Goal: Task Accomplishment & Management: Complete application form

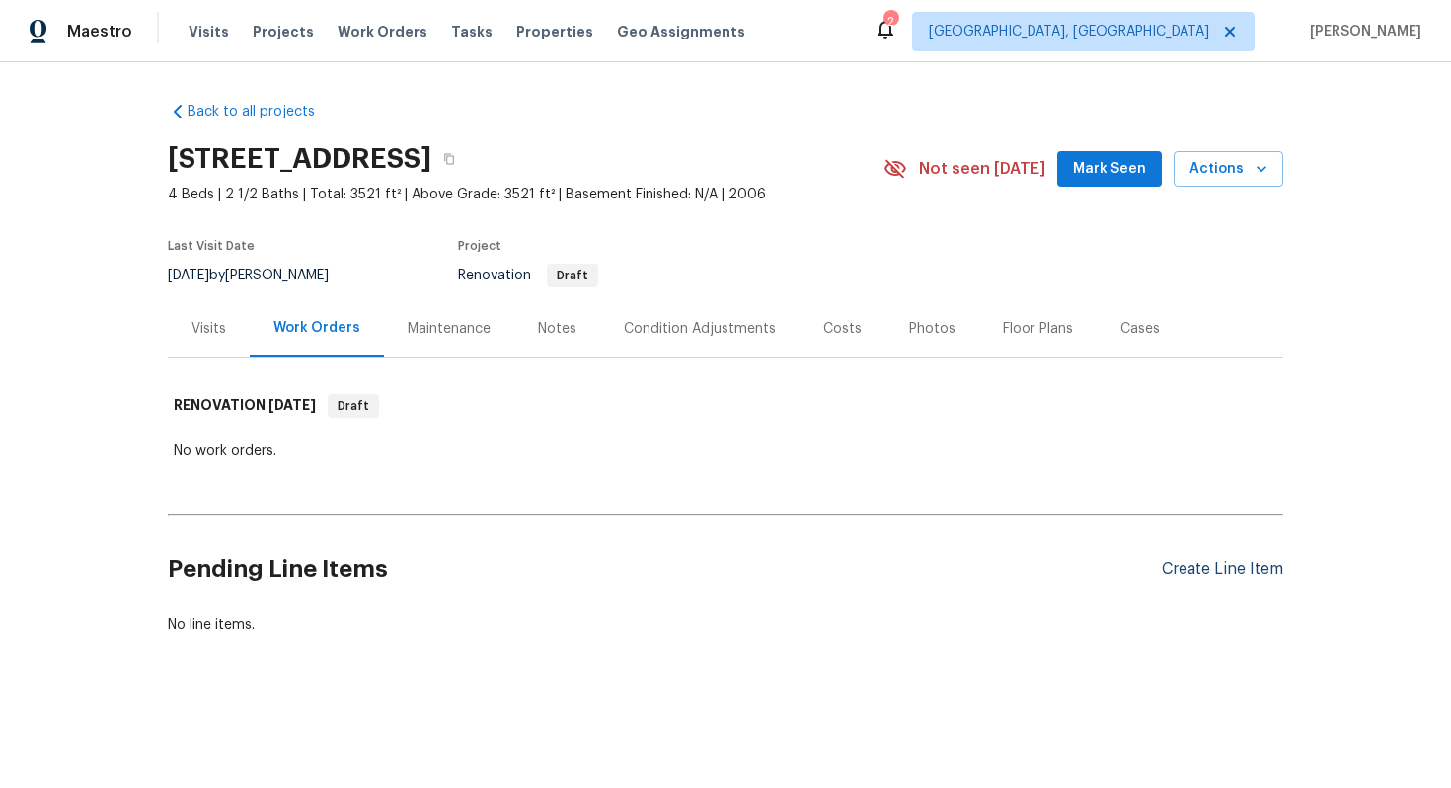
click at [1222, 572] on div "Create Line Item" at bounding box center [1222, 569] width 121 height 19
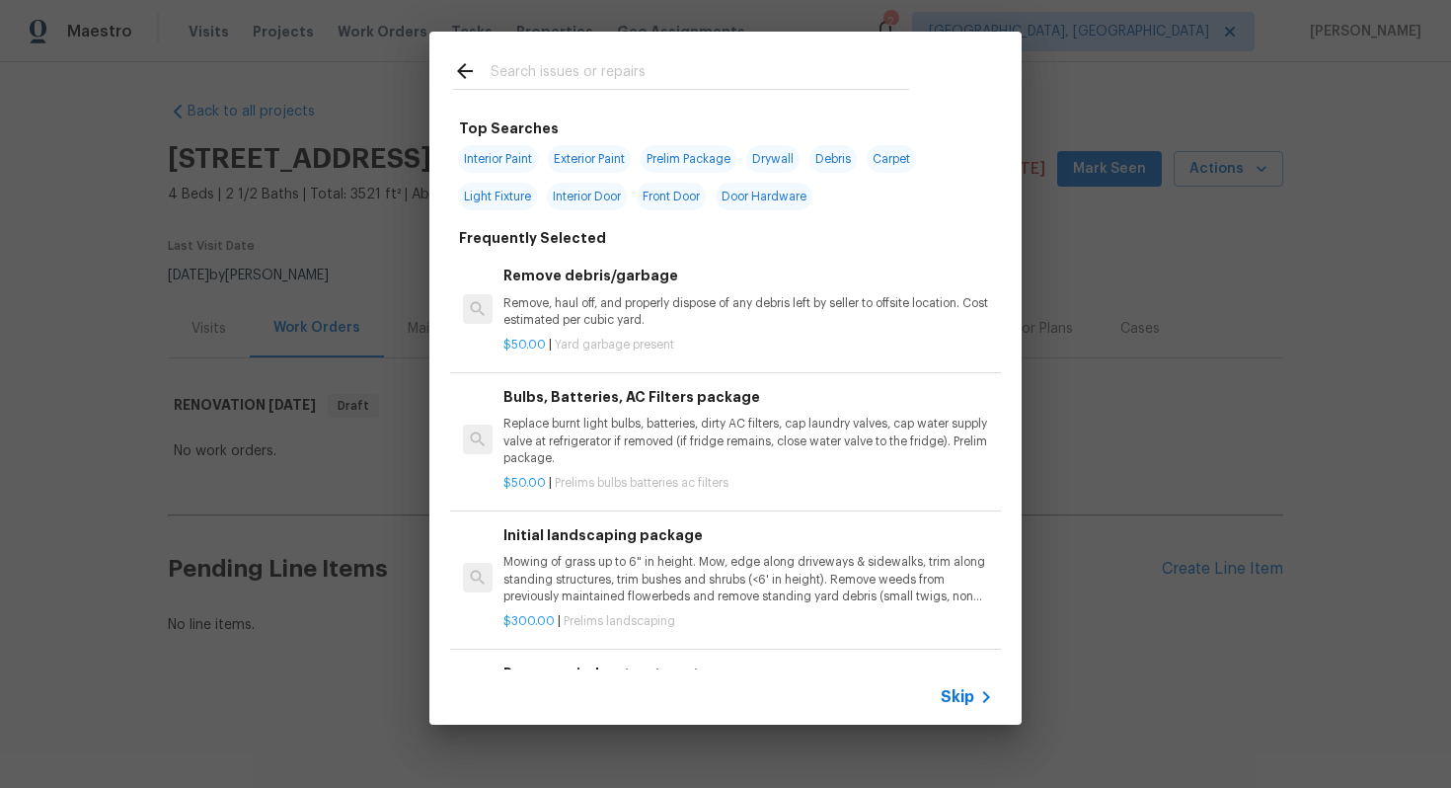
click at [971, 685] on div "Skip" at bounding box center [969, 697] width 57 height 24
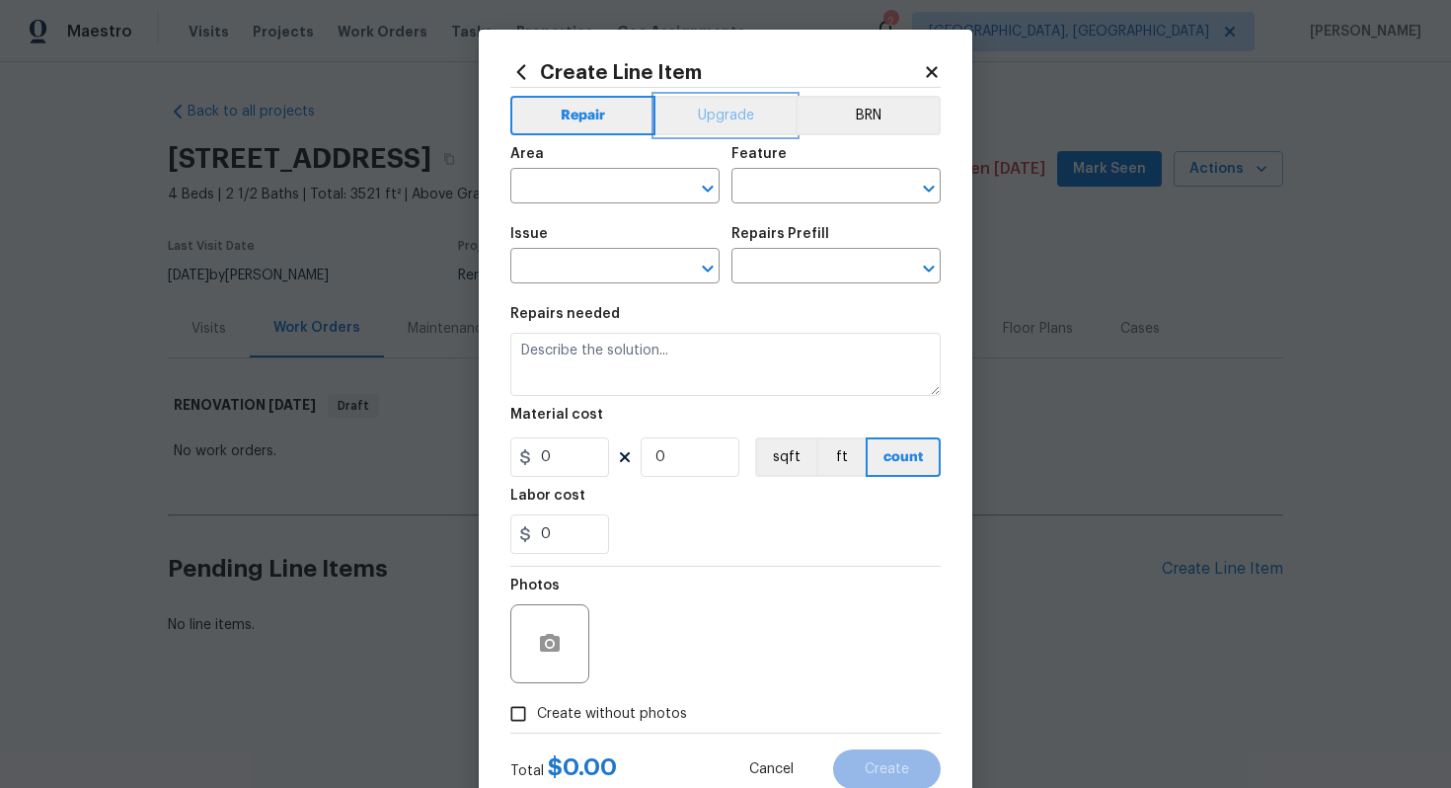
click at [700, 119] on button "Upgrade" at bounding box center [726, 115] width 141 height 39
click at [587, 188] on input "text" at bounding box center [587, 188] width 154 height 31
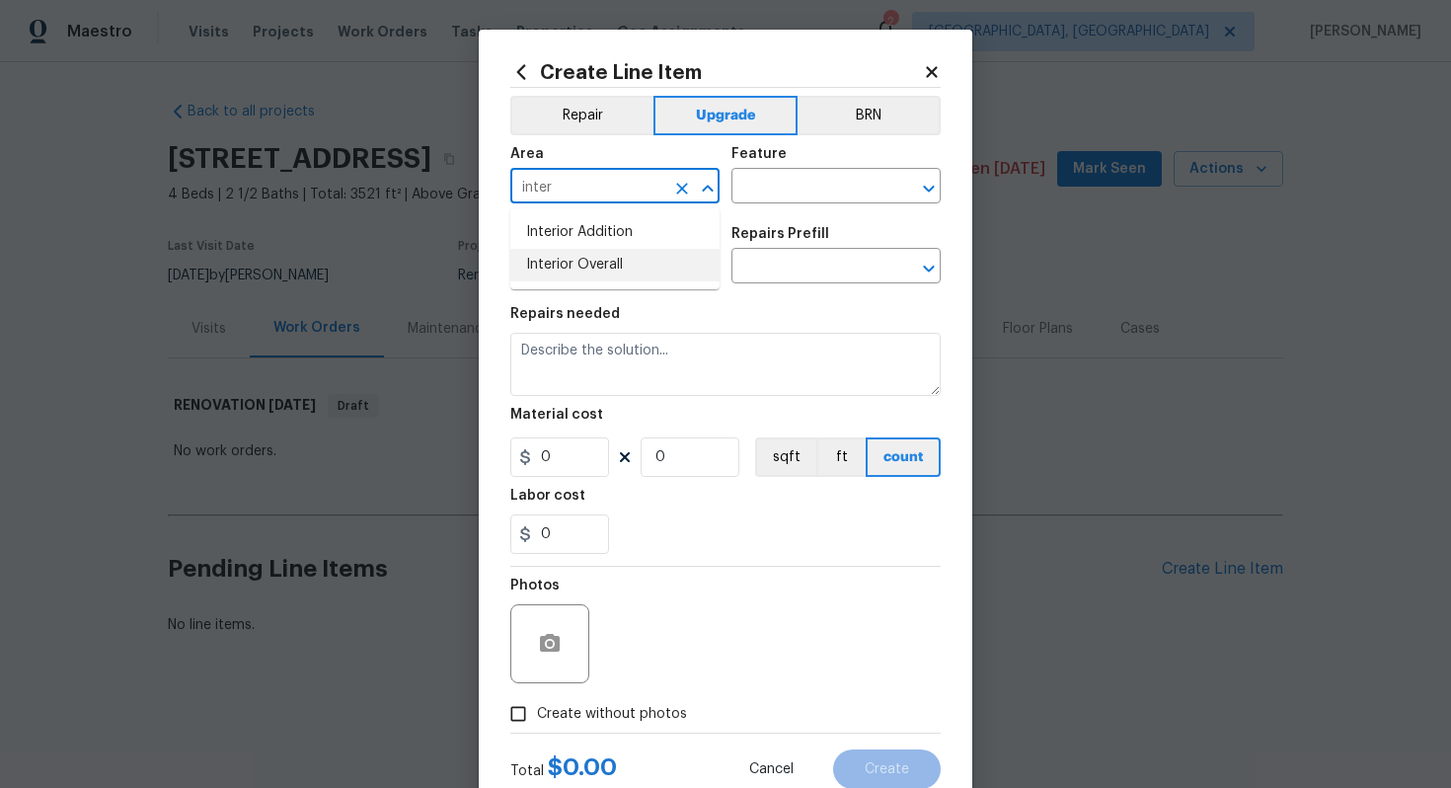
click at [609, 272] on li "Interior Overall" at bounding box center [614, 265] width 209 height 33
type input "Interior Overall"
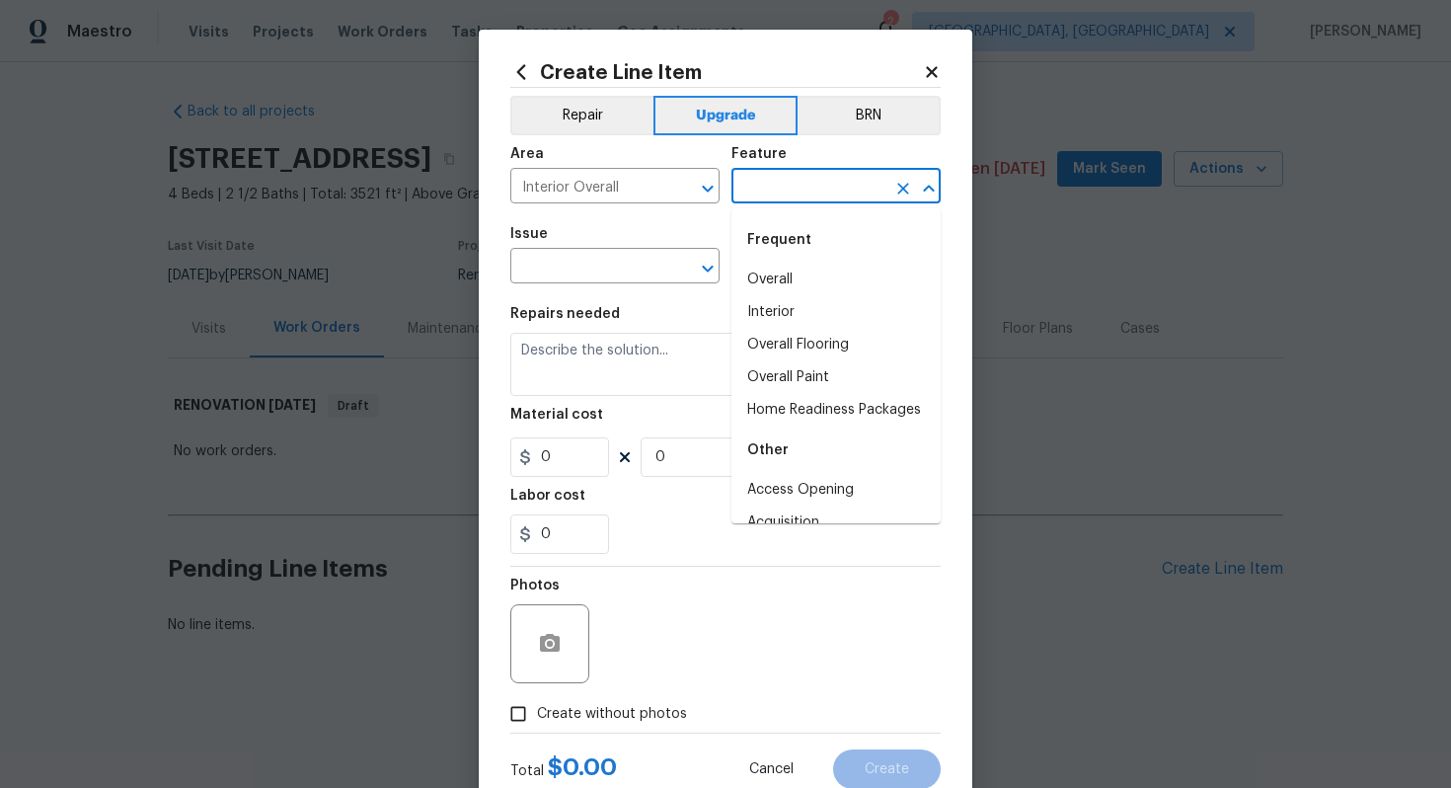
click at [762, 184] on input "text" at bounding box center [809, 188] width 154 height 31
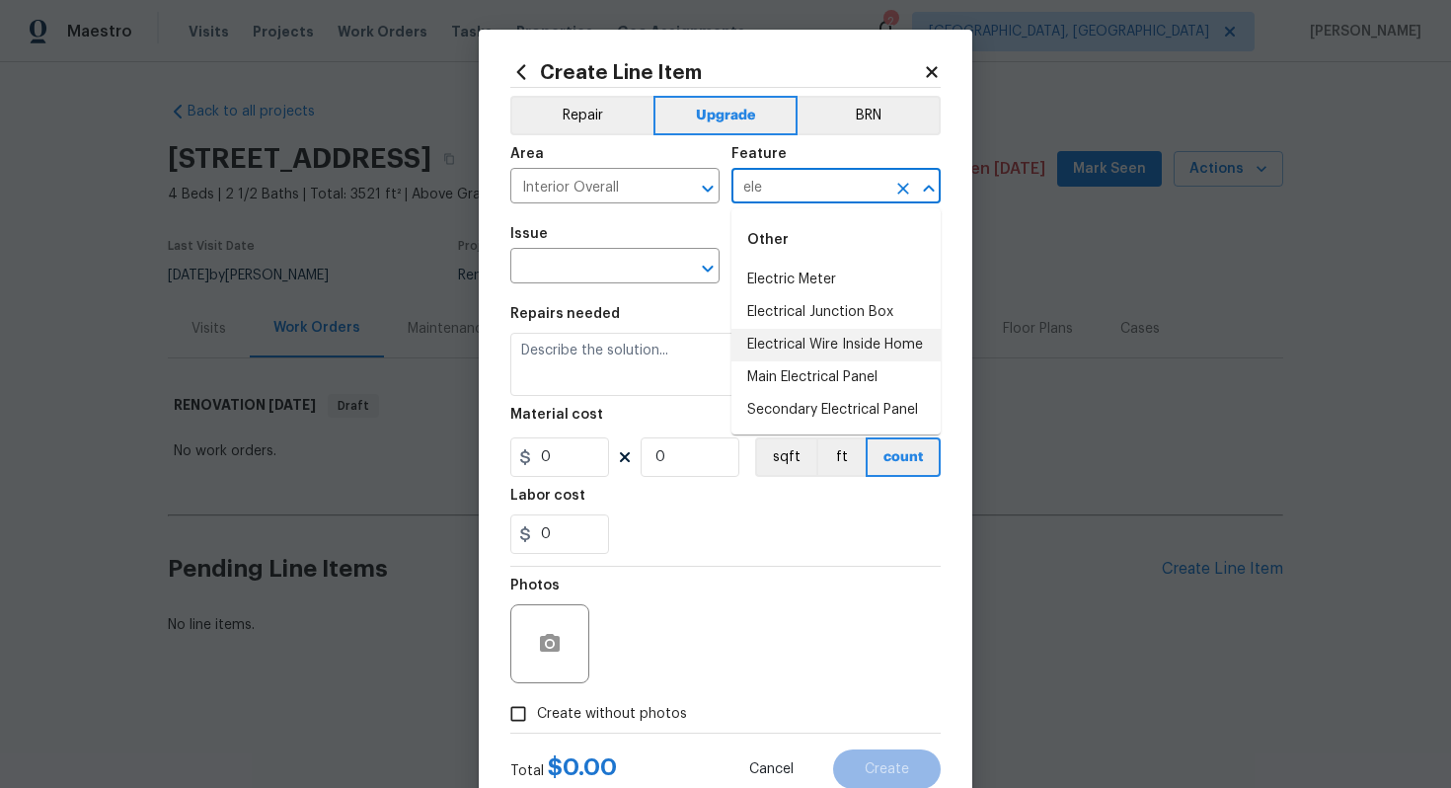
click at [841, 354] on li "Electrical Wire Inside Home" at bounding box center [836, 345] width 209 height 33
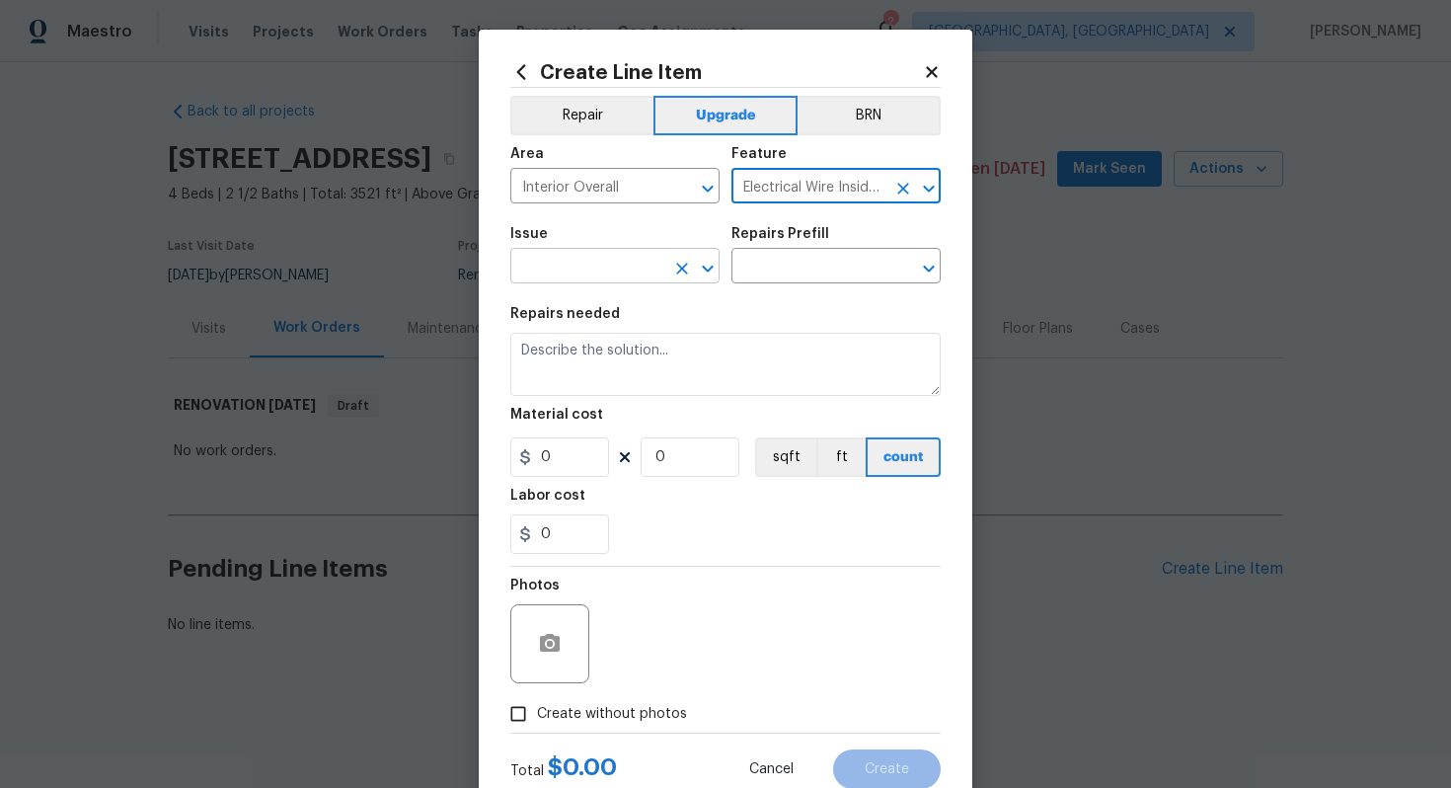
type input "Electrical Wire Inside Home"
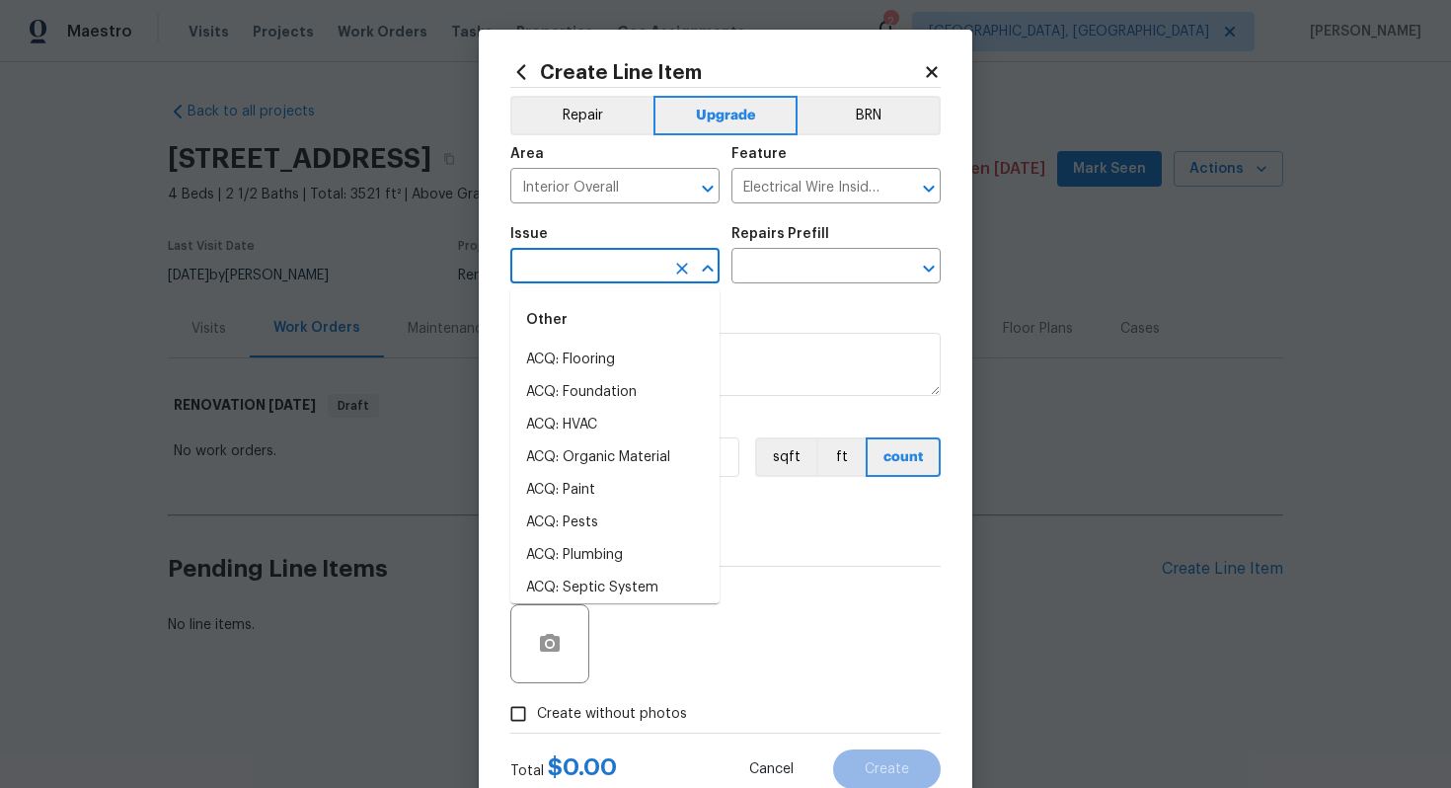
click at [579, 269] on input "text" at bounding box center [587, 268] width 154 height 31
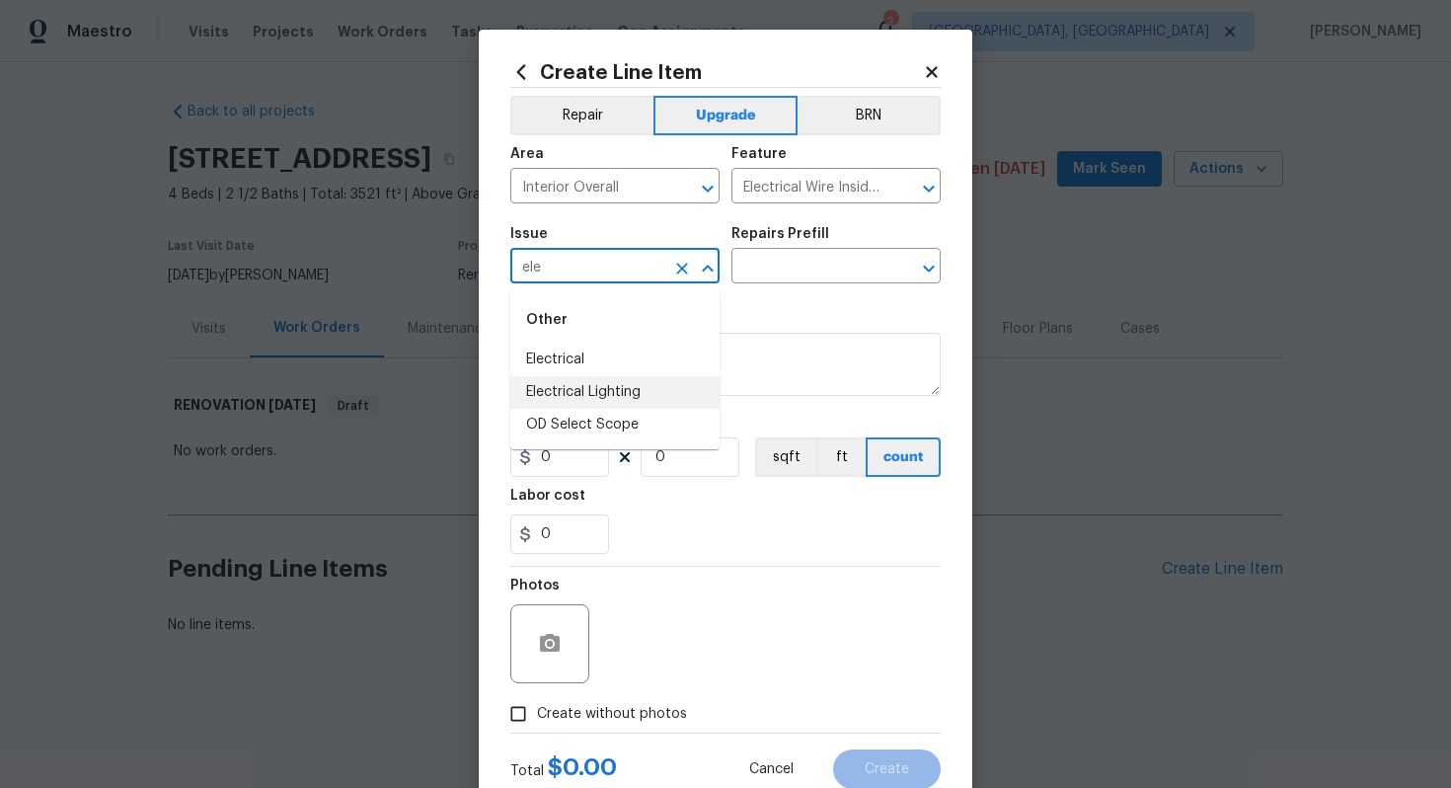
click at [619, 391] on li "Electrical Lighting" at bounding box center [614, 392] width 209 height 33
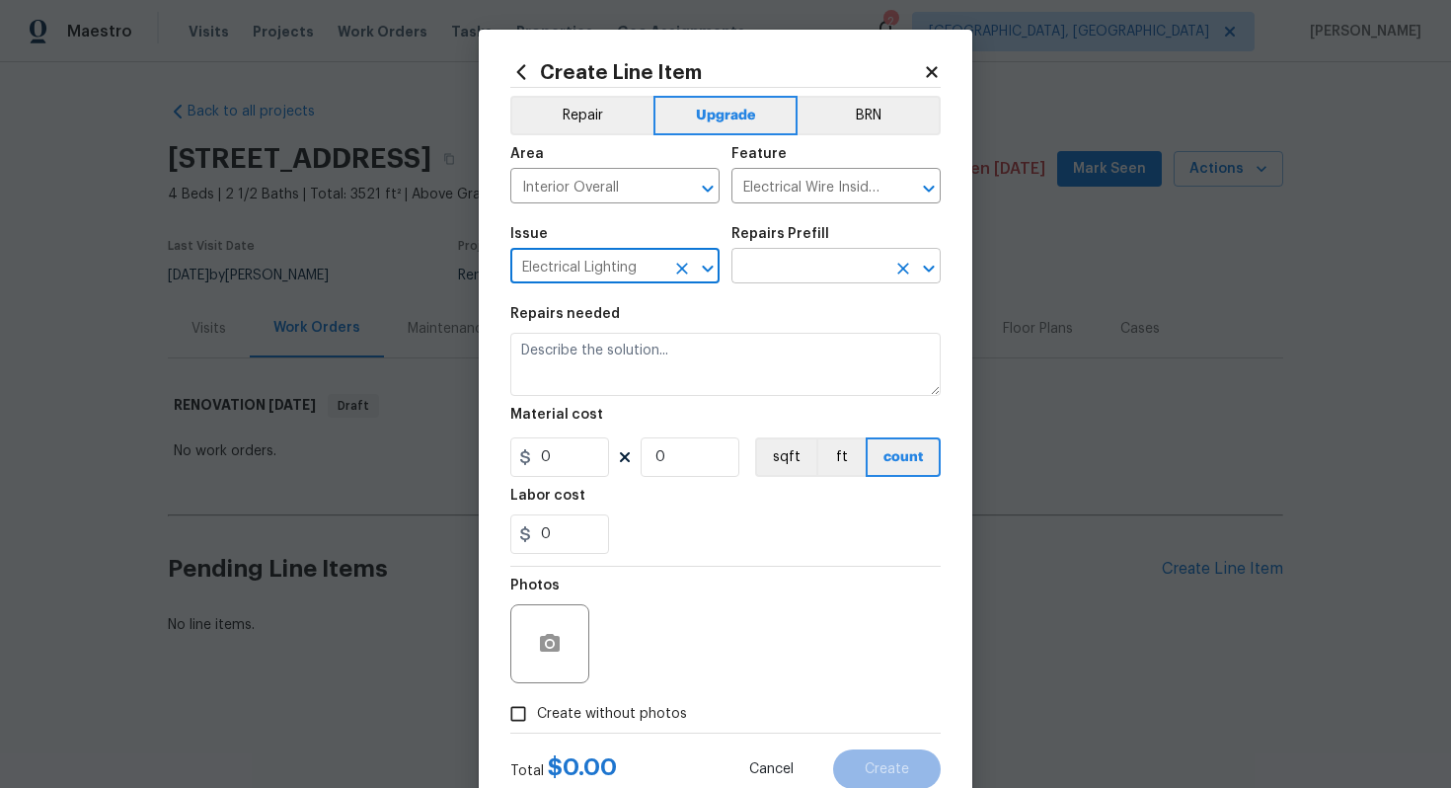
type input "Electrical Lighting"
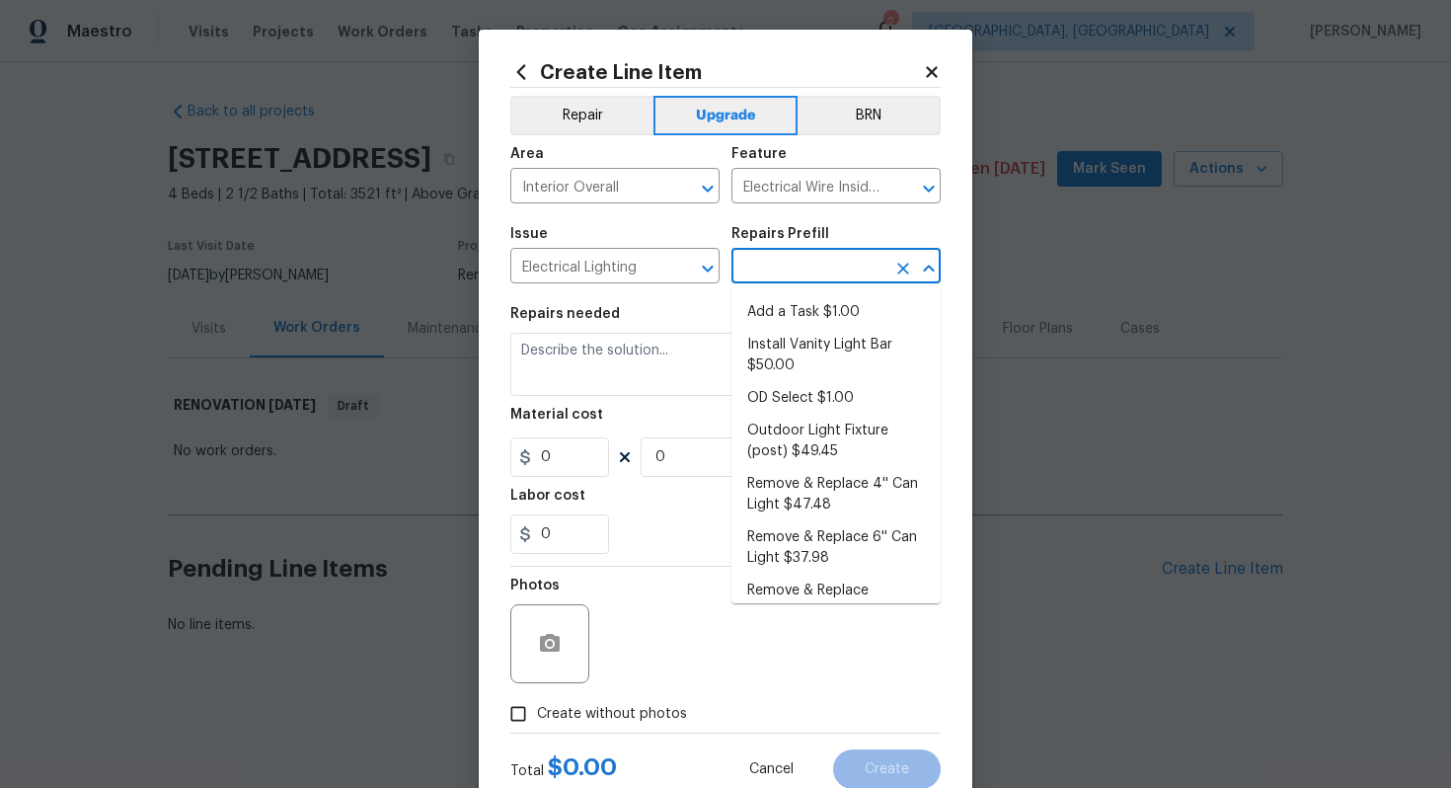
click at [789, 267] on input "text" at bounding box center [809, 268] width 154 height 31
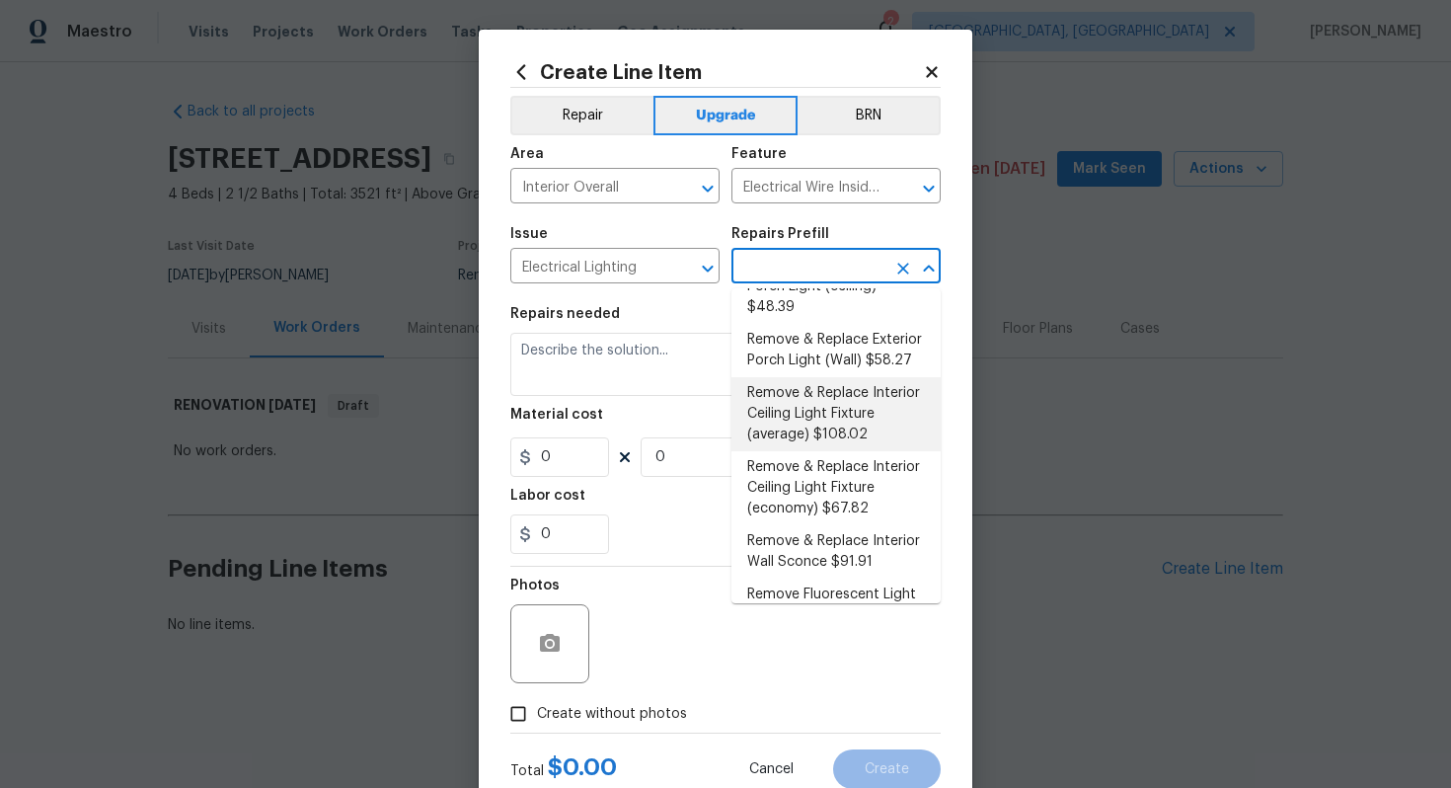
scroll to position [507, 0]
click at [835, 432] on li "Remove & Replace Interior Ceiling Light Fixture (average) $108.02" at bounding box center [836, 413] width 209 height 74
type input "Remove & Replace Interior Ceiling Light Fixture (average) $108.02"
type textarea "Remove the existing interior ceiling light fixture and replace it with new AVER…"
type input "1"
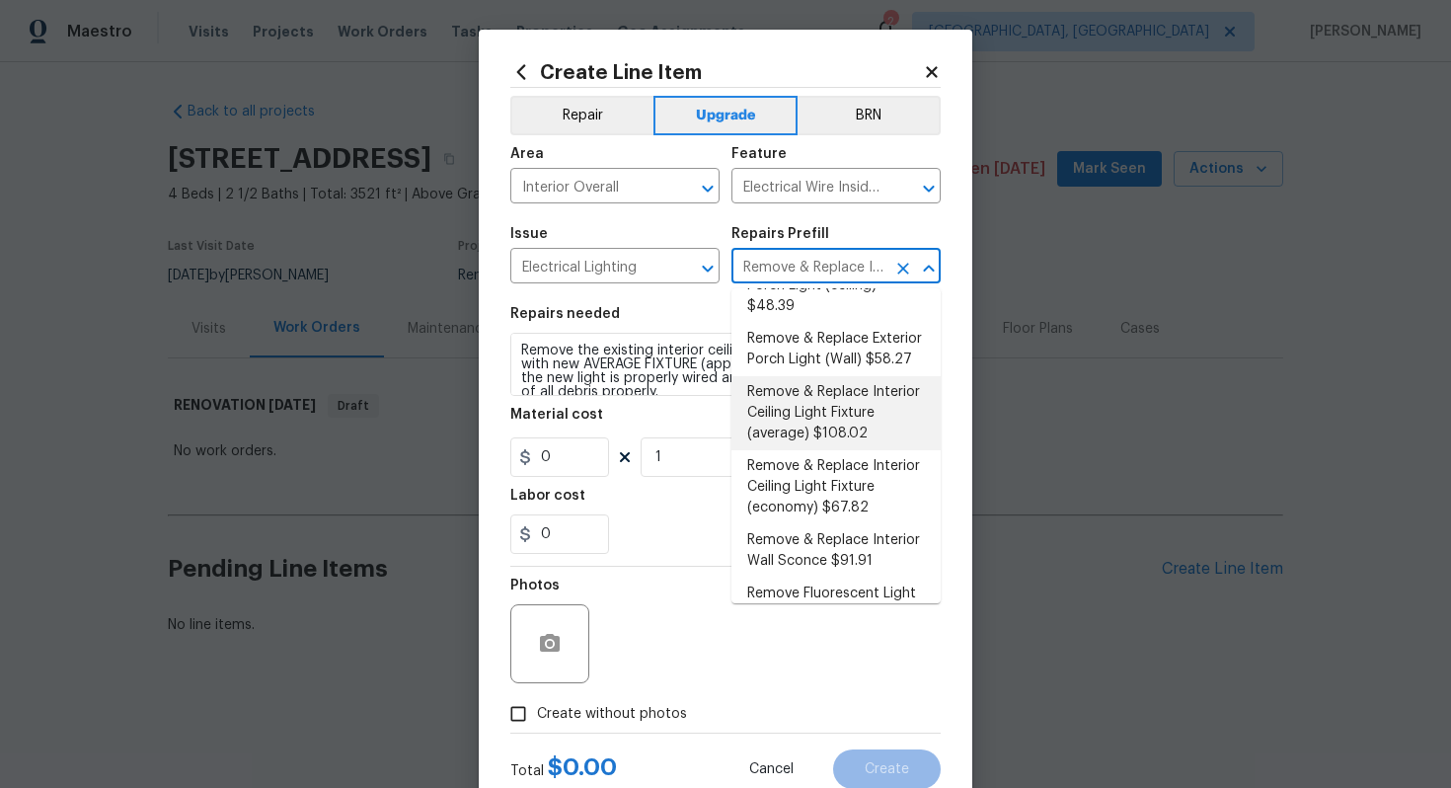
type input "108.02"
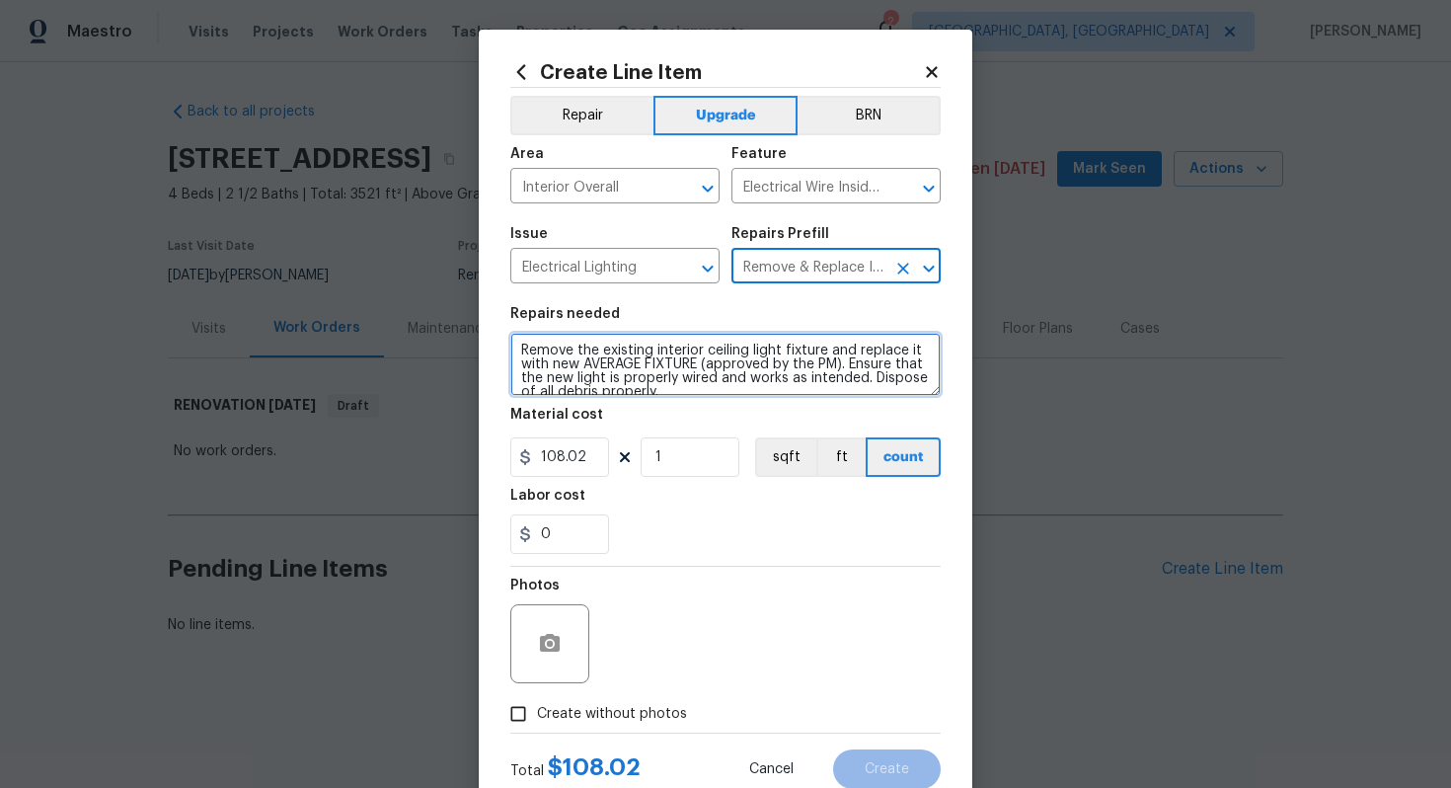
click at [516, 352] on textarea "Remove the existing interior ceiling light fixture and replace it with new AVER…" at bounding box center [725, 364] width 430 height 63
type textarea "#sala - Remove the existing interior ceiling light fixture and replace it with …"
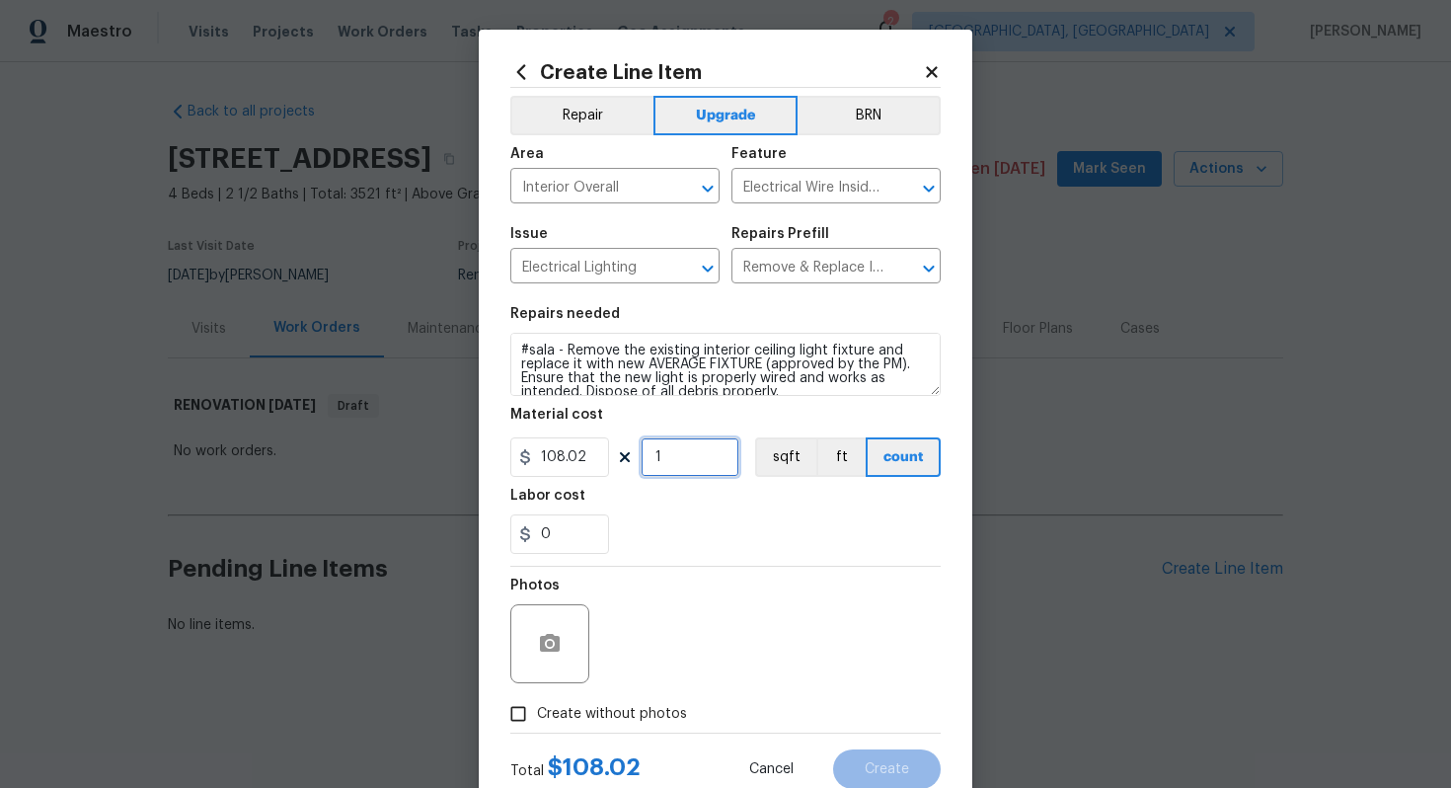
click at [695, 465] on input "1" at bounding box center [690, 456] width 99 height 39
type input "15"
click at [643, 717] on span "Create without photos" at bounding box center [612, 714] width 150 height 21
click at [537, 717] on input "Create without photos" at bounding box center [519, 714] width 38 height 38
checkbox input "true"
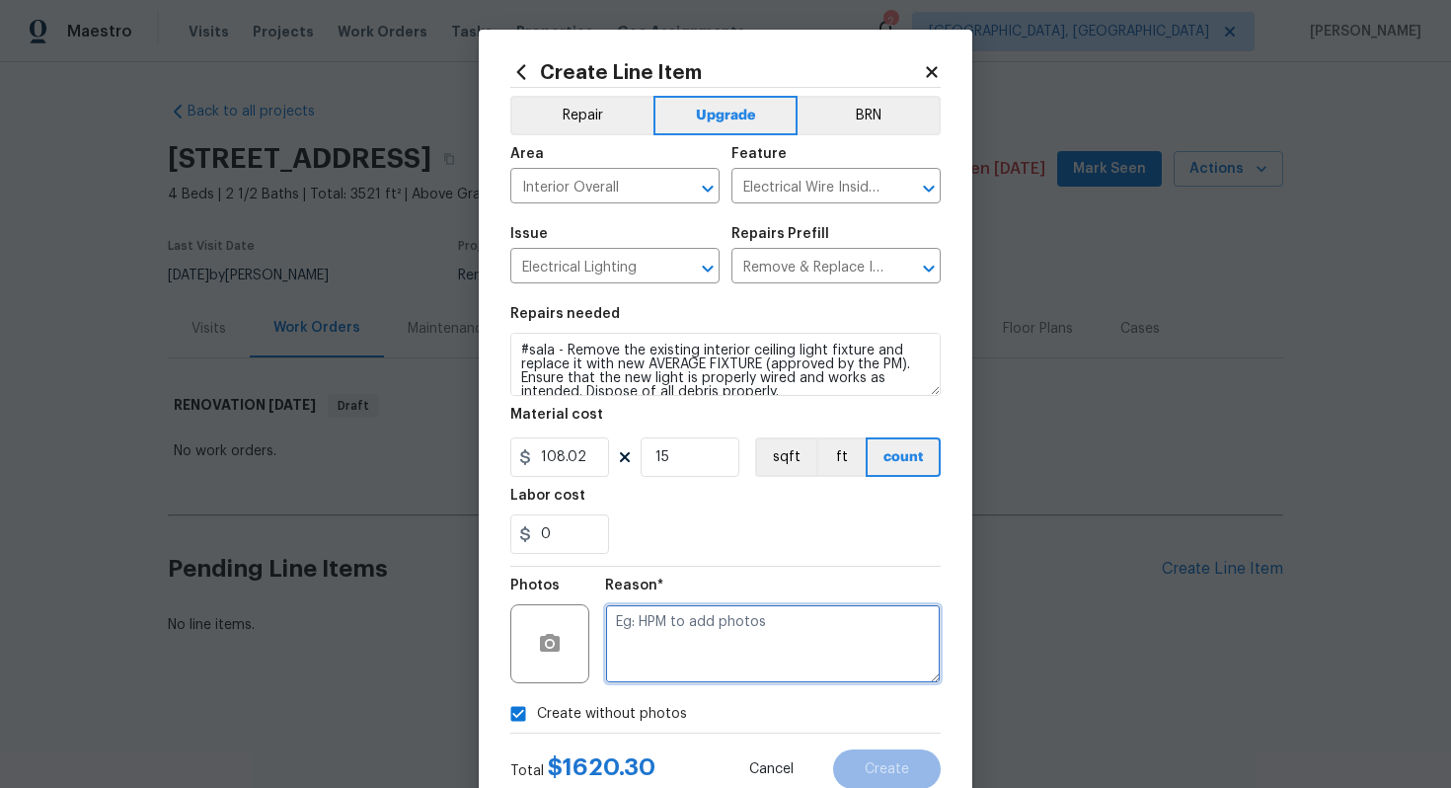
click at [664, 668] on textarea at bounding box center [773, 643] width 336 height 79
type textarea "n/a"
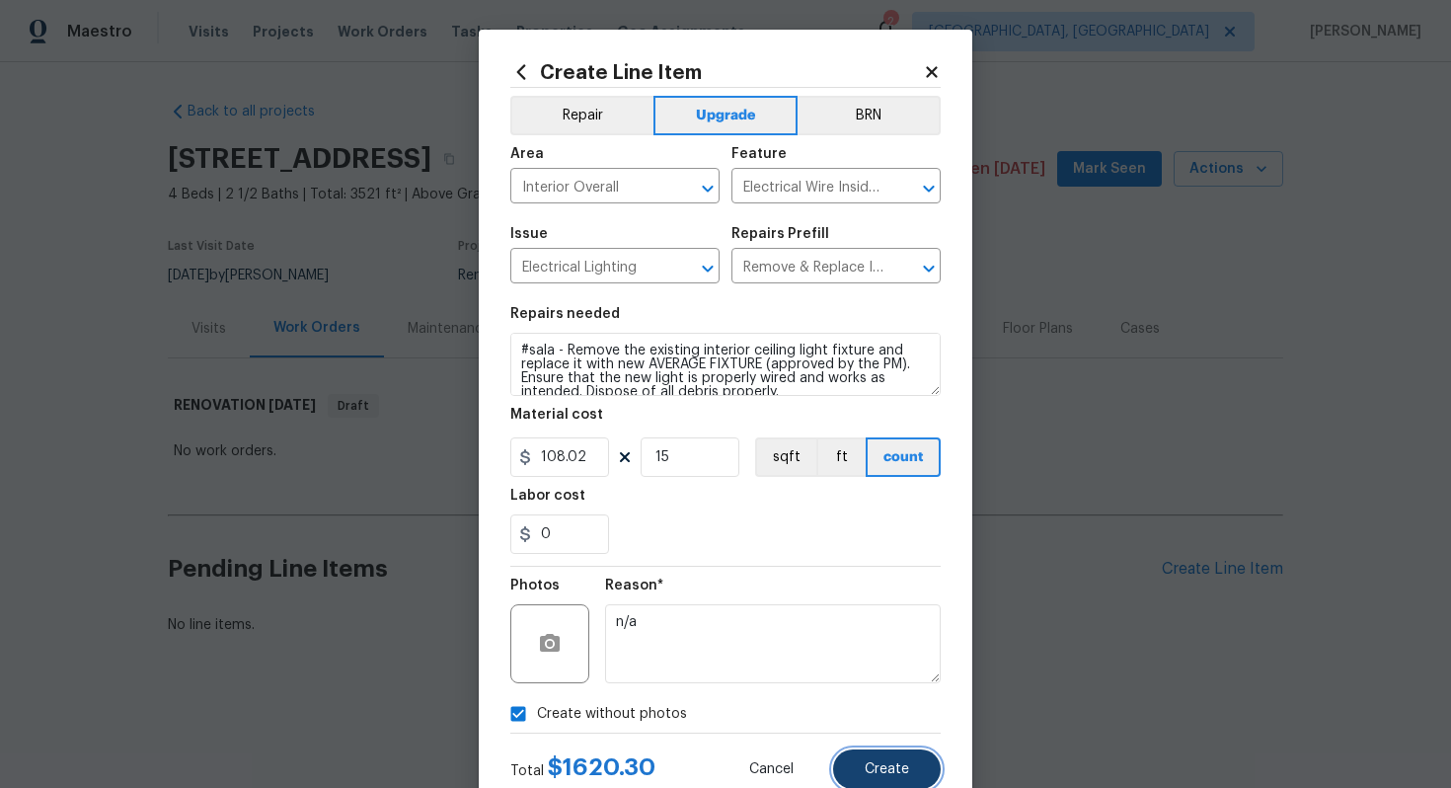
click at [869, 766] on span "Create" at bounding box center [887, 769] width 44 height 15
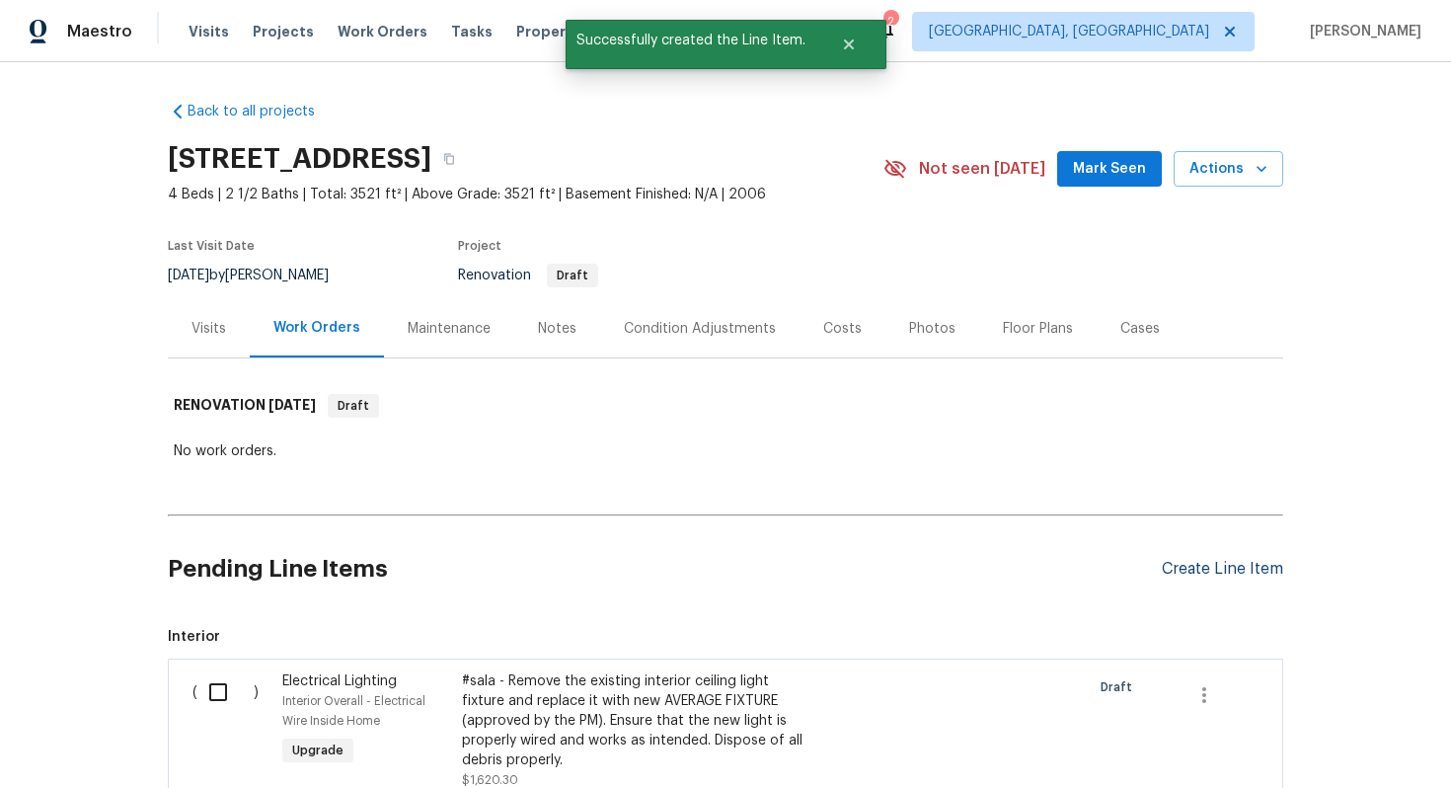
click at [1176, 564] on div "Create Line Item" at bounding box center [1222, 569] width 121 height 19
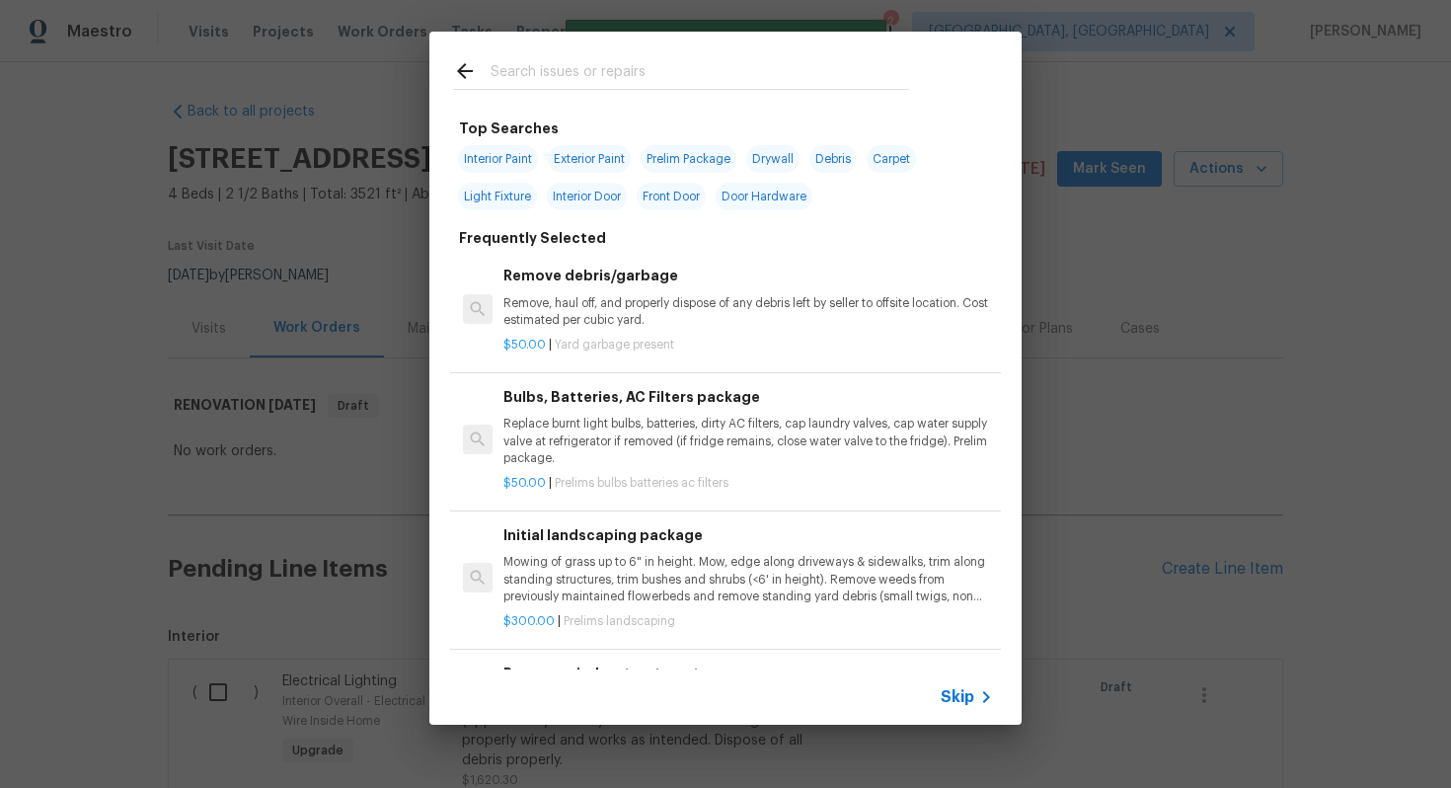
click at [959, 695] on span "Skip" at bounding box center [958, 697] width 34 height 20
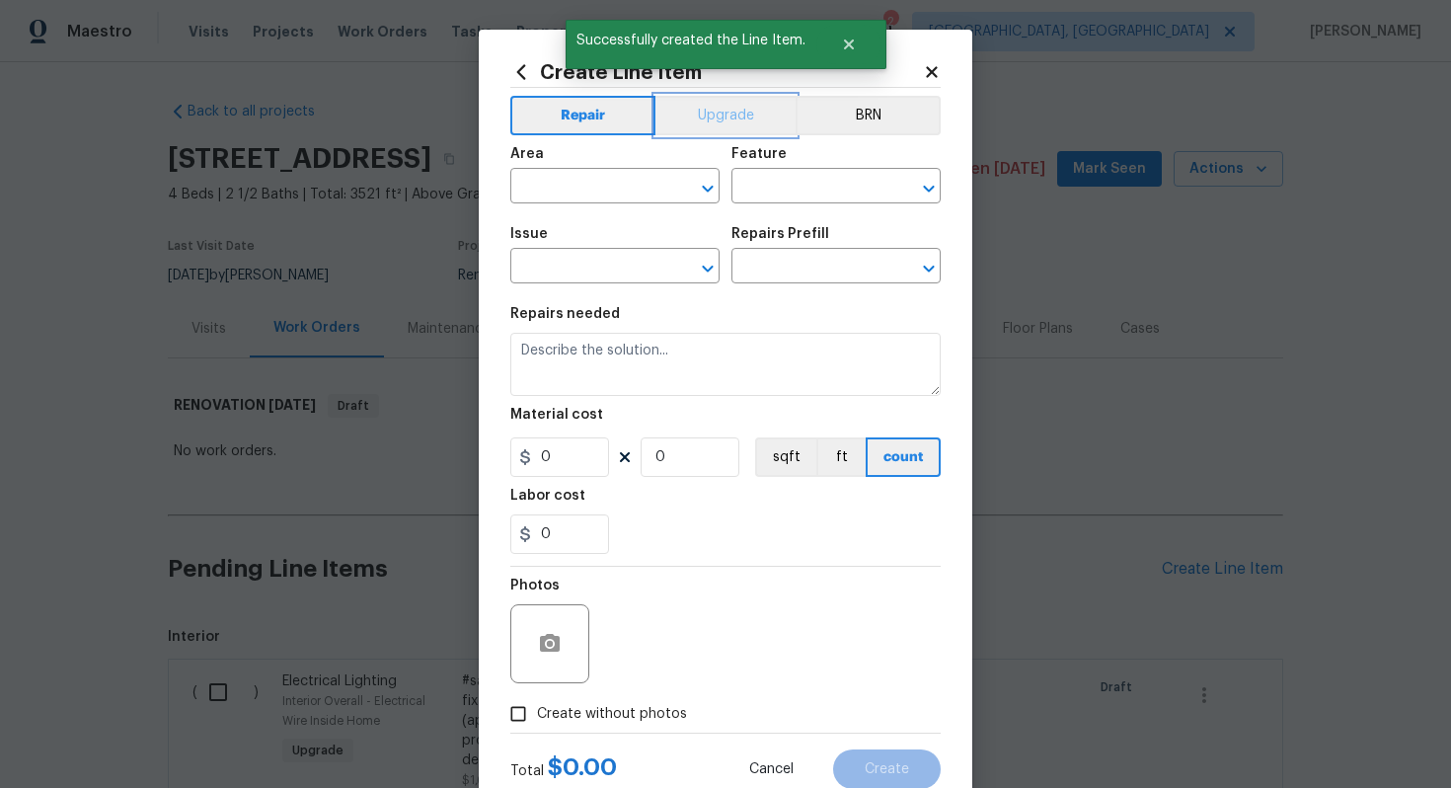
click at [704, 96] on button "Upgrade" at bounding box center [726, 115] width 141 height 39
click at [593, 182] on input "text" at bounding box center [587, 188] width 154 height 31
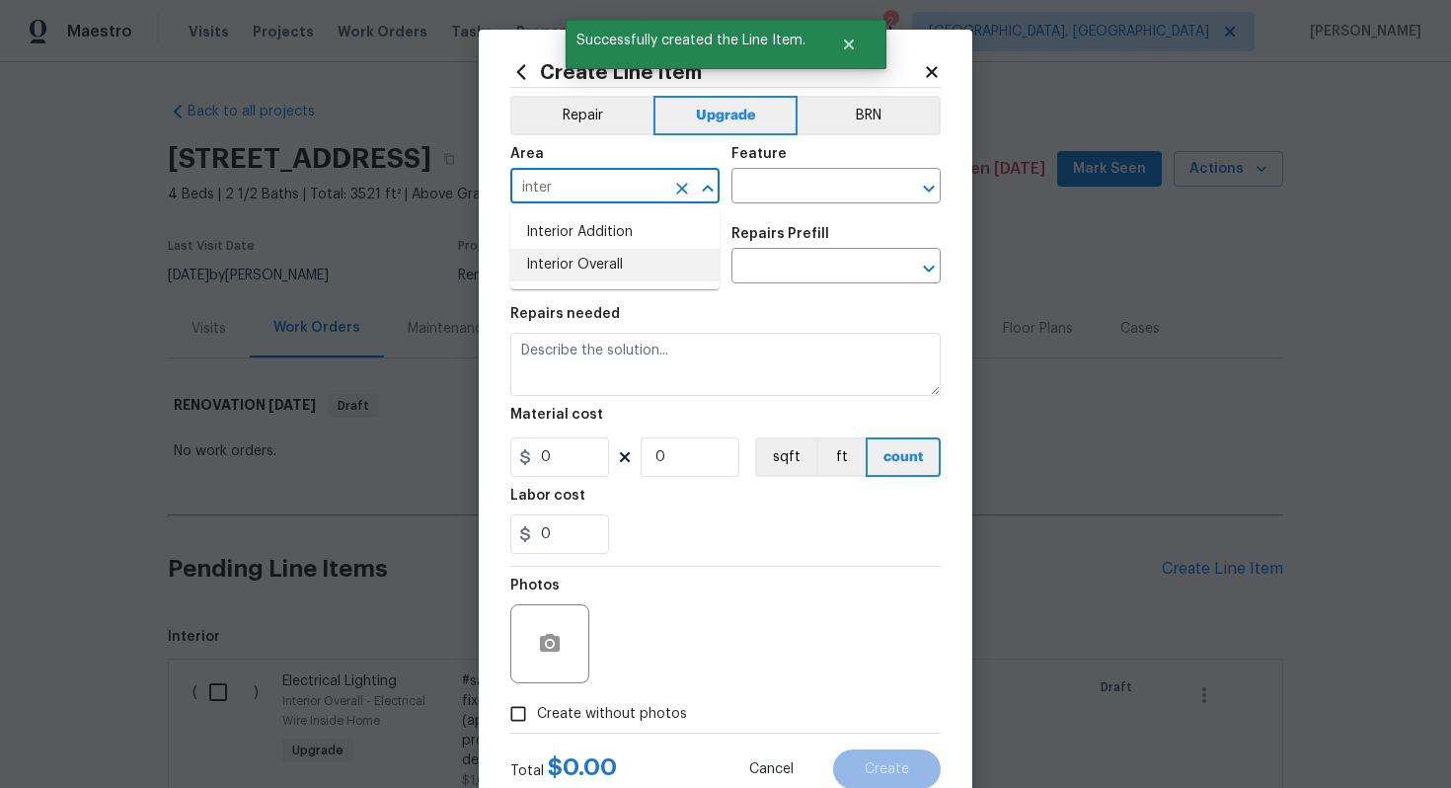
click at [615, 260] on li "Interior Overall" at bounding box center [614, 265] width 209 height 33
type input "Interior Overall"
click at [779, 202] on input "text" at bounding box center [809, 188] width 154 height 31
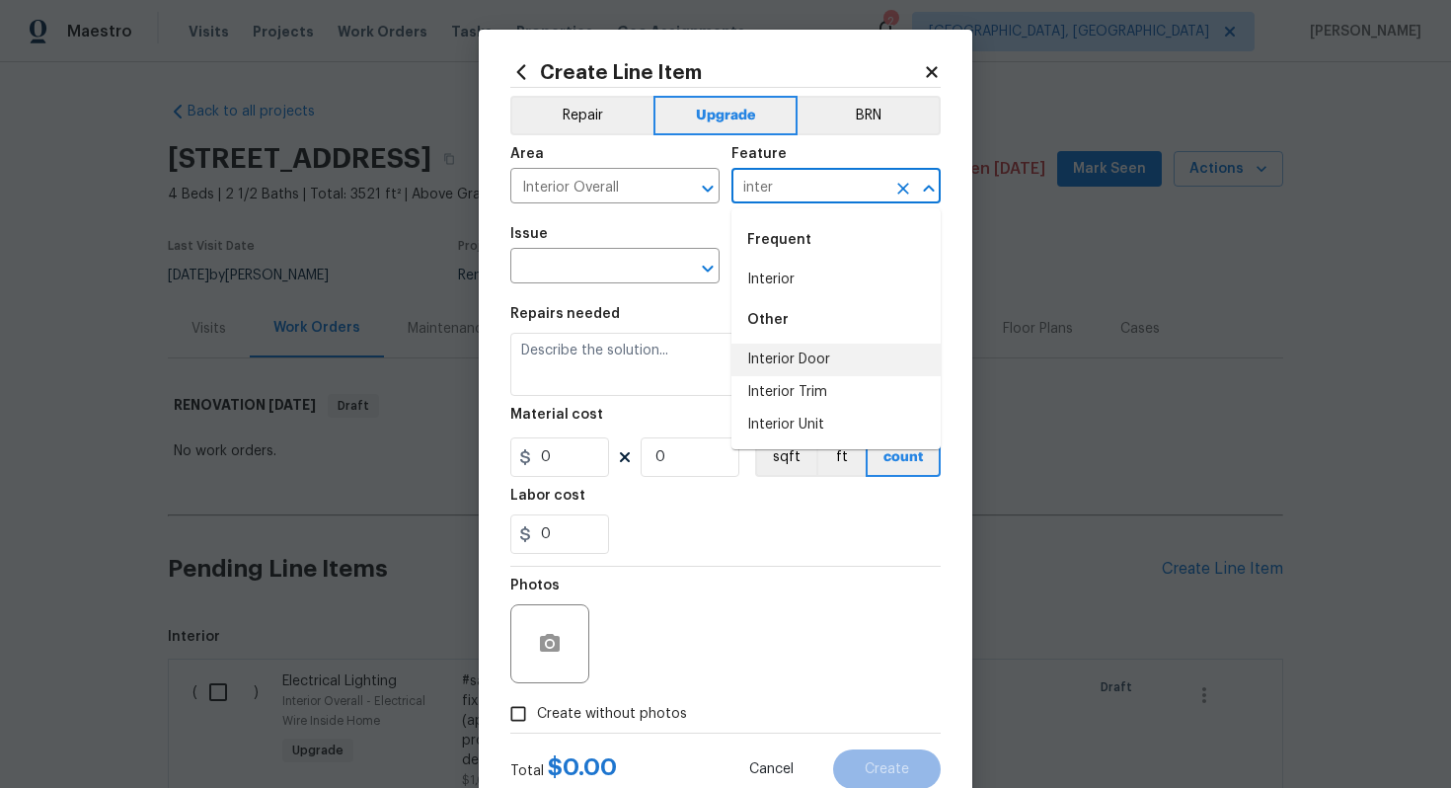
click at [828, 363] on li "Interior Door" at bounding box center [836, 360] width 209 height 33
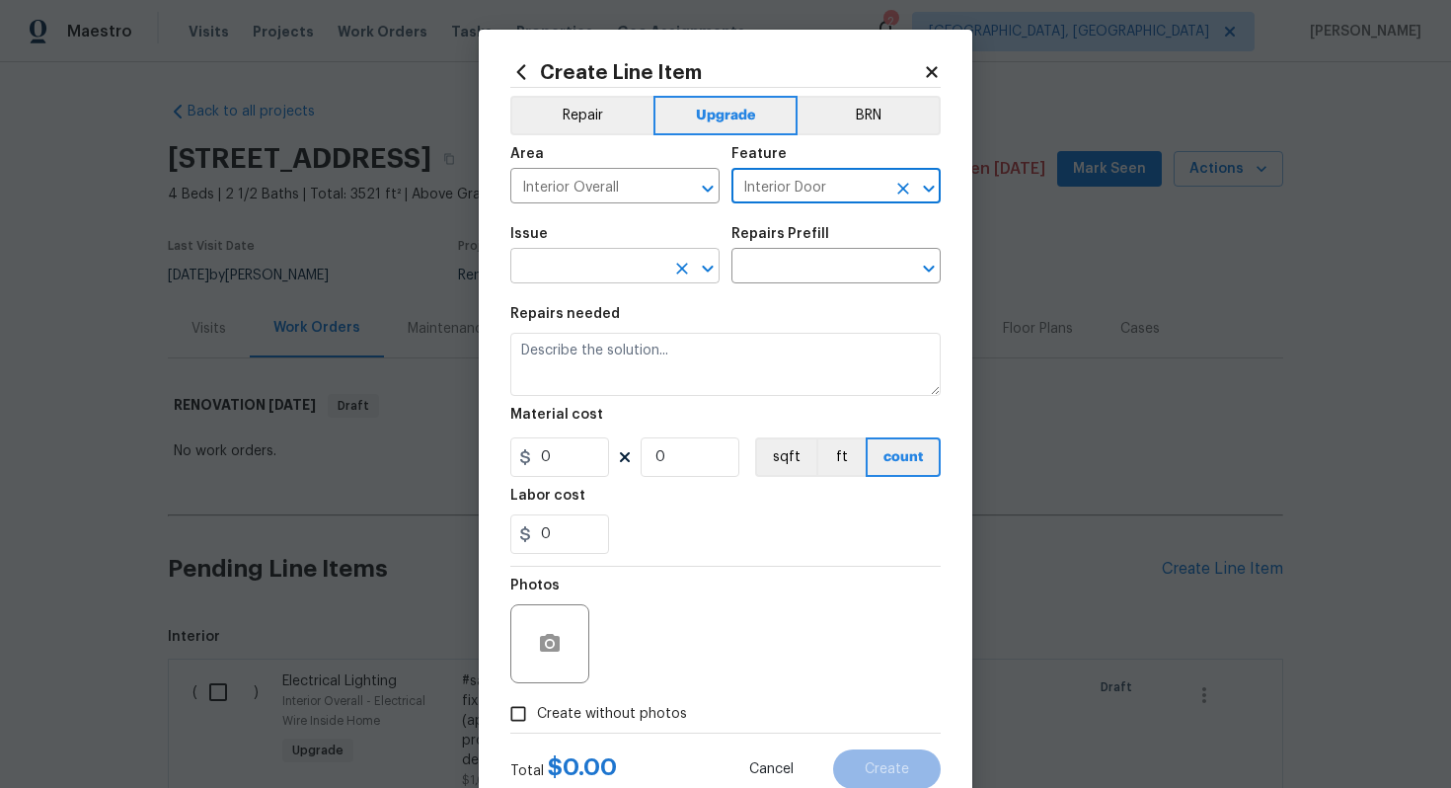
type input "Interior Door"
click at [605, 260] on input "text" at bounding box center [587, 268] width 154 height 31
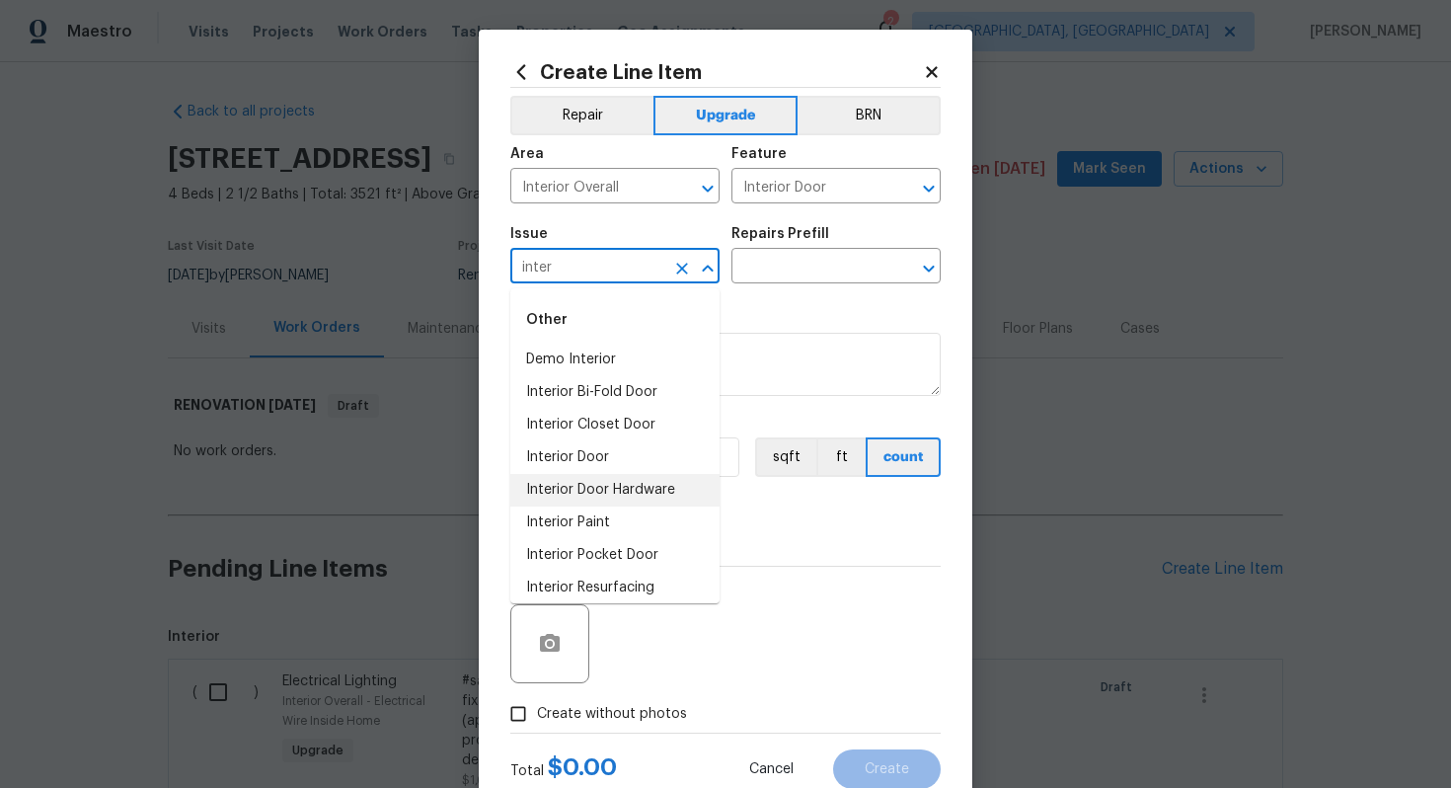
click at [644, 493] on li "Interior Door Hardware" at bounding box center [614, 490] width 209 height 33
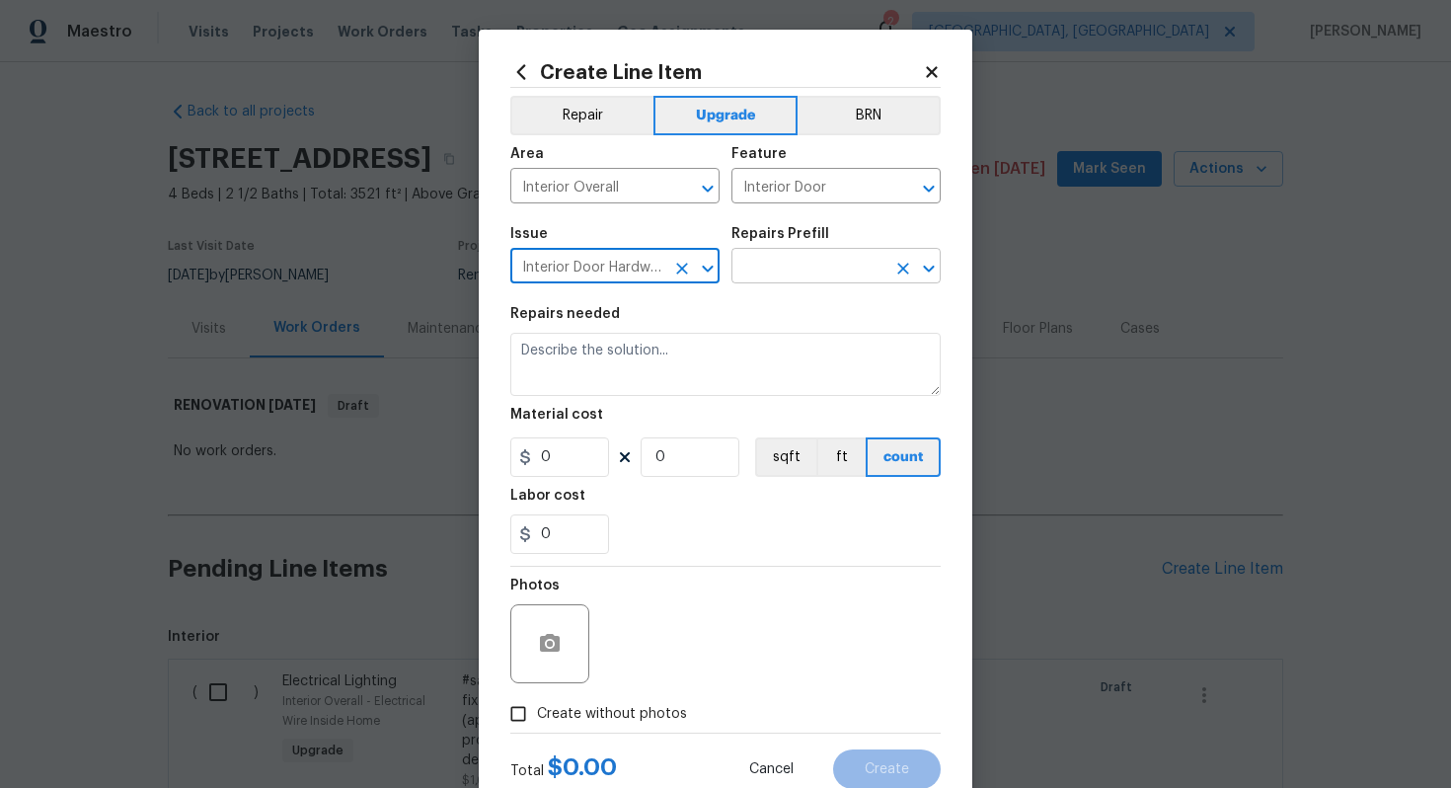
type input "Interior Door Hardware"
click at [810, 255] on input "text" at bounding box center [809, 268] width 154 height 31
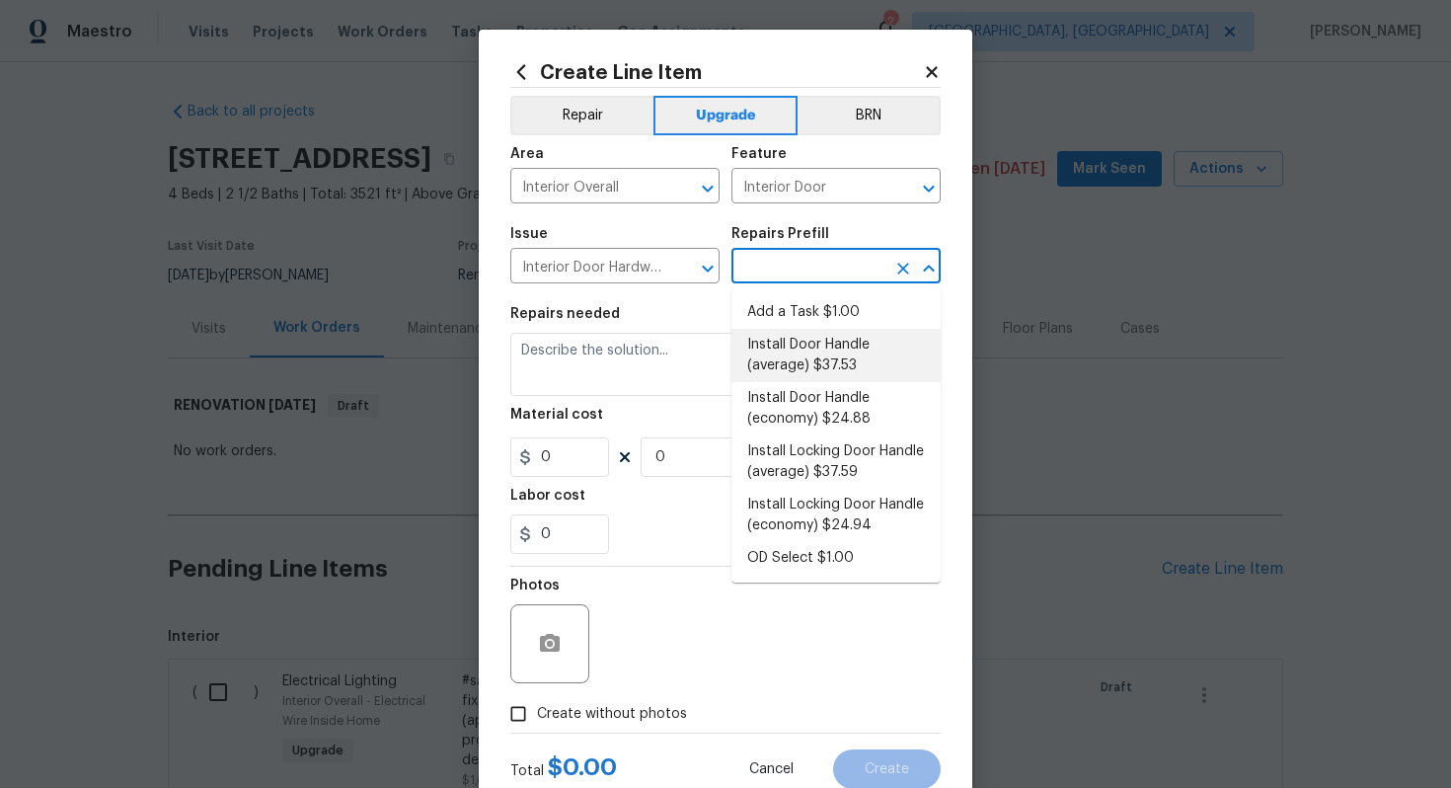
click at [869, 353] on li "Install Door Handle (average) $37.53" at bounding box center [836, 355] width 209 height 53
type input "Install Door Handle (average) $37.53"
type textarea "Remove the existing interior door handle (if present). Install a new (average) …"
type input "37.53"
type input "1"
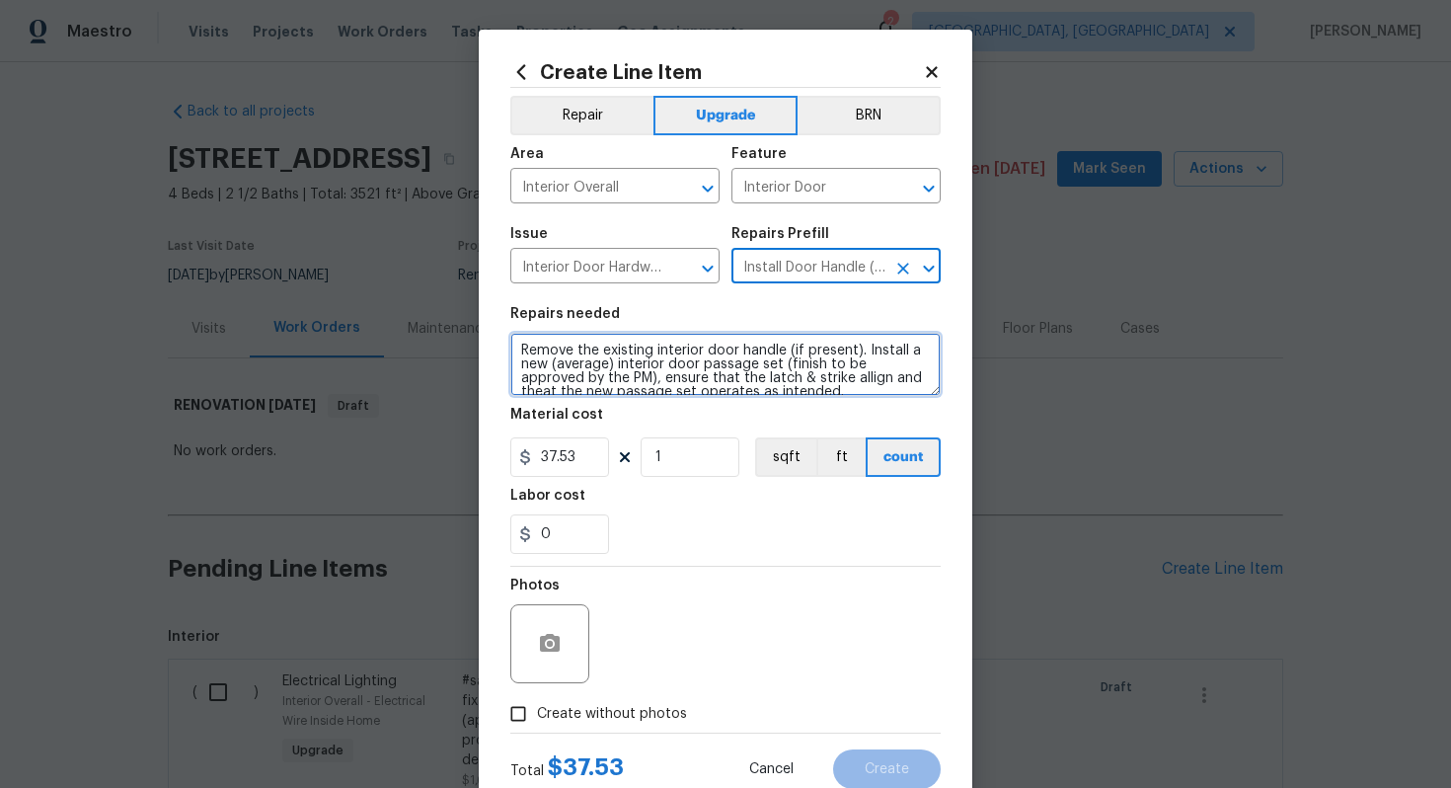
click at [512, 351] on textarea "Remove the existing interior door handle (if present). Install a new (average) …" at bounding box center [725, 364] width 430 height 63
type textarea "#sala - Remove the existing interior door handle (if present). Install a new (a…"
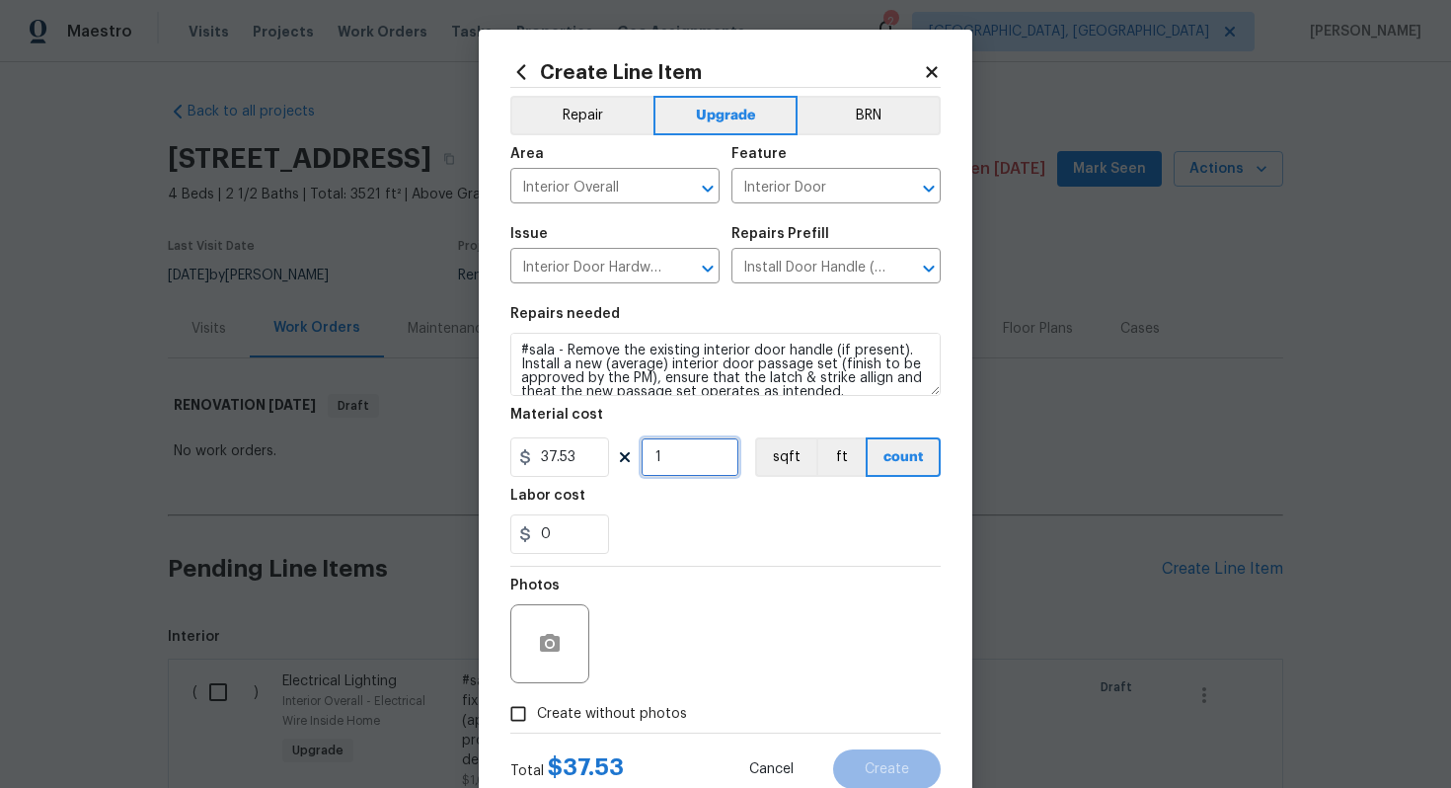
click at [680, 448] on input "1" at bounding box center [690, 456] width 99 height 39
type input "15"
click at [633, 736] on div "Total $ 562.95 Cancel Create" at bounding box center [725, 761] width 430 height 55
click at [631, 714] on span "Create without photos" at bounding box center [612, 714] width 150 height 21
click at [537, 714] on input "Create without photos" at bounding box center [519, 714] width 38 height 38
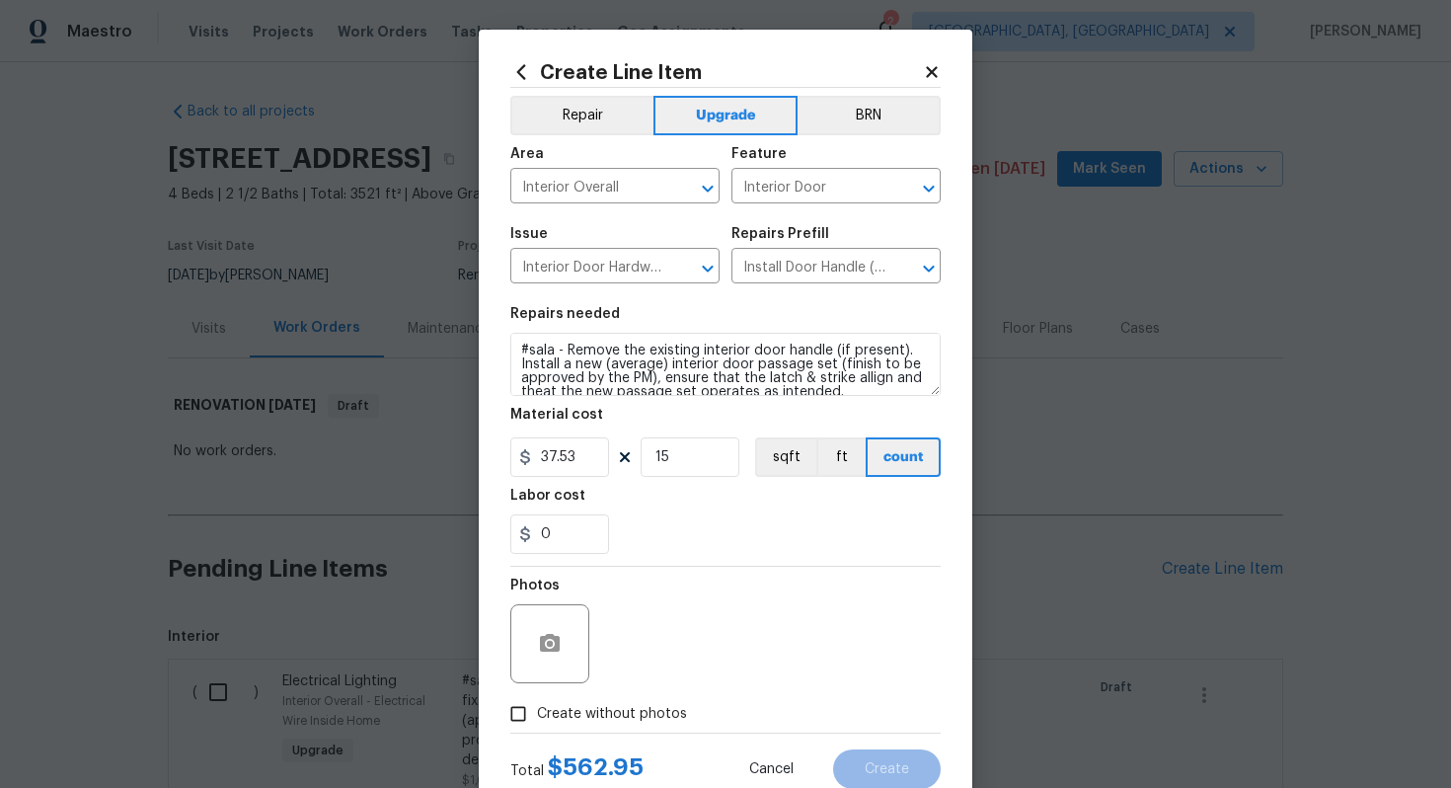
checkbox input "true"
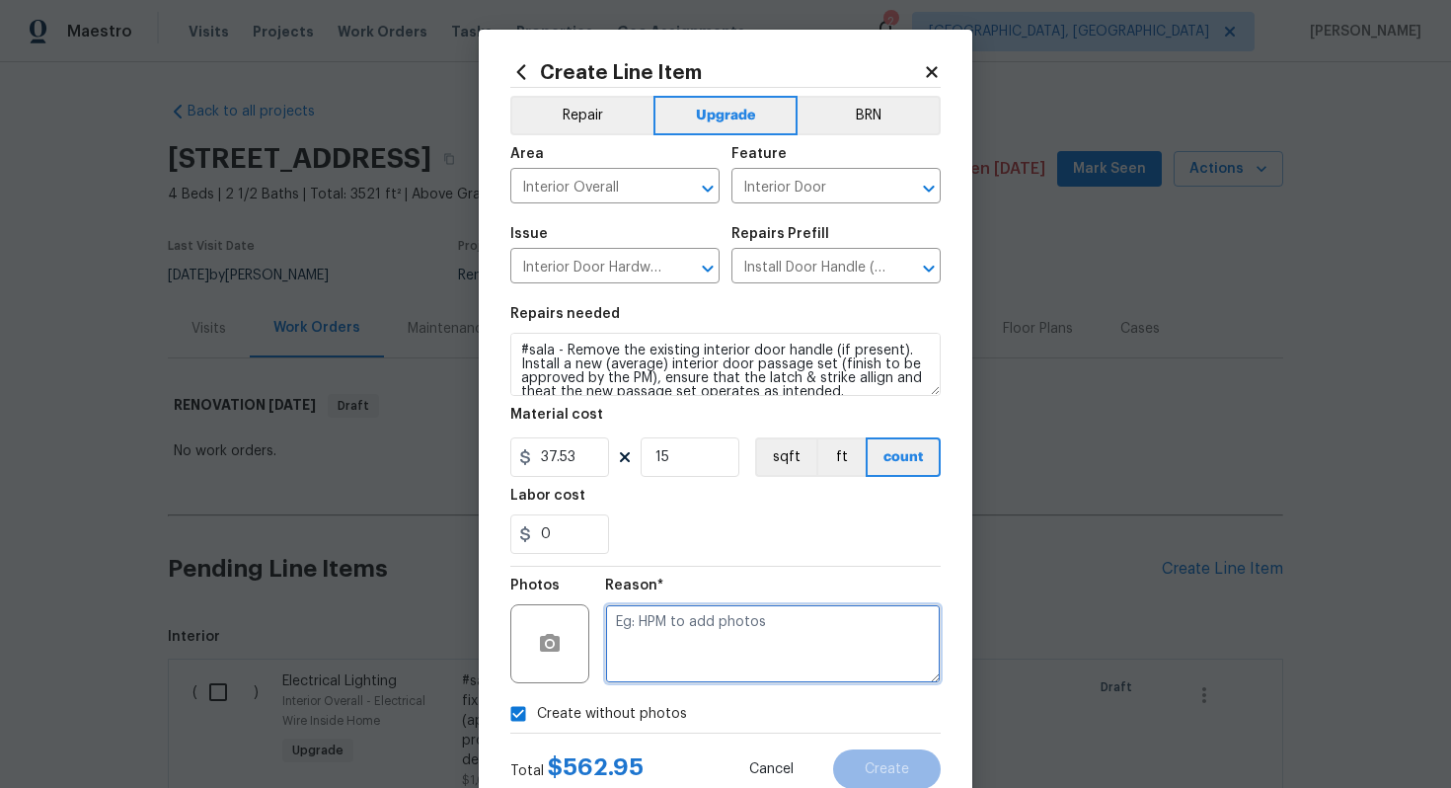
click at [649, 677] on textarea at bounding box center [773, 643] width 336 height 79
type textarea "n/a"
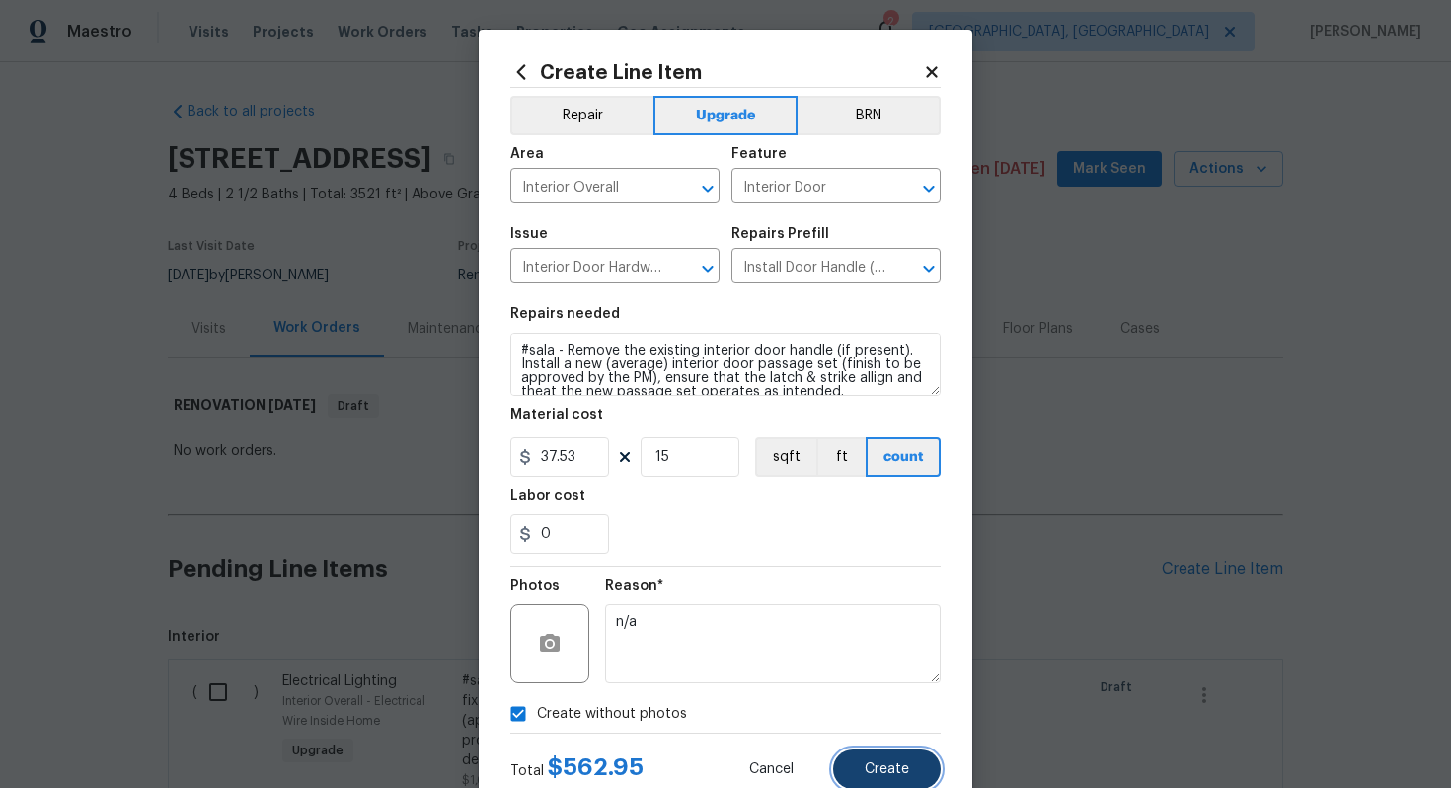
click at [874, 759] on button "Create" at bounding box center [887, 768] width 108 height 39
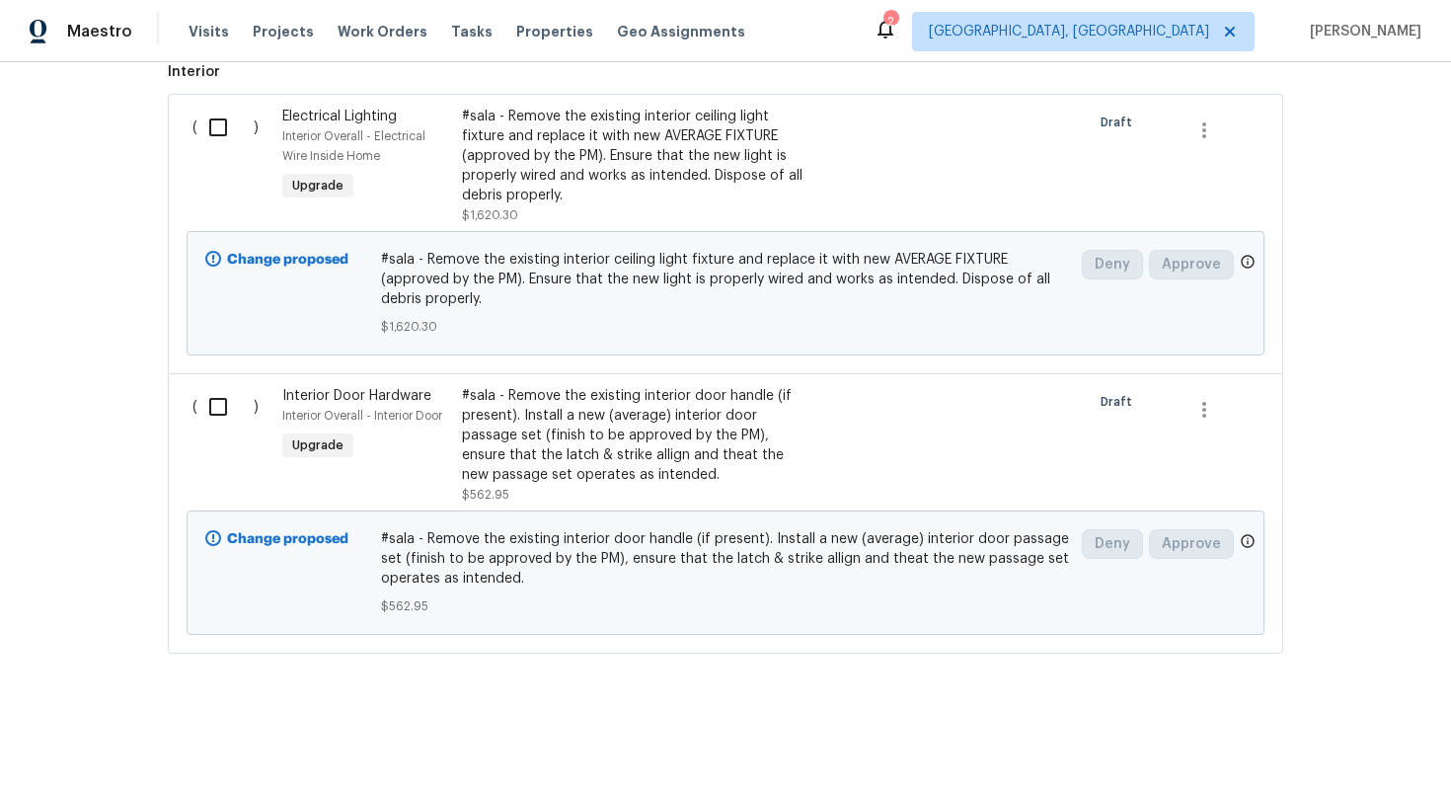
scroll to position [0, 0]
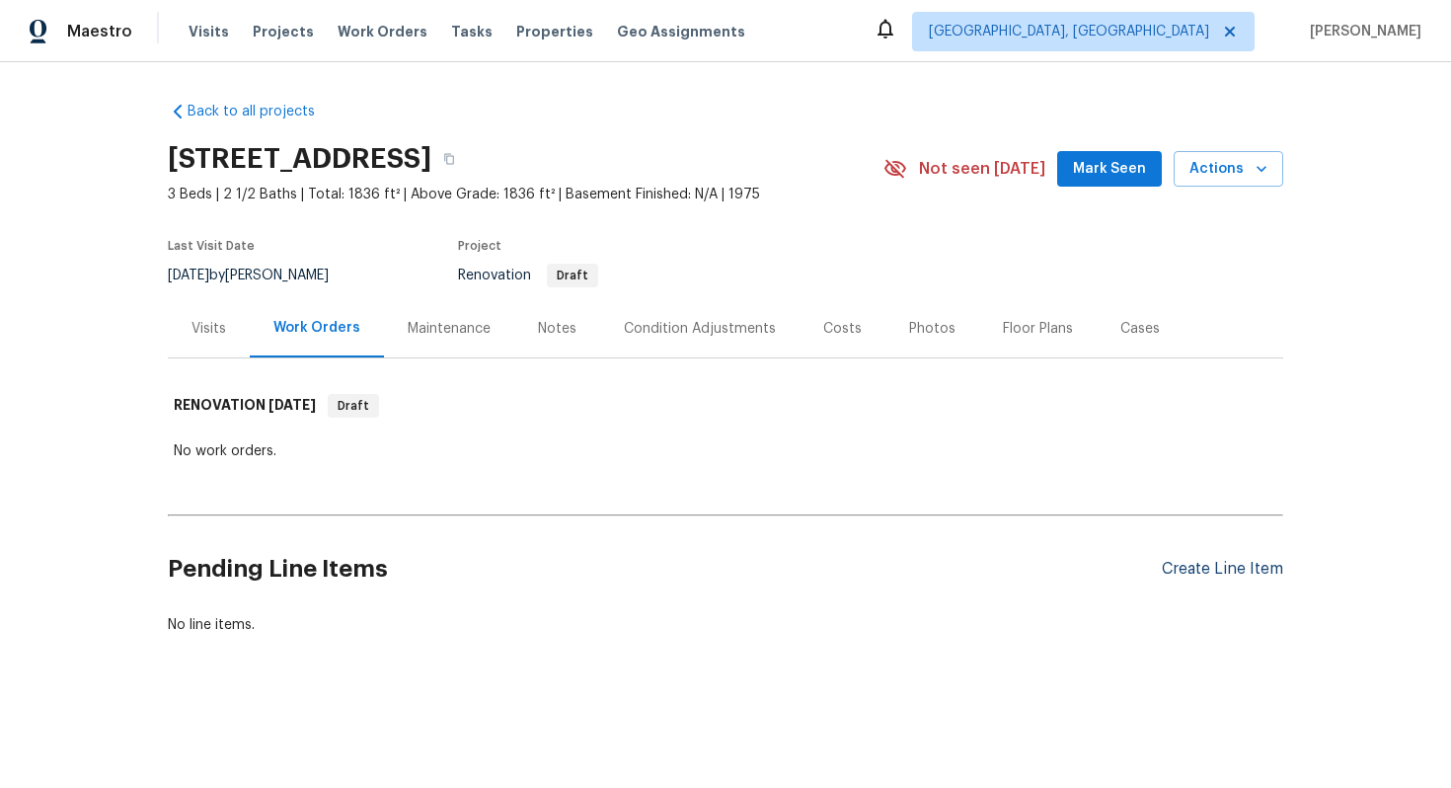
click at [1201, 572] on div "Create Line Item" at bounding box center [1222, 569] width 121 height 19
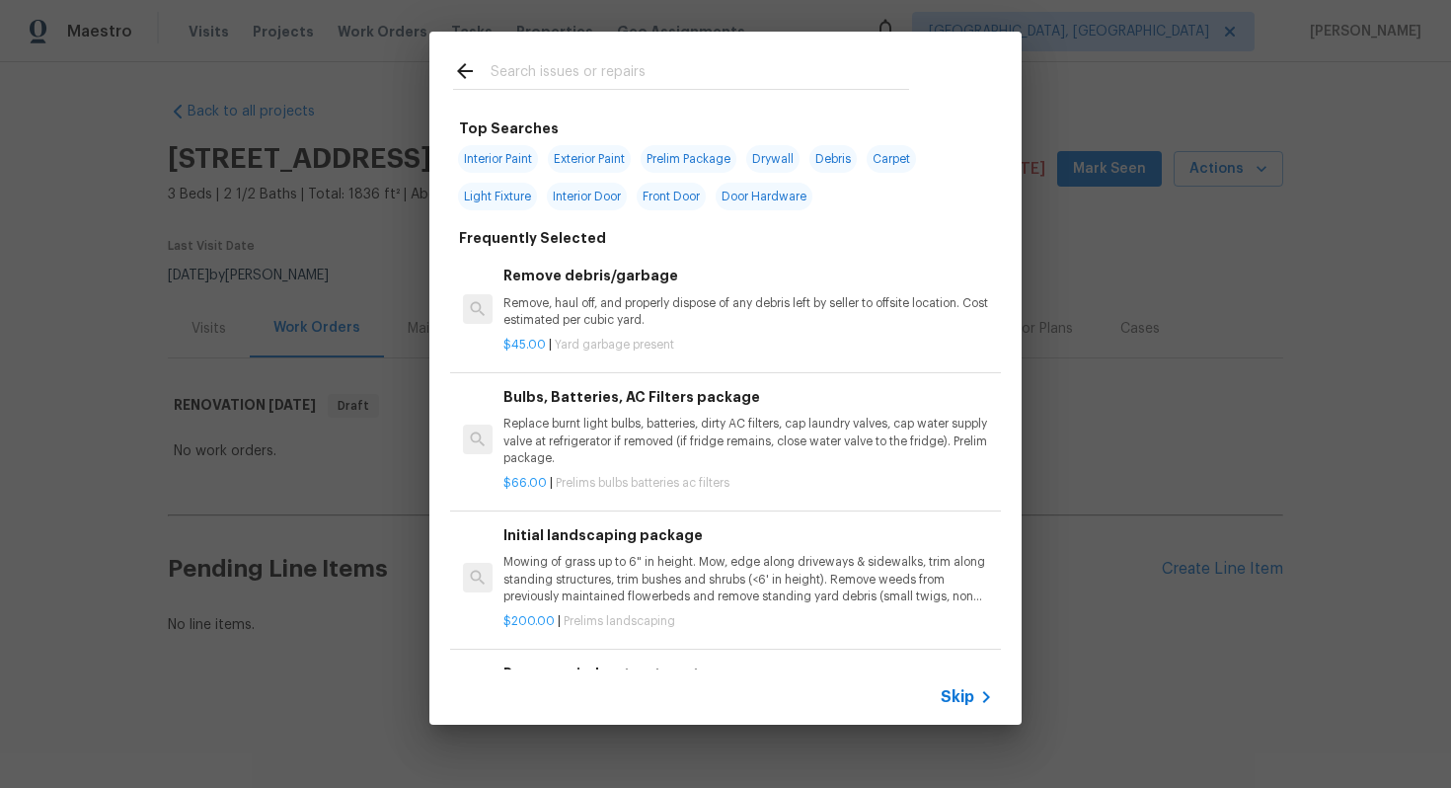
click at [955, 702] on span "Skip" at bounding box center [958, 697] width 34 height 20
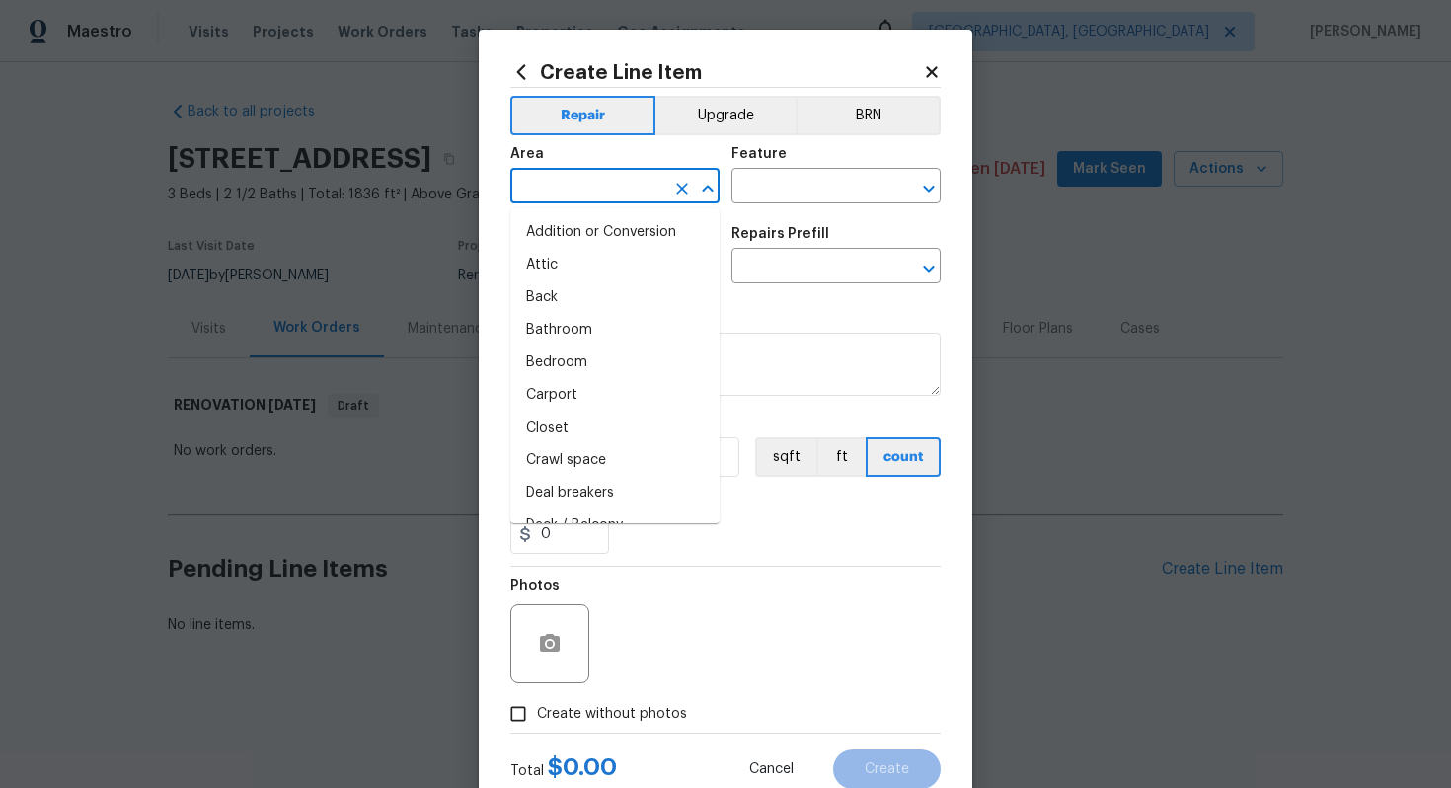
click at [580, 195] on input "text" at bounding box center [587, 188] width 154 height 31
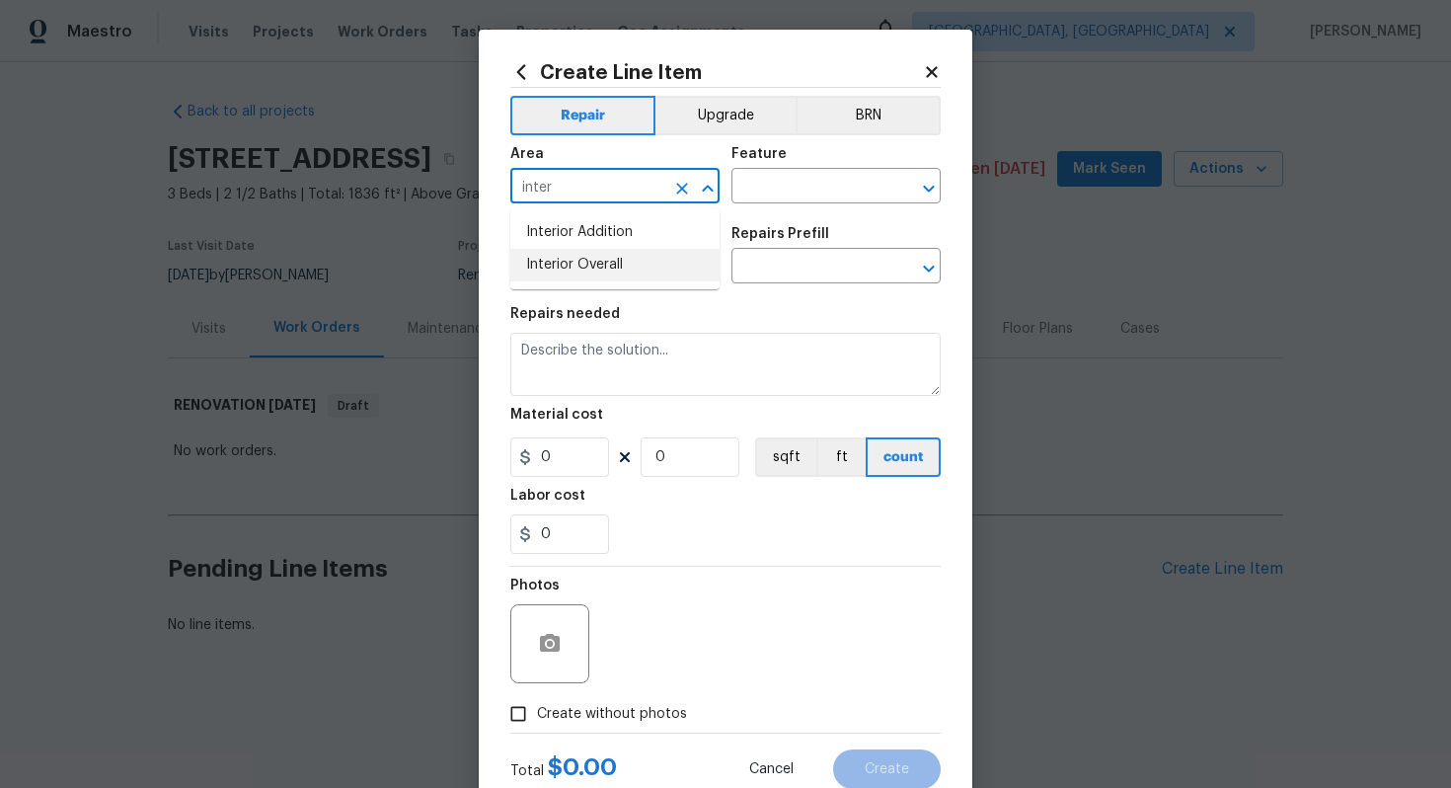
click at [597, 262] on li "Interior Overall" at bounding box center [614, 265] width 209 height 33
type input "Interior Overall"
click at [769, 190] on input "text" at bounding box center [809, 188] width 154 height 31
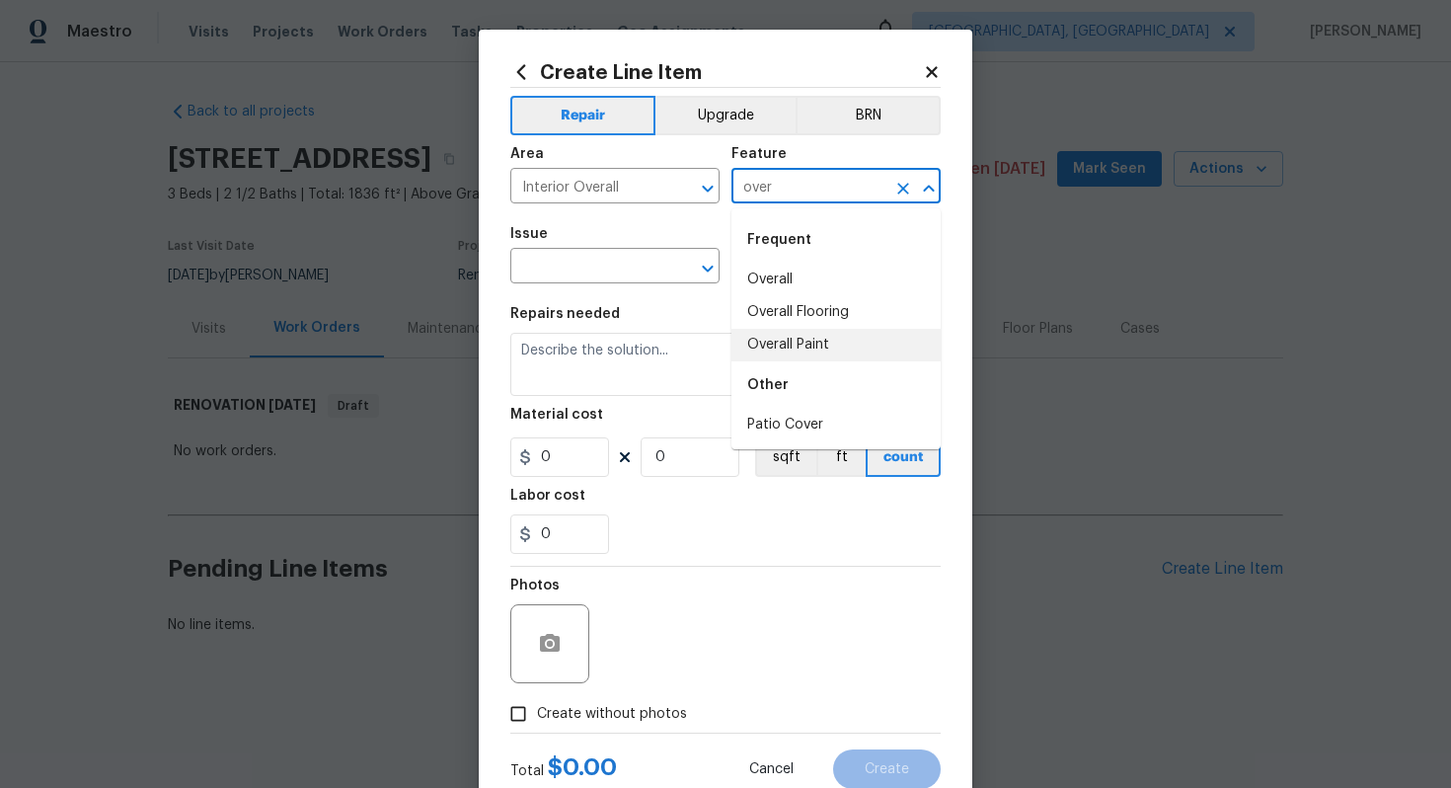
click at [806, 345] on li "Overall Paint" at bounding box center [836, 345] width 209 height 33
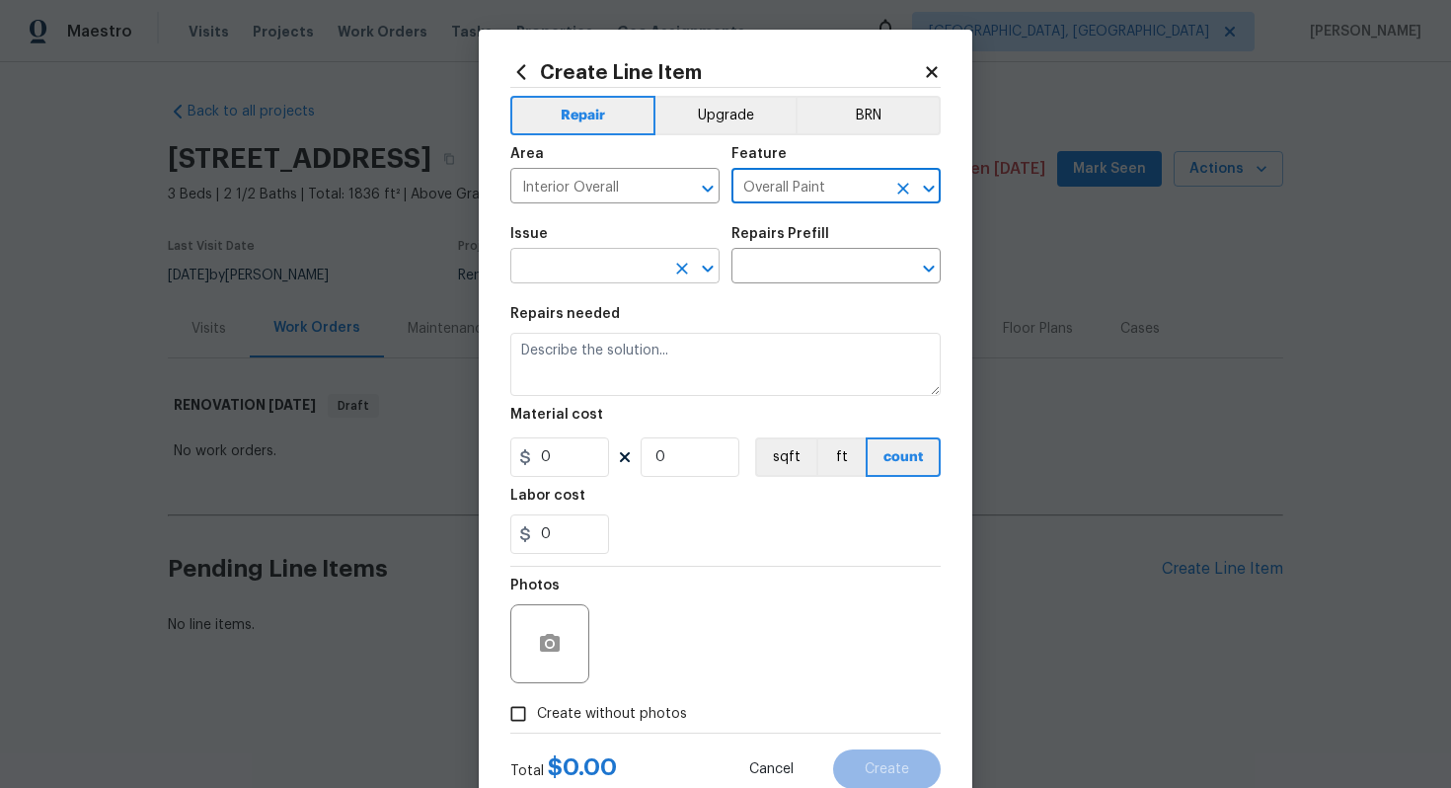
type input "Overall Paint"
click at [602, 276] on input "text" at bounding box center [587, 268] width 154 height 31
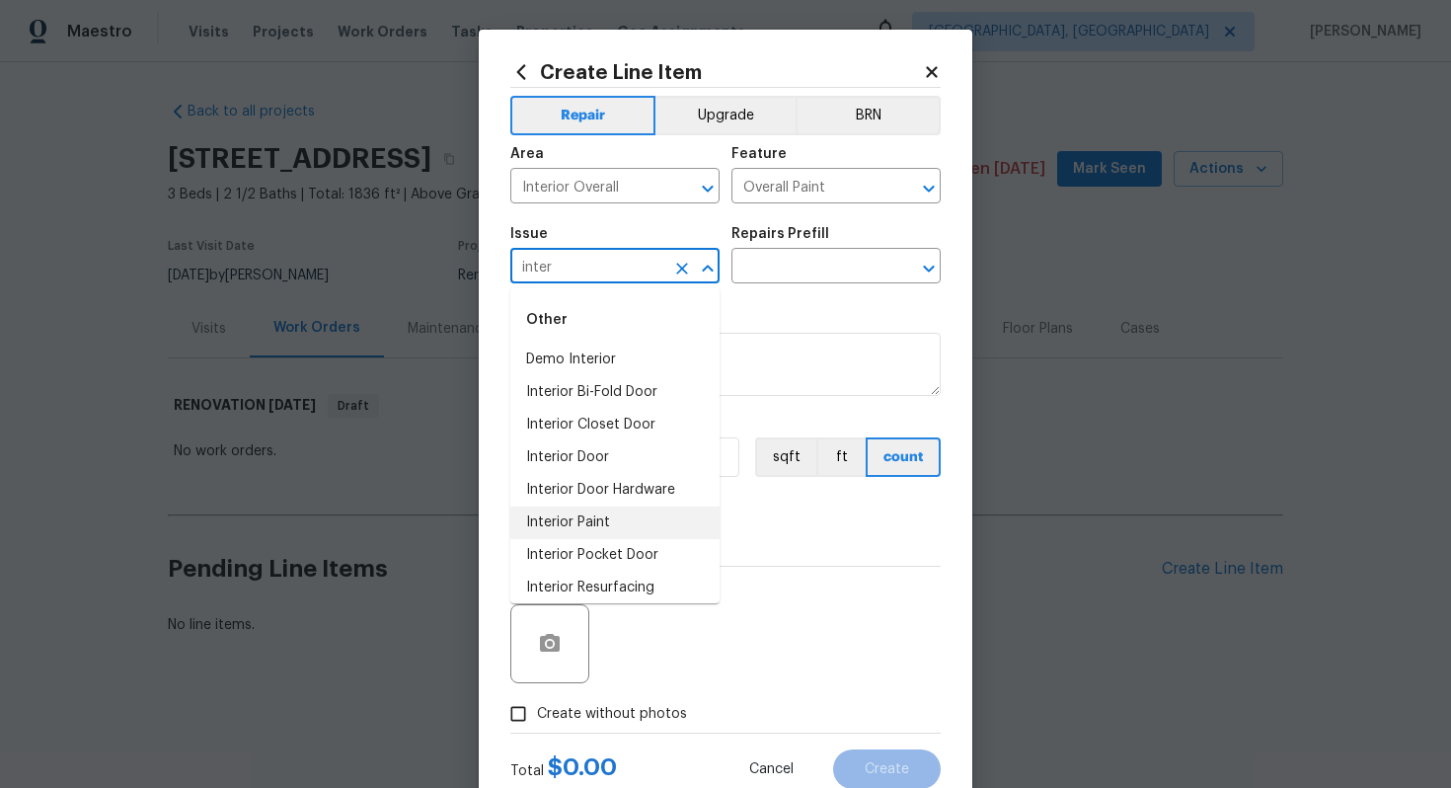
click at [551, 516] on li "Interior Paint" at bounding box center [614, 523] width 209 height 33
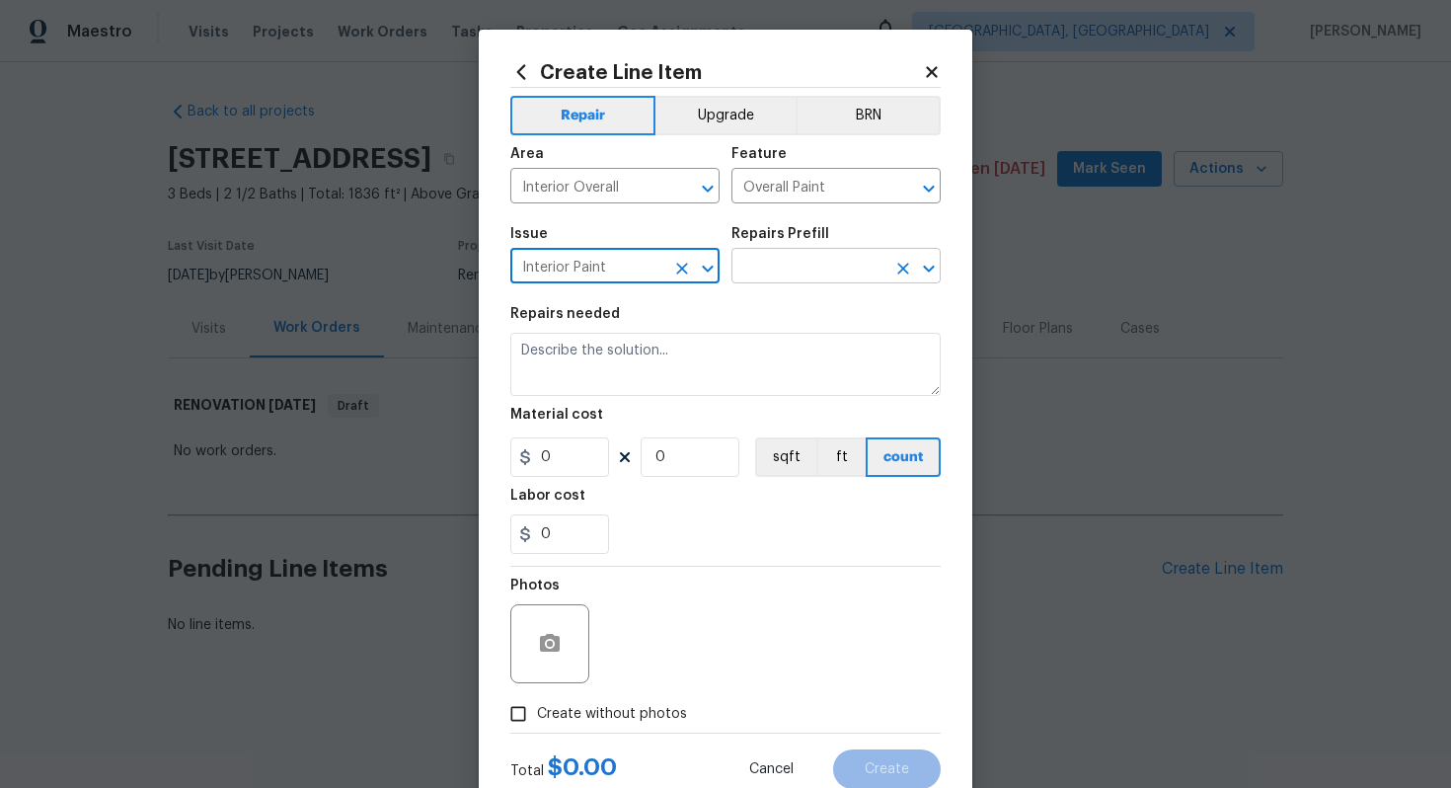
type input "Interior Paint"
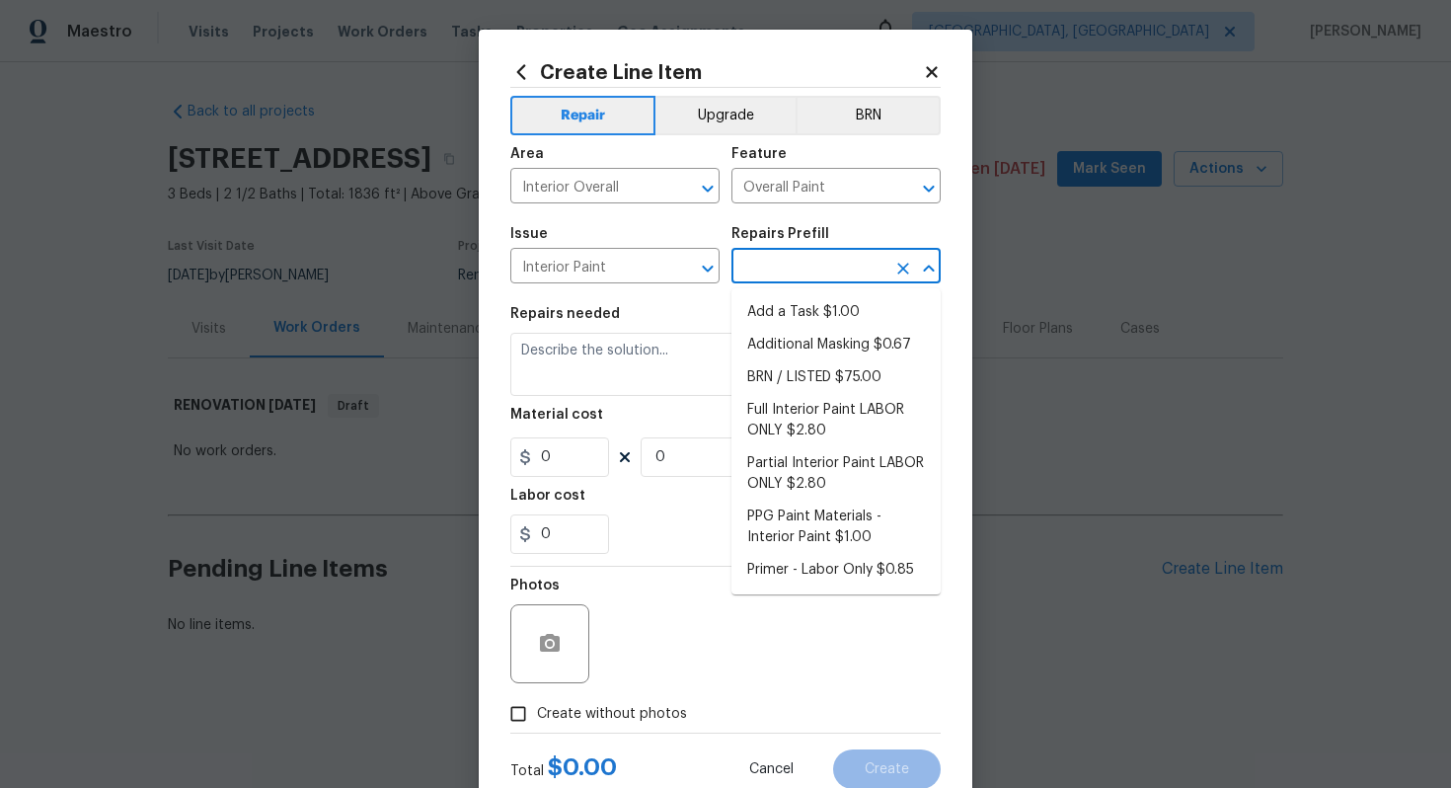
click at [748, 275] on input "text" at bounding box center [809, 268] width 154 height 31
click at [822, 424] on li "Full Interior Paint LABOR ONLY $2.80" at bounding box center [836, 420] width 209 height 53
type input "Full Interior Paint LABOR ONLY $2.80"
type textarea "Full Interior paint - (walls, ceilings, trim, and doors) - PAINT PROVIDED BY OP…"
type input "2.8"
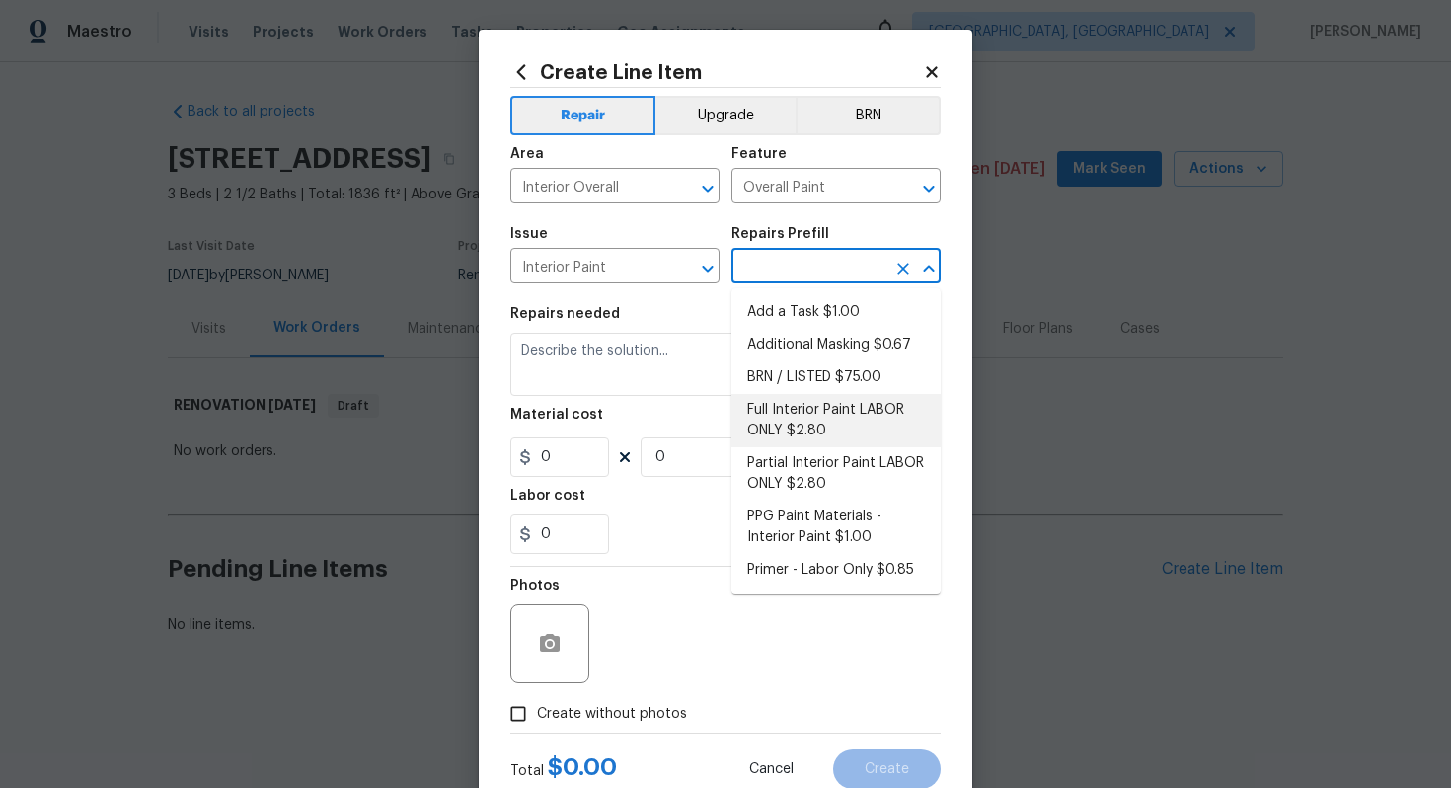
type input "1"
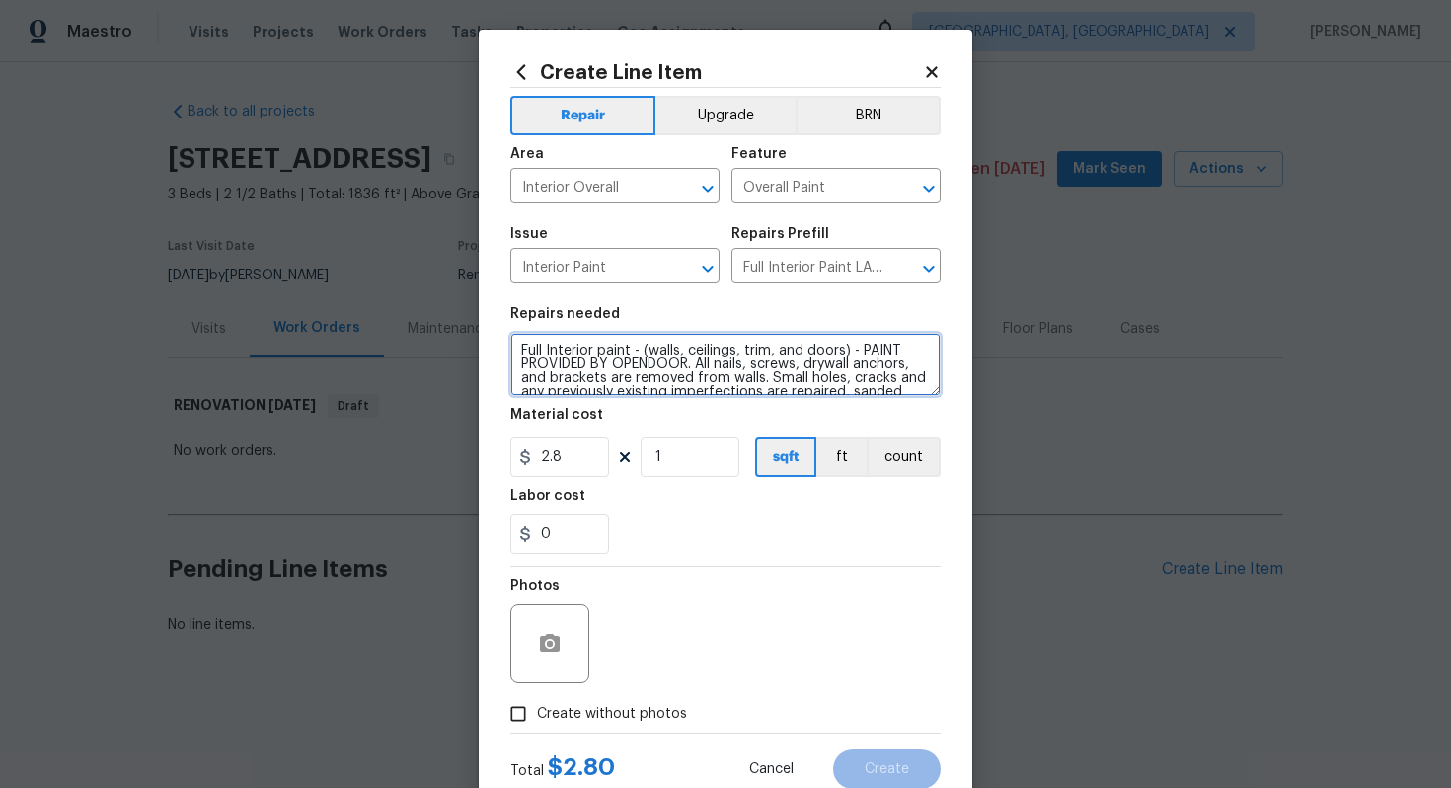
click at [514, 344] on textarea "Full Interior paint - (walls, ceilings, trim, and doors) - PAINT PROVIDED BY OP…" at bounding box center [725, 364] width 430 height 63
type textarea "#sala - Full Interior paint - (walls, ceilings, trim, and doors) - PAINT PROVID…"
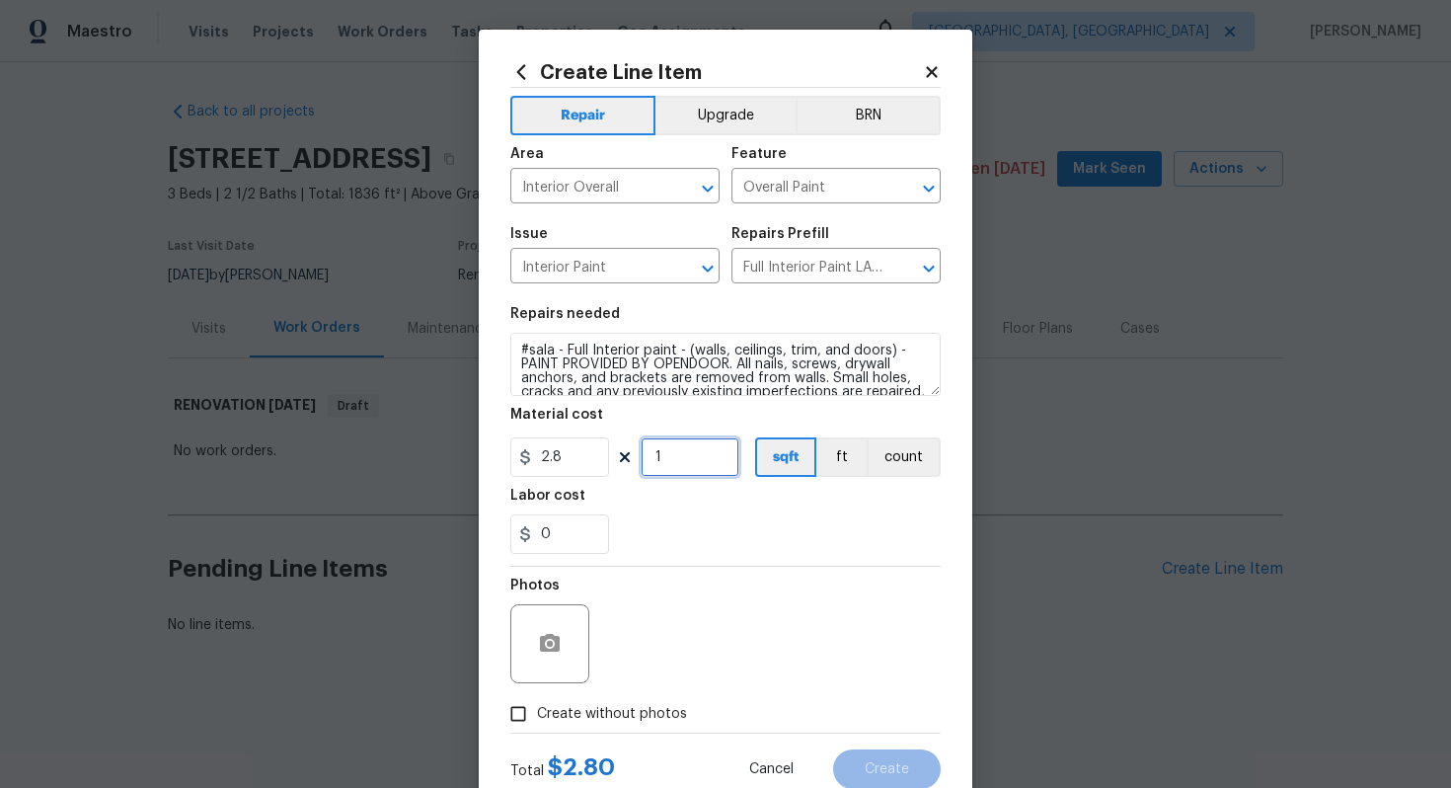
click at [681, 454] on input "1" at bounding box center [690, 456] width 99 height 39
type input "1836"
click at [622, 715] on span "Create without photos" at bounding box center [612, 714] width 150 height 21
click at [537, 715] on input "Create without photos" at bounding box center [519, 714] width 38 height 38
checkbox input "true"
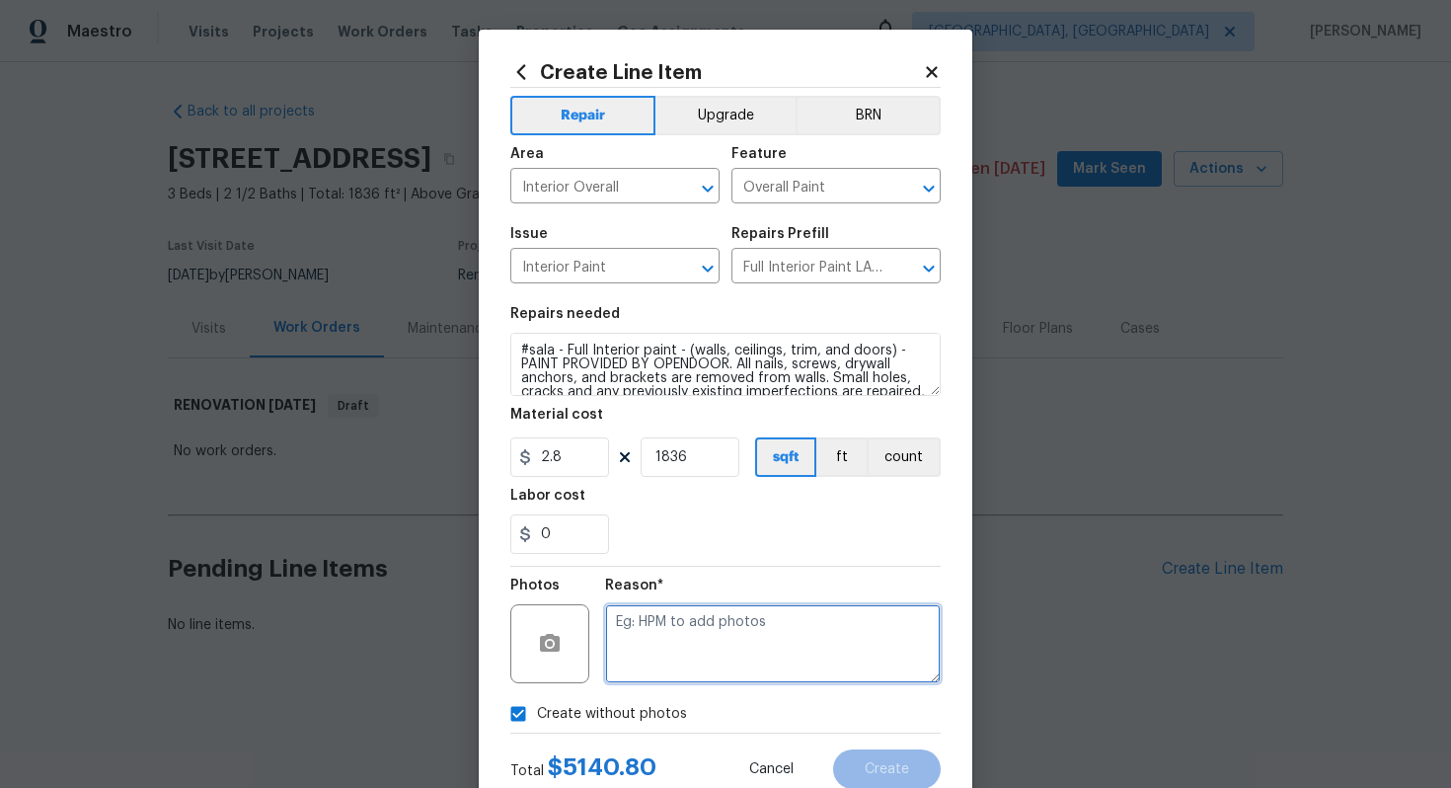
click at [691, 619] on textarea at bounding box center [773, 643] width 336 height 79
type textarea "n/a"
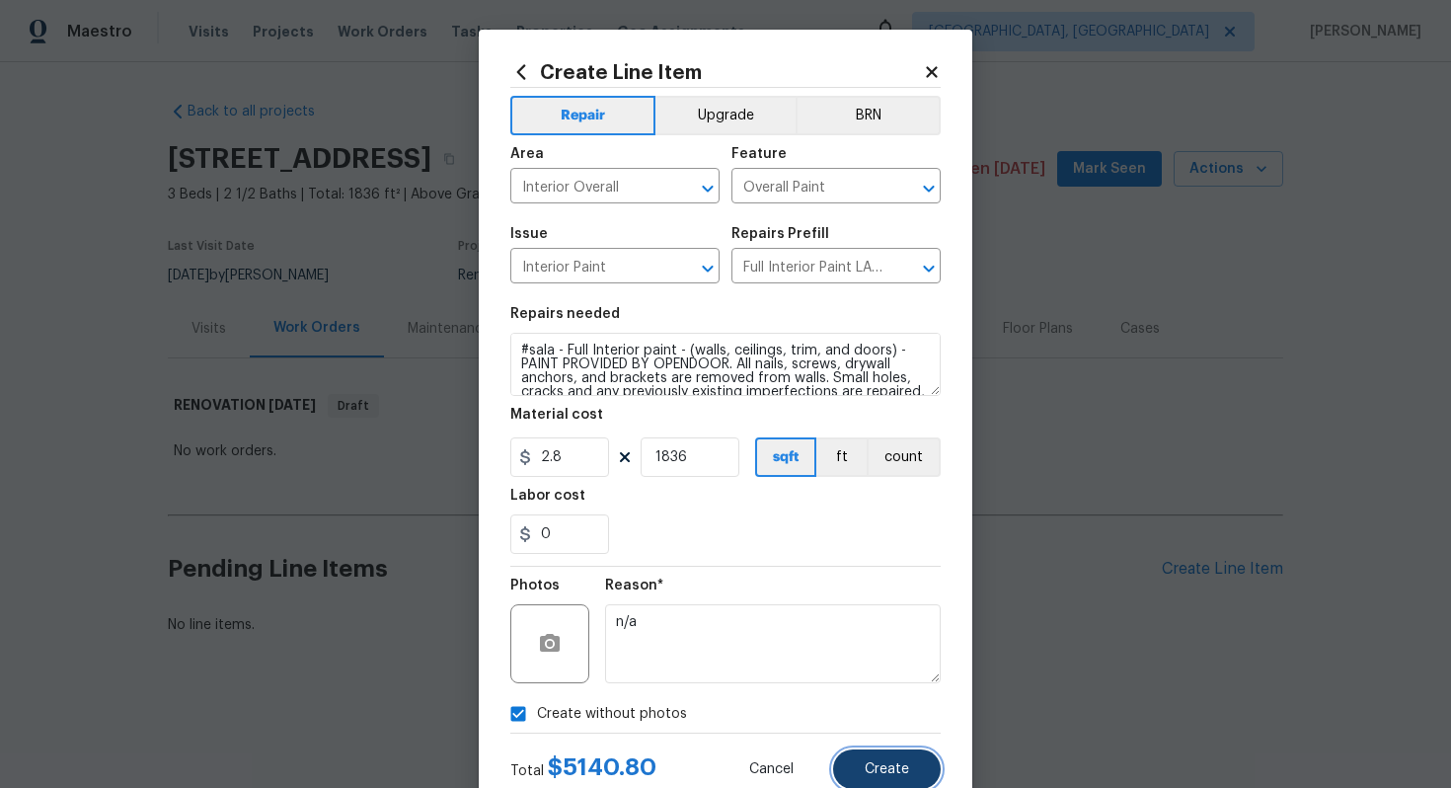
click at [903, 766] on span "Create" at bounding box center [887, 769] width 44 height 15
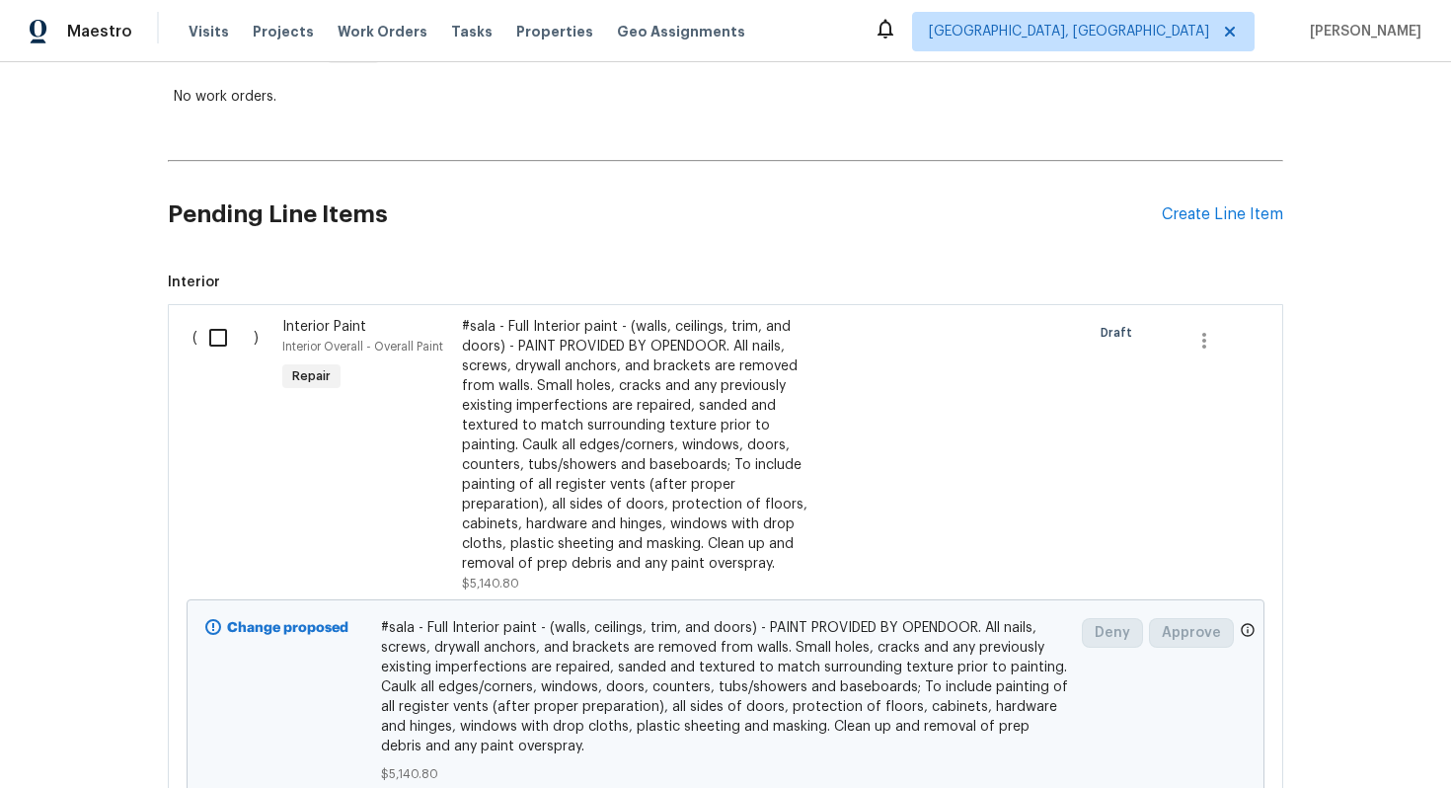
scroll to position [297, 0]
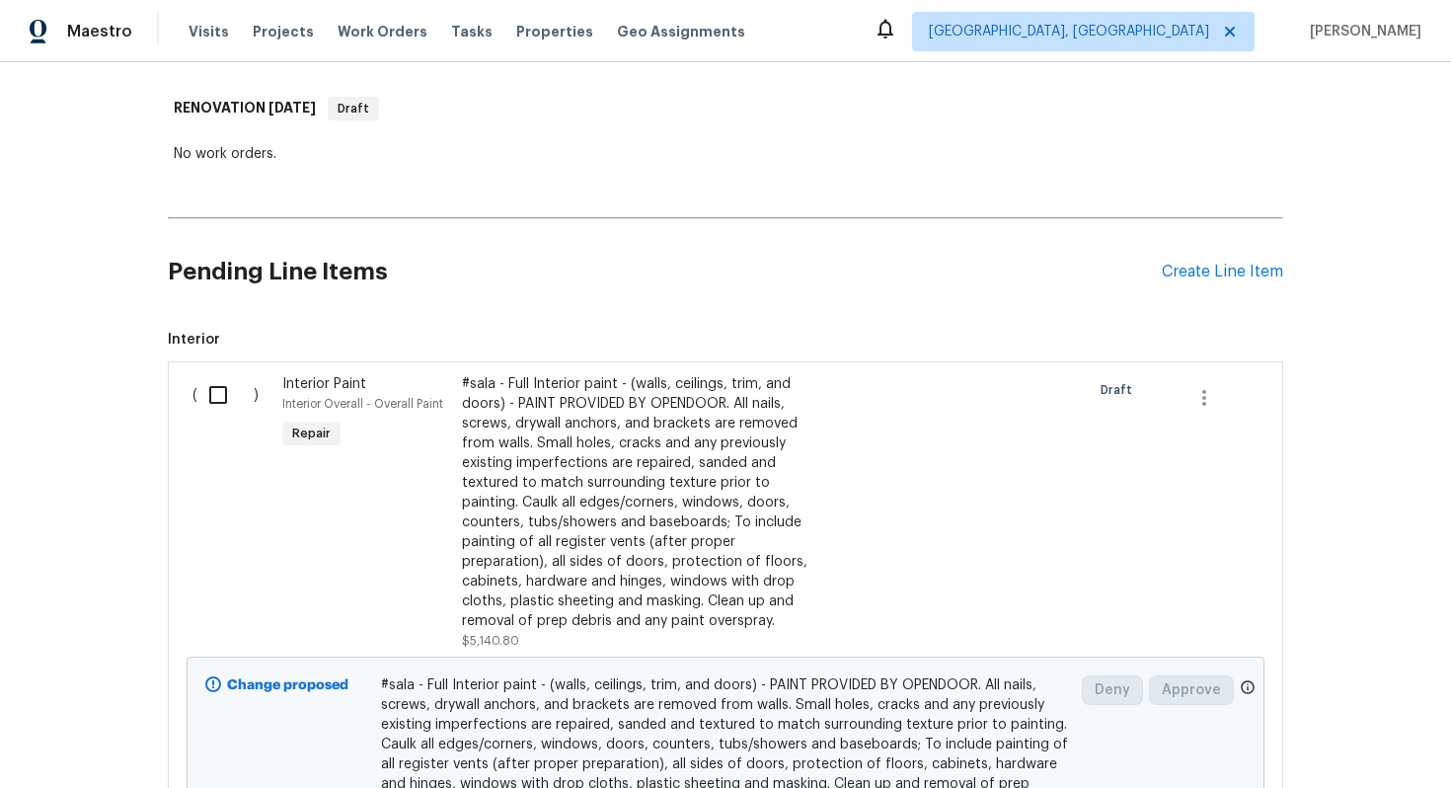
click at [1211, 258] on div "Pending Line Items Create Line Item" at bounding box center [726, 272] width 1116 height 92
click at [1200, 260] on div "Pending Line Items Create Line Item" at bounding box center [726, 272] width 1116 height 92
click at [1198, 266] on div "Create Line Item" at bounding box center [1222, 272] width 121 height 19
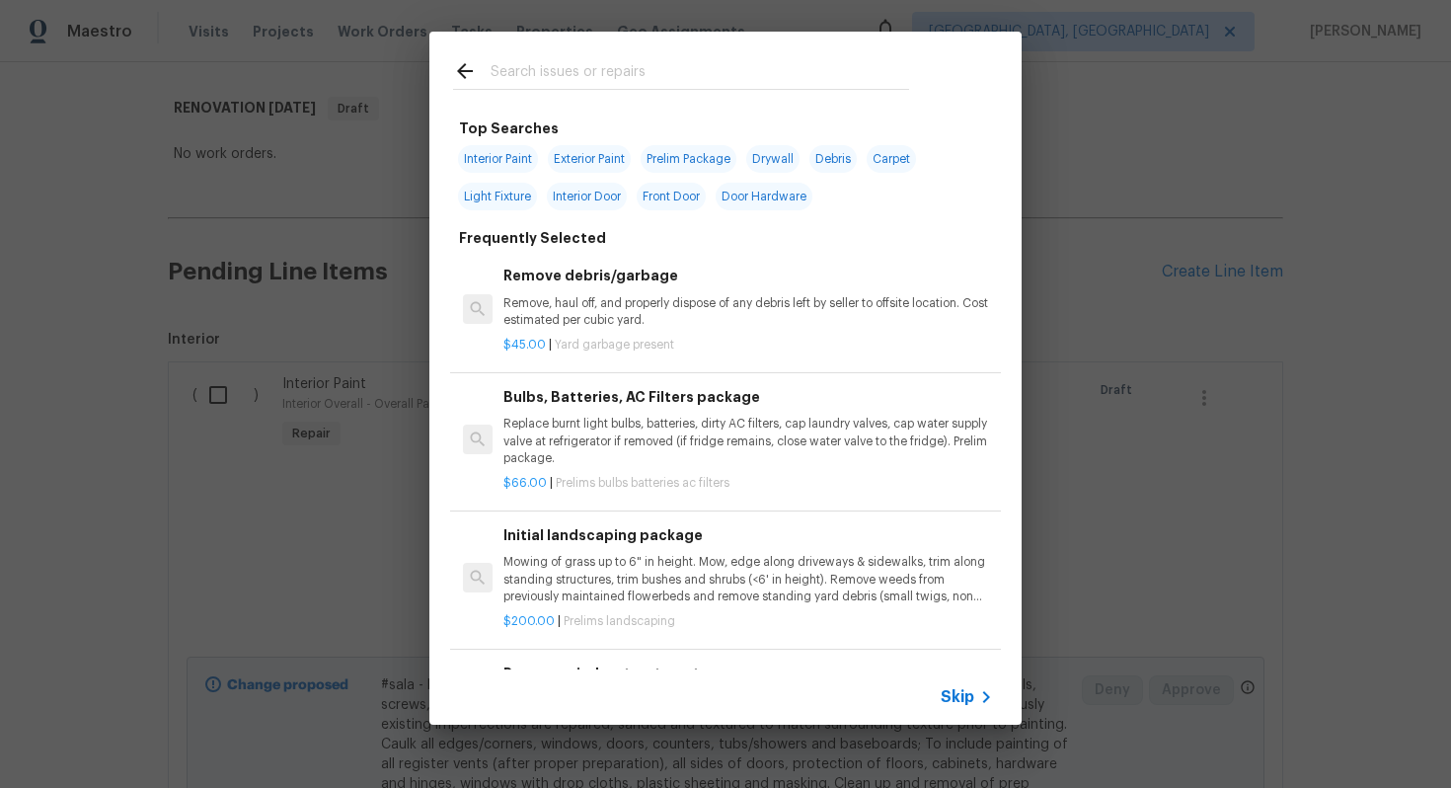
click at [966, 693] on span "Skip" at bounding box center [958, 697] width 34 height 20
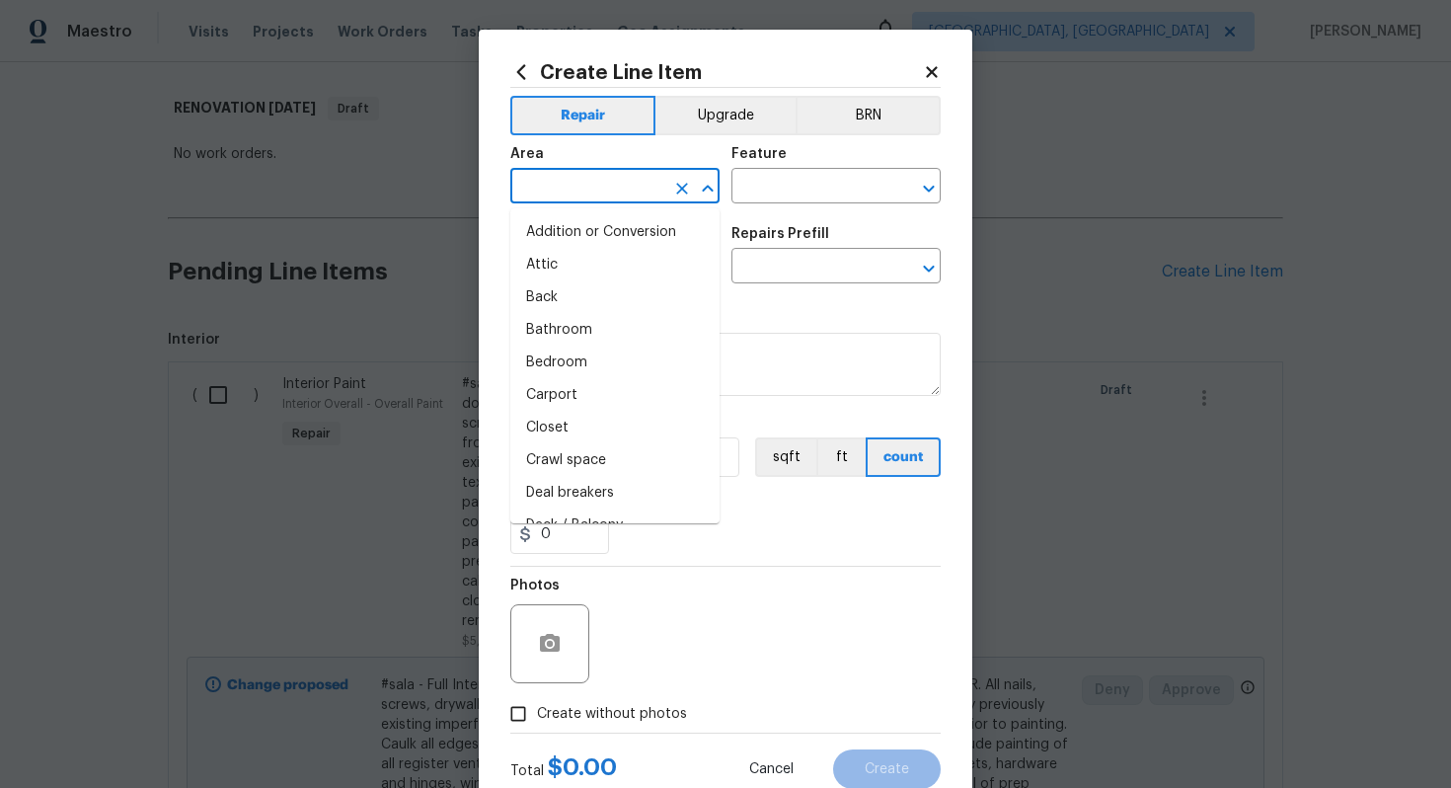
click at [594, 173] on input "text" at bounding box center [587, 188] width 154 height 31
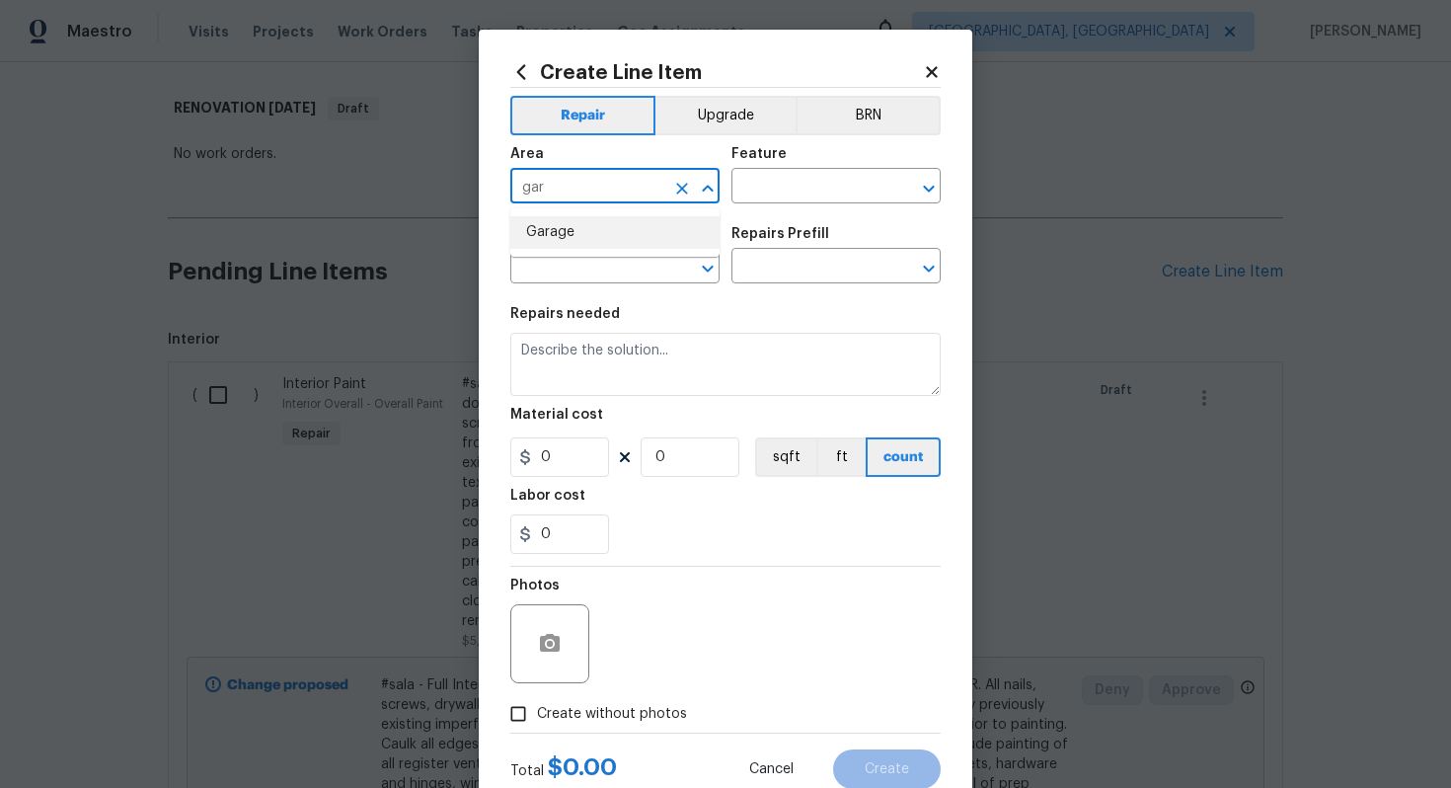
click at [594, 219] on li "Garage" at bounding box center [614, 232] width 209 height 33
type input "Garage"
click at [822, 180] on input "text" at bounding box center [809, 188] width 154 height 31
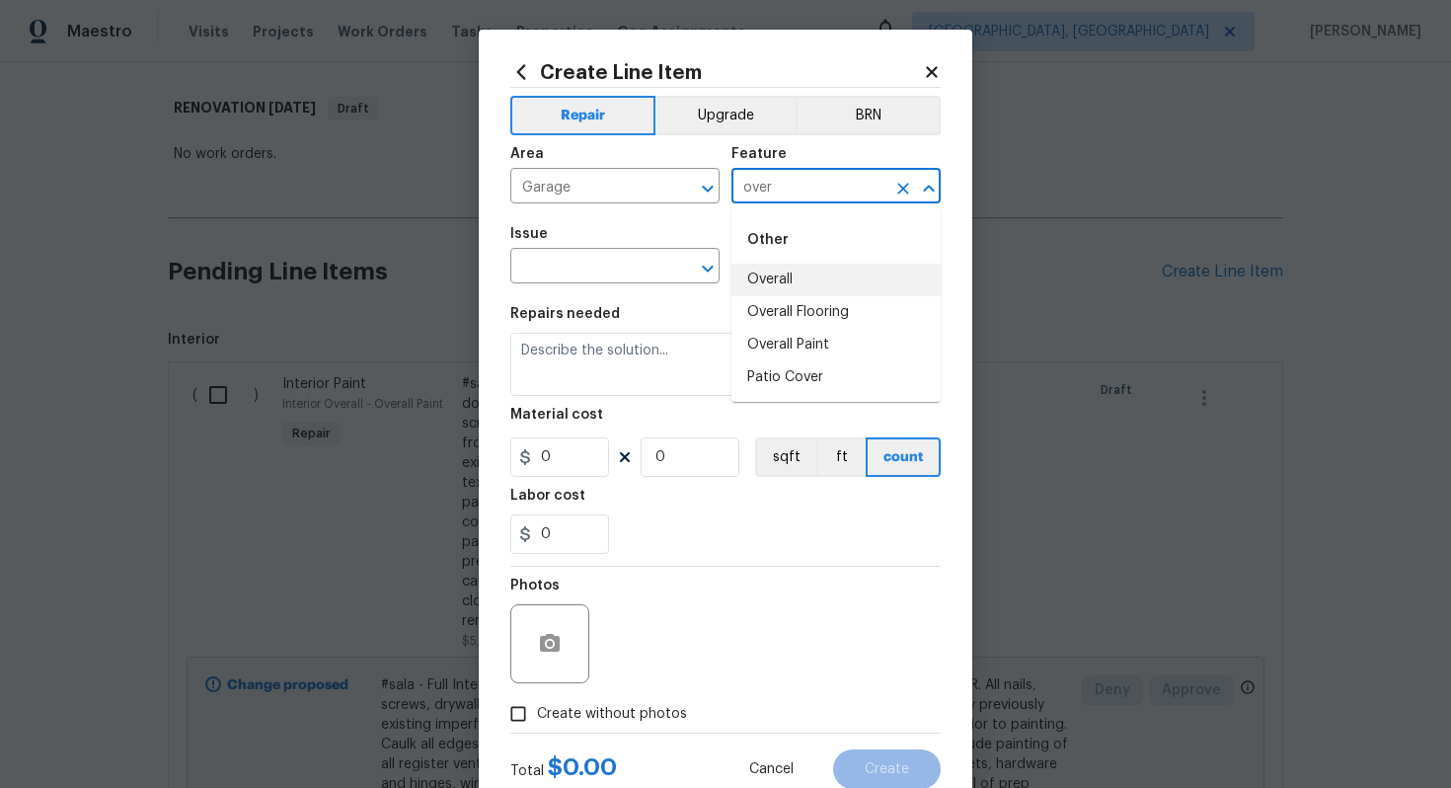
click at [787, 282] on li "Overall" at bounding box center [836, 280] width 209 height 33
type input "Overall"
click at [597, 274] on input "text" at bounding box center [587, 268] width 154 height 31
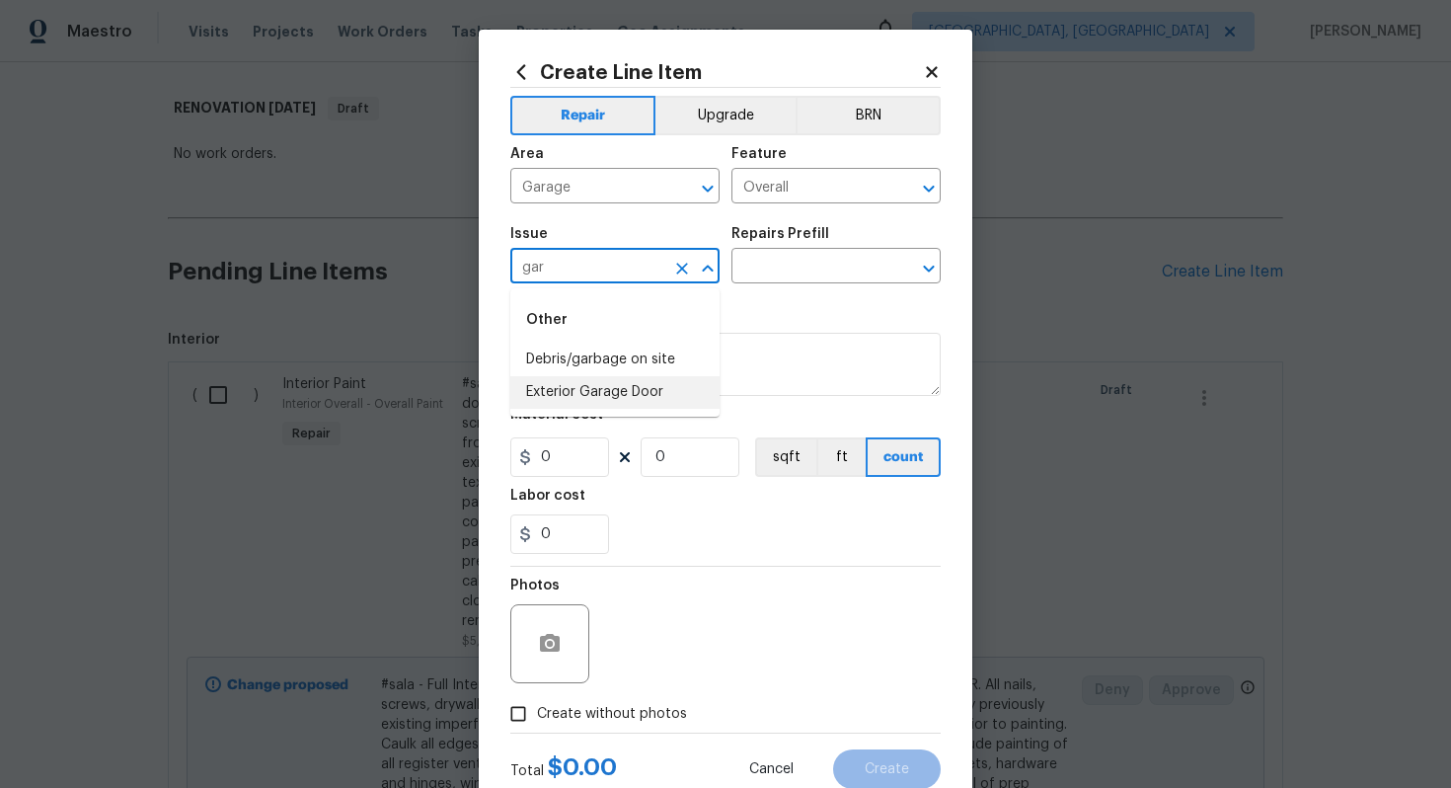
click at [618, 392] on li "Exterior Garage Door" at bounding box center [614, 392] width 209 height 33
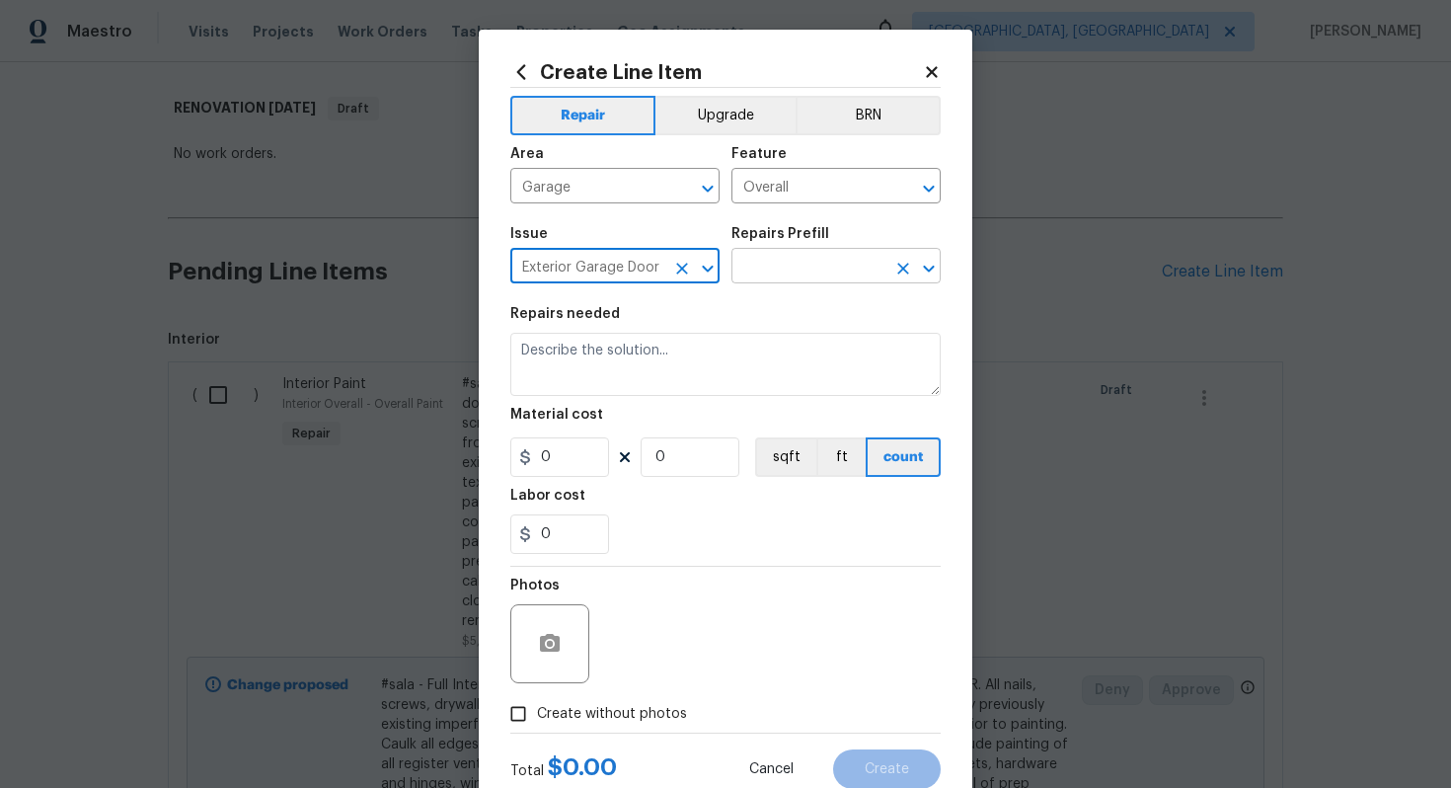
type input "Exterior Garage Door"
click at [776, 281] on input "text" at bounding box center [809, 268] width 154 height 31
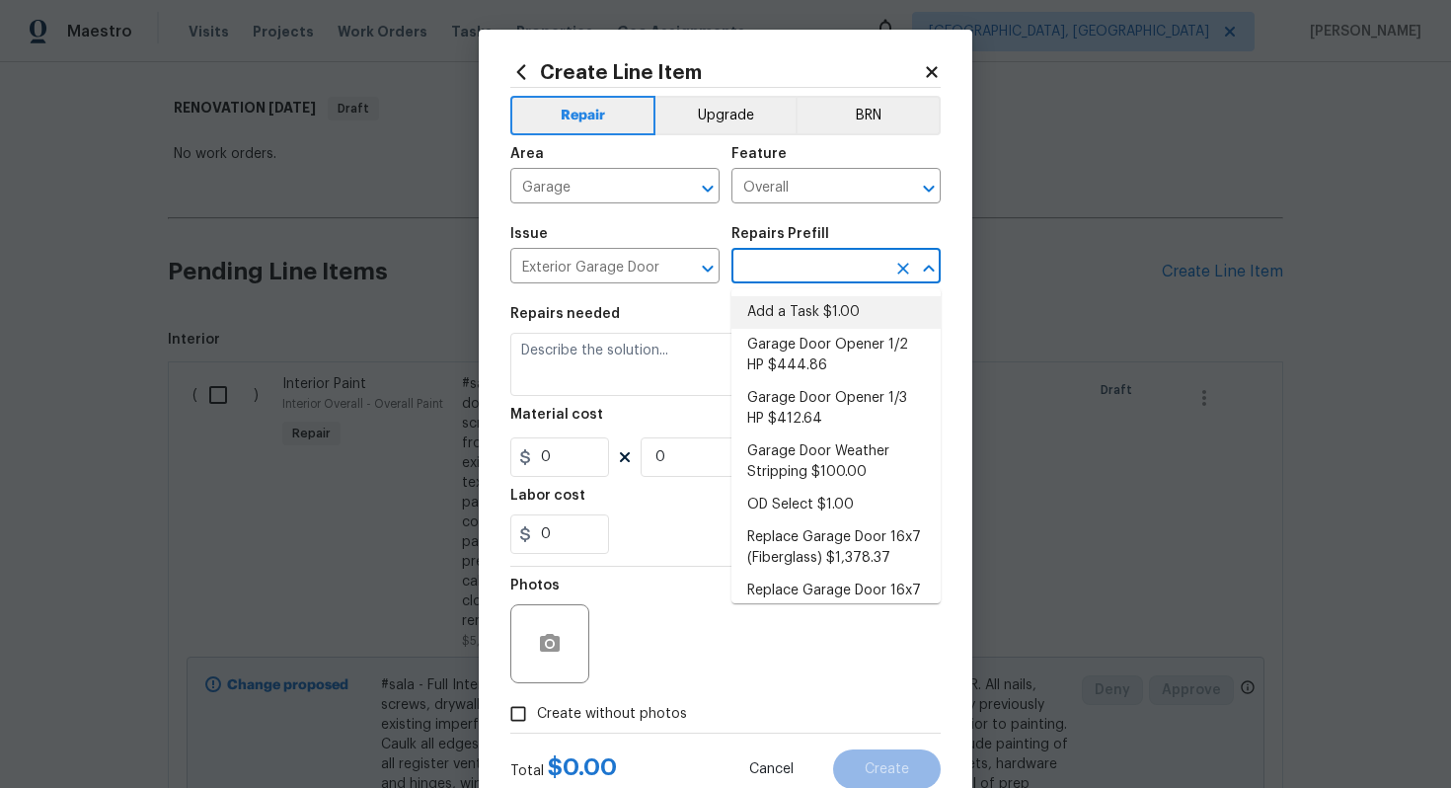
click at [777, 306] on li "Add a Task $1.00" at bounding box center [836, 312] width 209 height 33
type input "Interior Door"
type input "Add a Task $1.00"
type textarea "HPM to detail"
type input "1"
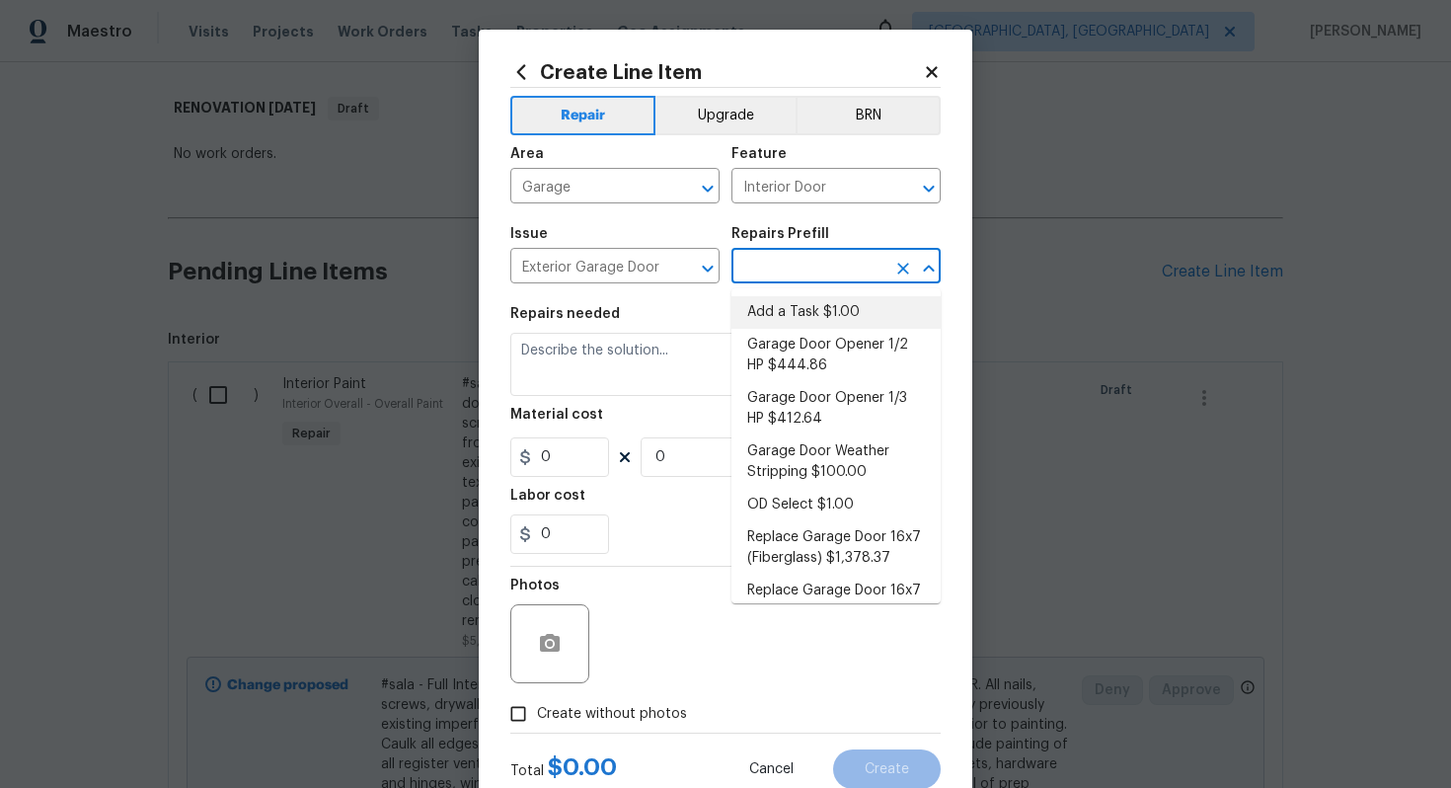
type input "1"
click at [622, 358] on textarea "HPM to detail" at bounding box center [725, 364] width 430 height 63
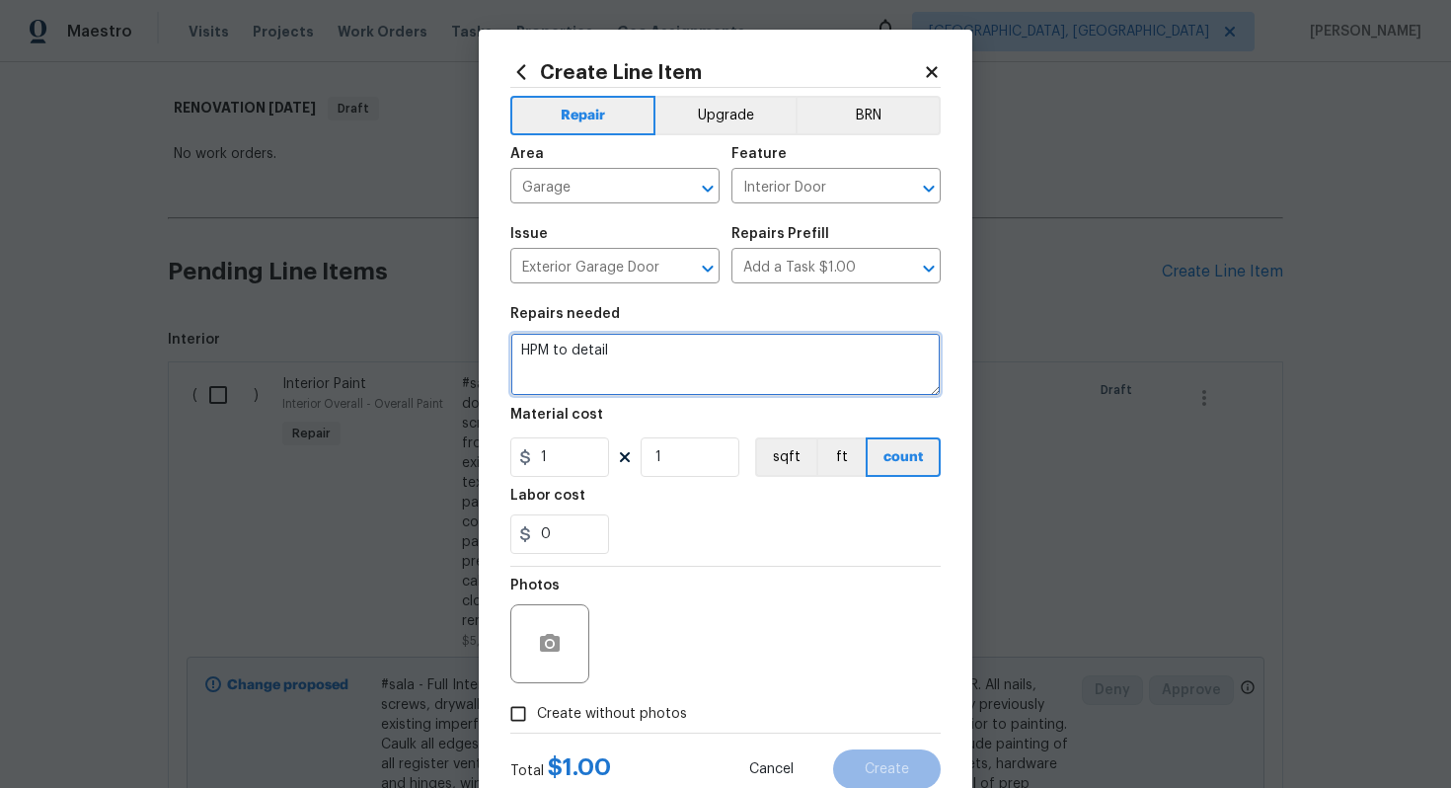
click at [622, 358] on textarea "HPM to detail" at bounding box center [725, 364] width 430 height 63
paste textarea "Convert garage back"
type textarea "#sala - Convert garage back"
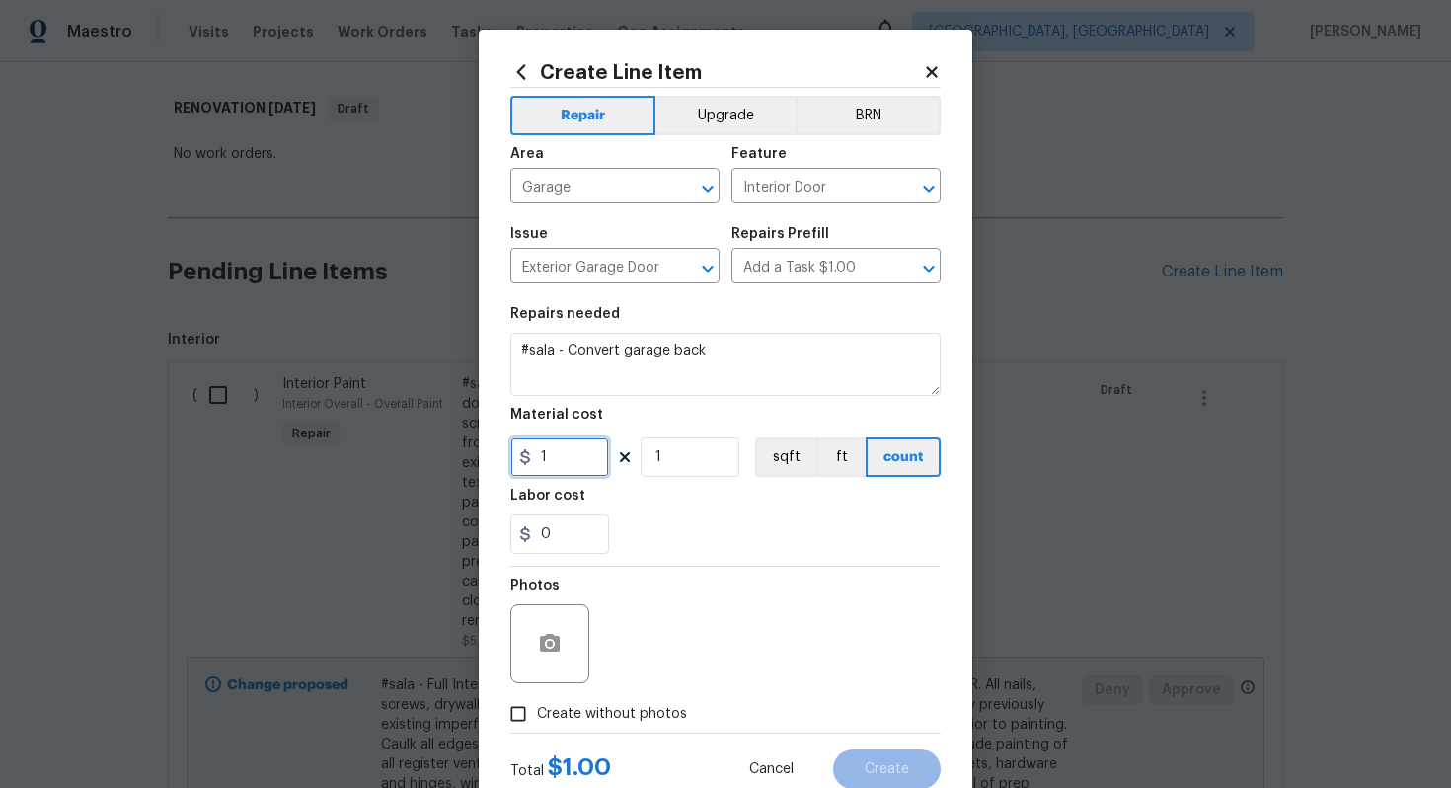
click at [570, 455] on input "1" at bounding box center [559, 456] width 99 height 39
type input "4000"
click at [637, 710] on span "Create without photos" at bounding box center [612, 714] width 150 height 21
click at [537, 710] on input "Create without photos" at bounding box center [519, 714] width 38 height 38
checkbox input "true"
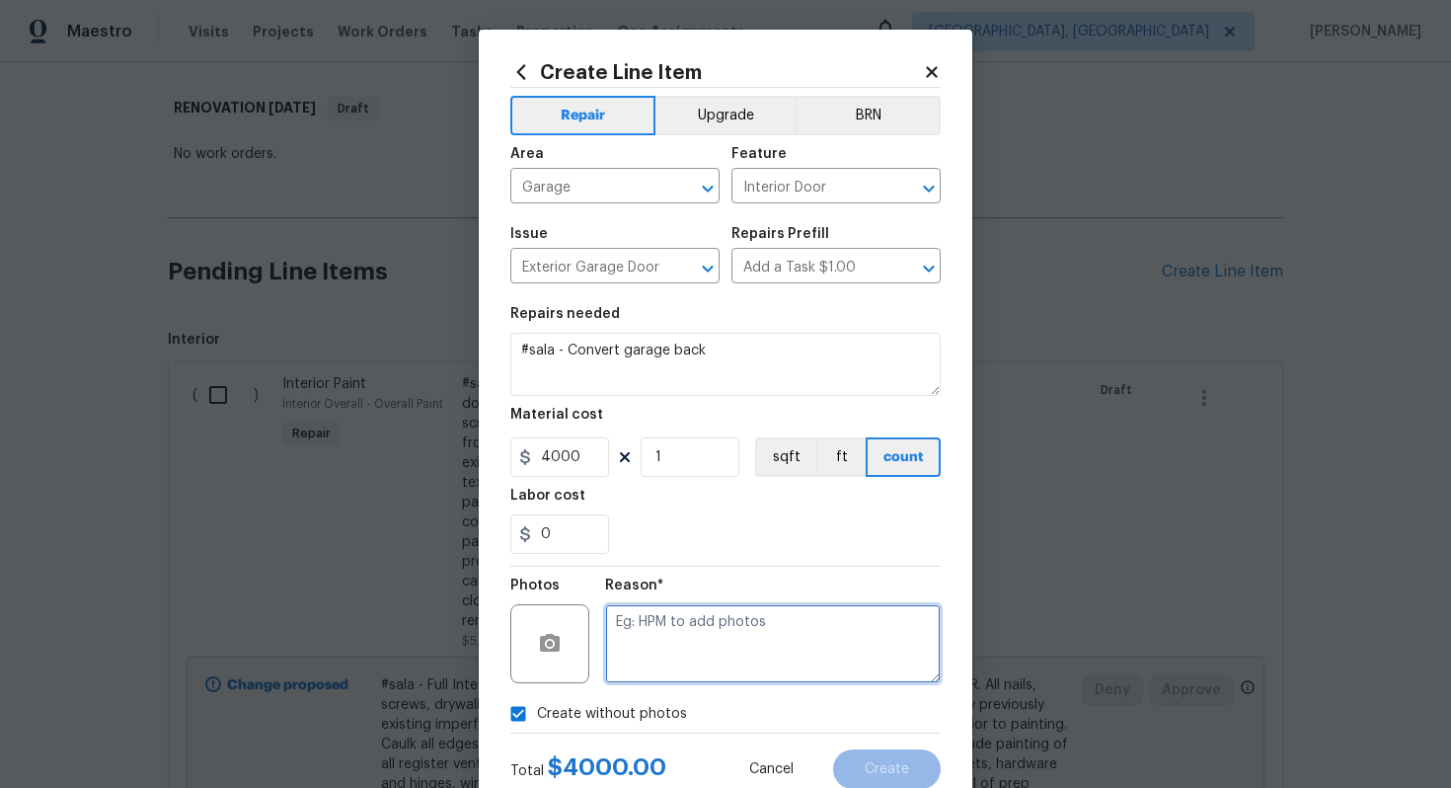
click at [660, 634] on textarea at bounding box center [773, 643] width 336 height 79
type textarea "n/a"
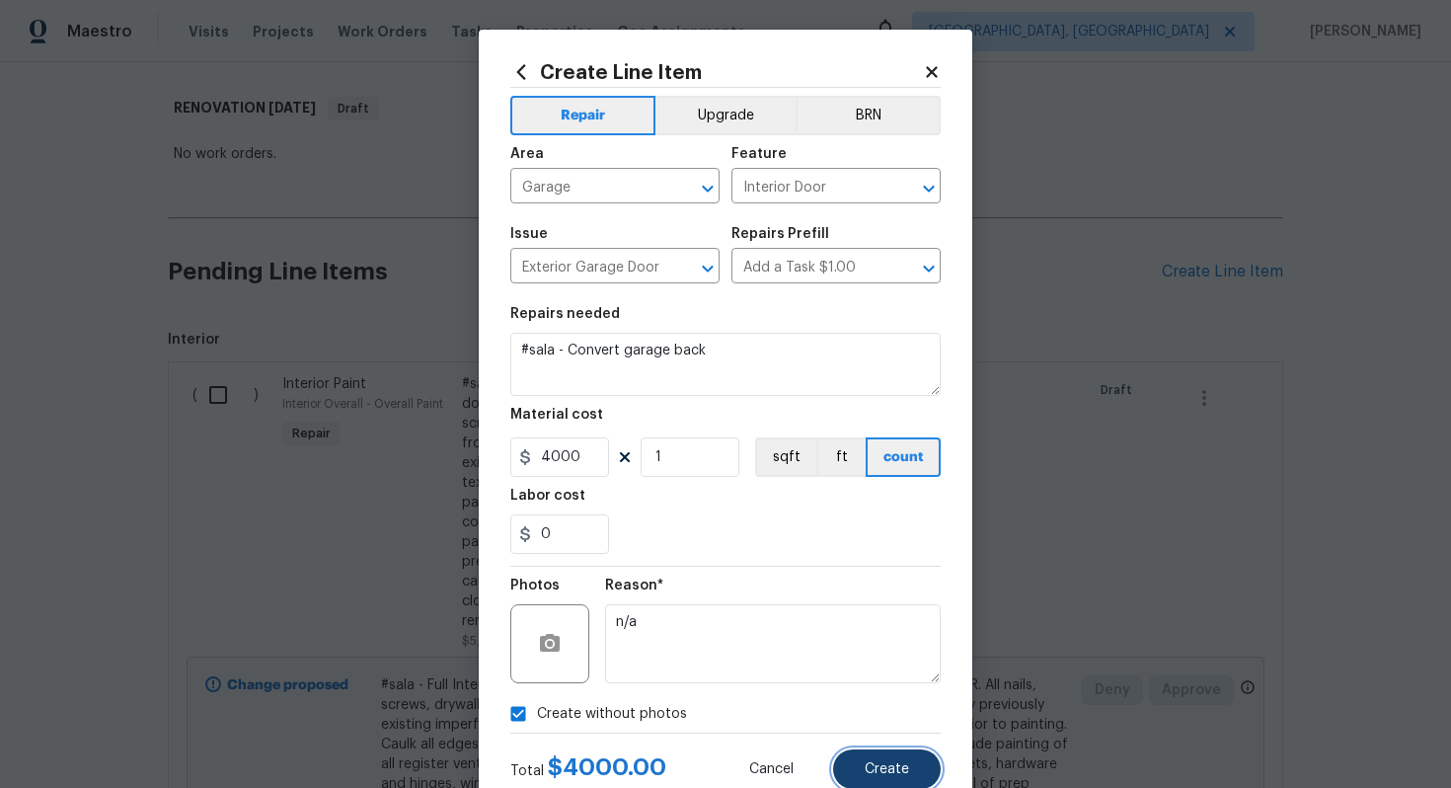
click at [916, 786] on button "Create" at bounding box center [887, 768] width 108 height 39
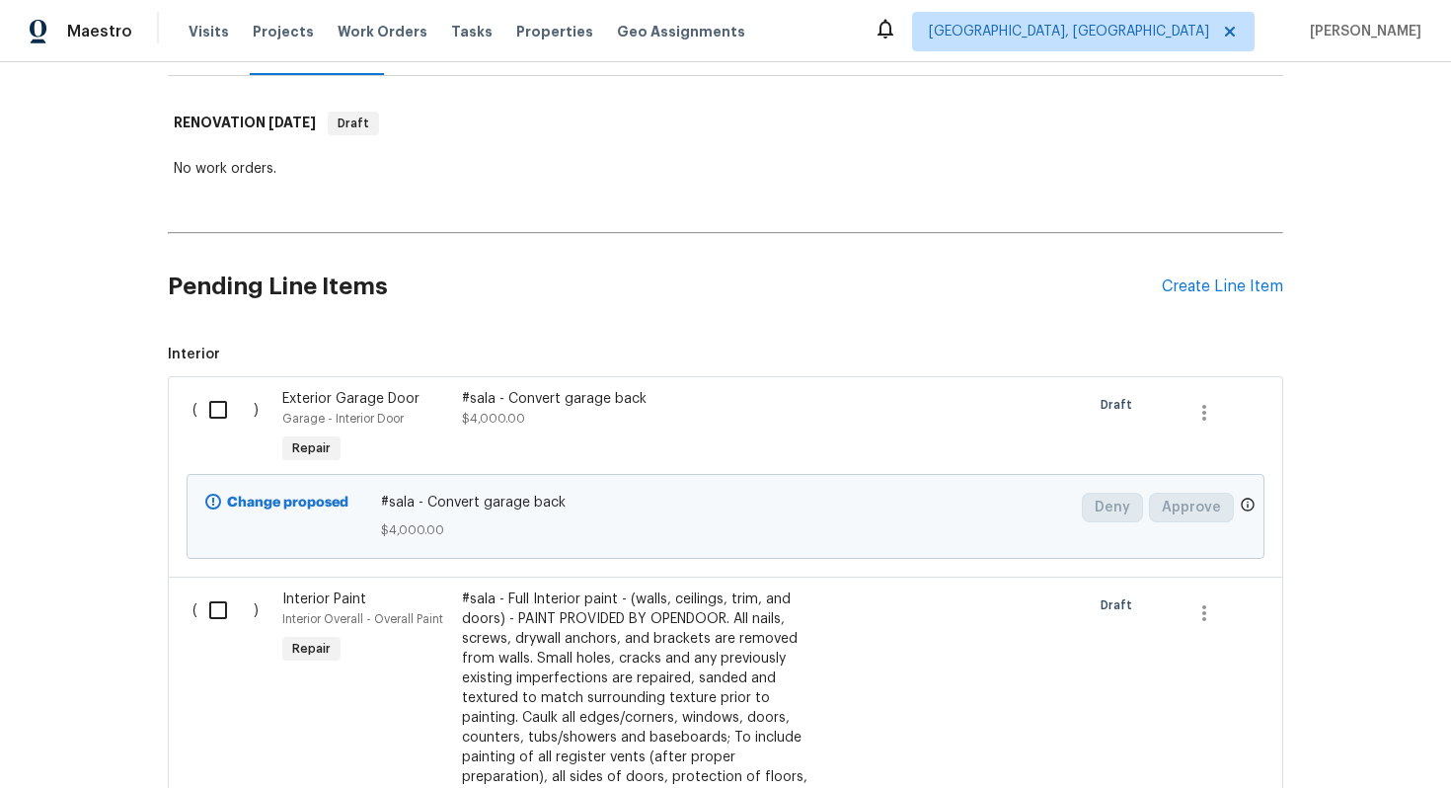
scroll to position [16, 0]
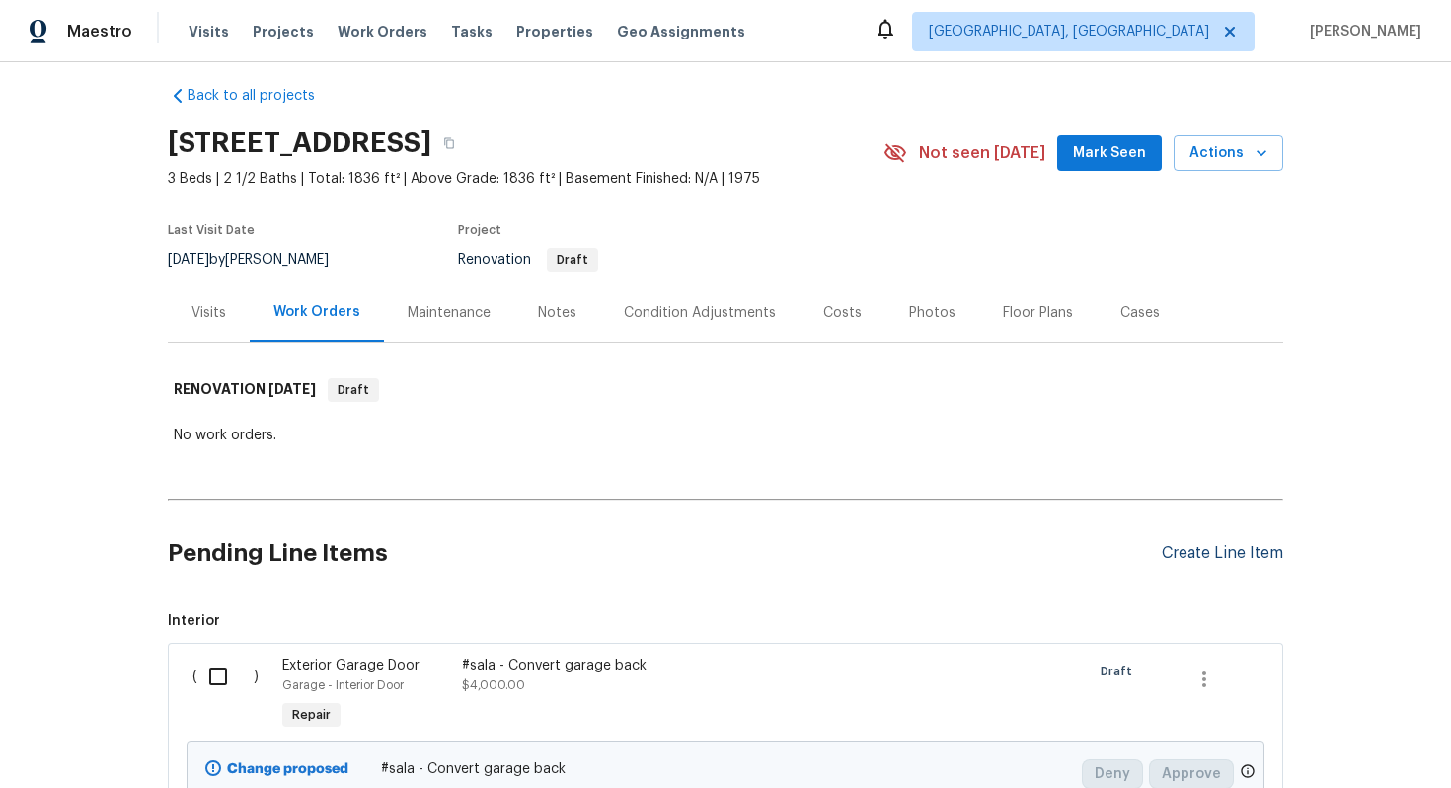
click at [1211, 552] on div "Create Line Item" at bounding box center [1222, 553] width 121 height 19
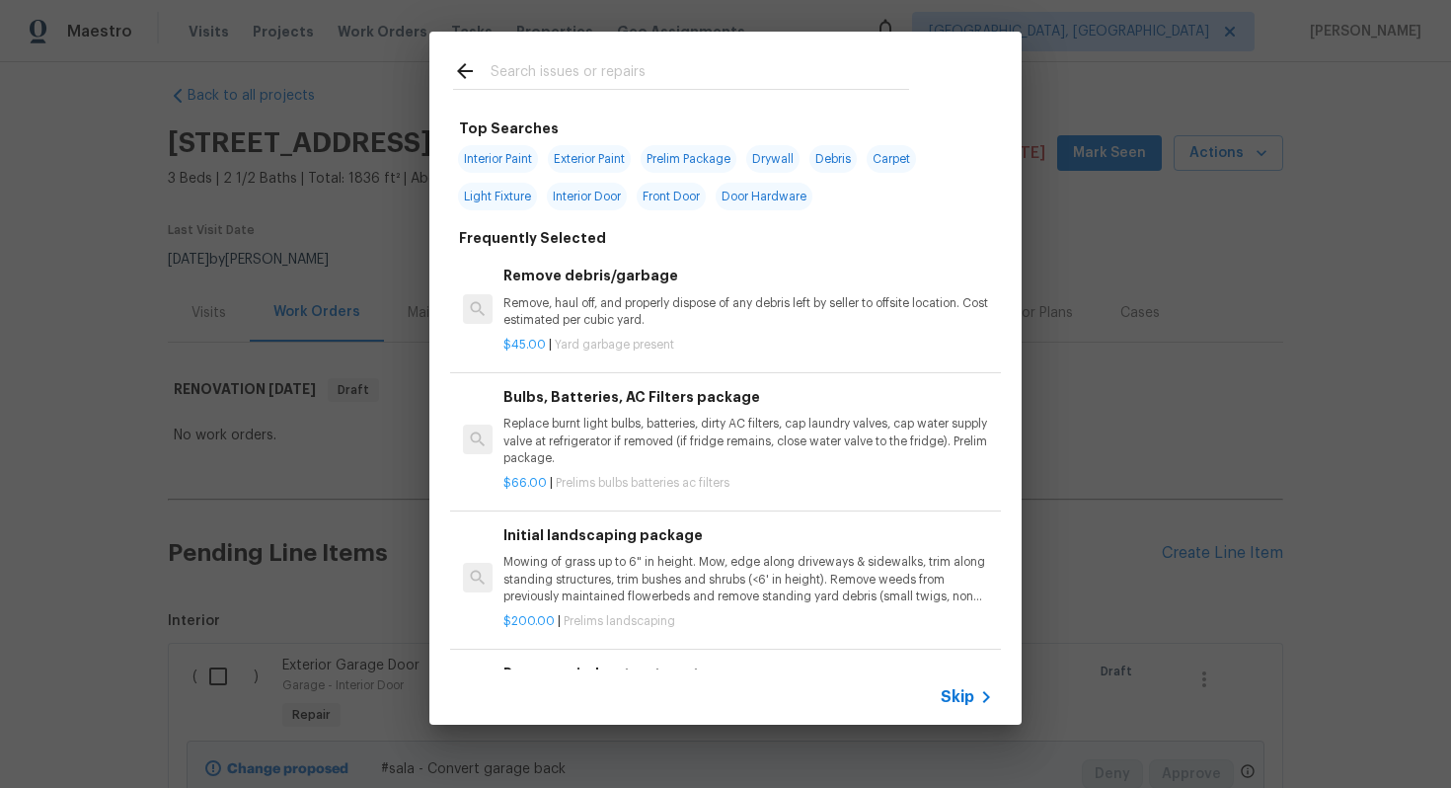
click at [964, 707] on div "Skip" at bounding box center [969, 697] width 57 height 24
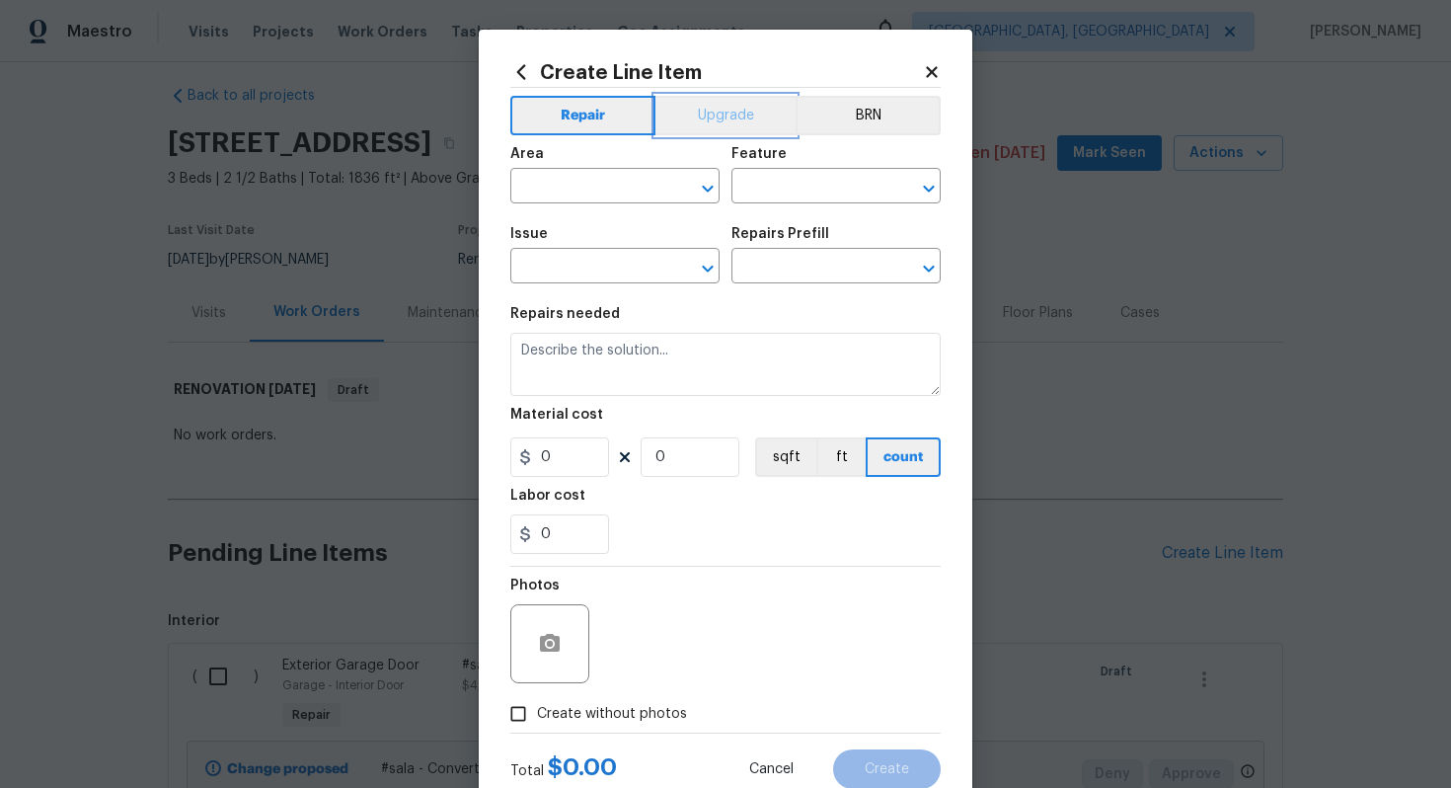
click at [700, 125] on button "Upgrade" at bounding box center [726, 115] width 141 height 39
click at [559, 195] on input "text" at bounding box center [587, 188] width 154 height 31
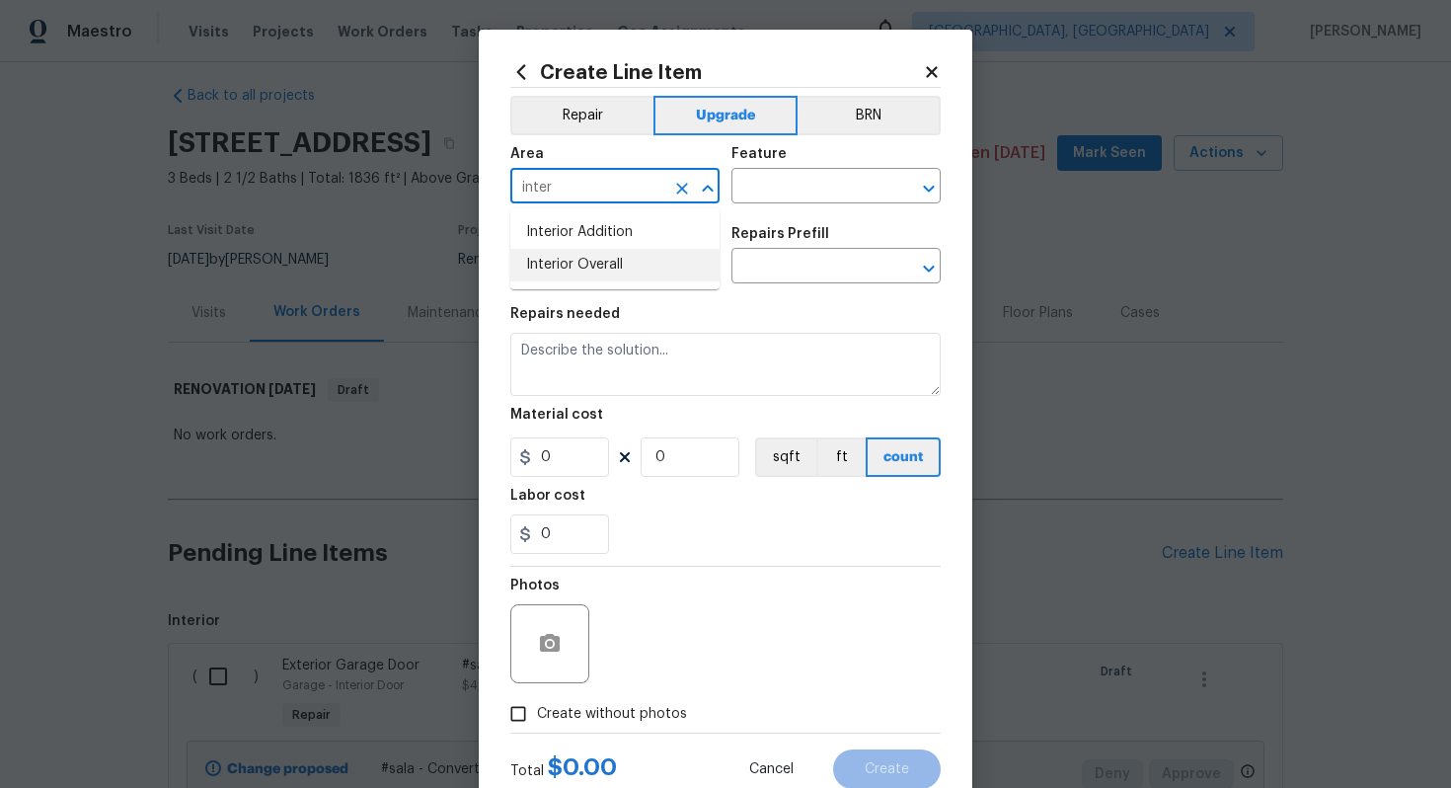
click at [580, 268] on li "Interior Overall" at bounding box center [614, 265] width 209 height 33
type input "Interior Overall"
click at [800, 187] on input "text" at bounding box center [809, 188] width 154 height 31
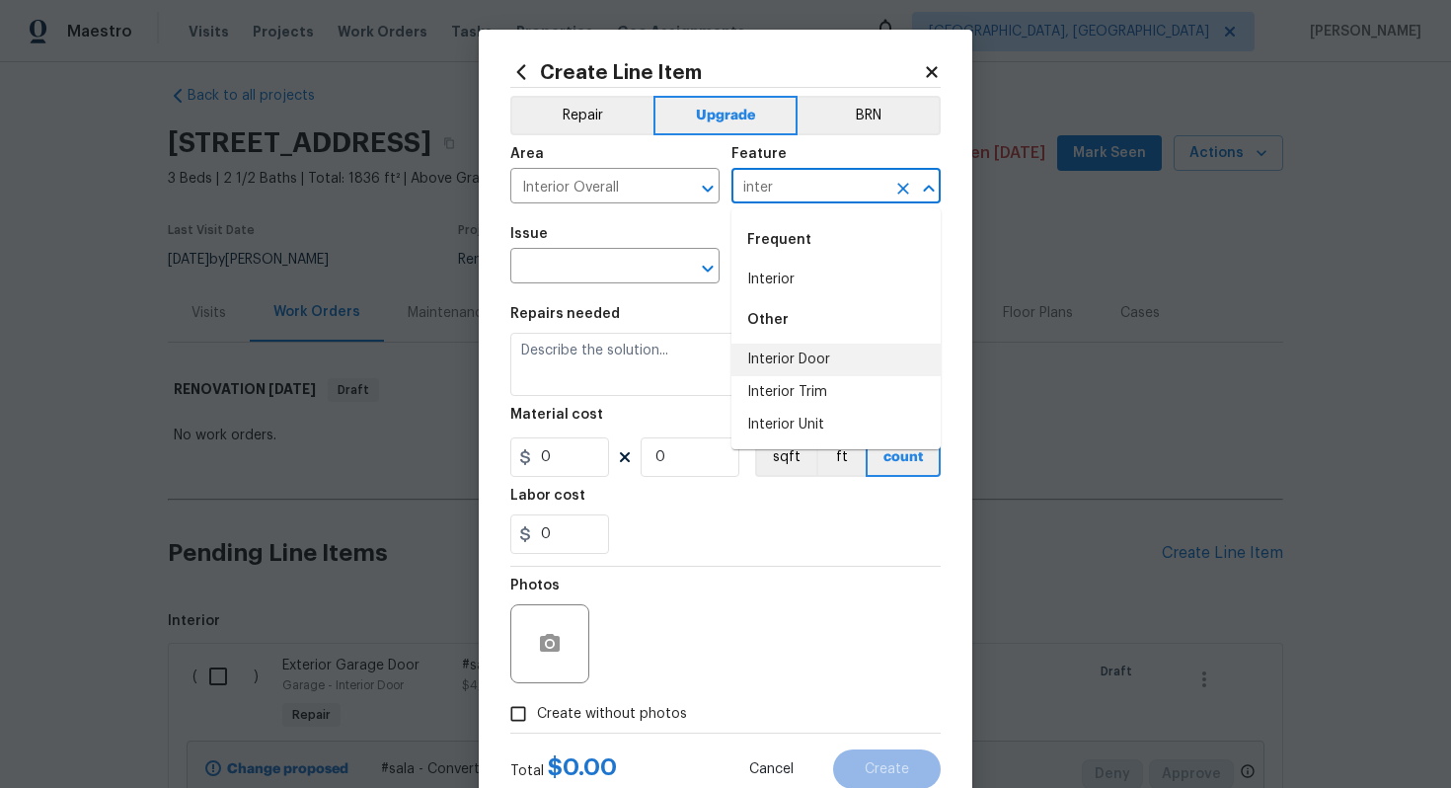
click at [789, 369] on li "Interior Door" at bounding box center [836, 360] width 209 height 33
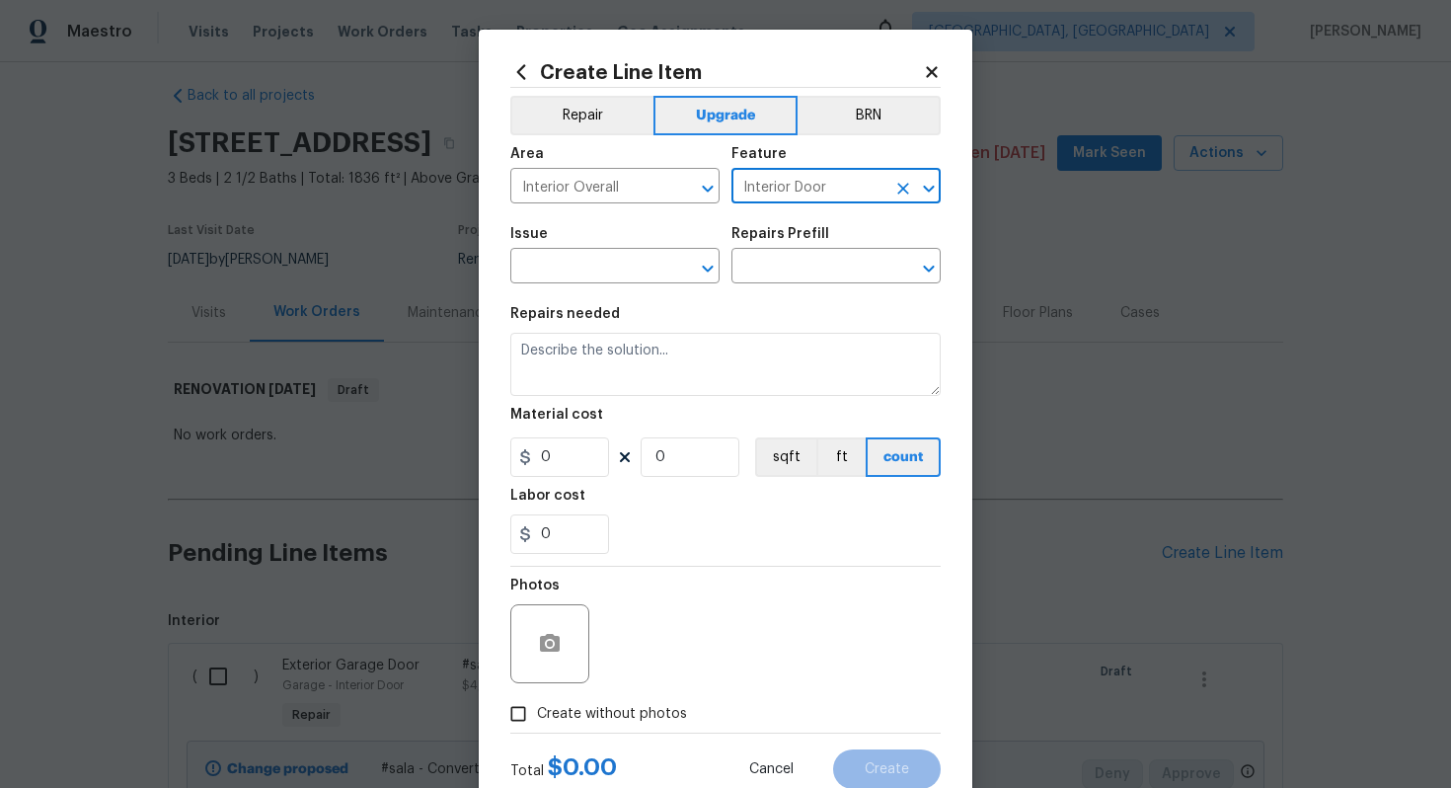
type input "Interior Door"
click at [586, 284] on span "Issue ​" at bounding box center [614, 255] width 209 height 80
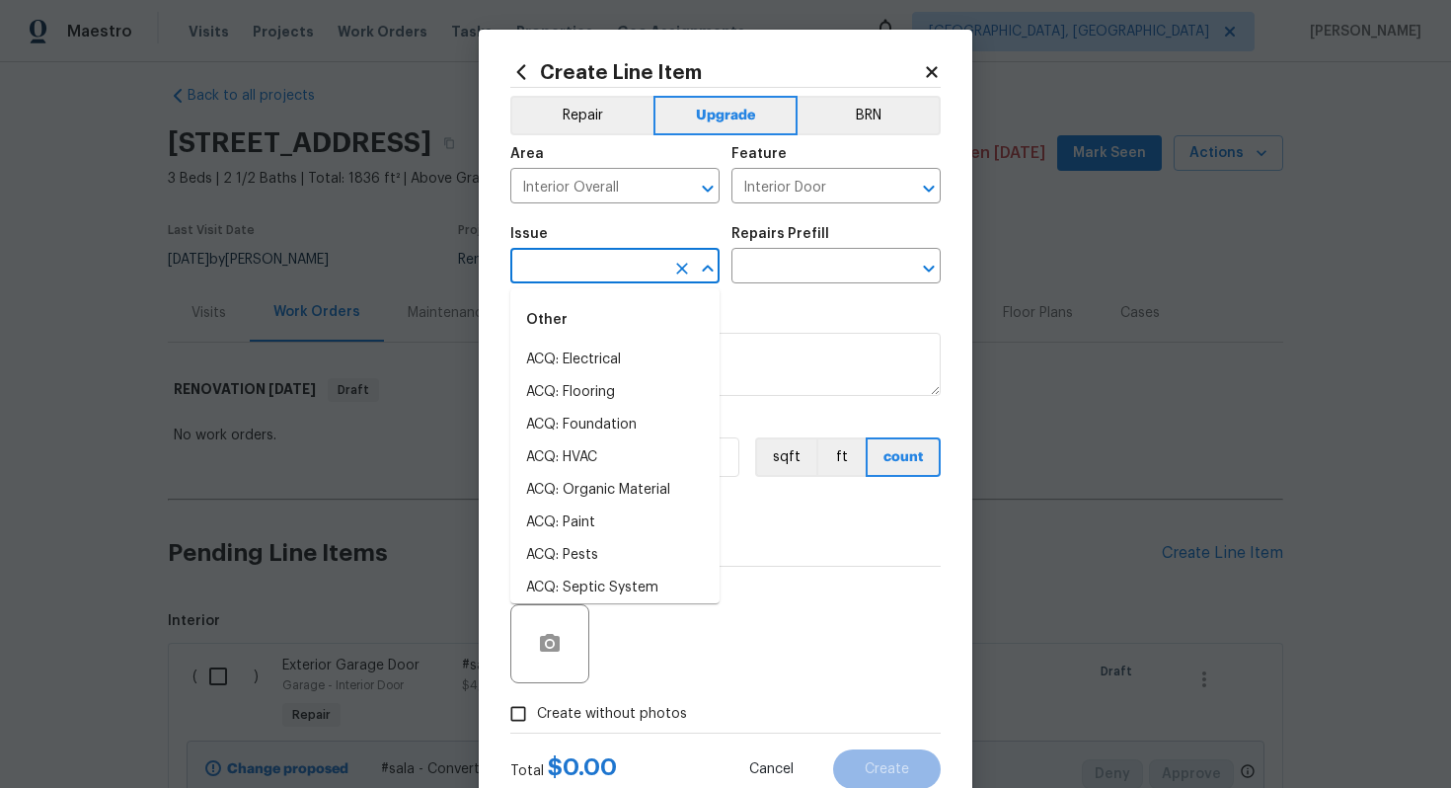
click at [582, 265] on input "text" at bounding box center [587, 268] width 154 height 31
click at [614, 482] on li "Interior Door Hardware" at bounding box center [614, 490] width 209 height 33
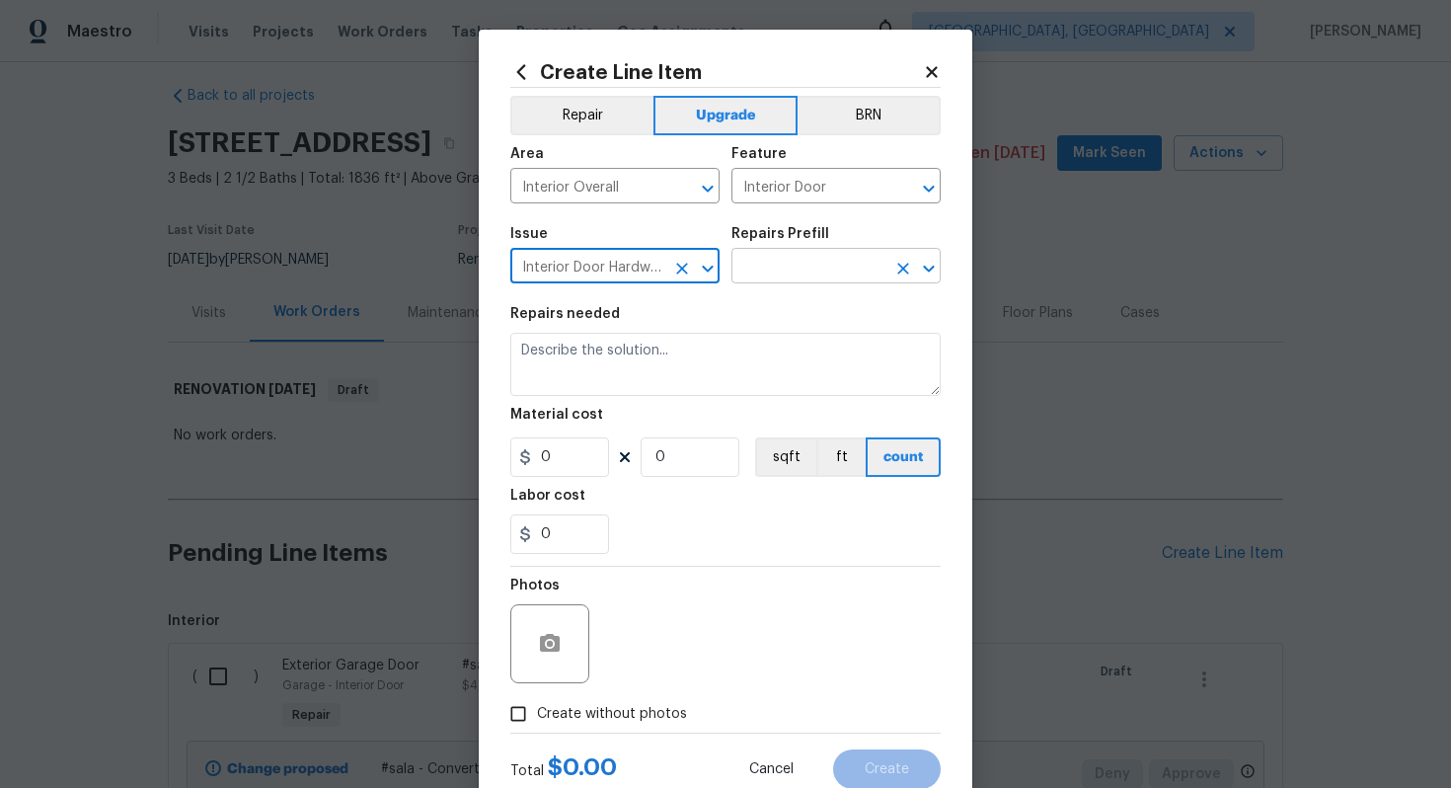
type input "Interior Door Hardware"
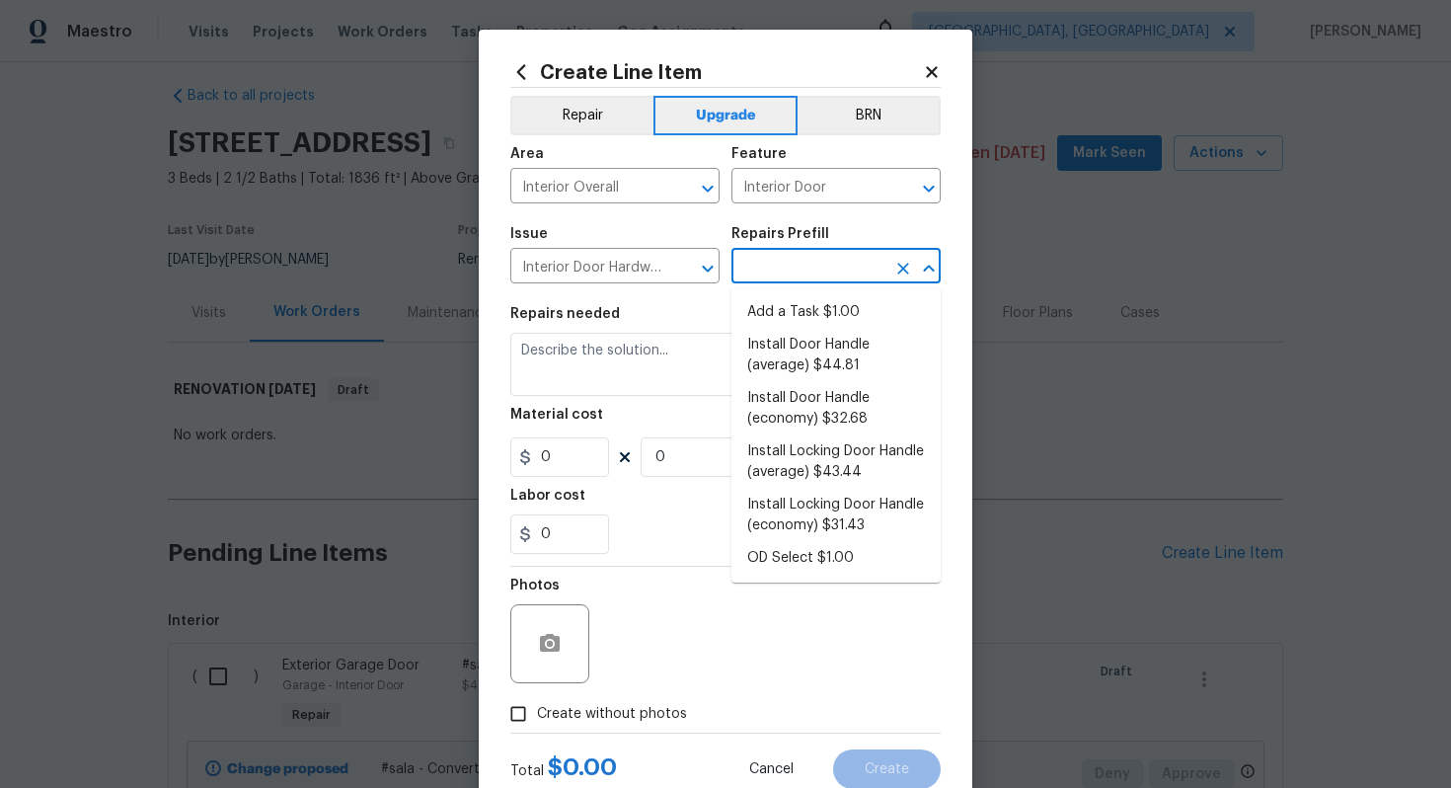
click at [764, 263] on input "text" at bounding box center [809, 268] width 154 height 31
click at [833, 364] on li "Install Door Handle (average) $44.81" at bounding box center [836, 355] width 209 height 53
type input "Install Door Handle (average) $44.81"
type textarea "Remove the existing interior door handle (if present). Install a new (average) …"
type input "44.81"
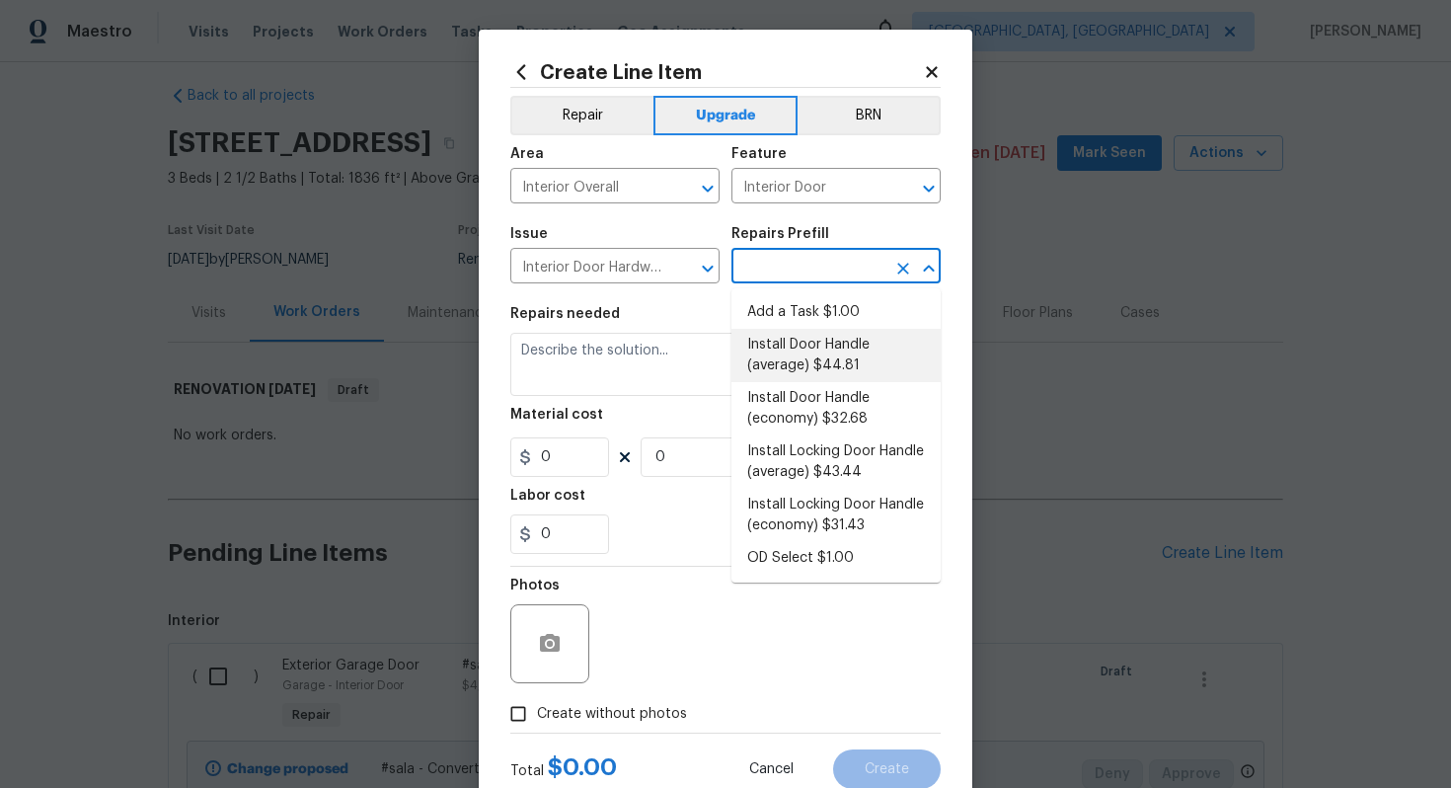
type input "1"
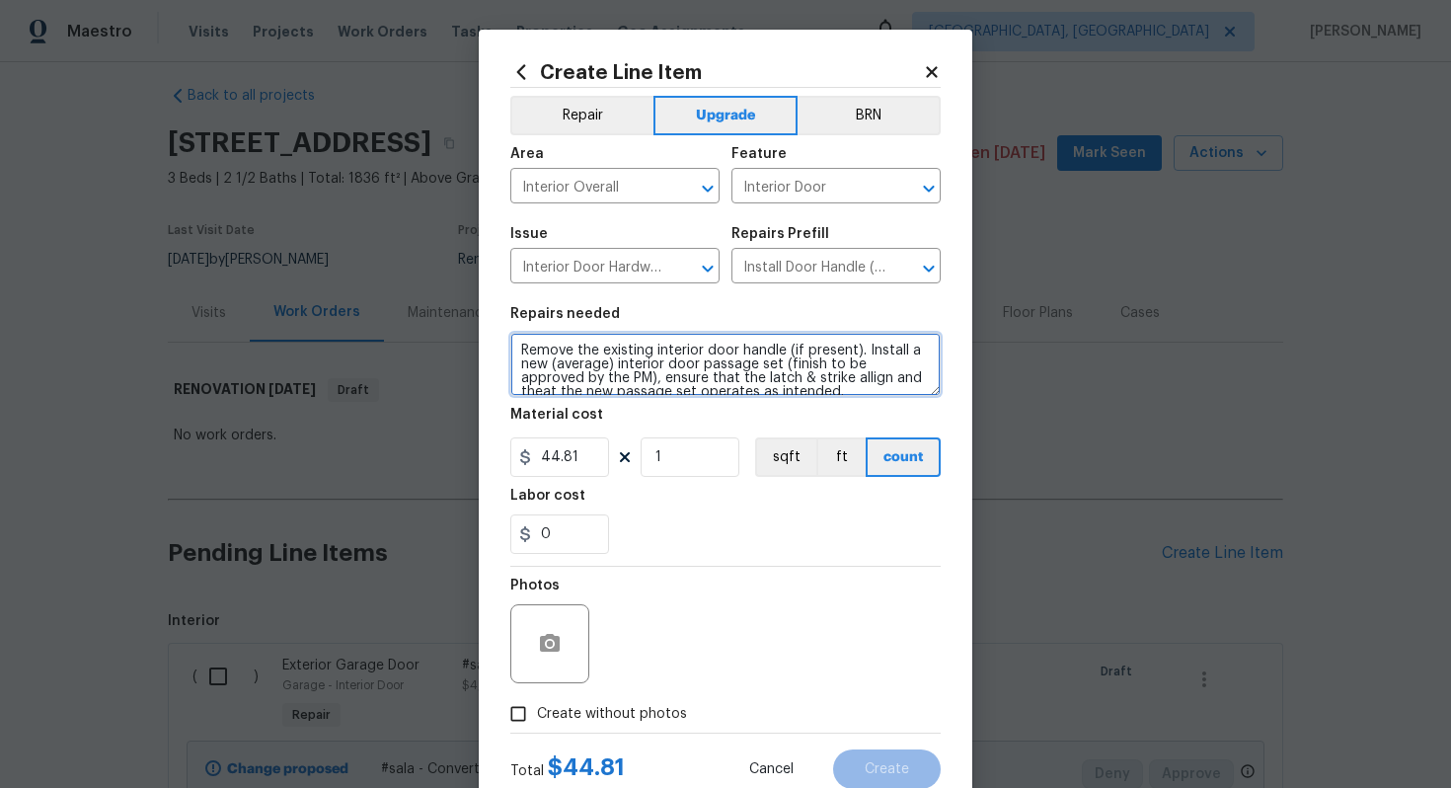
click at [518, 351] on textarea "Remove the existing interior door handle (if present). Install a new (average) …" at bounding box center [725, 364] width 430 height 63
type textarea "#sala - Remove the existing interior door handle (if present). Install a new (a…"
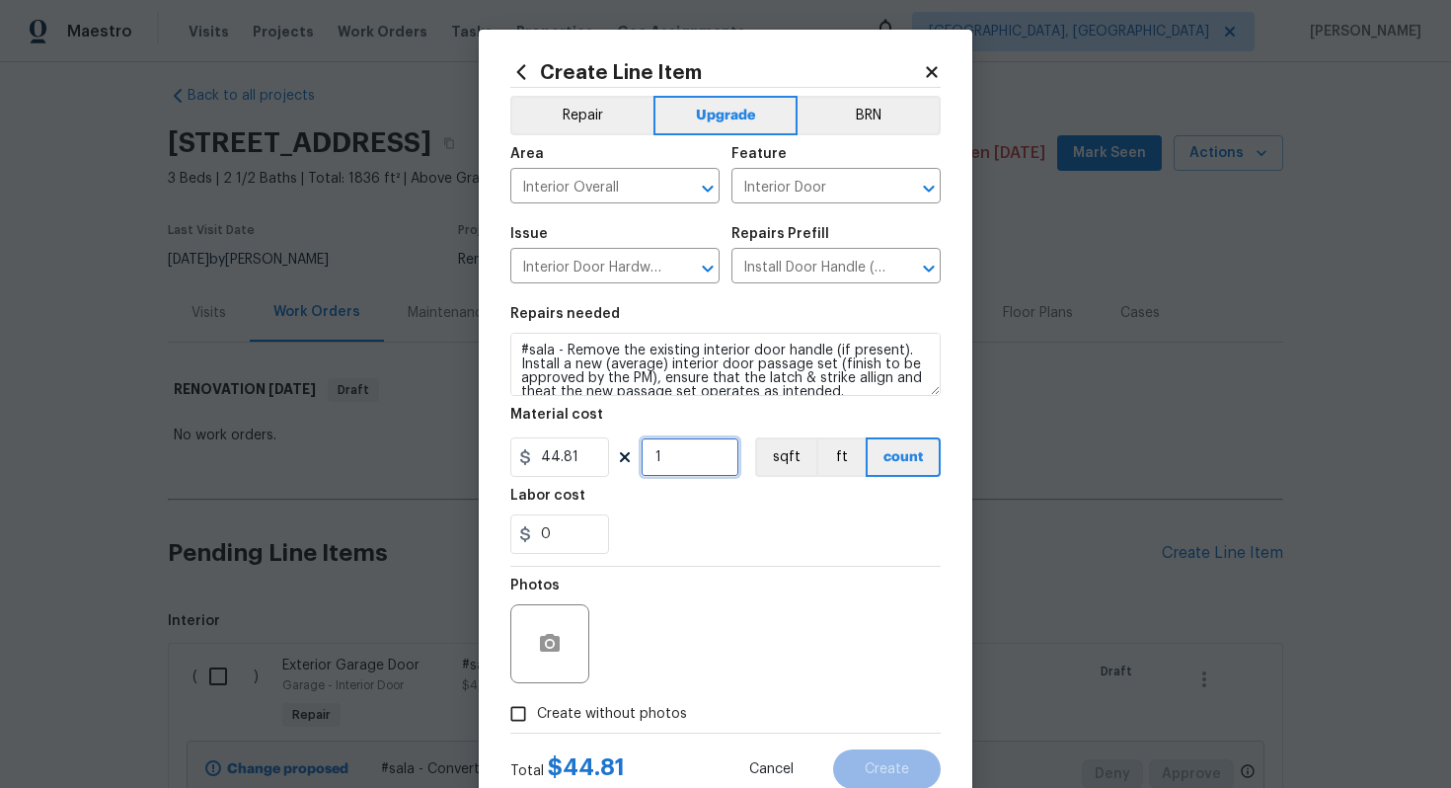
click at [684, 460] on input "1" at bounding box center [690, 456] width 99 height 39
type input "15"
click at [593, 708] on span "Create without photos" at bounding box center [612, 714] width 150 height 21
click at [537, 708] on input "Create without photos" at bounding box center [519, 714] width 38 height 38
checkbox input "true"
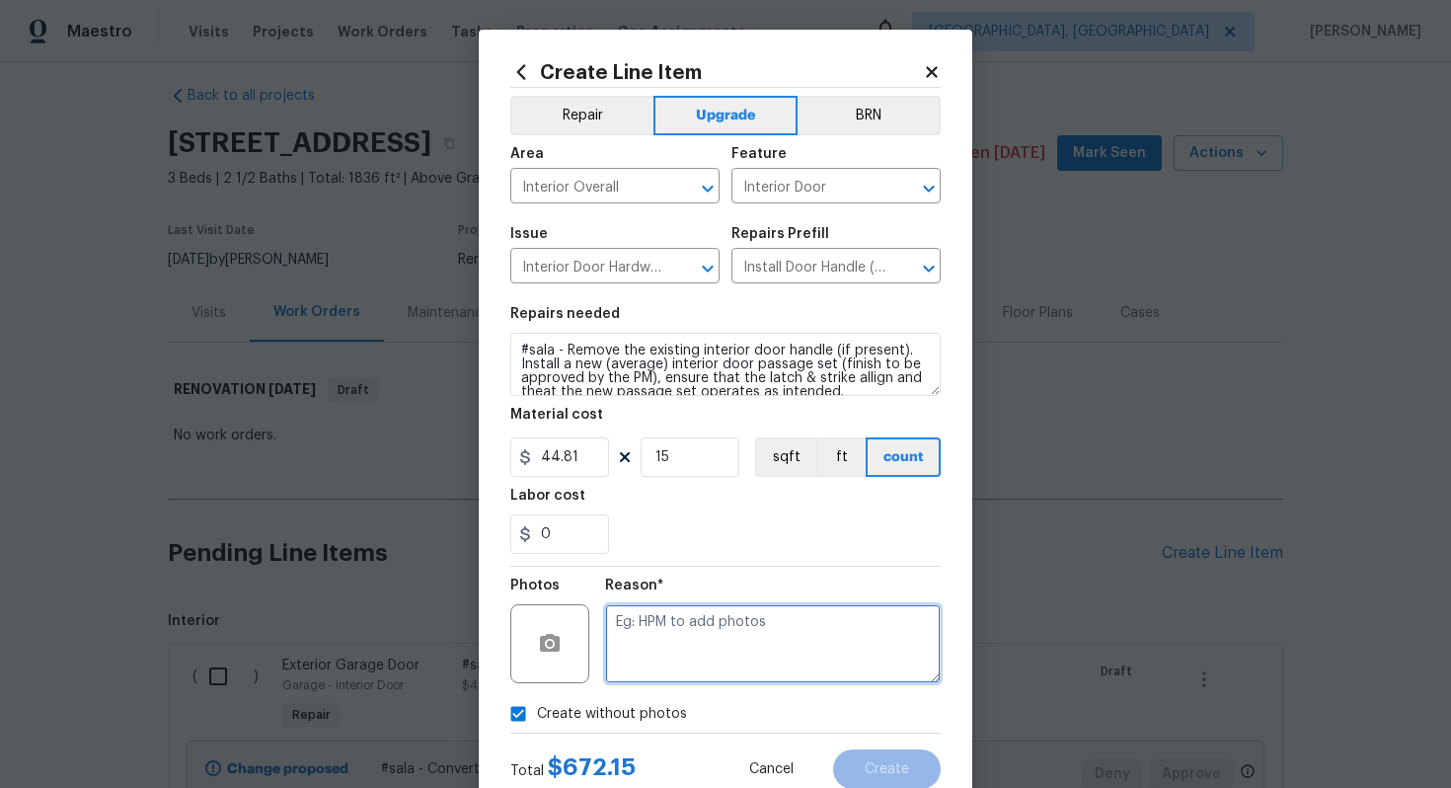
click at [685, 661] on textarea at bounding box center [773, 643] width 336 height 79
type textarea "n/a"
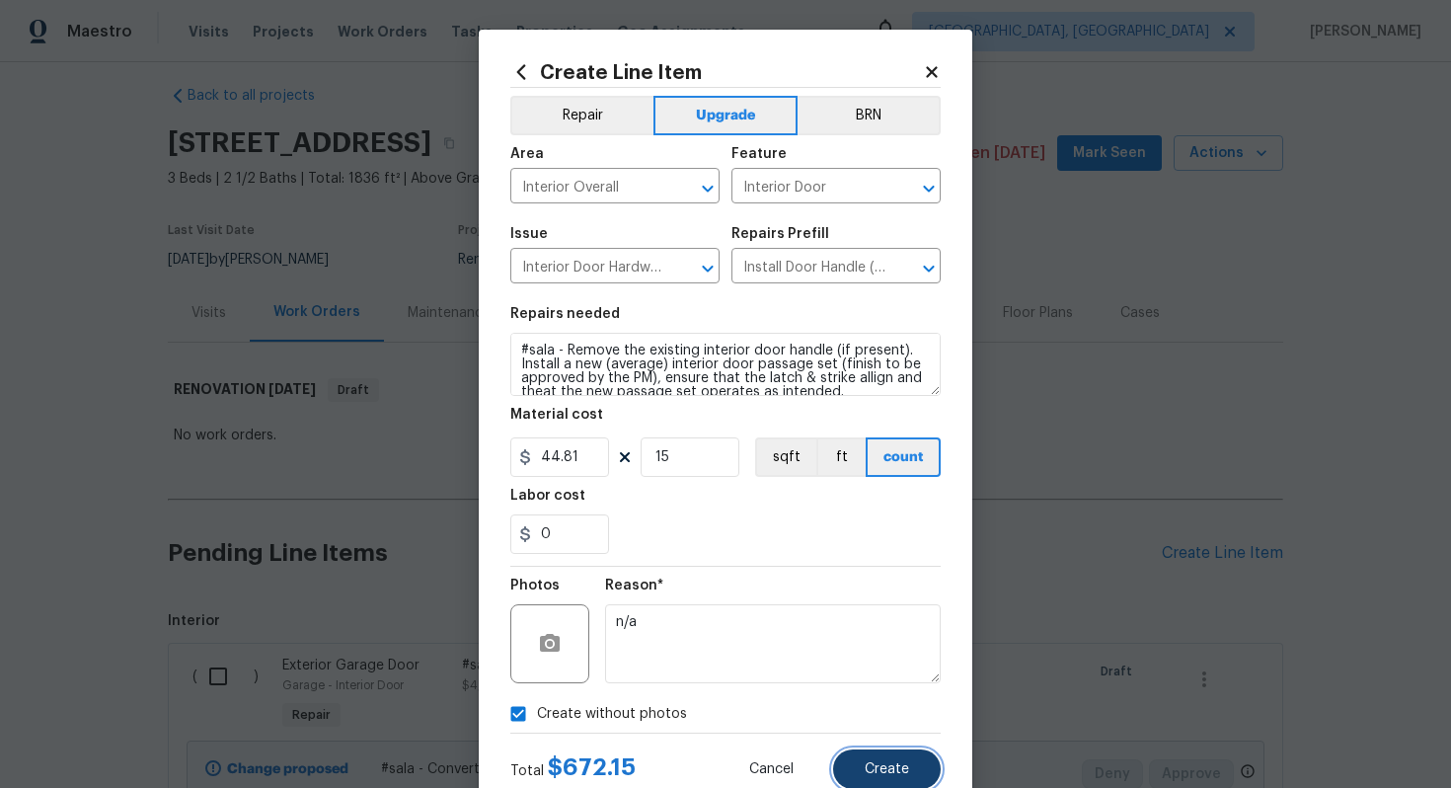
click at [913, 775] on button "Create" at bounding box center [887, 768] width 108 height 39
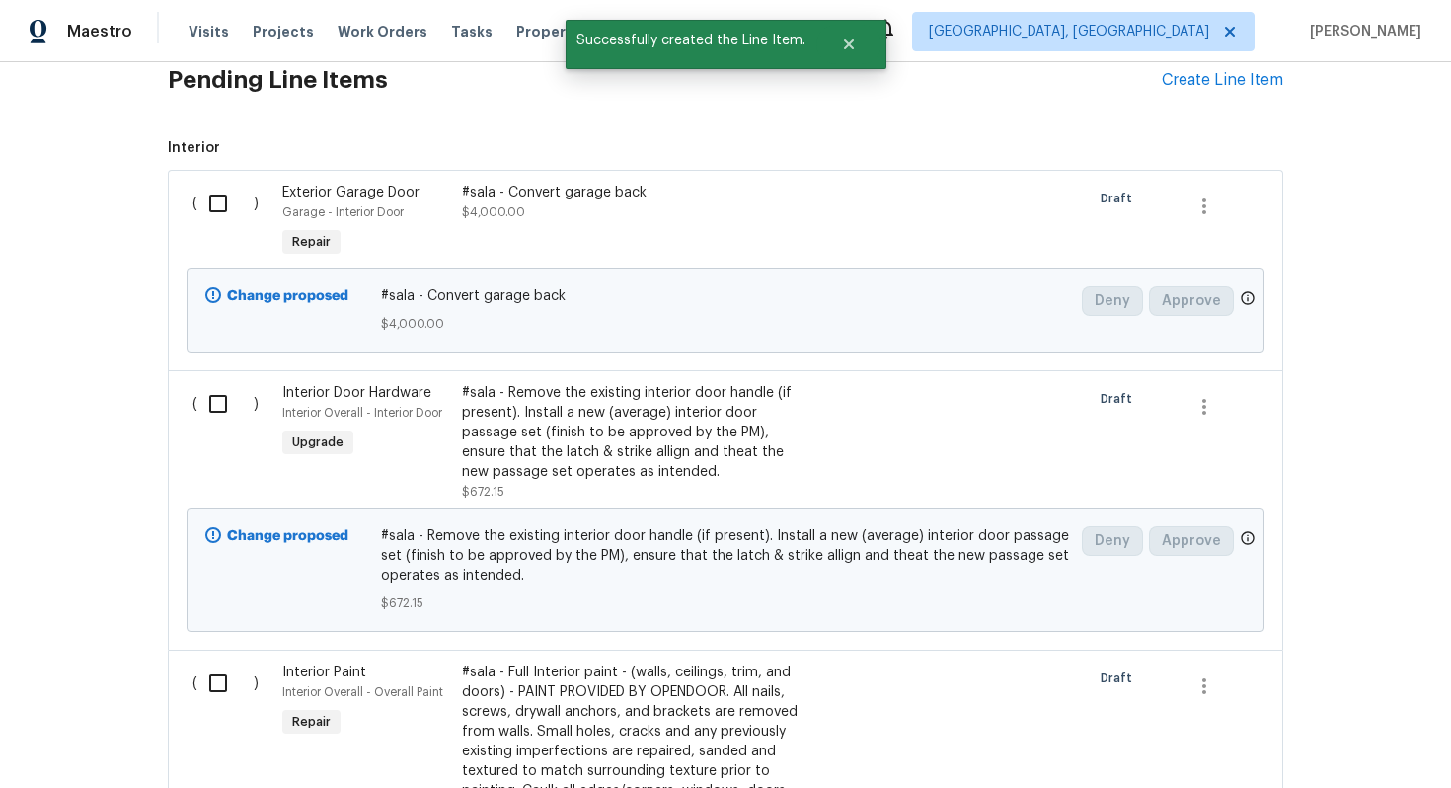
scroll to position [454, 0]
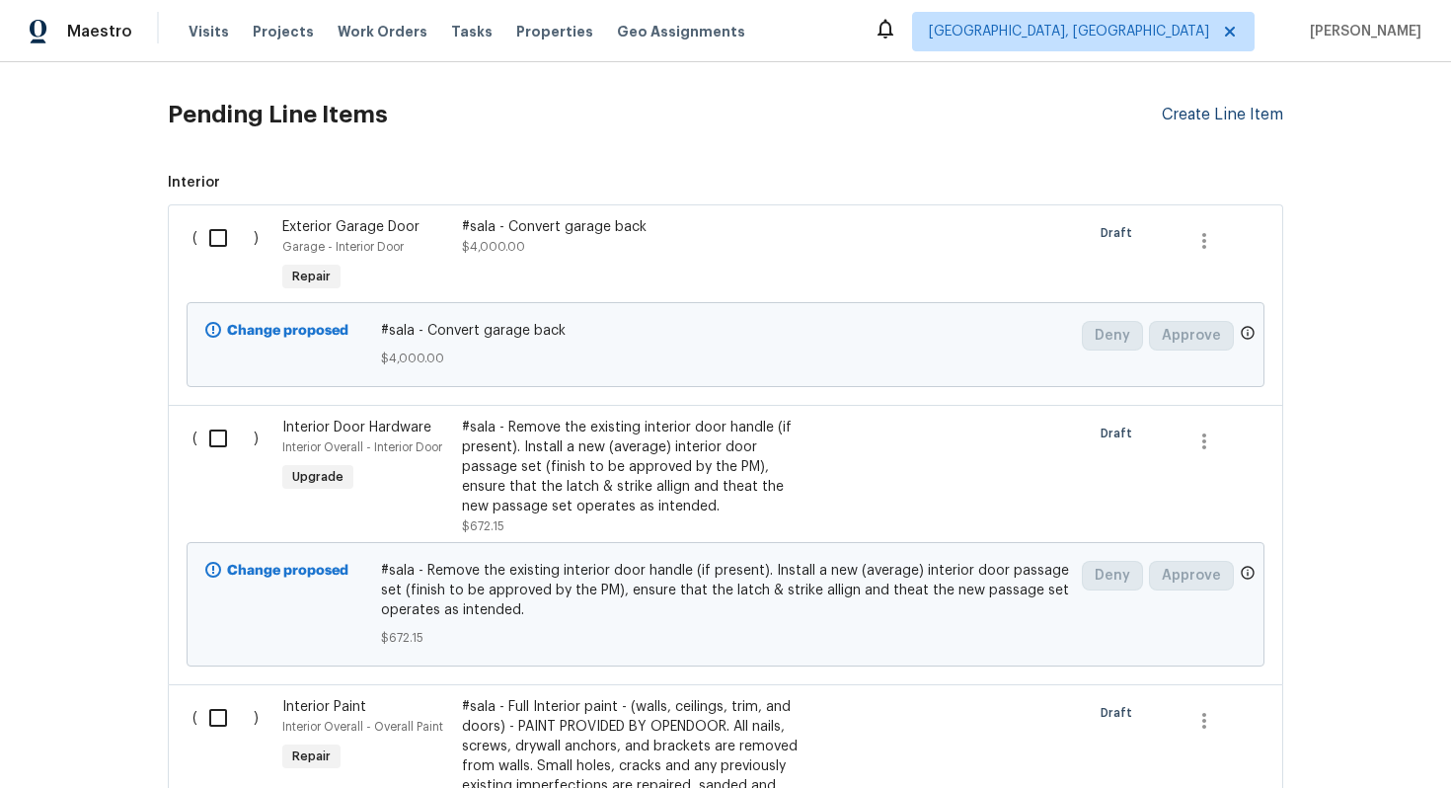
click at [1205, 116] on div "Create Line Item" at bounding box center [1222, 115] width 121 height 19
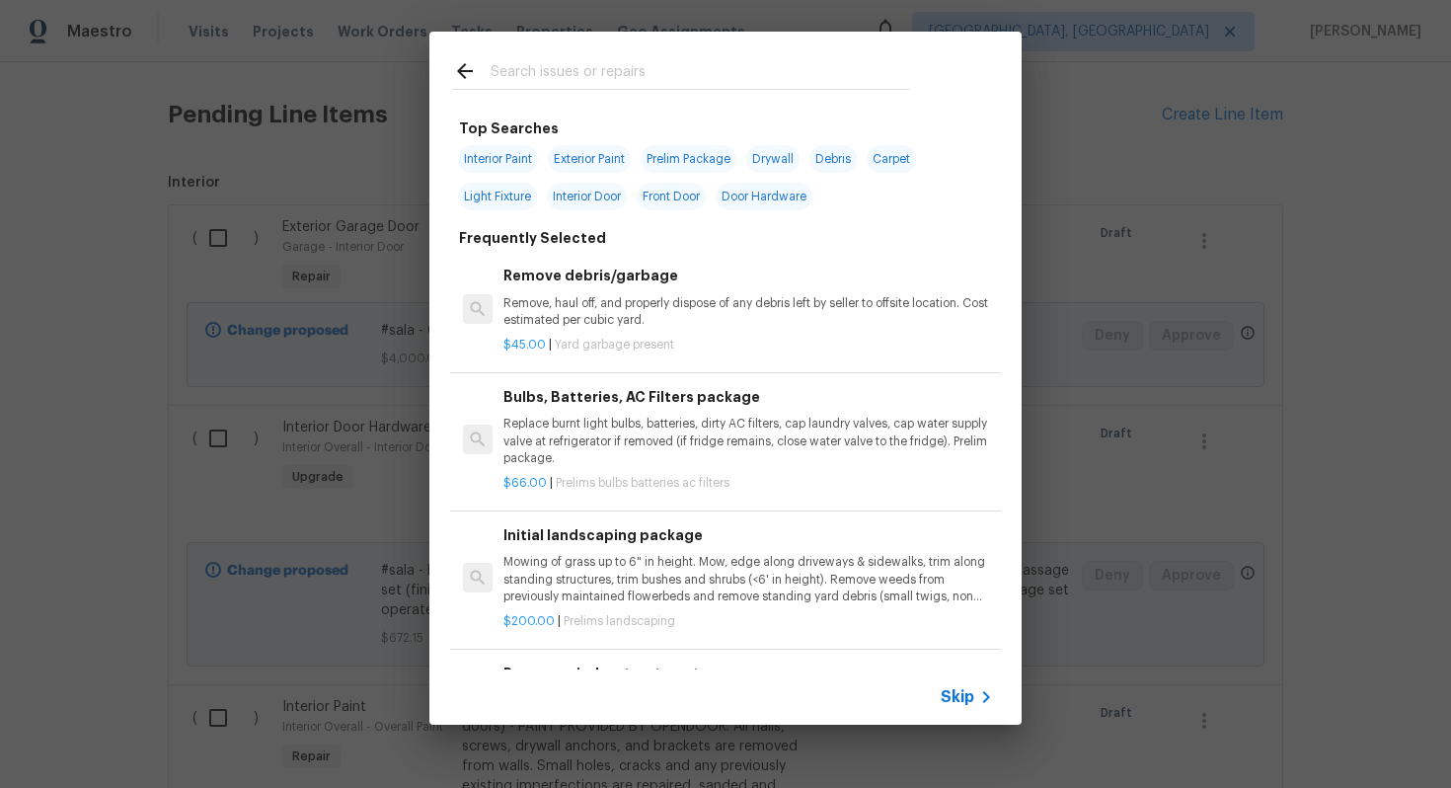
click at [952, 688] on span "Skip" at bounding box center [958, 697] width 34 height 20
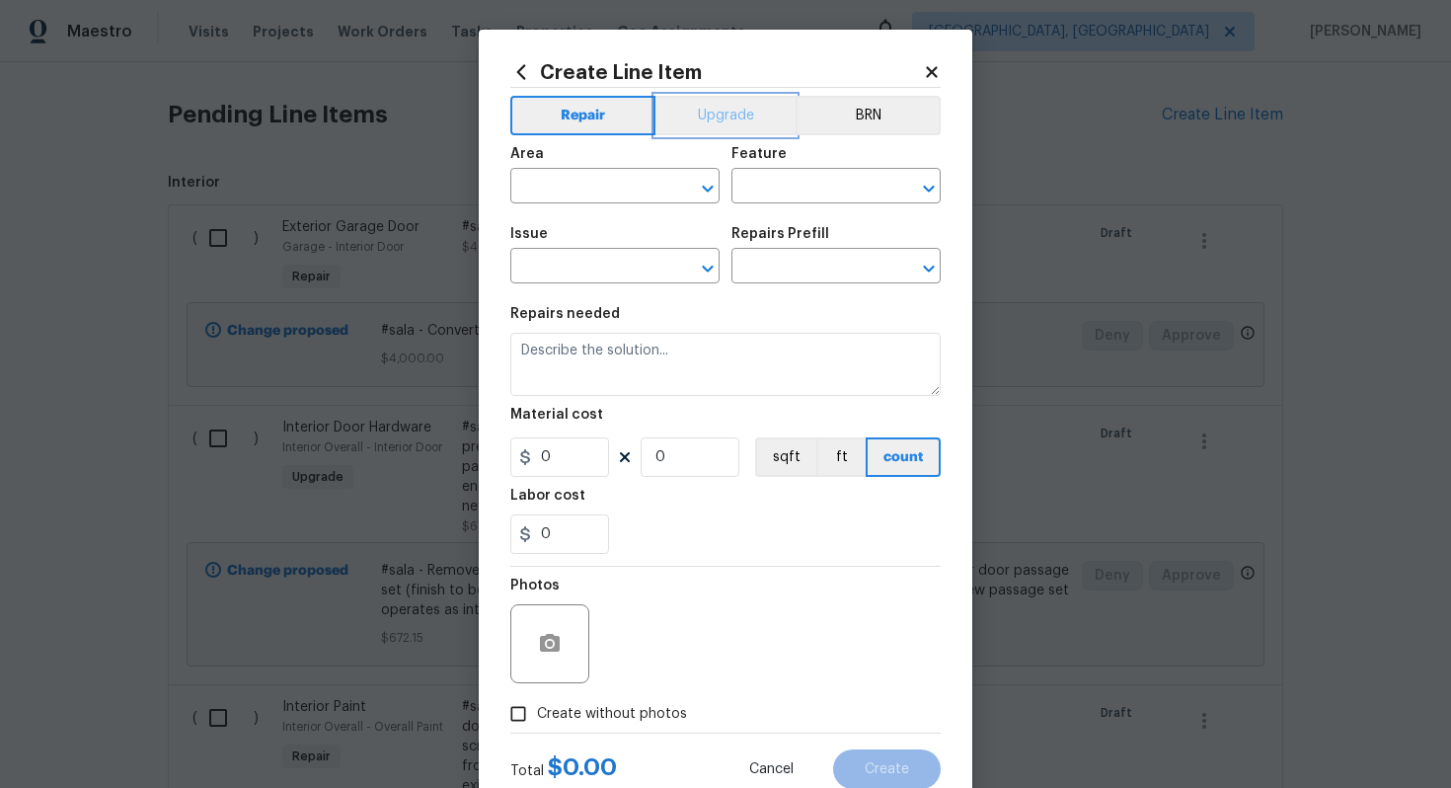
click at [695, 104] on button "Upgrade" at bounding box center [726, 115] width 141 height 39
click at [592, 186] on input "text" at bounding box center [587, 188] width 154 height 31
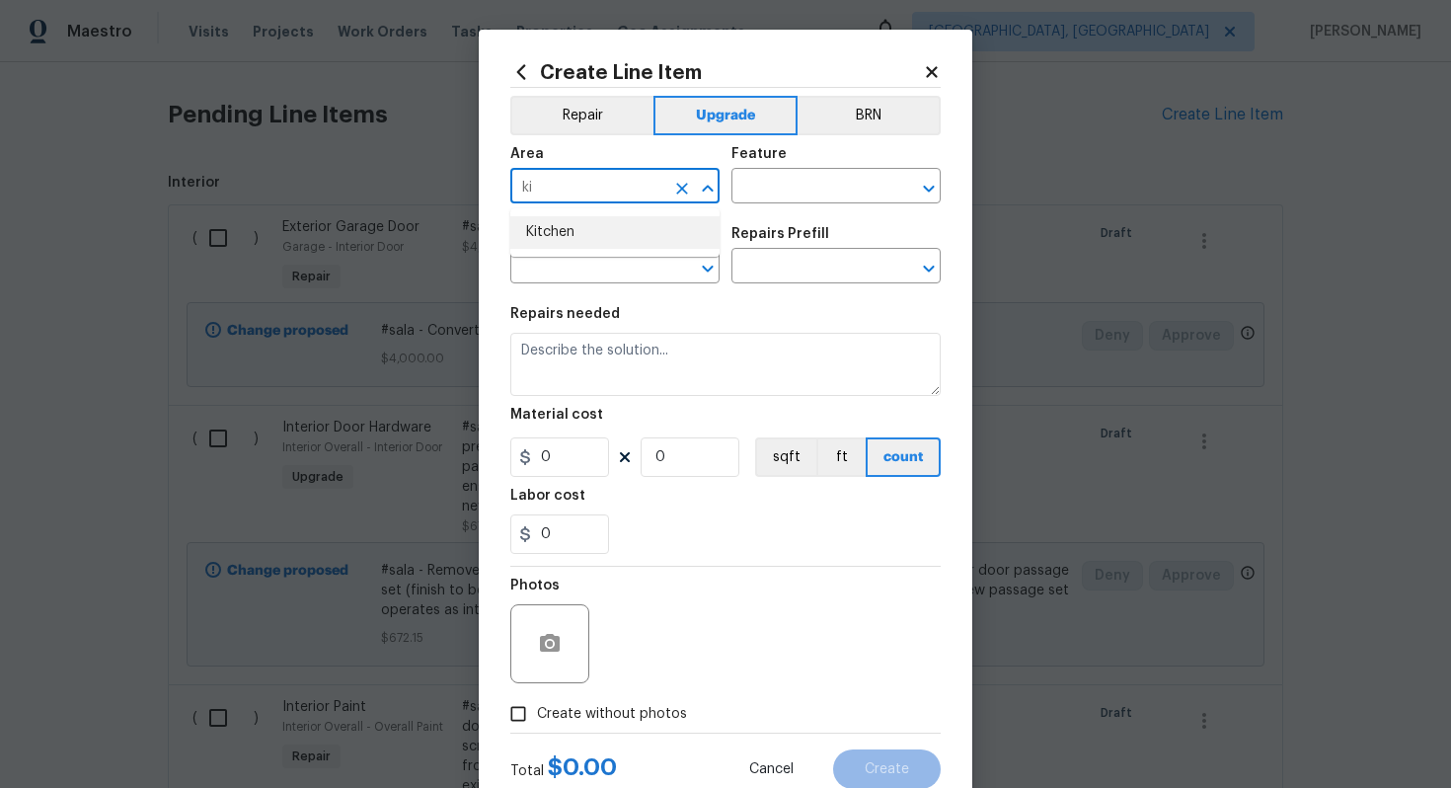
click at [572, 235] on li "Kitchen" at bounding box center [614, 232] width 209 height 33
type input "Kitchen"
click at [819, 176] on input "text" at bounding box center [809, 188] width 154 height 31
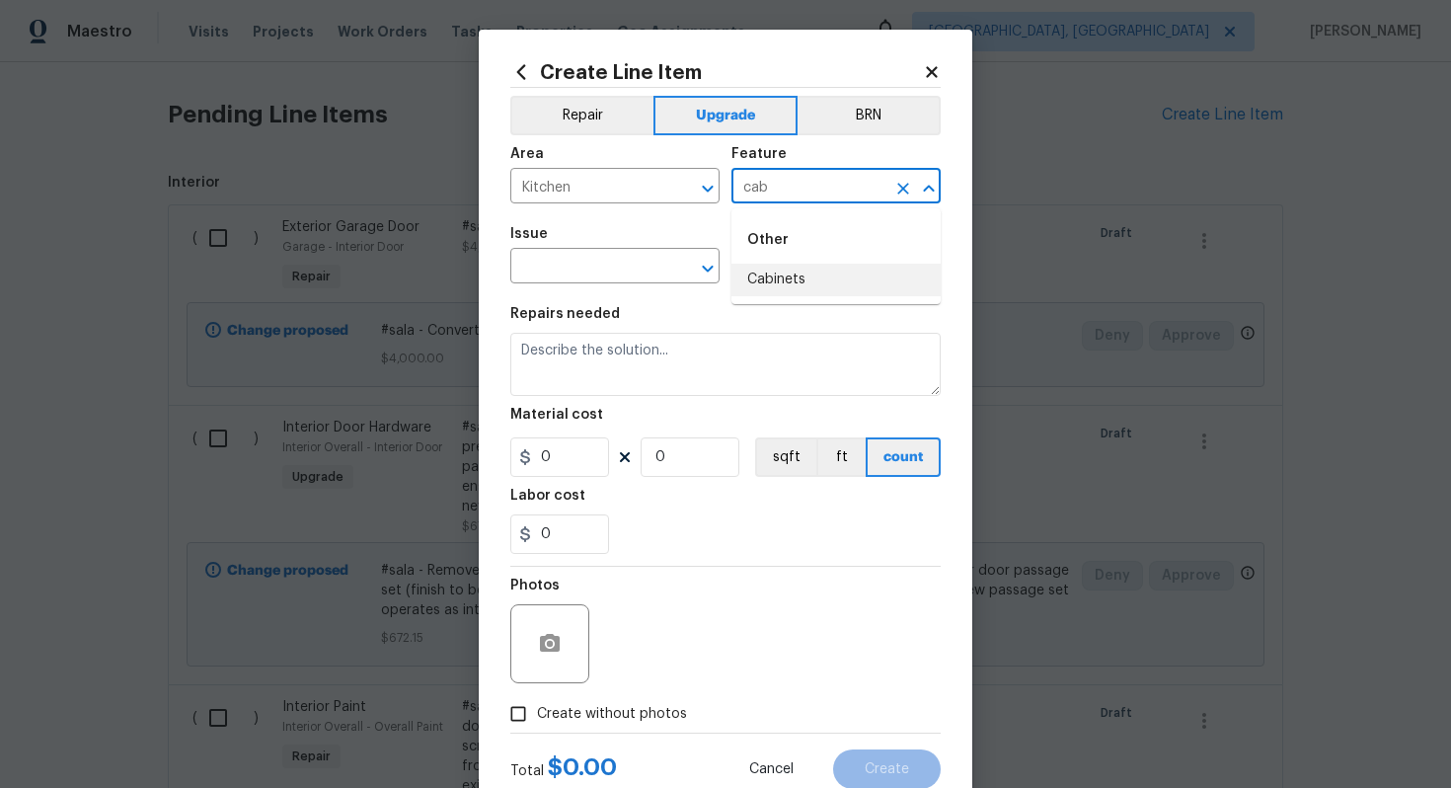
click at [843, 298] on ul "Other Cabinets" at bounding box center [836, 256] width 209 height 96
click at [806, 276] on li "Cabinets" at bounding box center [836, 280] width 209 height 33
type input "Cabinets"
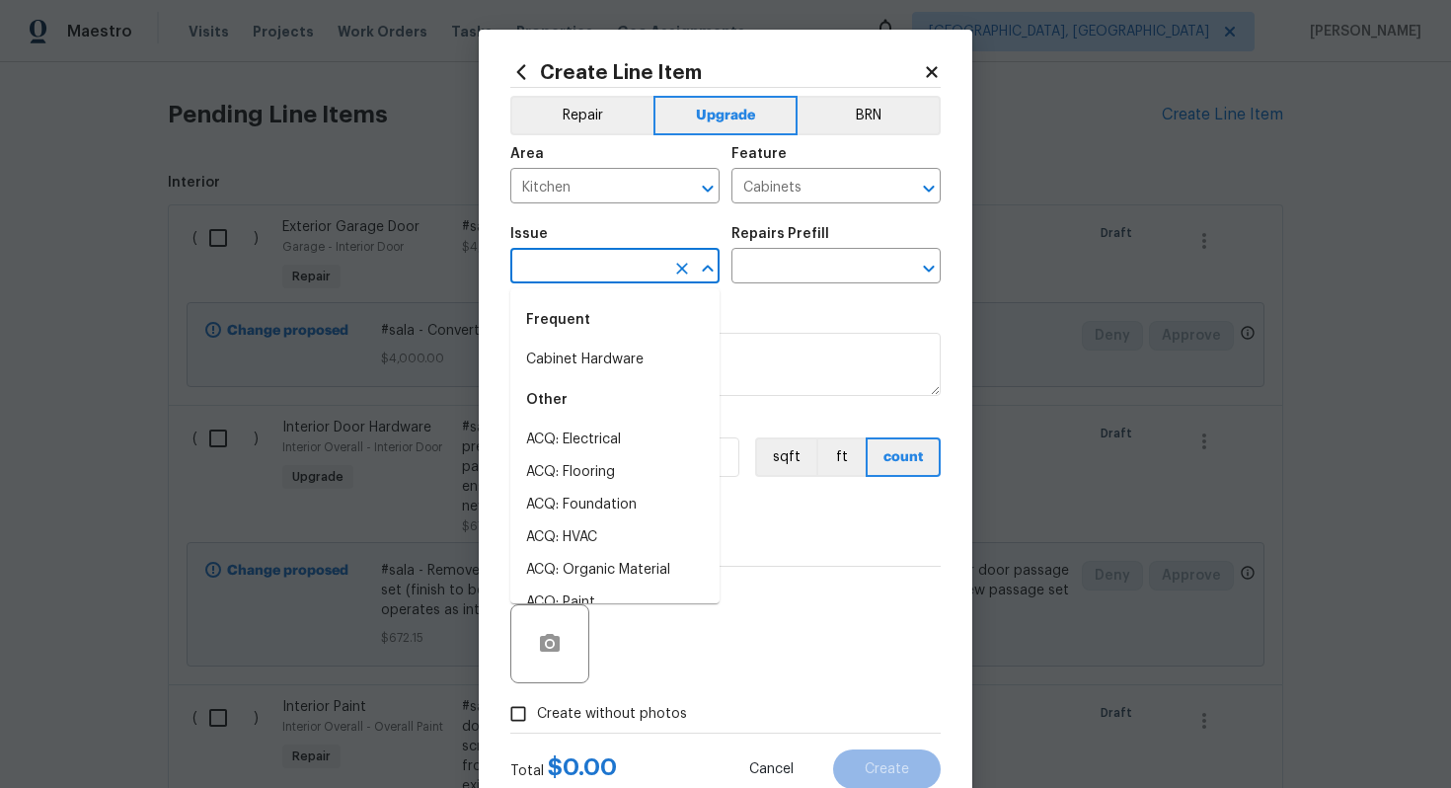
click at [630, 268] on input "text" at bounding box center [587, 268] width 154 height 31
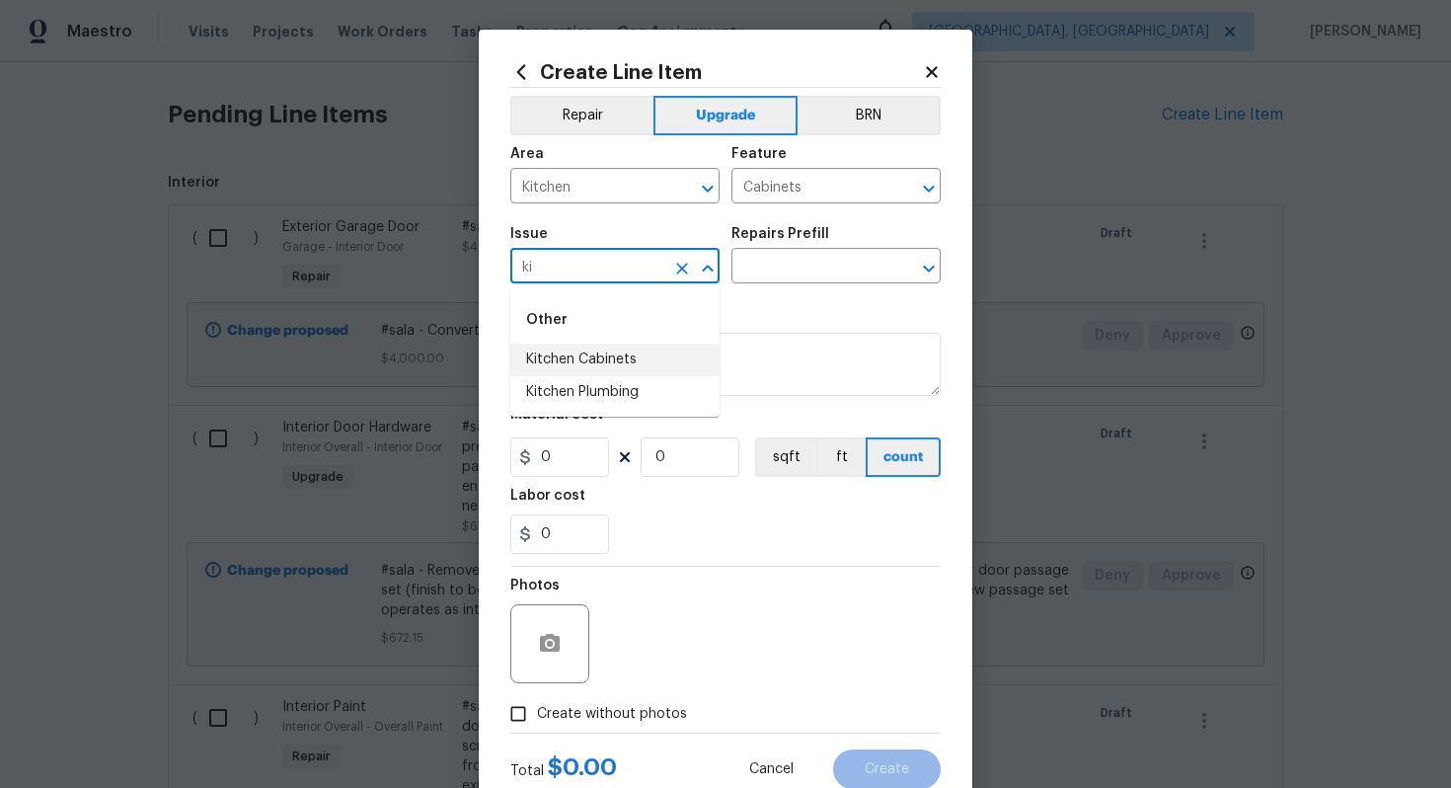
click at [629, 368] on li "Kitchen Cabinets" at bounding box center [614, 360] width 209 height 33
type input "Kitchen Cabinets"
click at [802, 253] on input "text" at bounding box center [809, 268] width 154 height 31
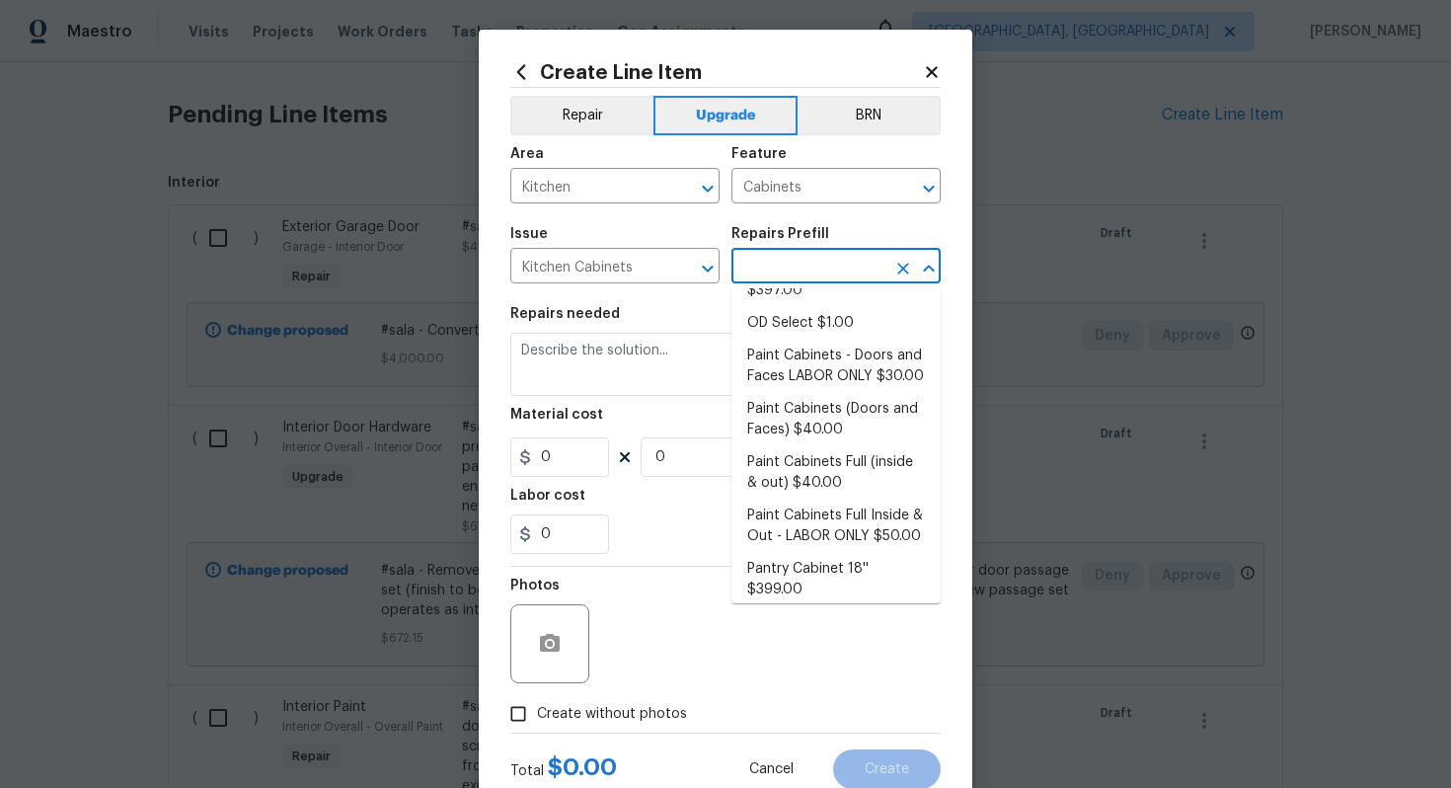
scroll to position [291, 0]
click at [838, 443] on li "Paint Cabinets Full (inside & out) $40.00" at bounding box center [836, 469] width 209 height 53
type input "Paint Cabinets Full (inside & out) $40.00"
type textarea "Prep, sand, mask and apply 2 coats of paint to the kitchen cabinet doors, inter…"
type input "40"
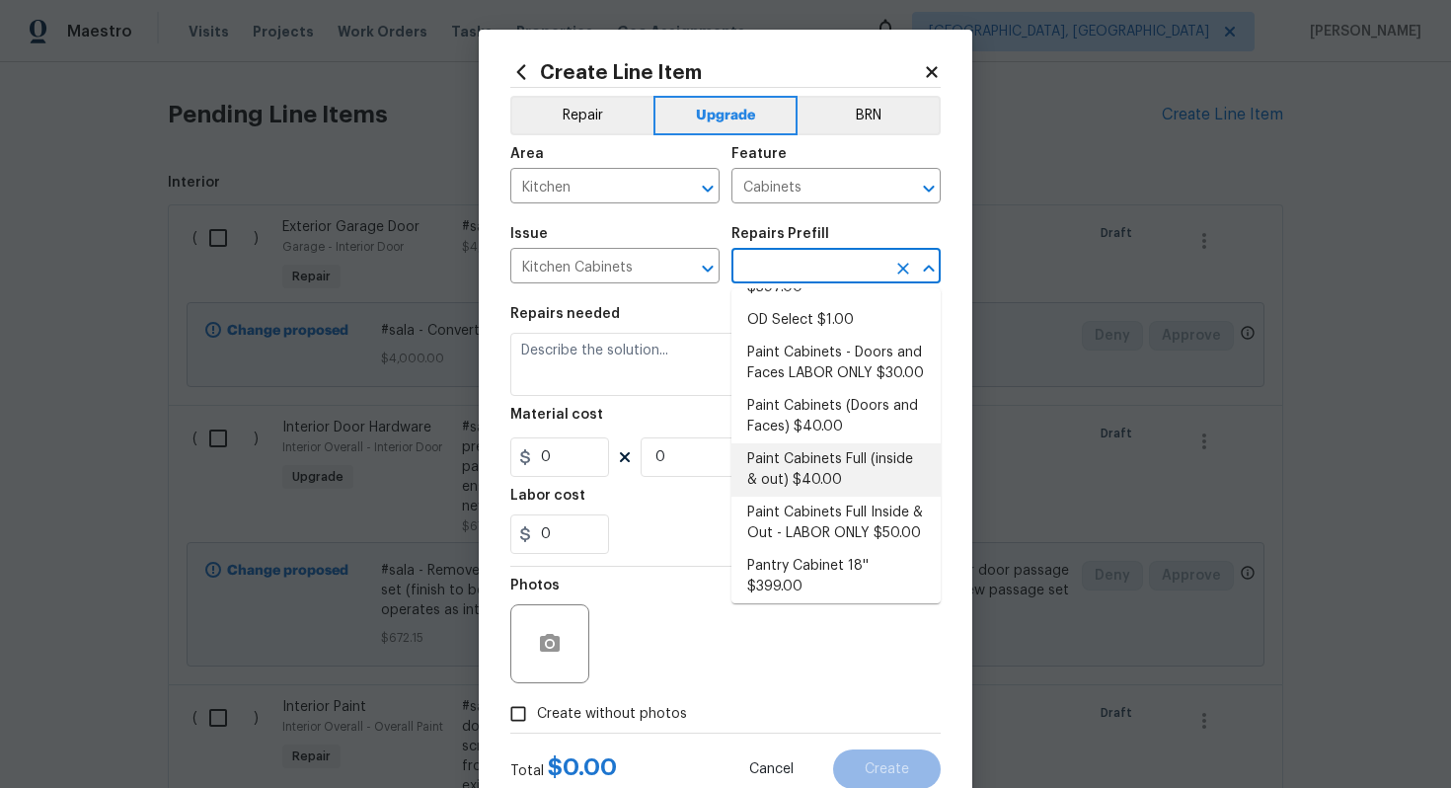
type input "1"
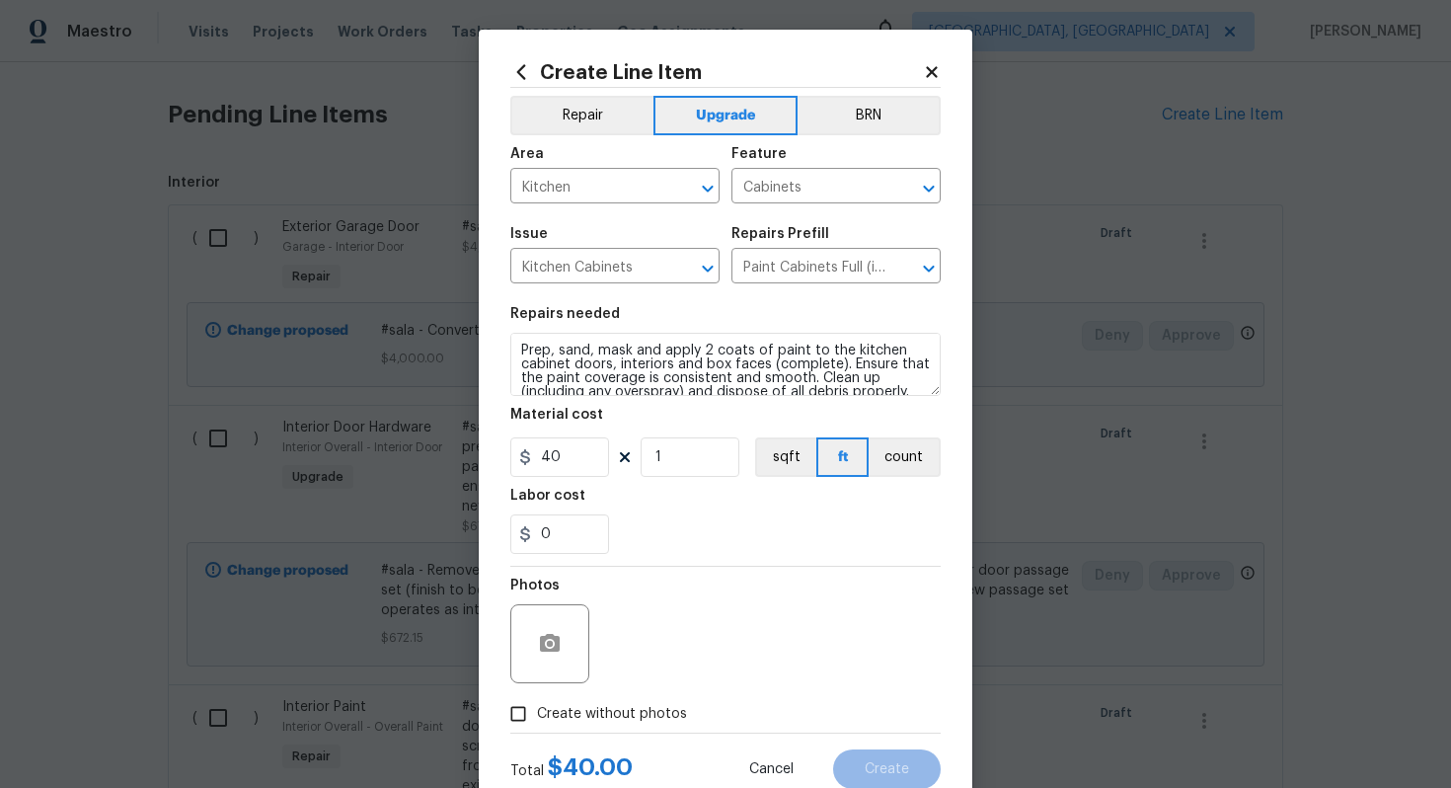
click at [508, 351] on div "Create Line Item Repair Upgrade BRN Area Kitchen ​ Feature Cabinets ​ Issue Kit…" at bounding box center [726, 425] width 494 height 791
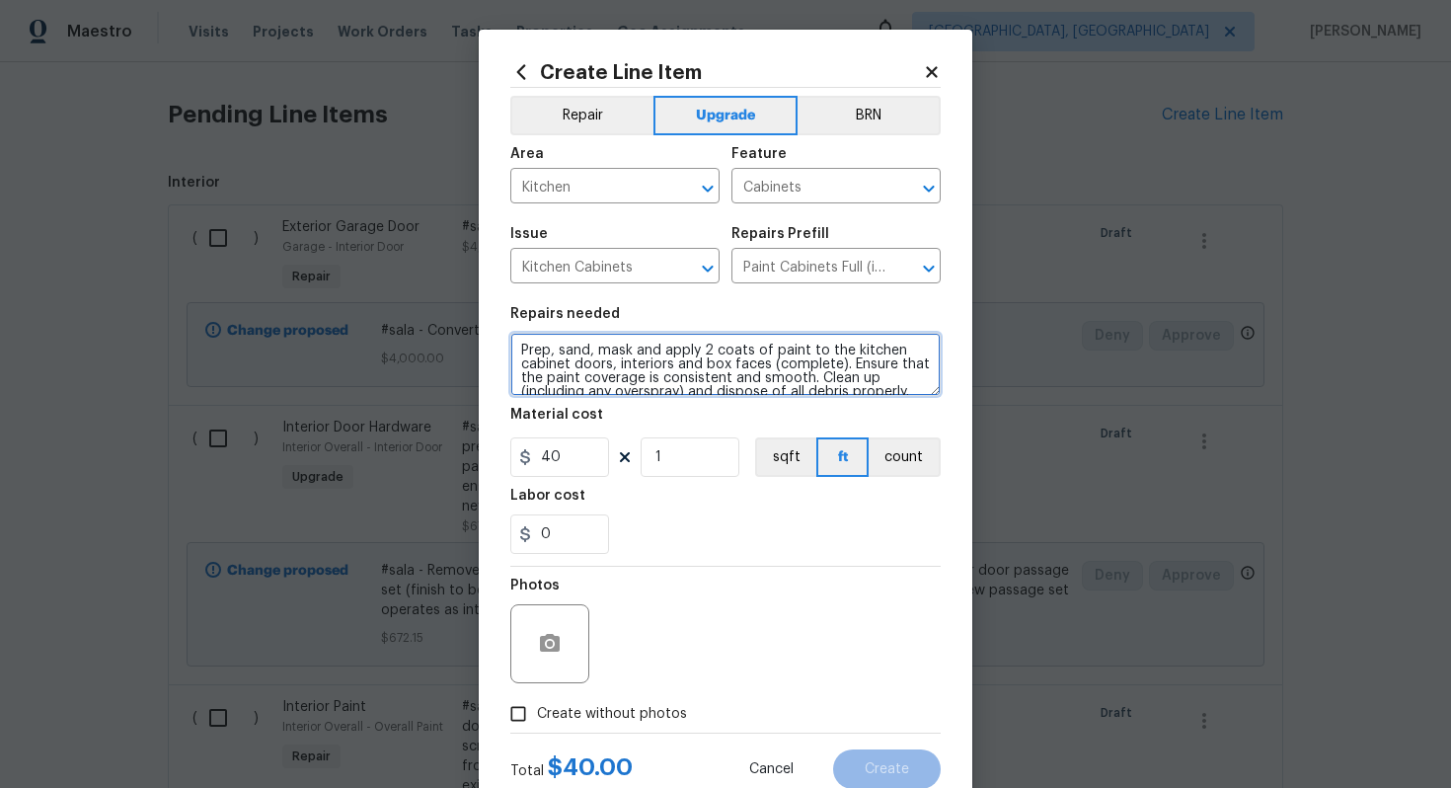
click at [513, 350] on textarea "Prep, sand, mask and apply 2 coats of paint to the kitchen cabinet doors, inter…" at bounding box center [725, 364] width 430 height 63
type textarea "#sala - Prep, sand, mask and apply 2 coats of paint to the kitchen cabinet door…"
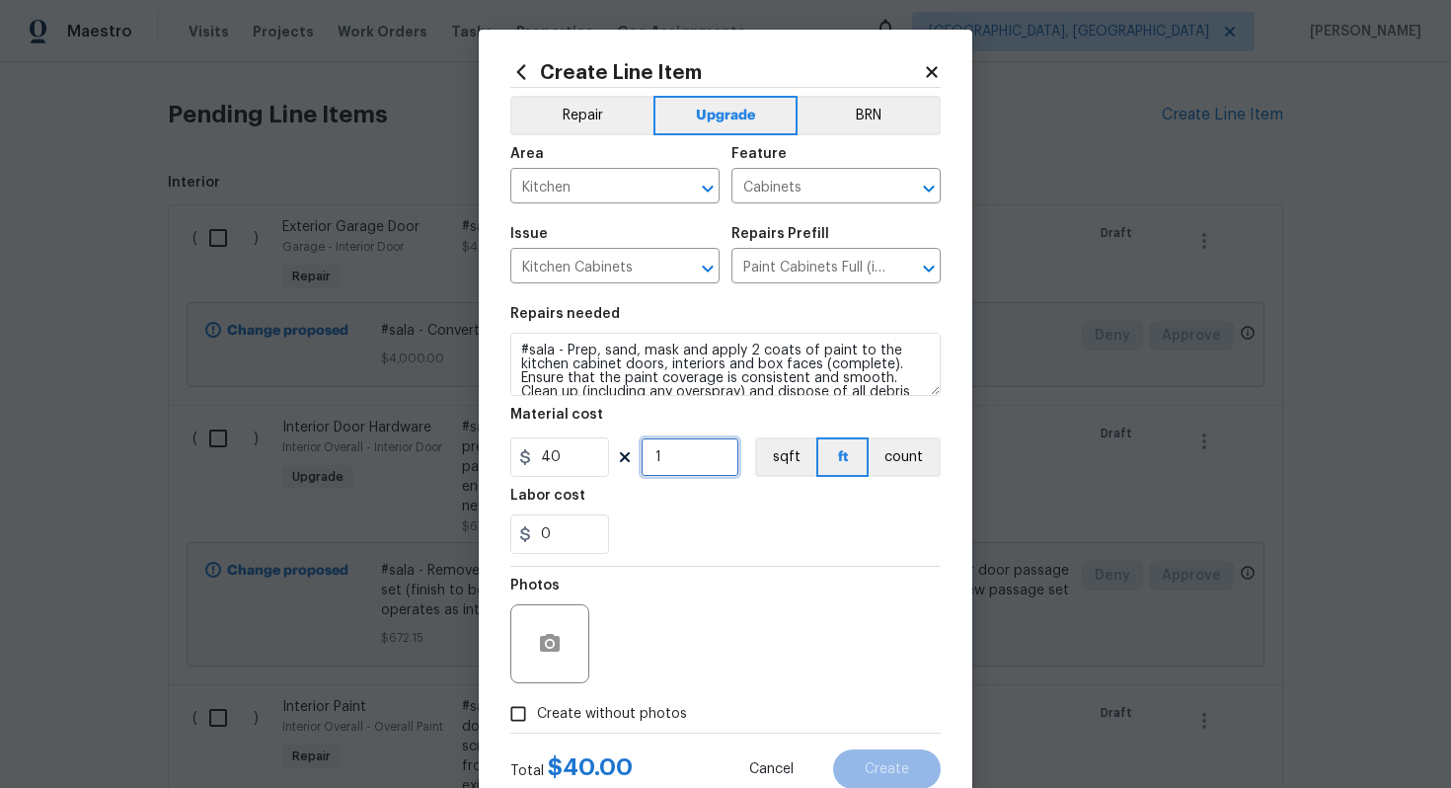
click at [683, 465] on input "1" at bounding box center [690, 456] width 99 height 39
type input "60"
click at [627, 717] on span "Create without photos" at bounding box center [612, 714] width 150 height 21
click at [537, 717] on input "Create without photos" at bounding box center [519, 714] width 38 height 38
checkbox input "true"
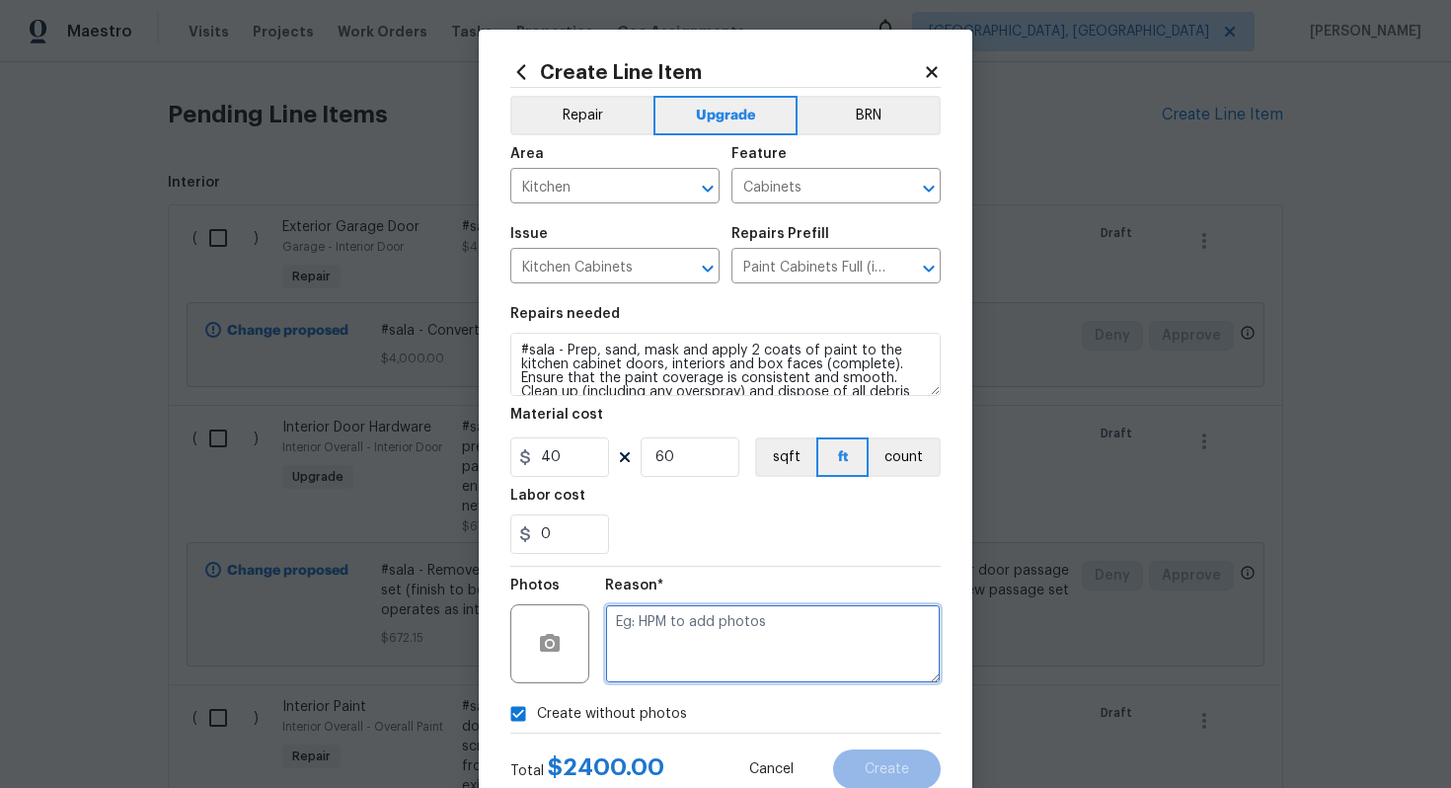
click at [653, 669] on textarea at bounding box center [773, 643] width 336 height 79
type textarea "n/a"
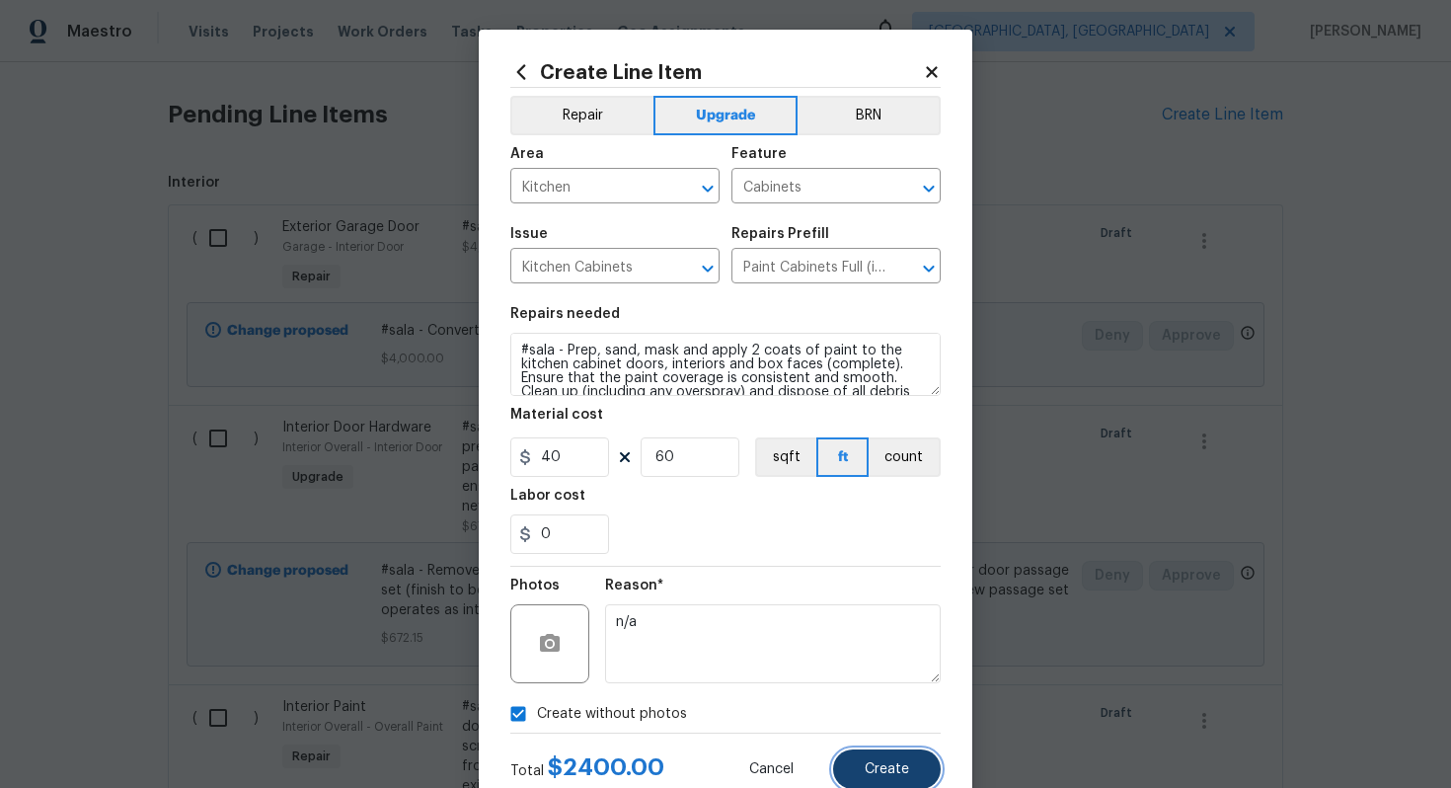
click at [883, 762] on span "Create" at bounding box center [887, 769] width 44 height 15
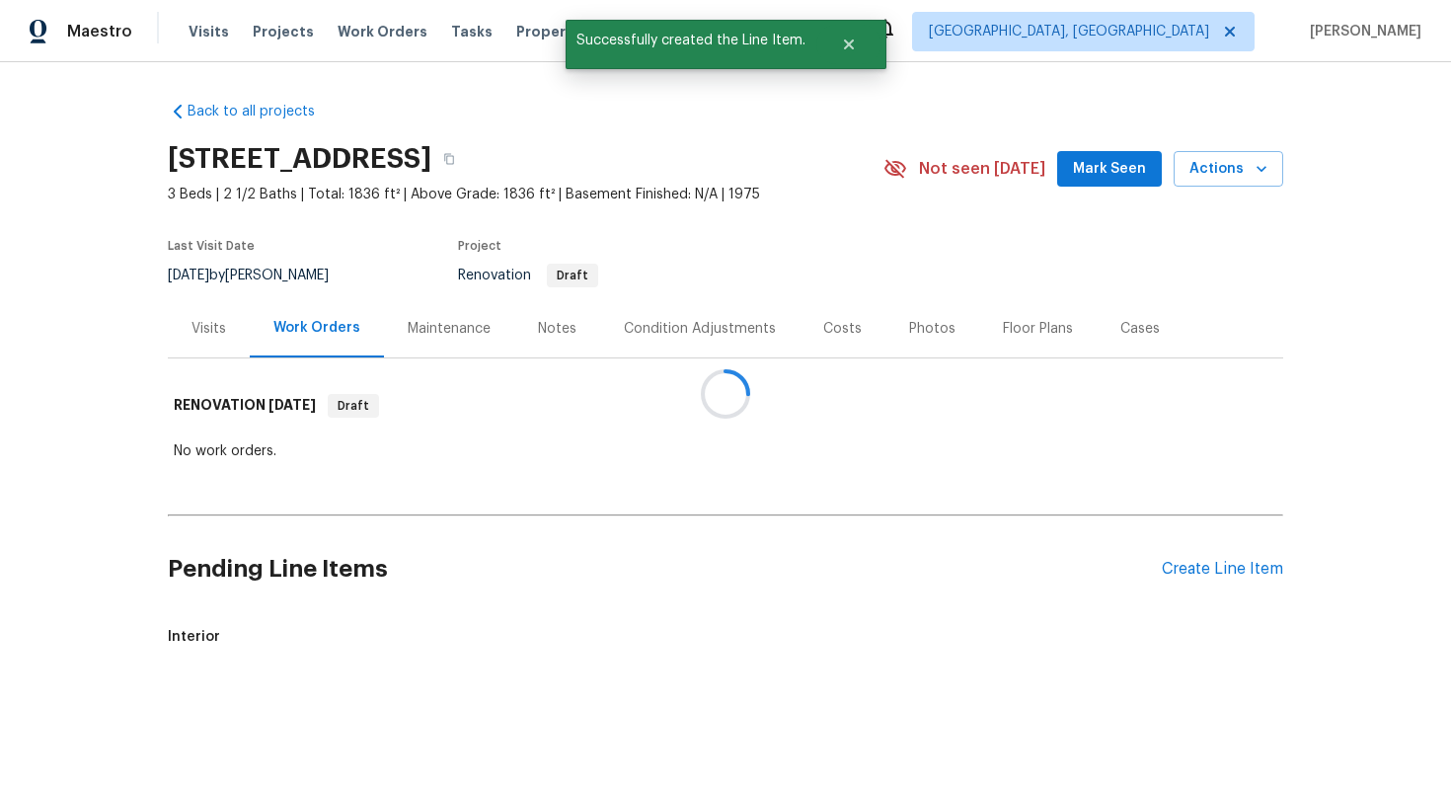
scroll to position [0, 0]
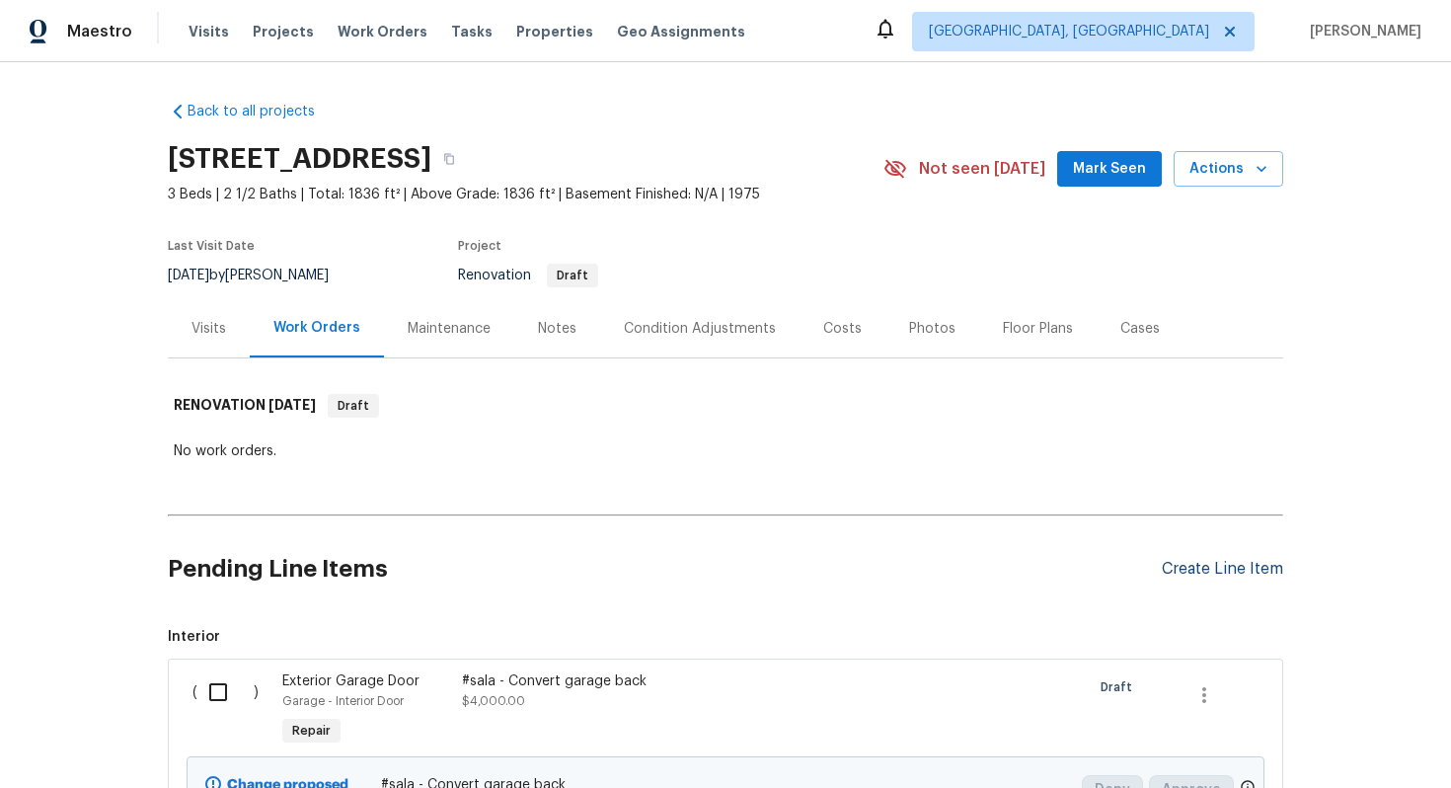
click at [1185, 569] on div "Create Line Item" at bounding box center [1222, 569] width 121 height 19
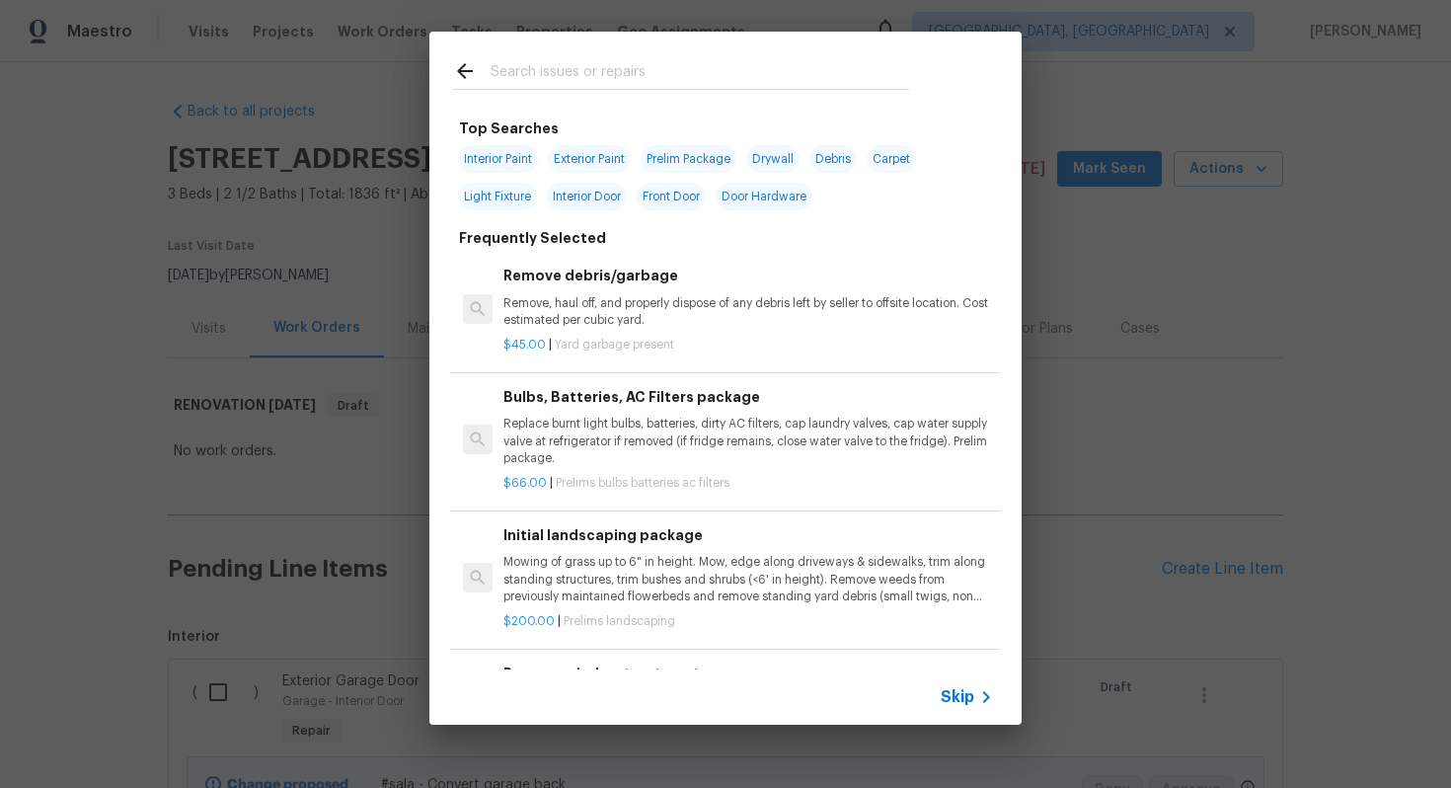
click at [976, 680] on div "Skip" at bounding box center [726, 696] width 592 height 55
click at [961, 685] on div "Skip" at bounding box center [969, 697] width 57 height 24
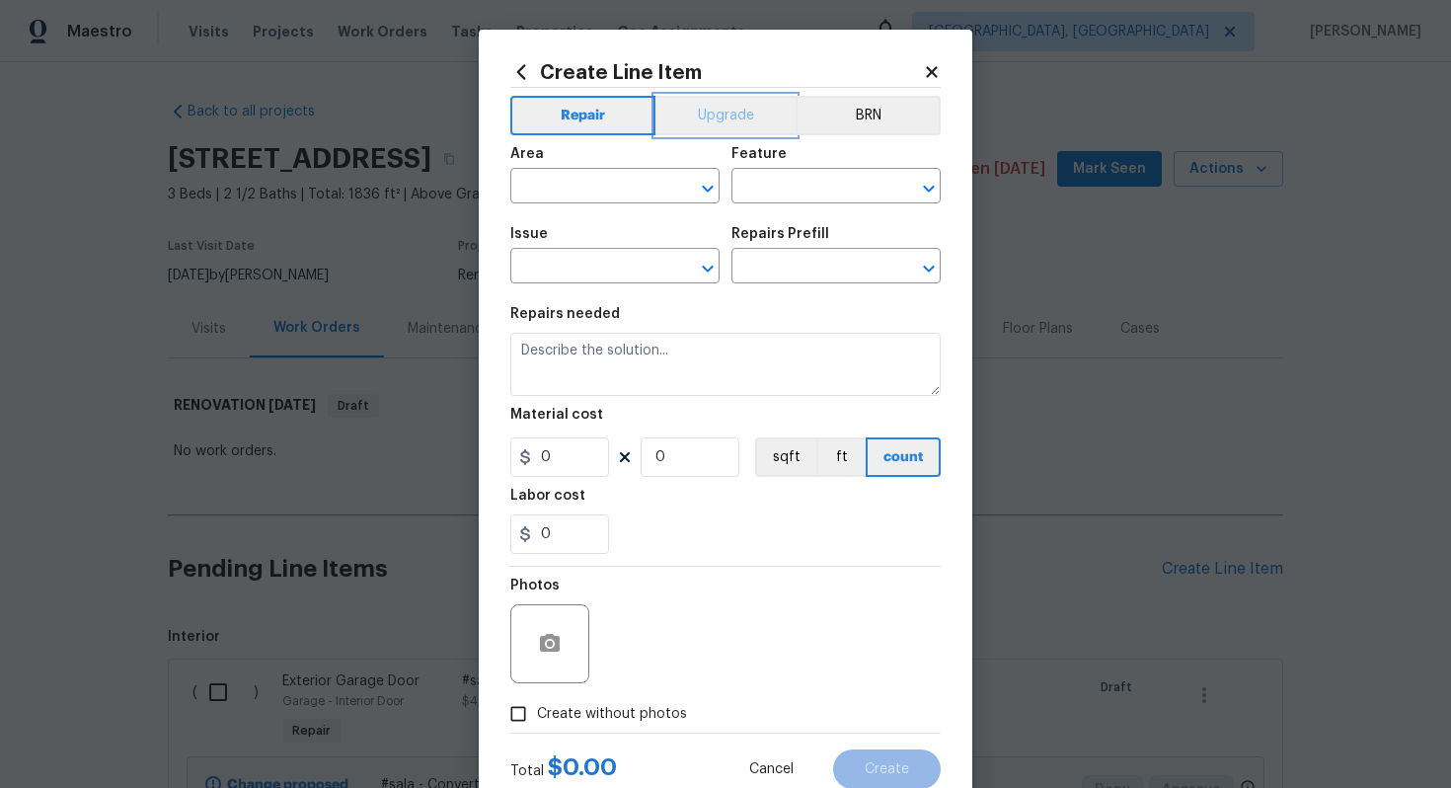
click at [719, 129] on button "Upgrade" at bounding box center [726, 115] width 141 height 39
click at [586, 203] on span "Area ​" at bounding box center [614, 175] width 209 height 80
click at [578, 199] on input "text" at bounding box center [587, 188] width 154 height 31
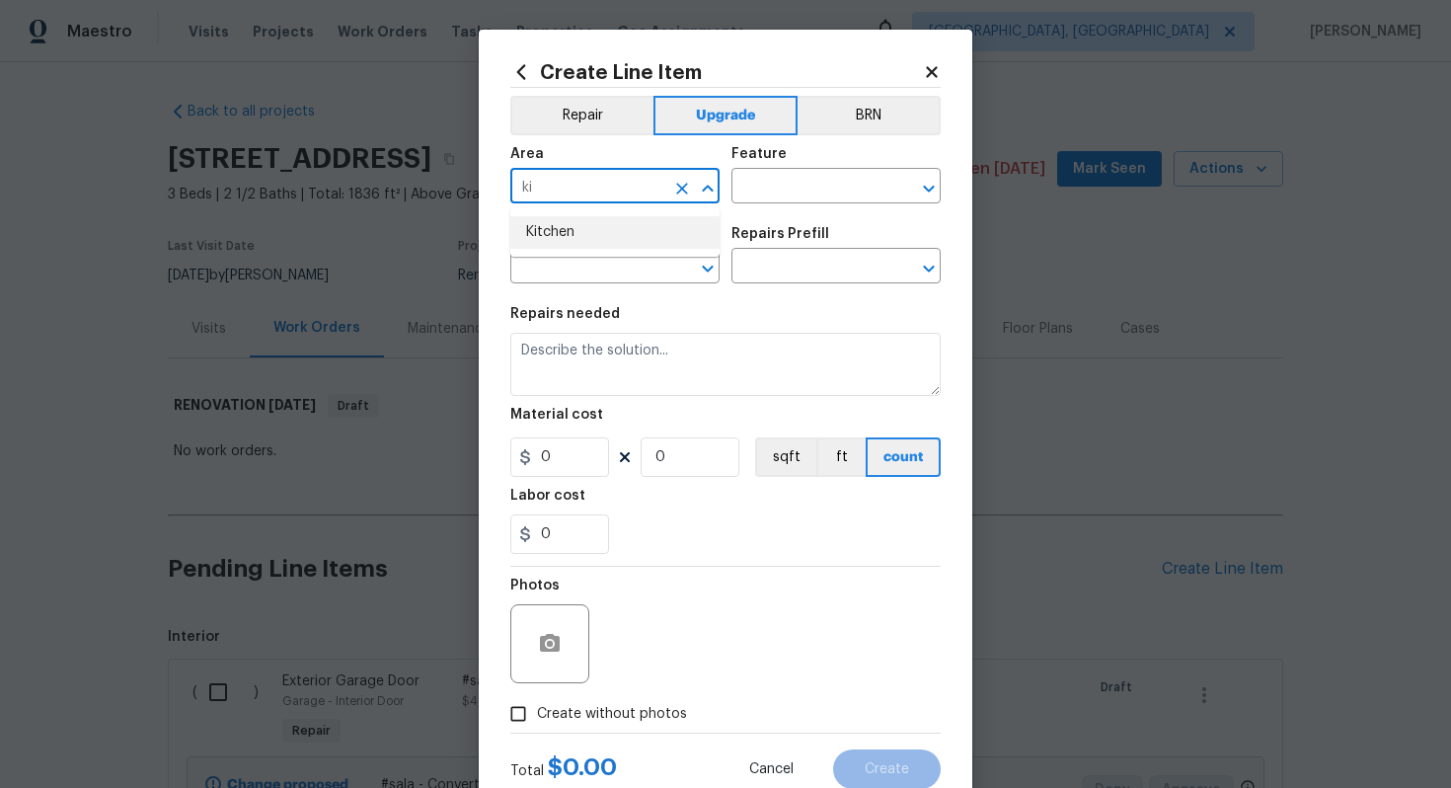
click at [597, 244] on li "Kitchen" at bounding box center [614, 232] width 209 height 33
type input "Kitchen"
click at [799, 171] on div "Feature" at bounding box center [836, 160] width 209 height 26
click at [782, 194] on input "text" at bounding box center [809, 188] width 154 height 31
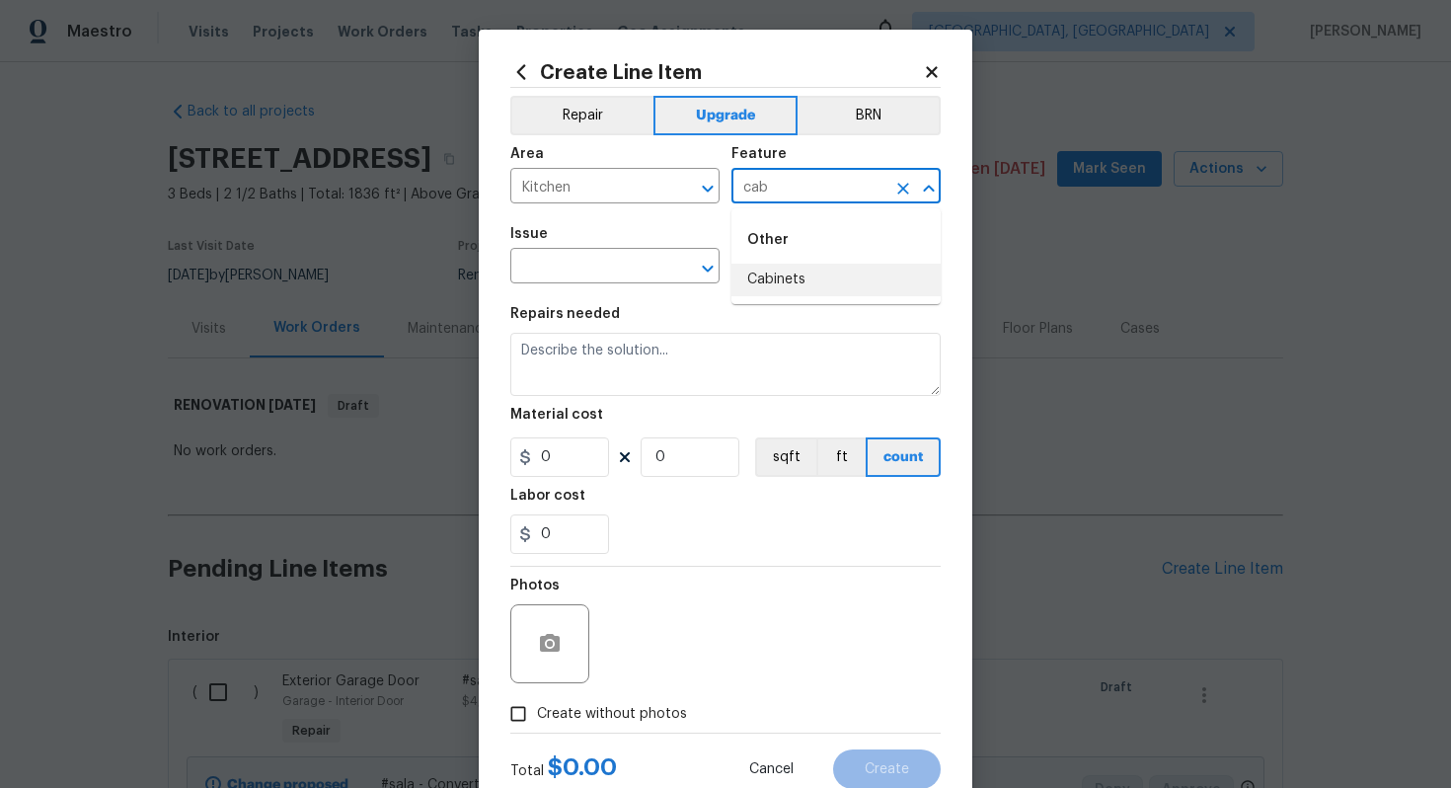
click at [779, 285] on li "Cabinets" at bounding box center [836, 280] width 209 height 33
type input "Cabinets"
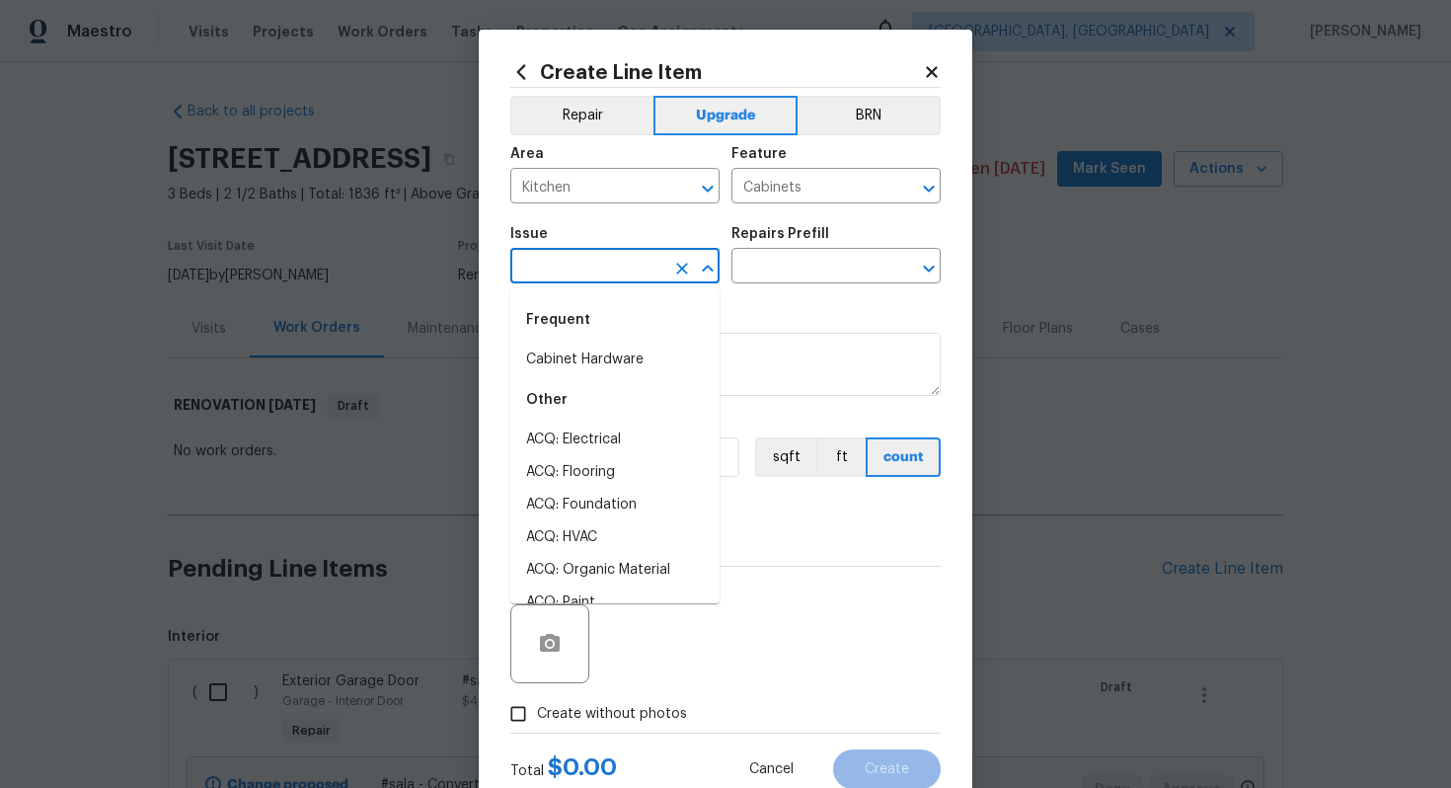
click at [632, 264] on input "text" at bounding box center [587, 268] width 154 height 31
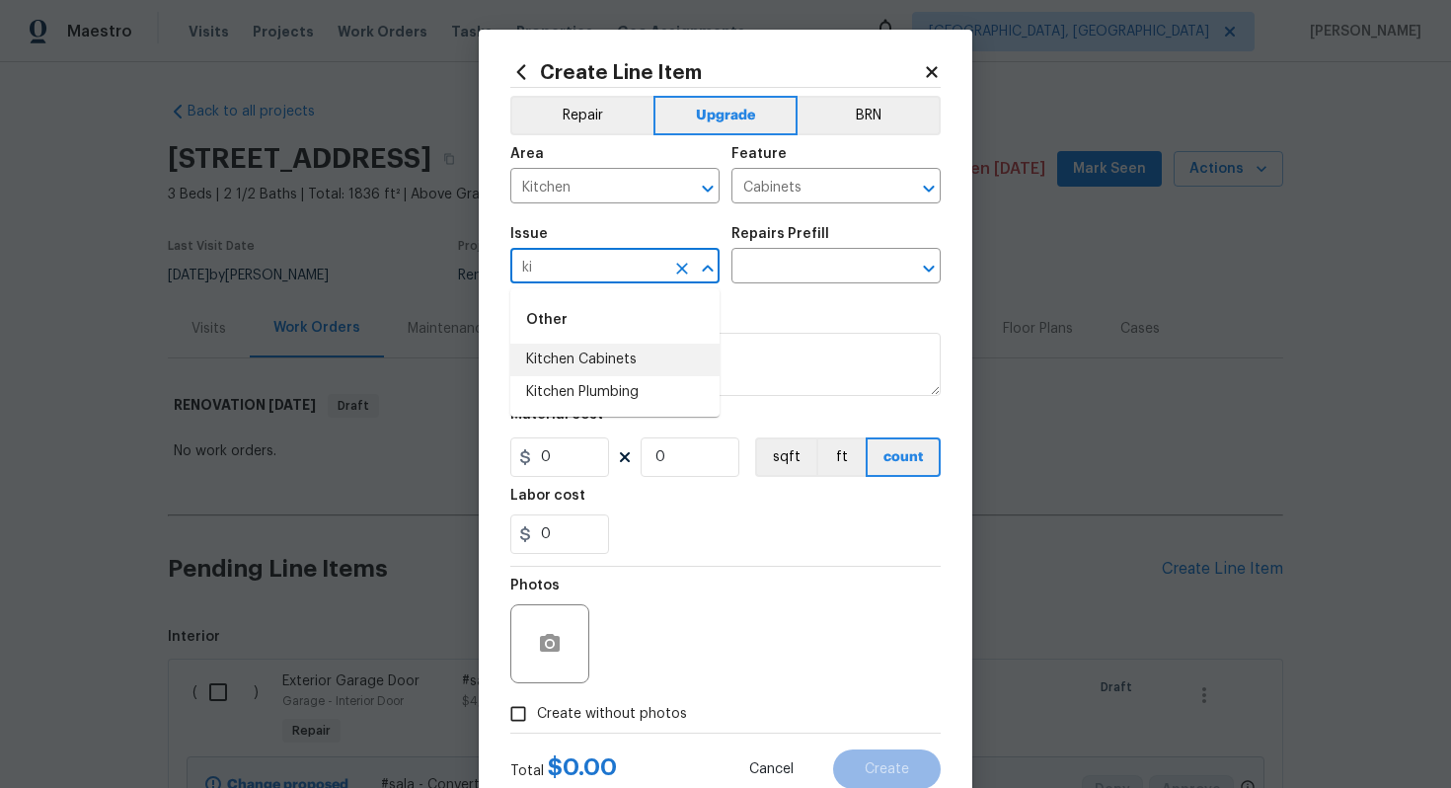
click at [682, 366] on li "Kitchen Cabinets" at bounding box center [614, 360] width 209 height 33
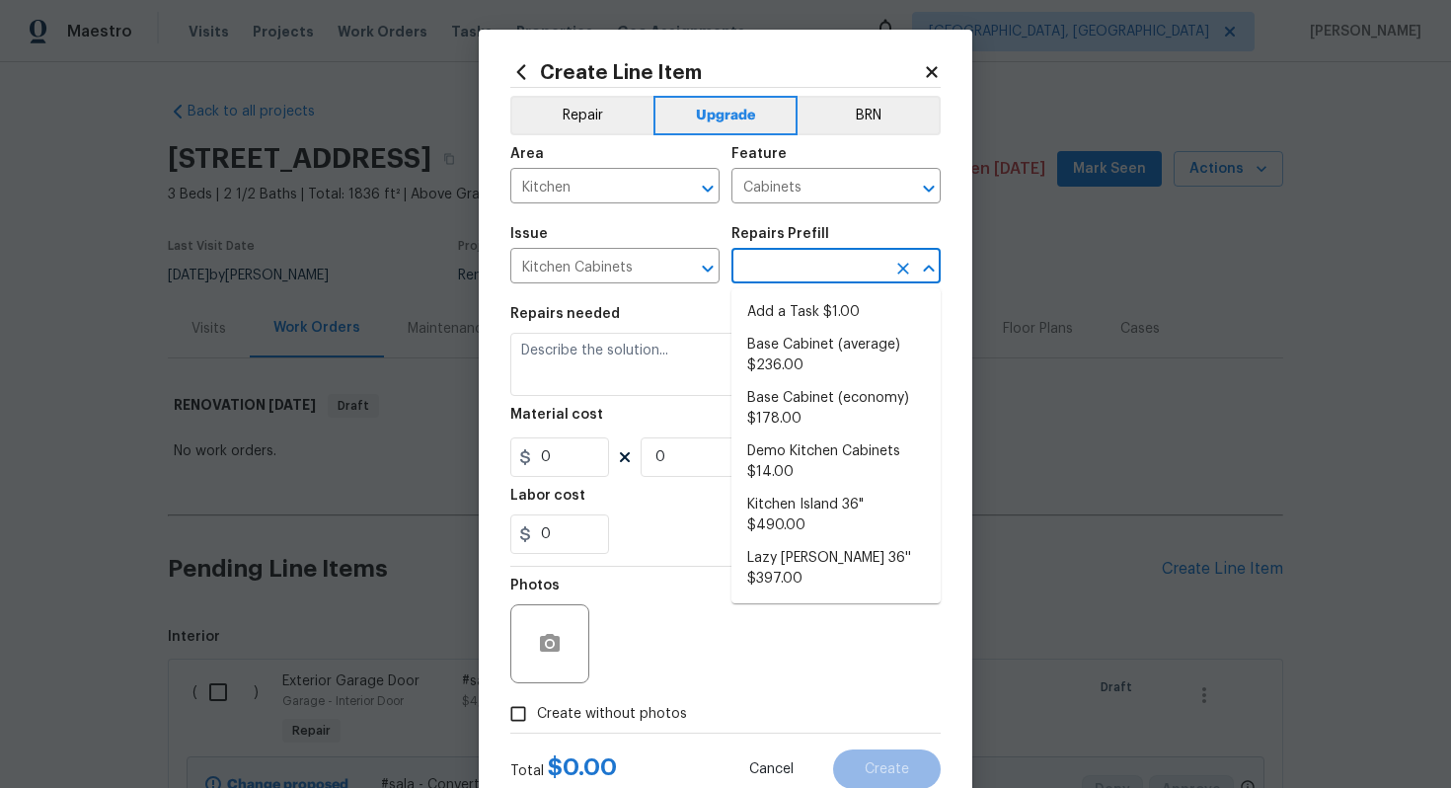
click at [766, 261] on input "text" at bounding box center [809, 268] width 154 height 31
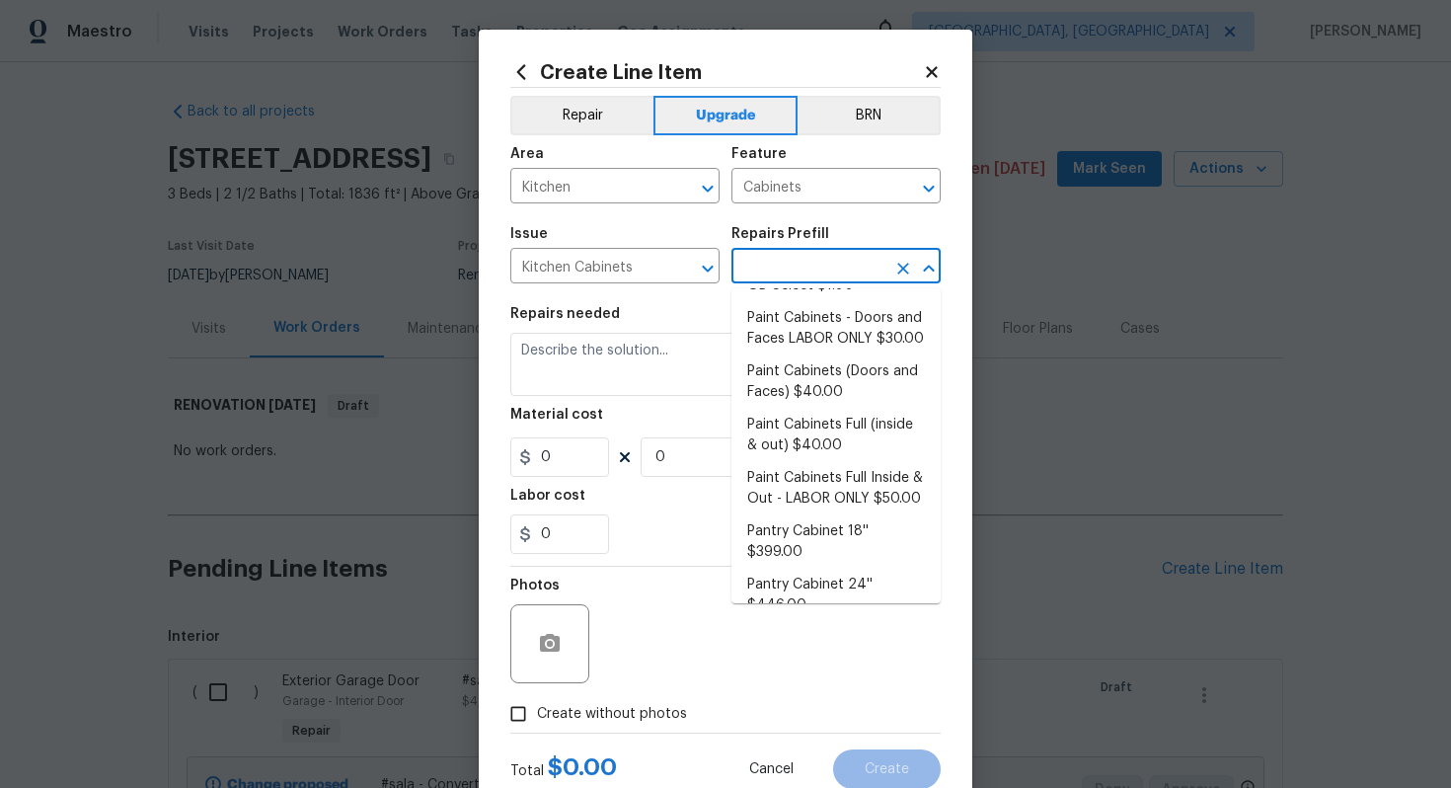
scroll to position [578, 0]
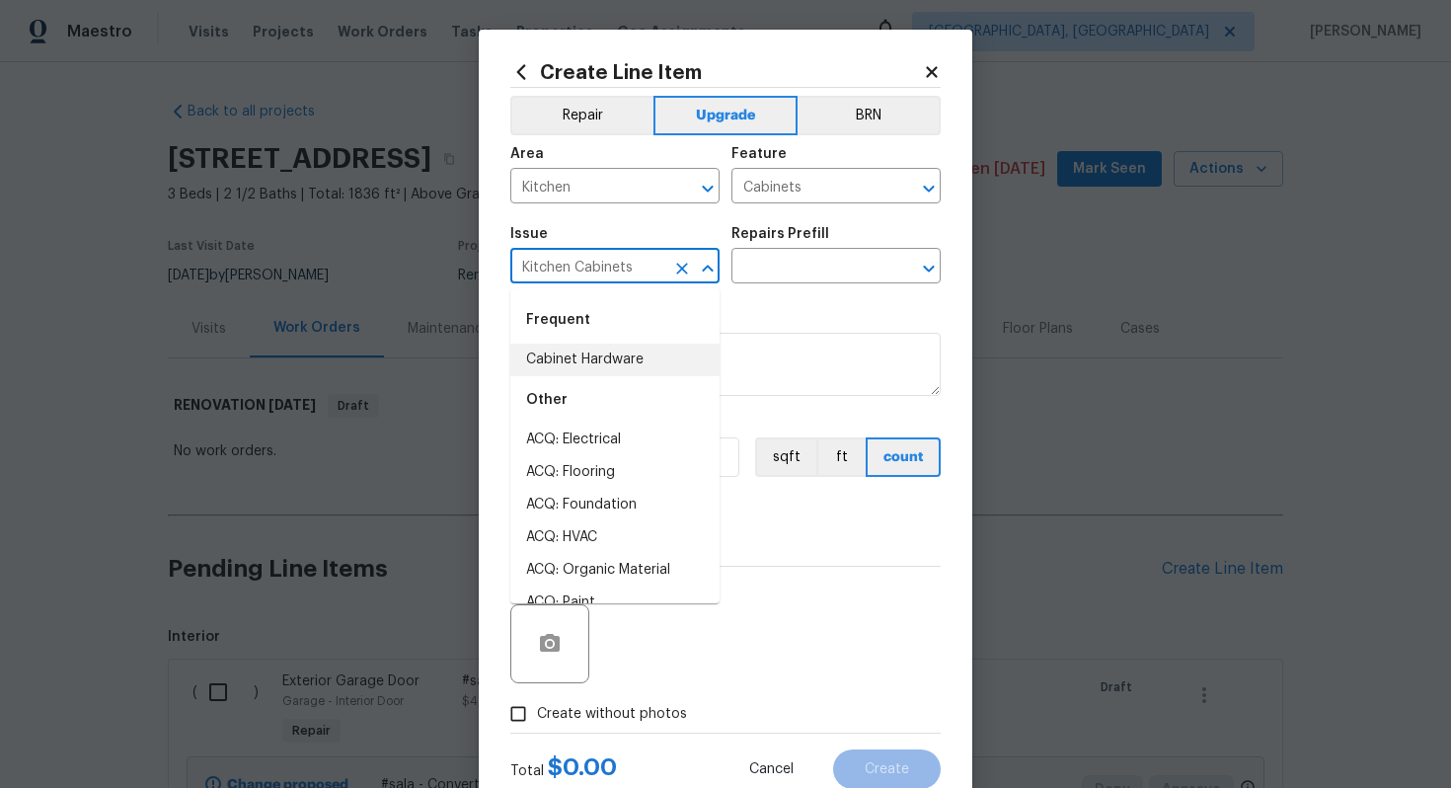
click at [616, 263] on input "Kitchen Cabinets" at bounding box center [587, 268] width 154 height 31
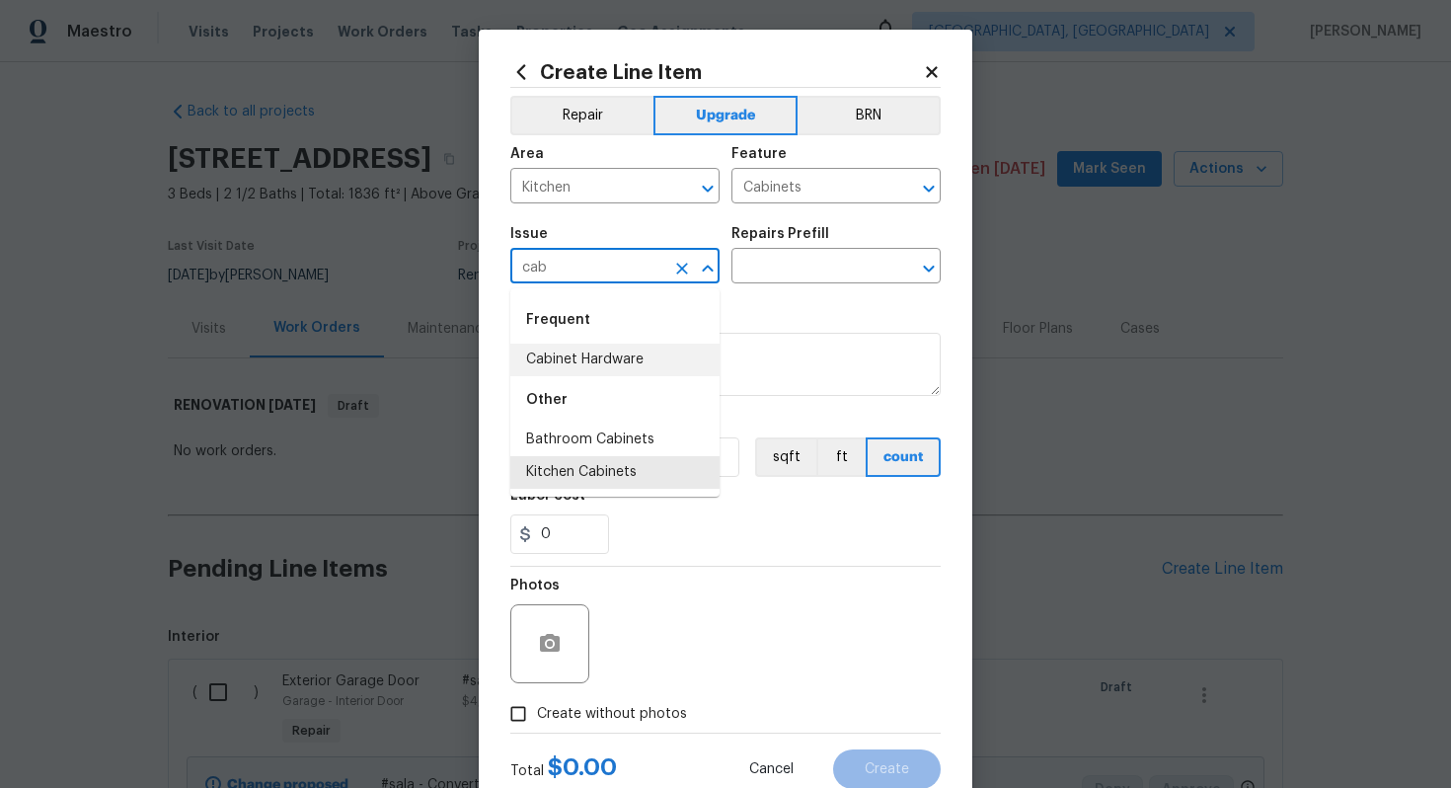
click at [596, 353] on li "Cabinet Hardware" at bounding box center [614, 360] width 209 height 33
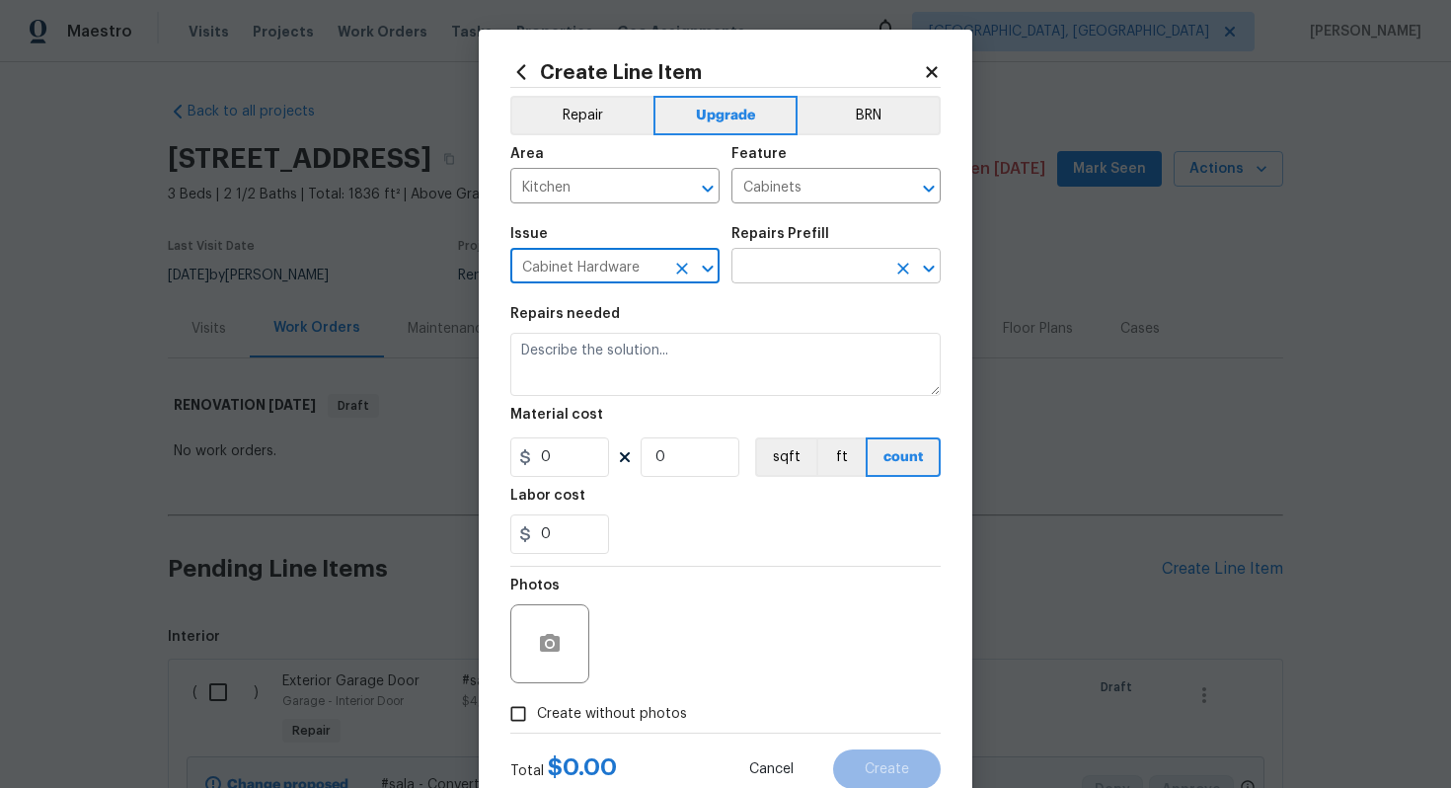
type input "Cabinet Hardware"
click at [770, 277] on input "text" at bounding box center [809, 268] width 154 height 31
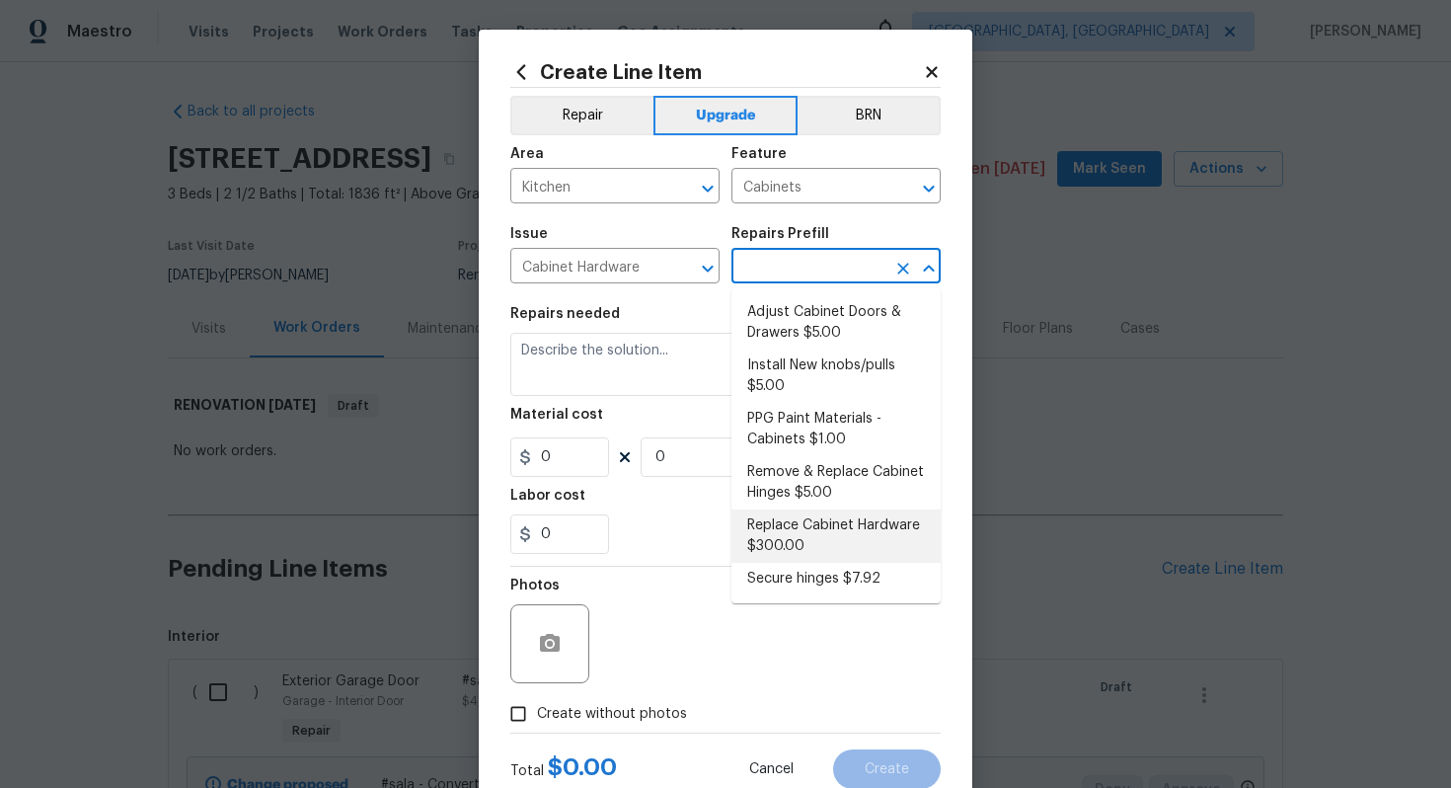
click at [827, 524] on li "Replace Cabinet Hardware $300.00" at bounding box center [836, 535] width 209 height 53
type input "Replace Cabinet Hardware $300.00"
type textarea "Replace cabinet hardware with new hinges and pulls. HPM to provide specs"
type input "300"
type input "1"
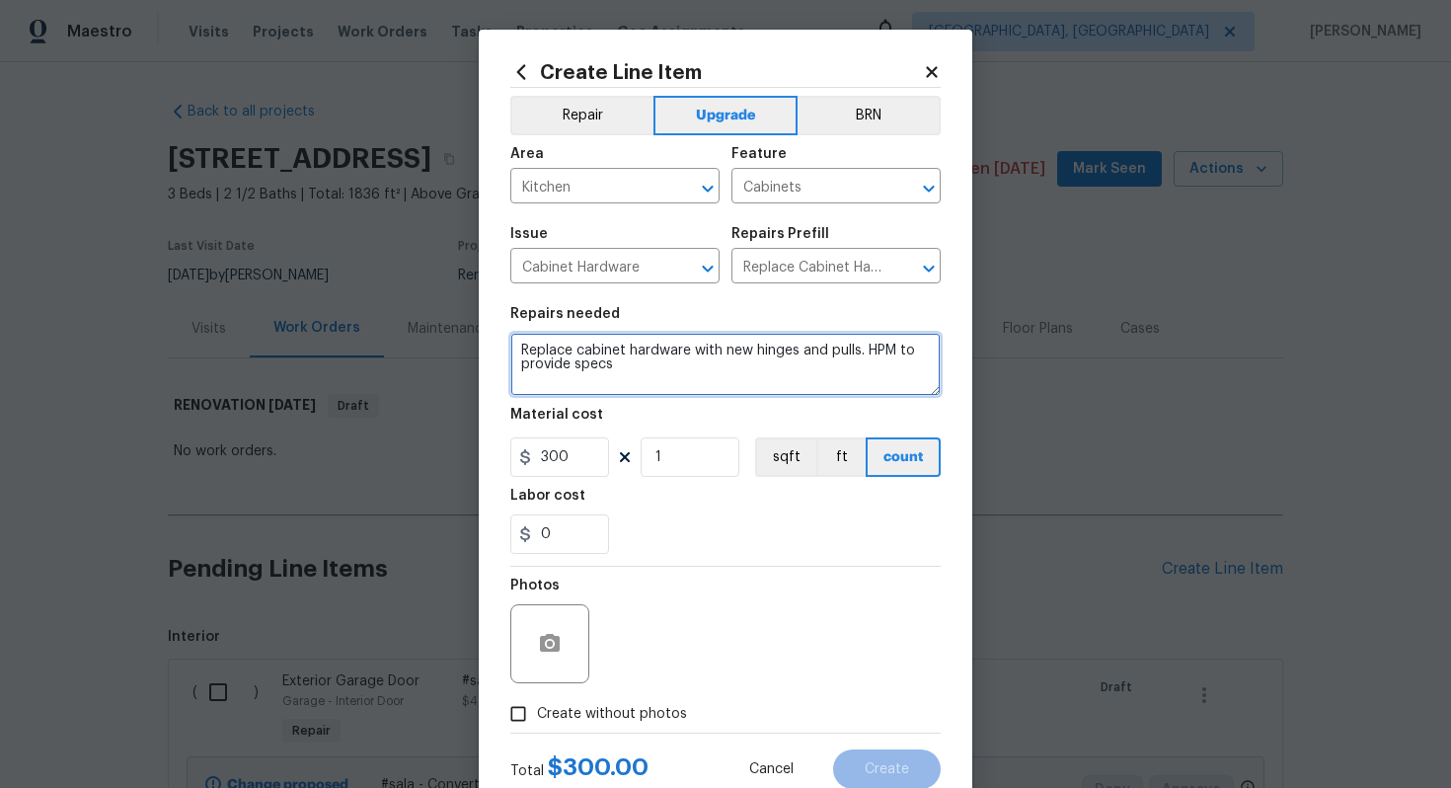
click at [517, 348] on textarea "Replace cabinet hardware with new hinges and pulls. HPM to provide specs" at bounding box center [725, 364] width 430 height 63
type textarea "#sala - Replace cabinet hardware with new hinges and pulls. HPM to provide specs"
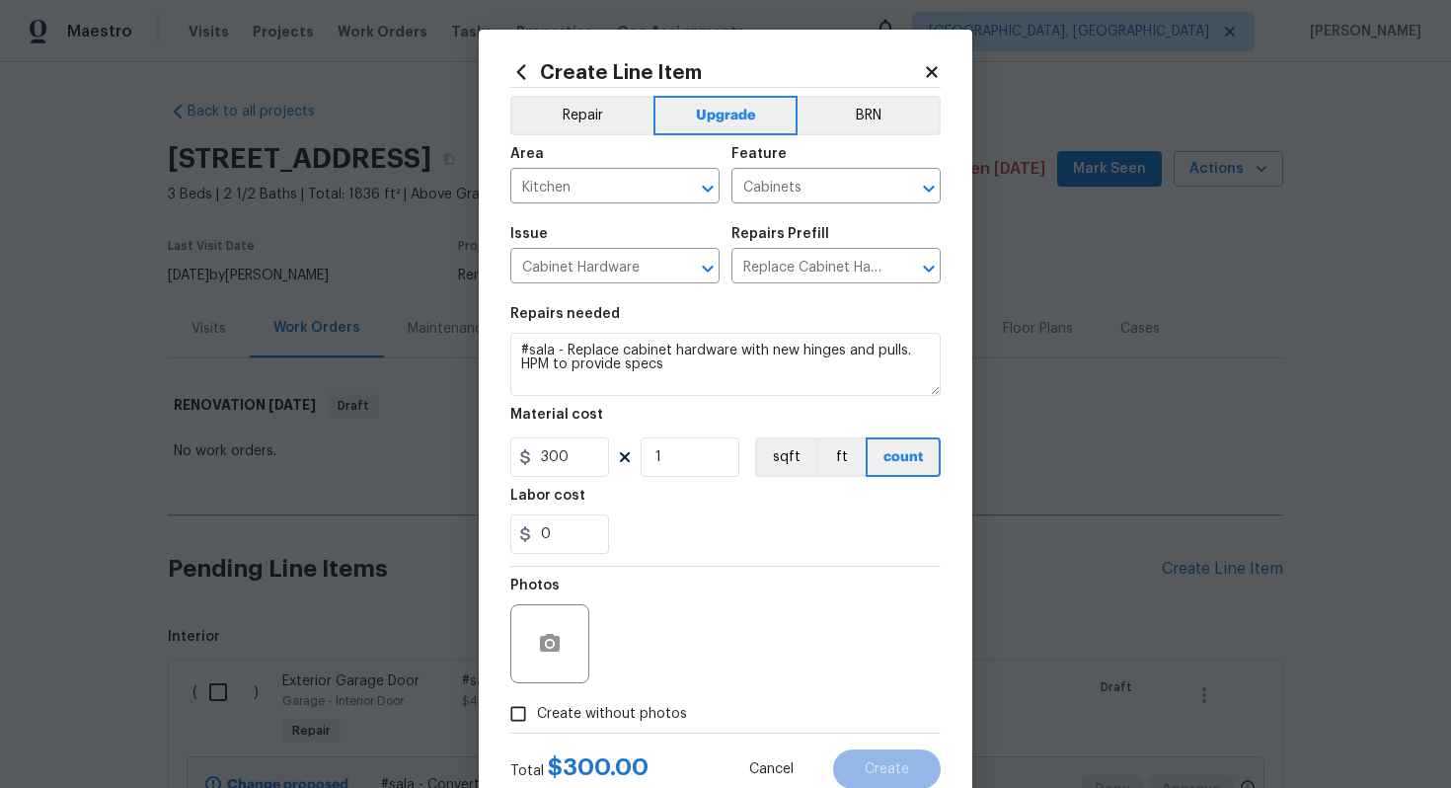
click at [624, 720] on span "Create without photos" at bounding box center [612, 714] width 150 height 21
click at [537, 720] on input "Create without photos" at bounding box center [519, 714] width 38 height 38
checkbox input "true"
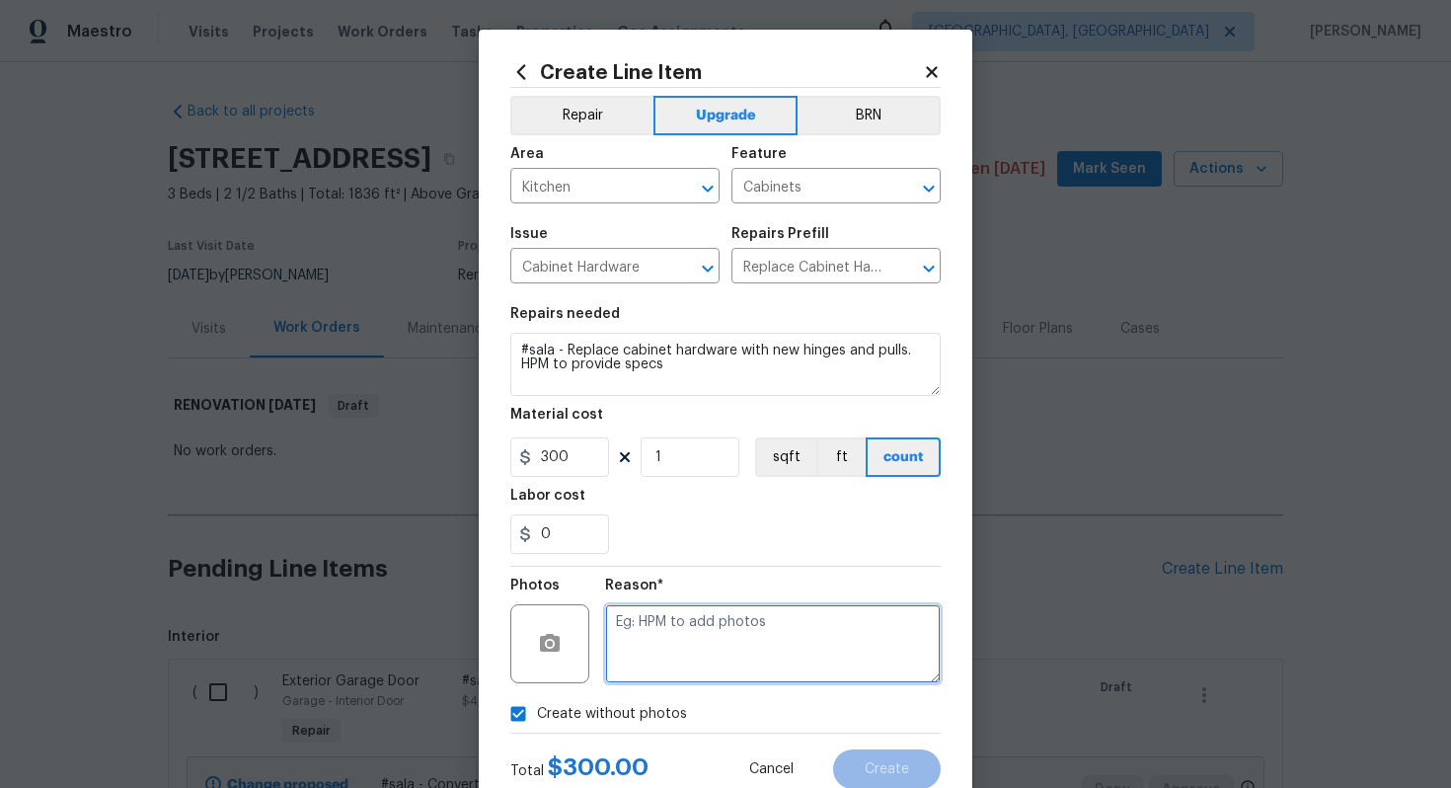
click at [673, 647] on textarea at bounding box center [773, 643] width 336 height 79
type textarea "n/a"
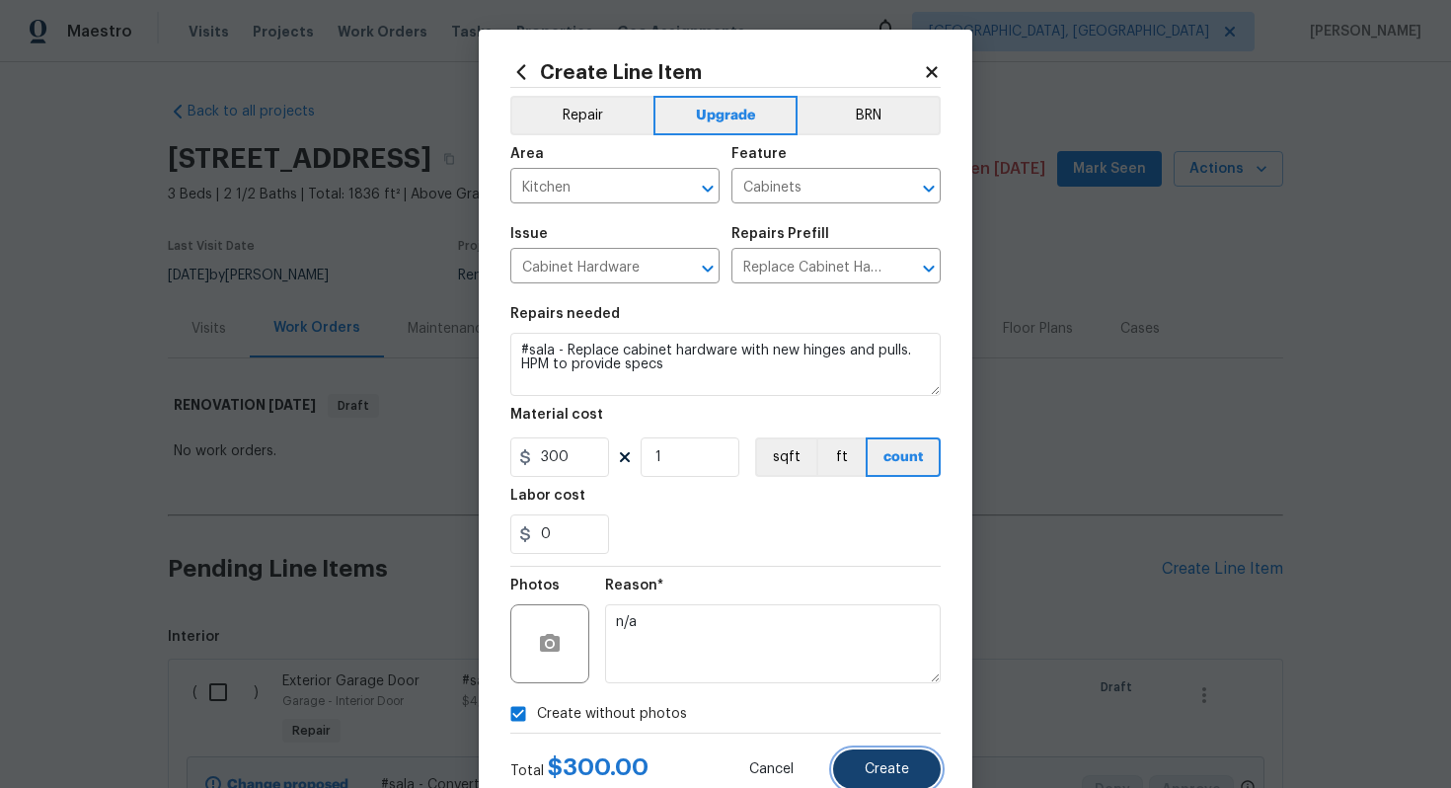
click at [880, 777] on span "Create" at bounding box center [887, 769] width 44 height 15
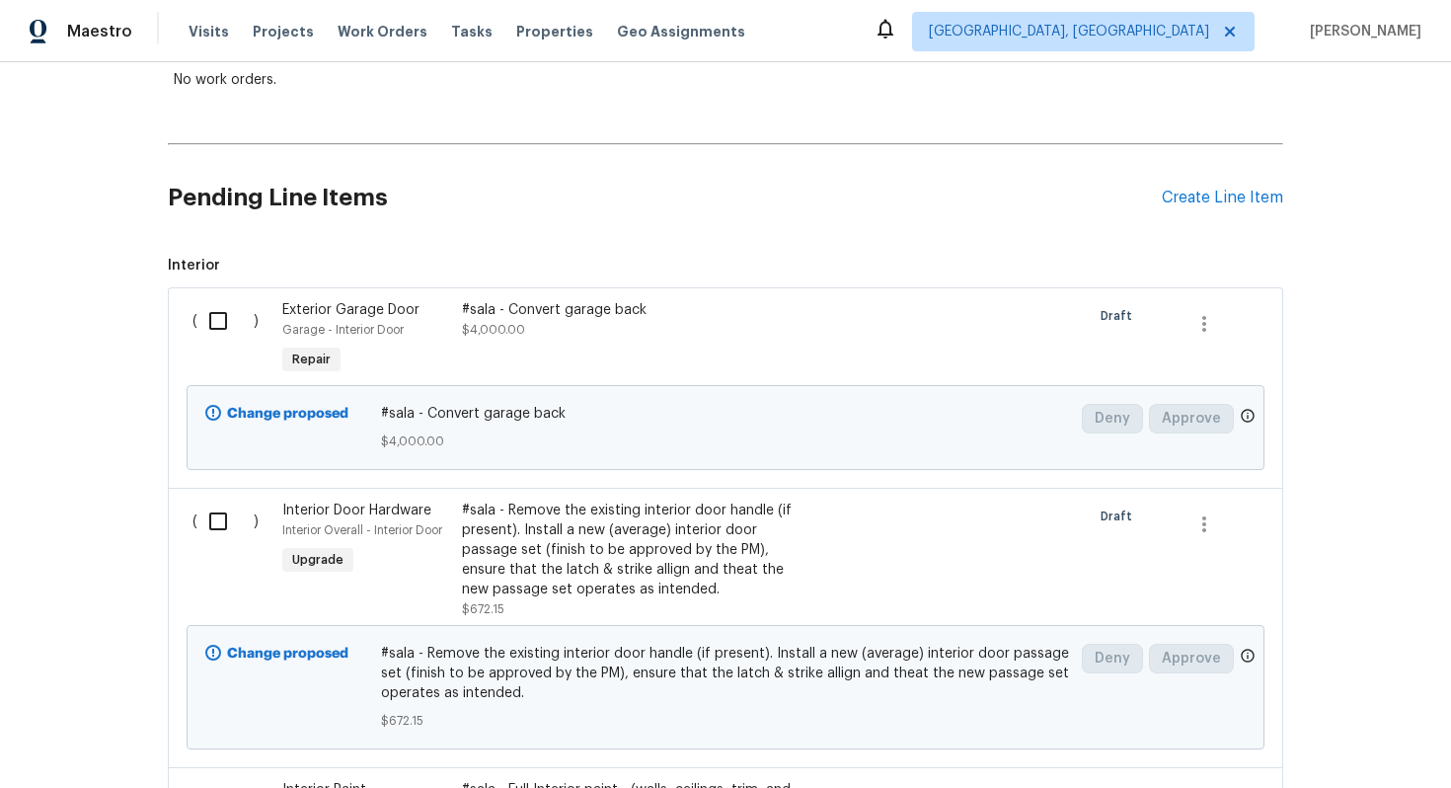
scroll to position [117, 0]
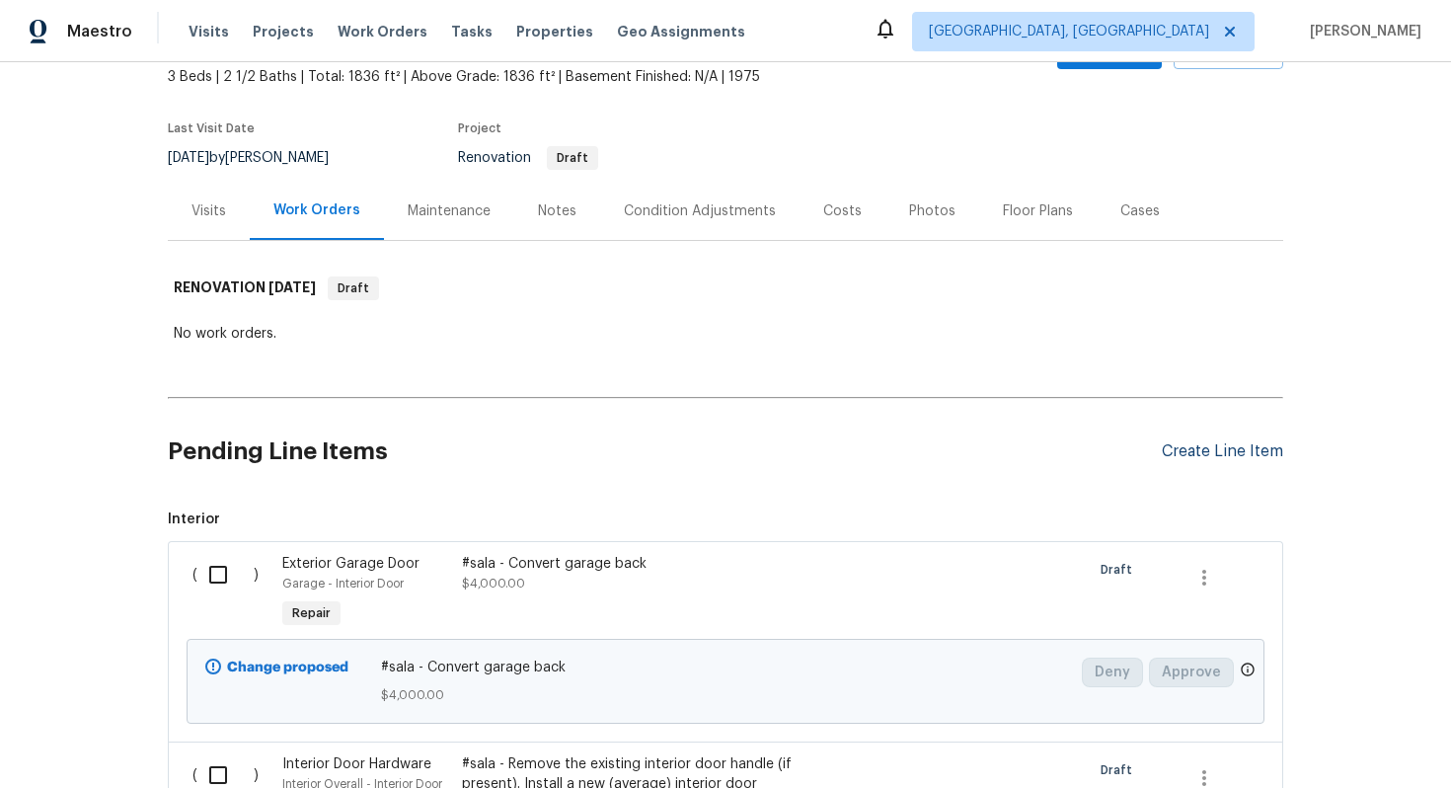
click at [1189, 449] on div "Create Line Item" at bounding box center [1222, 451] width 121 height 19
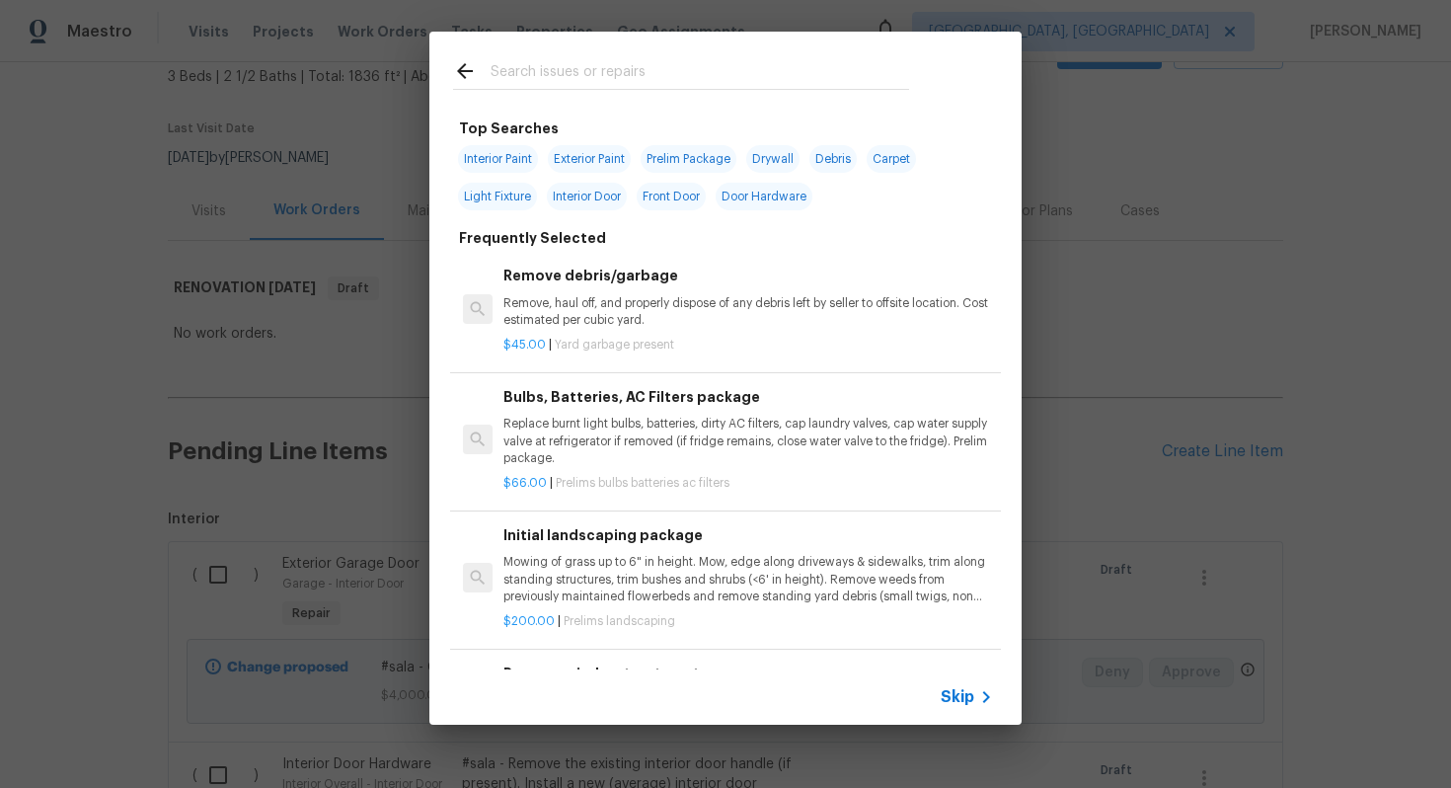
click at [955, 689] on span "Skip" at bounding box center [958, 697] width 34 height 20
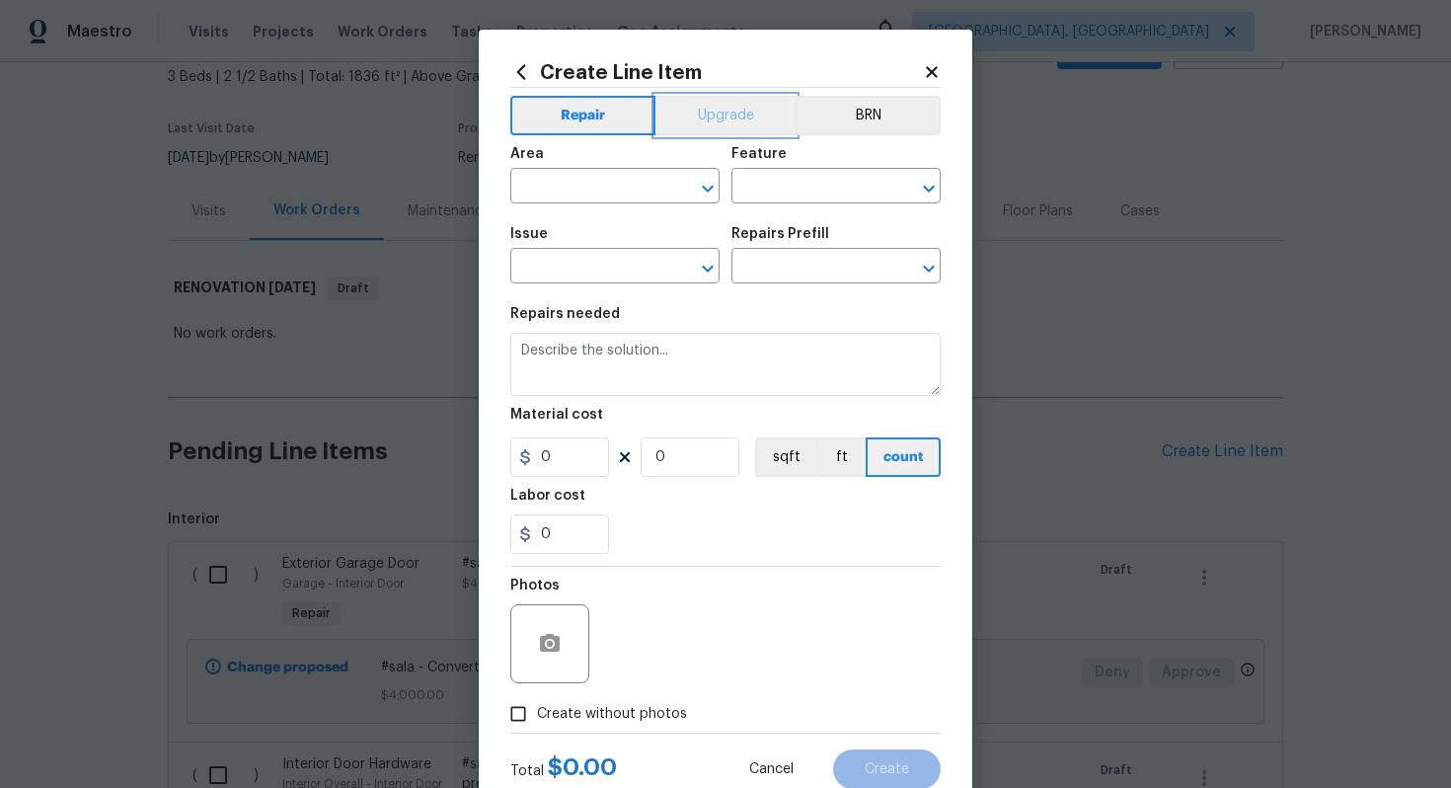
click at [705, 129] on button "Upgrade" at bounding box center [726, 115] width 141 height 39
click at [590, 171] on div "Area" at bounding box center [614, 160] width 209 height 26
click at [585, 190] on input "text" at bounding box center [587, 188] width 154 height 31
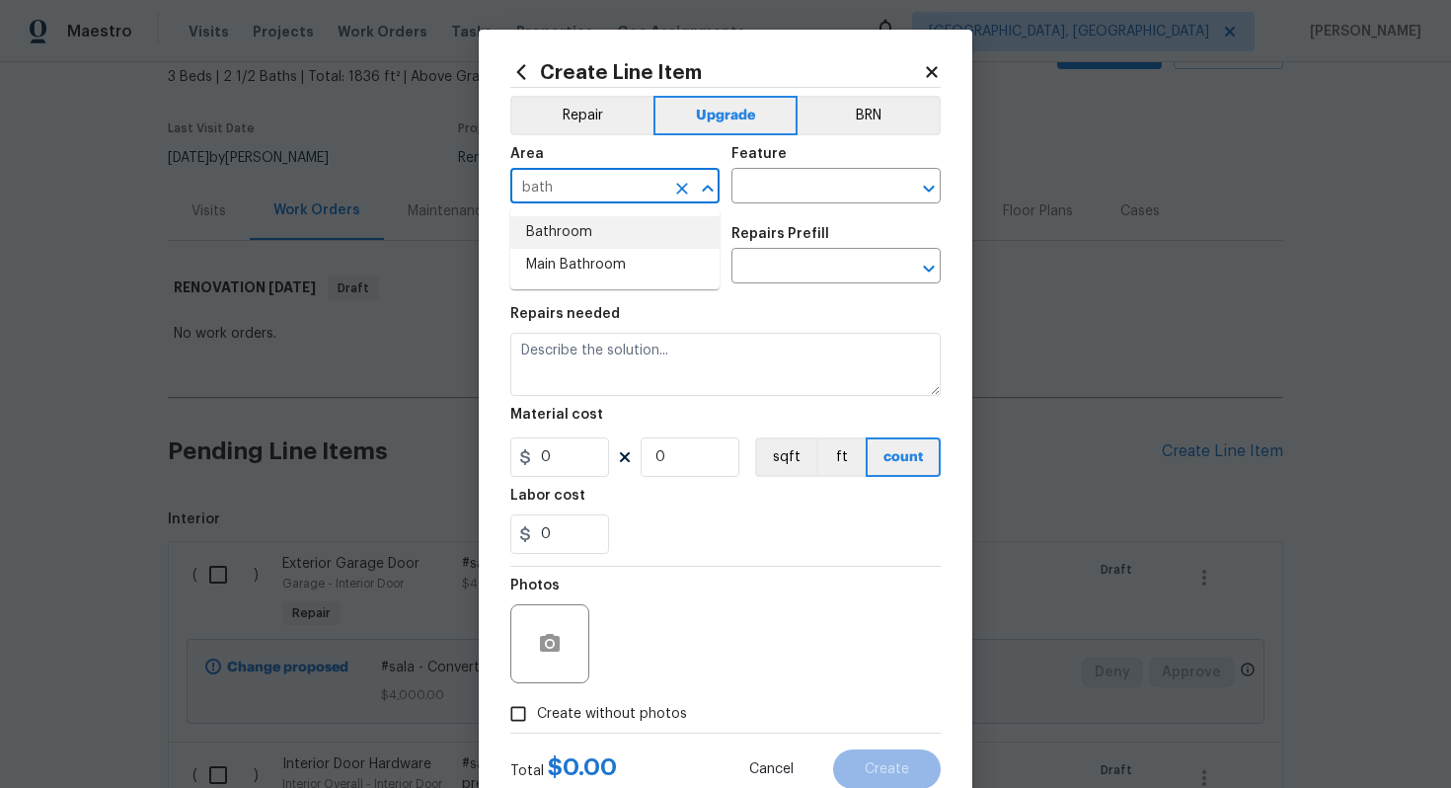
click at [601, 222] on li "Bathroom" at bounding box center [614, 232] width 209 height 33
type input "Bathroom"
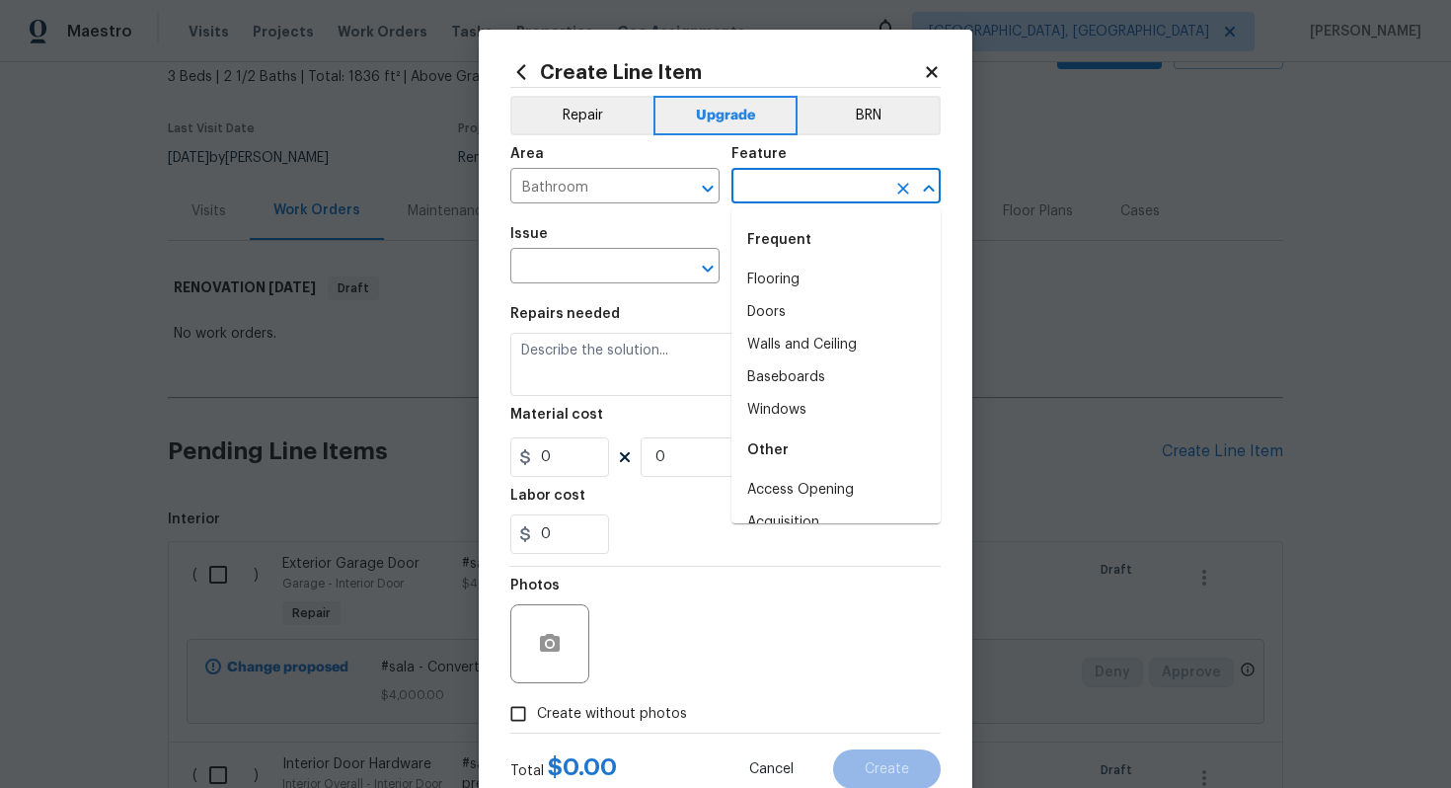
click at [780, 195] on input "text" at bounding box center [809, 188] width 154 height 31
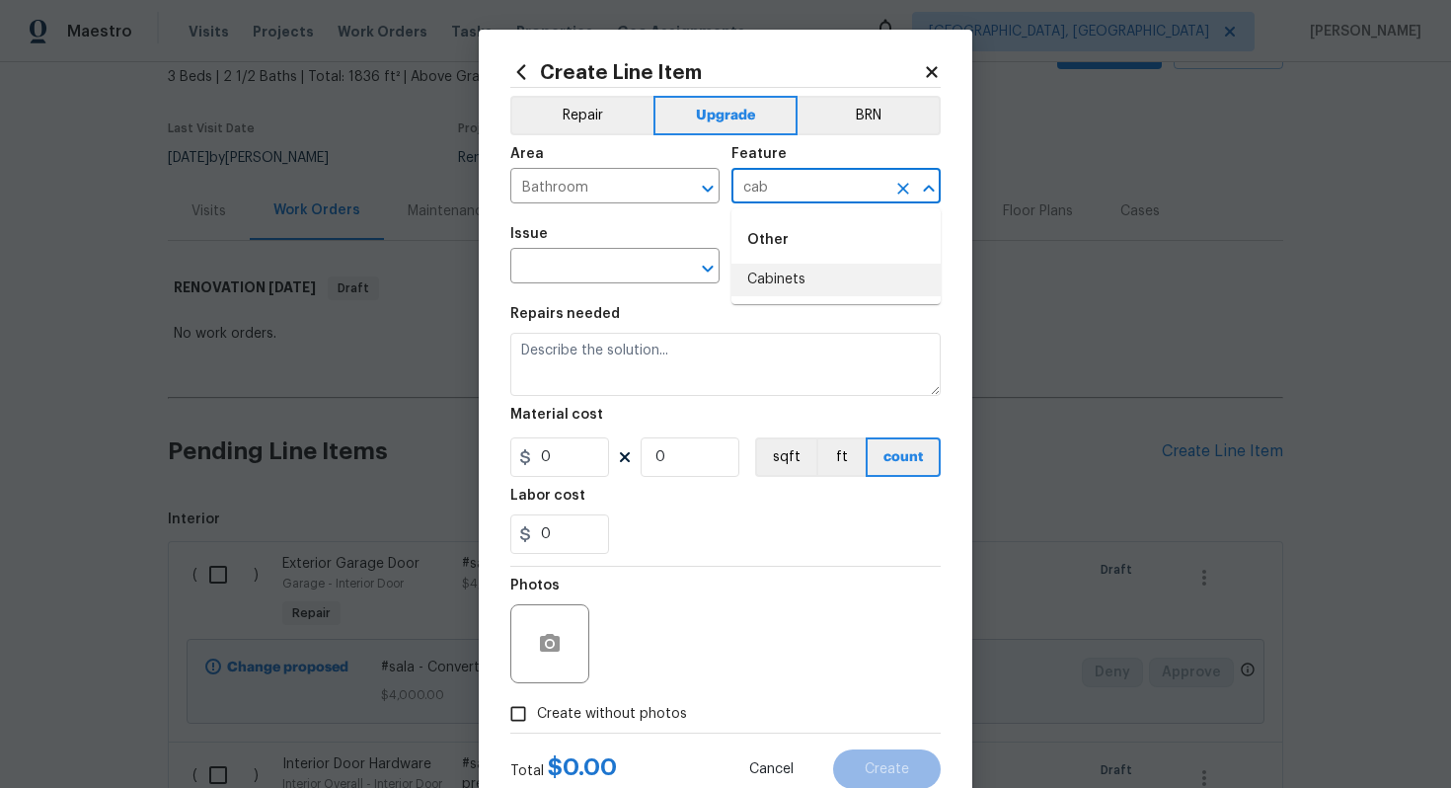
click at [822, 292] on li "Cabinets" at bounding box center [836, 280] width 209 height 33
type input "Cabinets"
click at [578, 275] on input "text" at bounding box center [587, 268] width 154 height 31
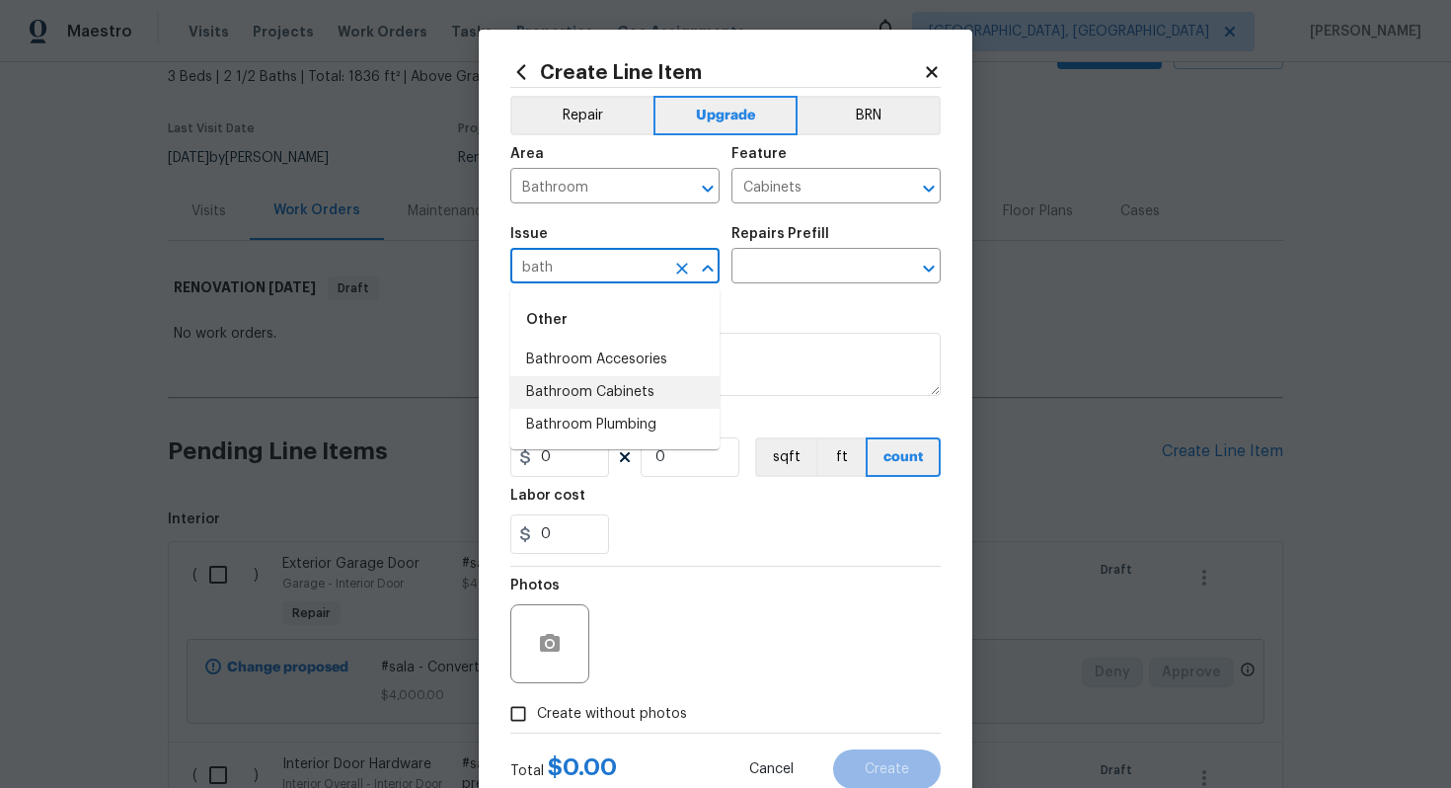
click at [621, 391] on li "Bathroom Cabinets" at bounding box center [614, 392] width 209 height 33
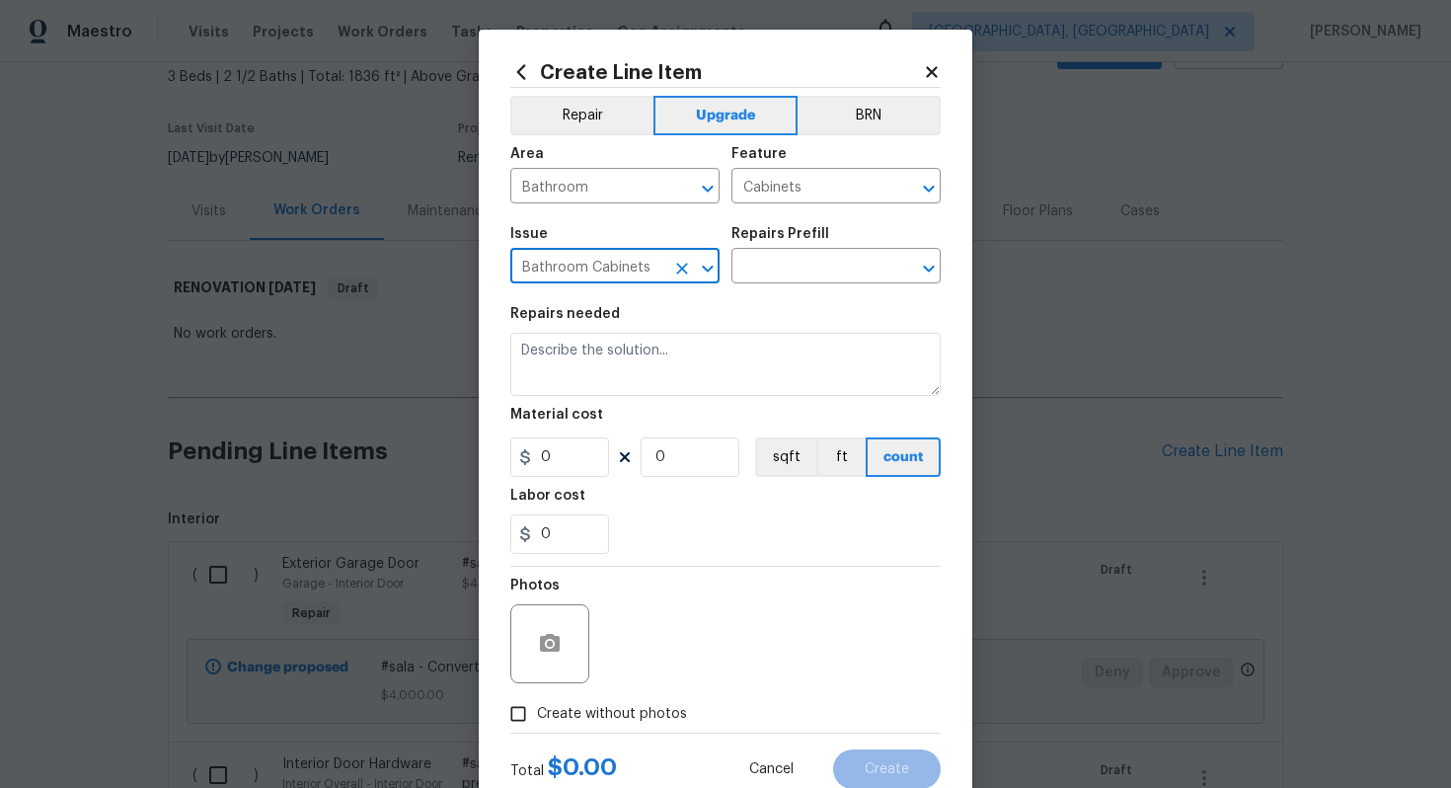
type input "Bathroom Cabinets"
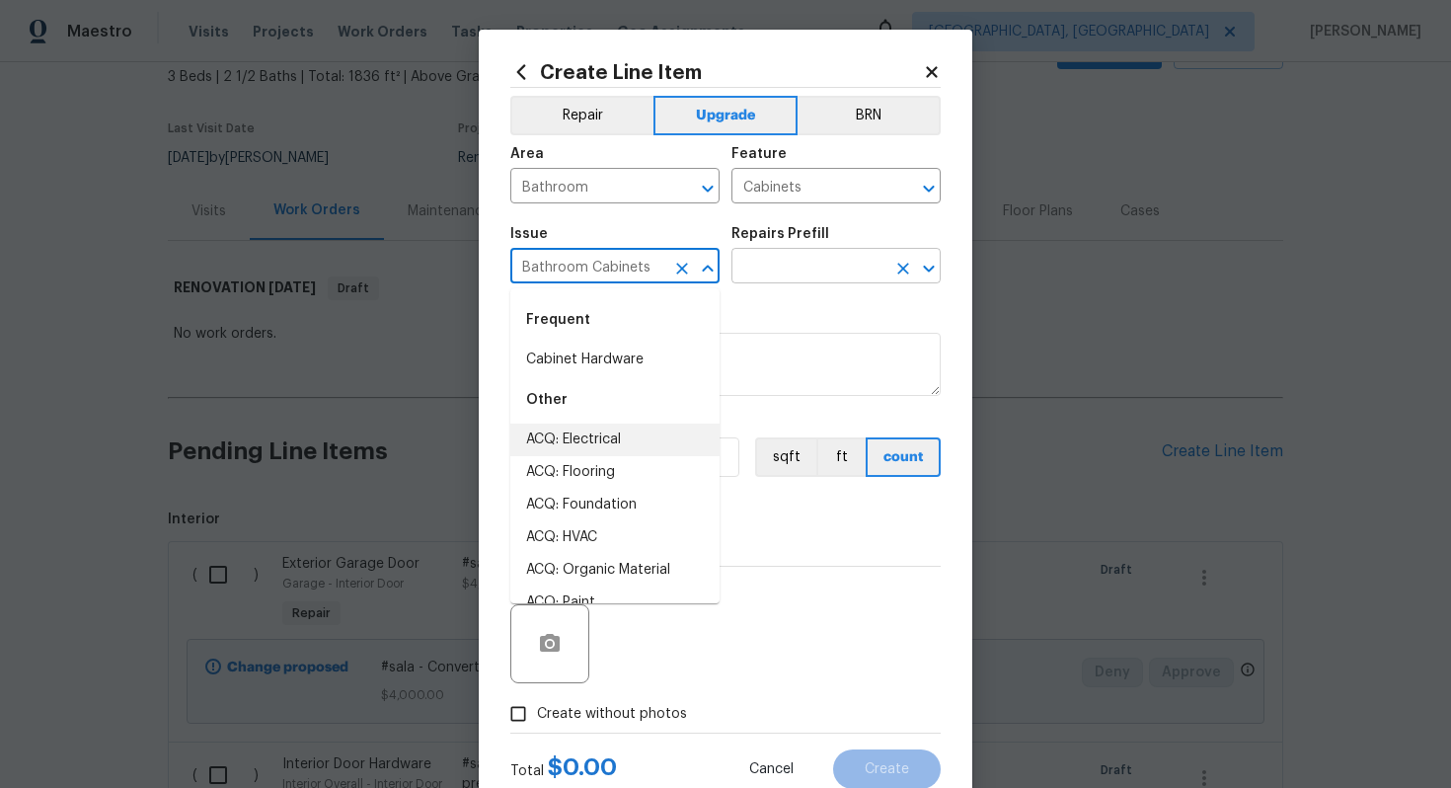
click at [775, 256] on input "text" at bounding box center [809, 268] width 154 height 31
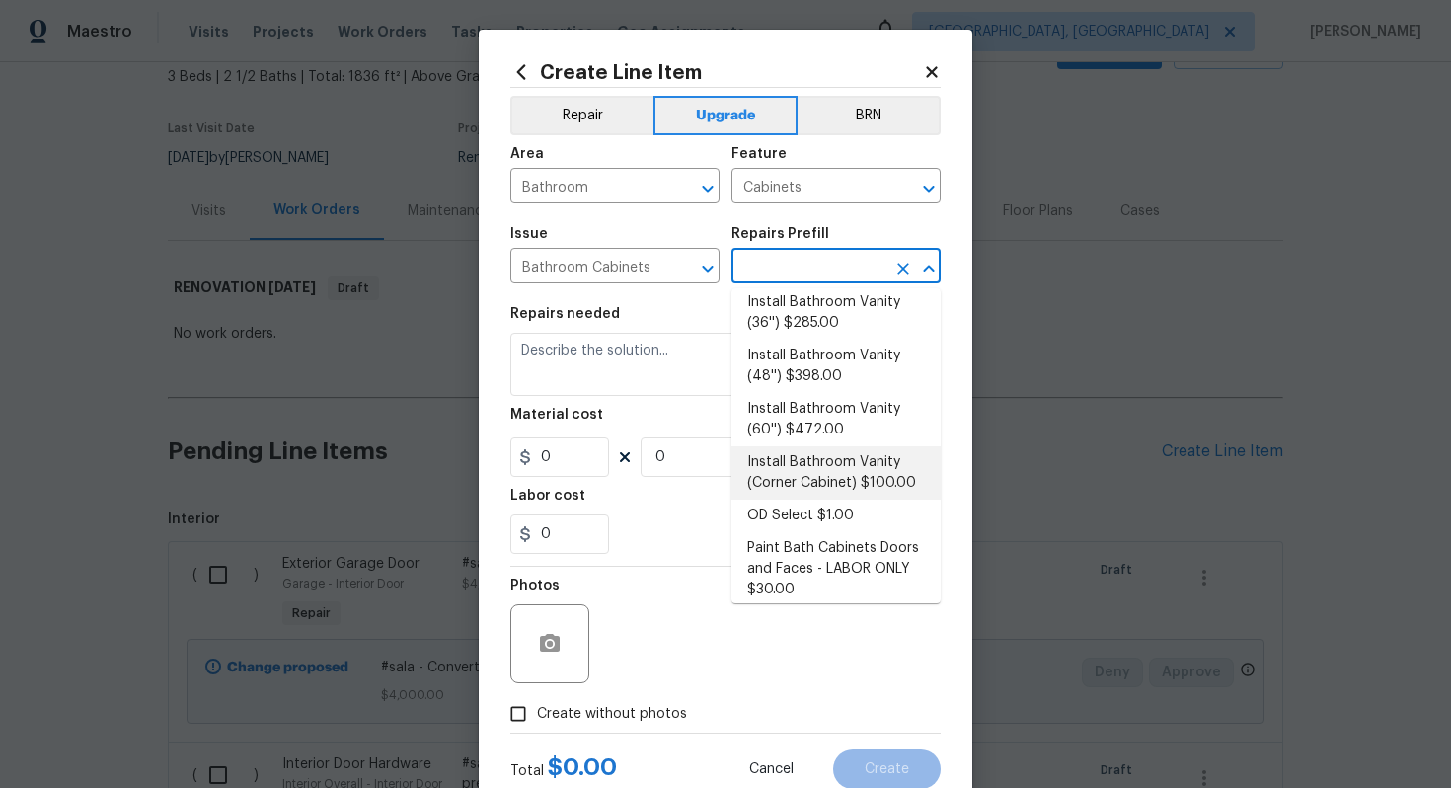
scroll to position [144, 0]
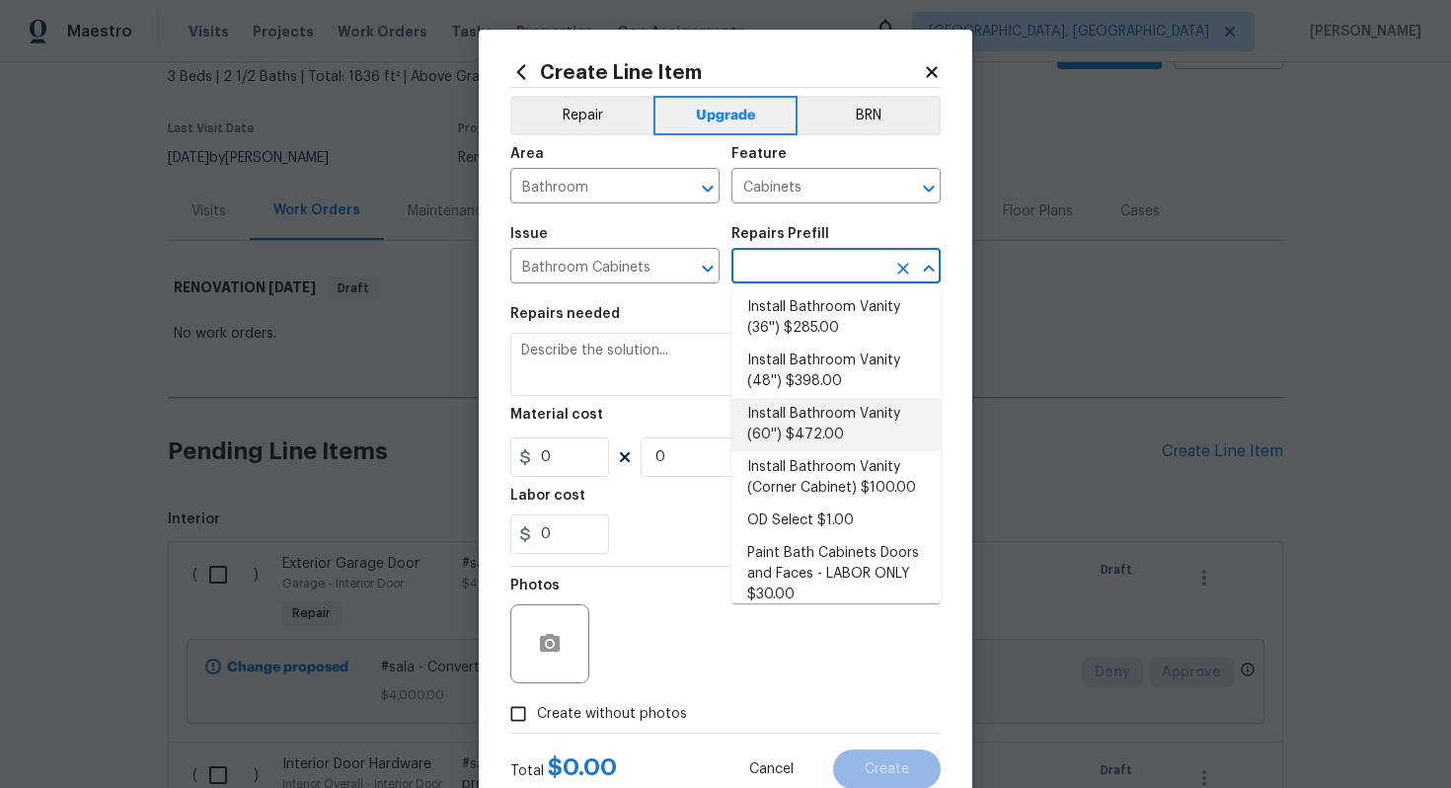
click at [825, 415] on li "Install Bathroom Vanity (60'') $472.00" at bounding box center [836, 424] width 209 height 53
type input "Install Bathroom Vanity (60'') $472.00"
type textarea "Remove the existing bathroom vanity (if present) and install a new 60'' bathroo…"
type input "472"
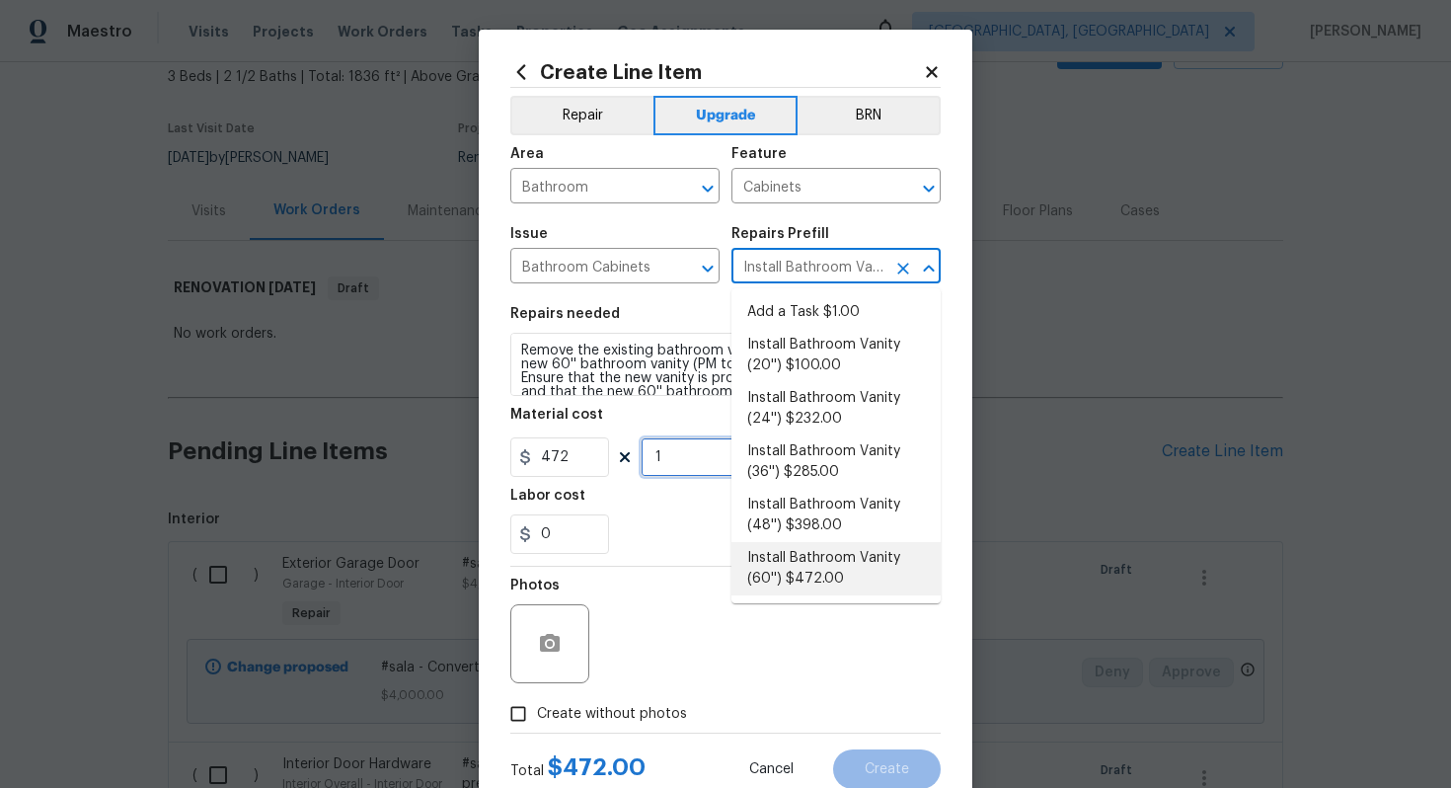
click at [672, 452] on input "1" at bounding box center [690, 456] width 99 height 39
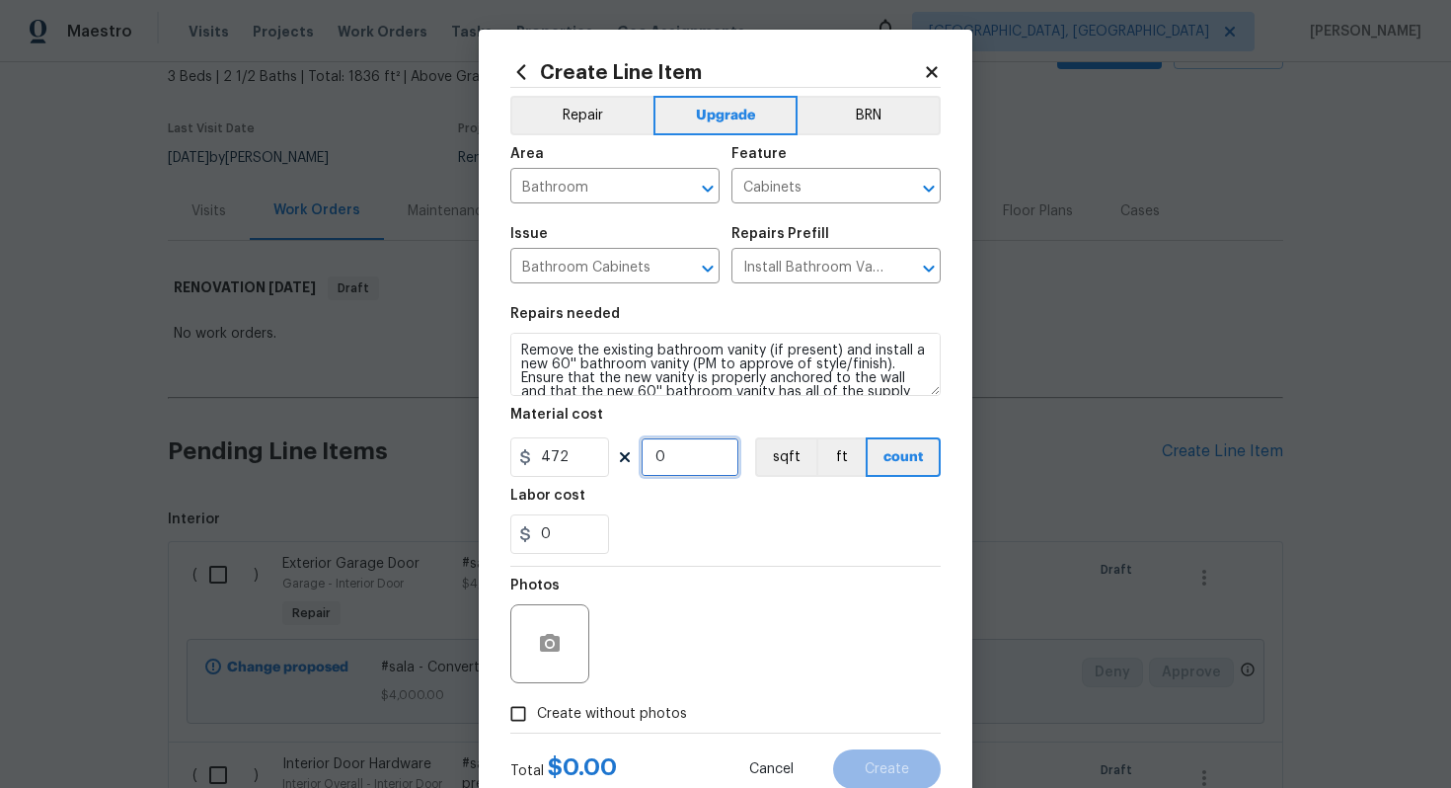
type input "0"
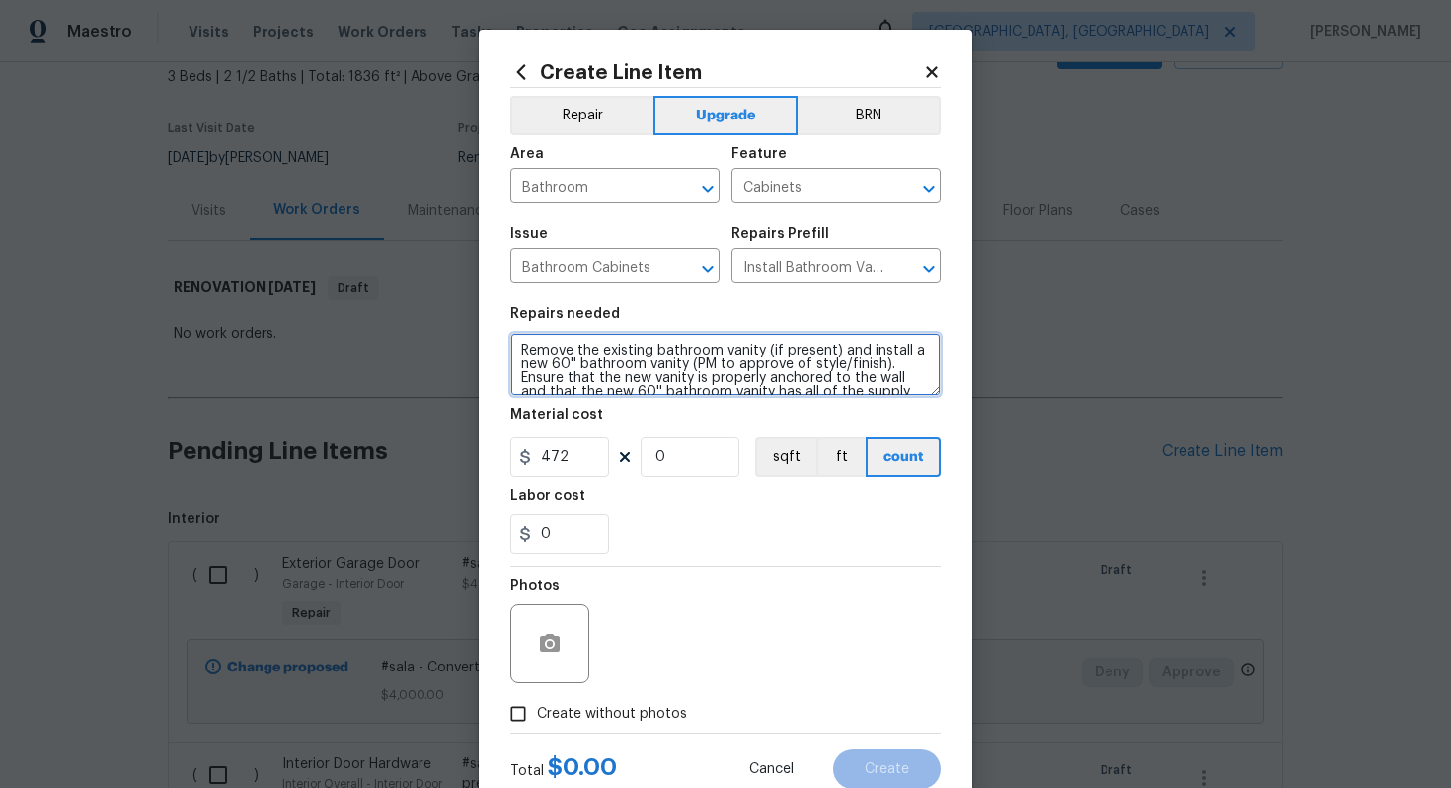
click at [516, 345] on textarea "Remove the existing bathroom vanity (if present) and install a new 60'' bathroo…" at bounding box center [725, 364] width 430 height 63
paste textarea "Both full bathrooms"
type textarea "#sala - Both full bathrooms - Remove the existing bathroom vanity (if present) …"
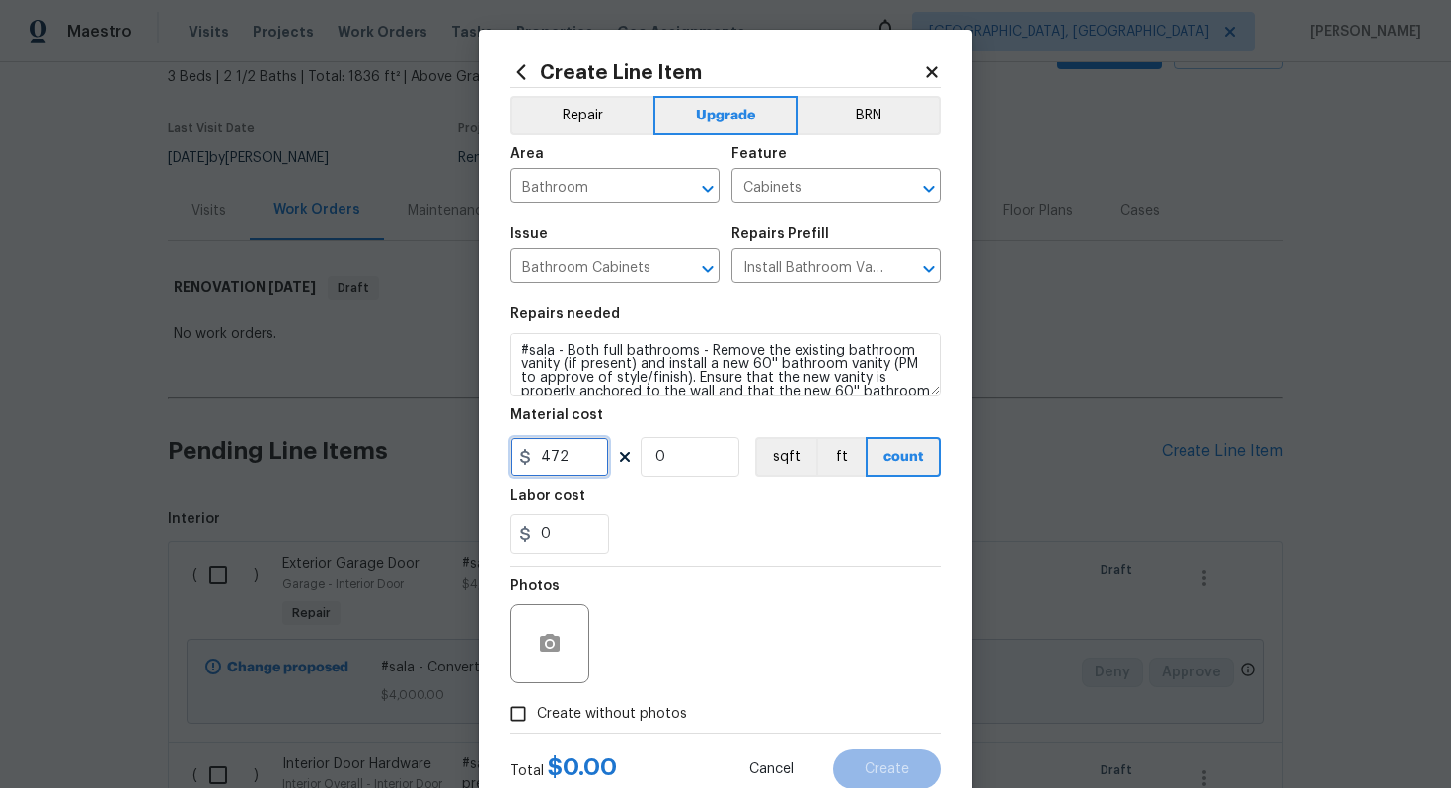
click at [563, 457] on input "472" at bounding box center [559, 456] width 99 height 39
type input "2066"
type input "1"
click at [641, 707] on span "Create without photos" at bounding box center [612, 714] width 150 height 21
click at [537, 707] on input "Create without photos" at bounding box center [519, 714] width 38 height 38
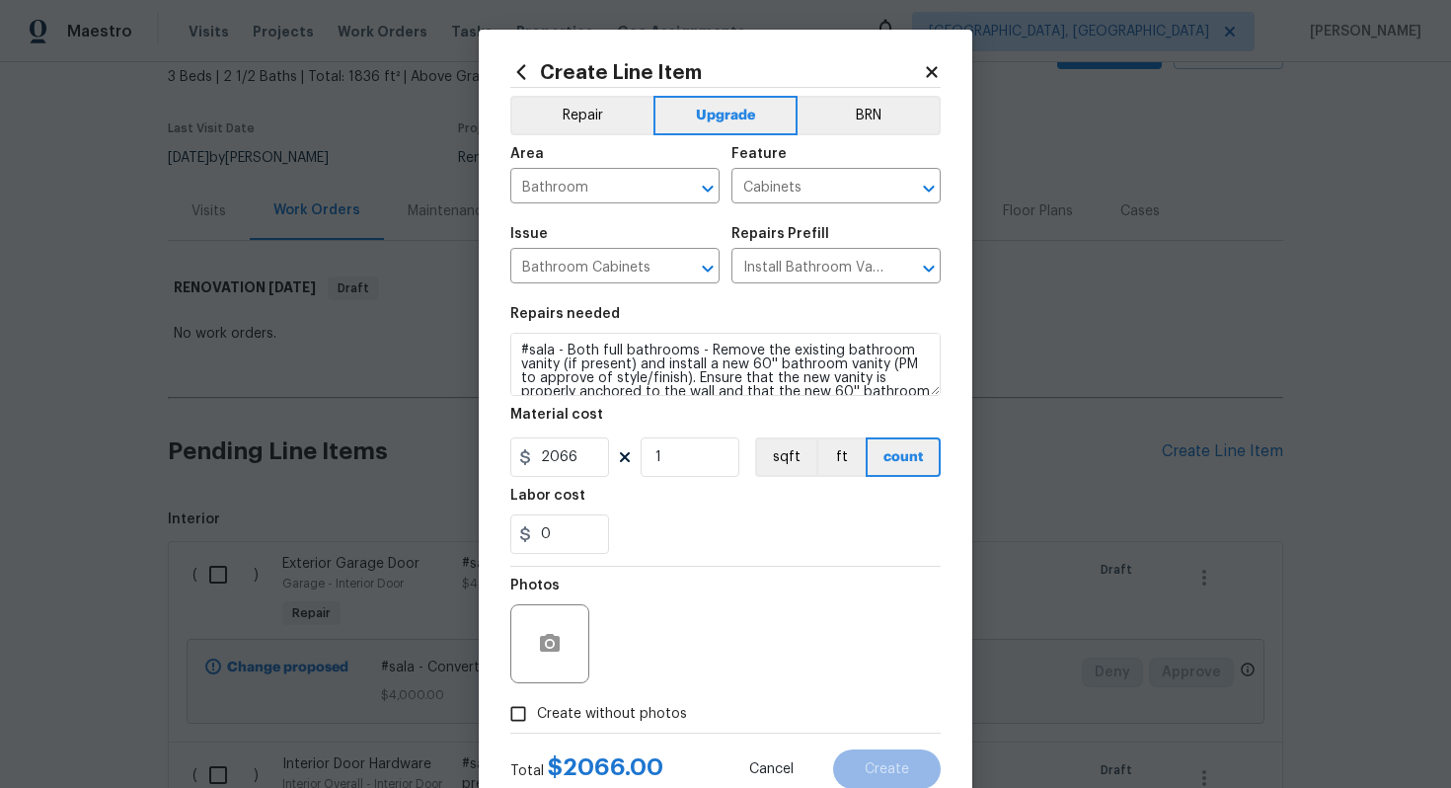
checkbox input "true"
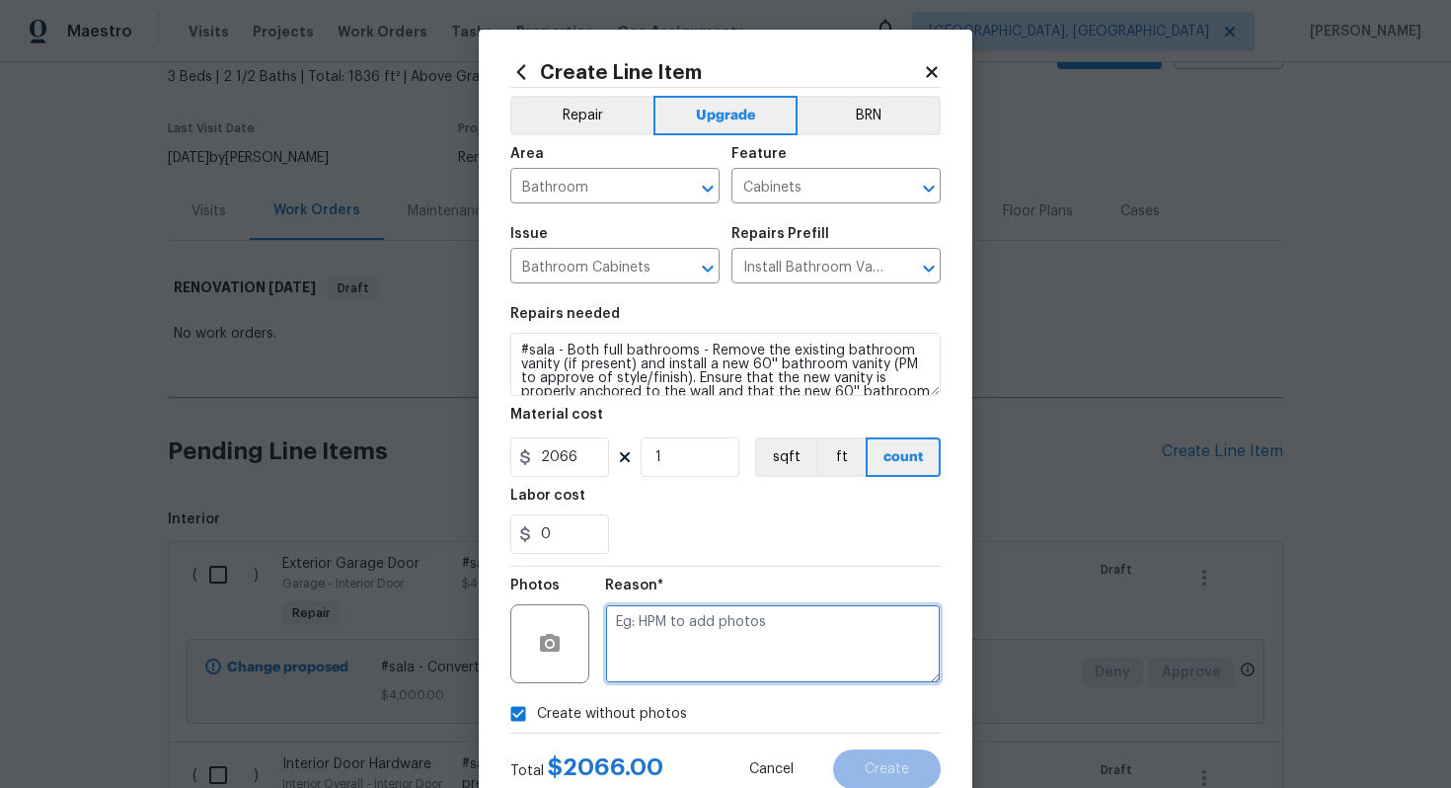
click at [704, 641] on textarea at bounding box center [773, 643] width 336 height 79
type textarea "n/a"
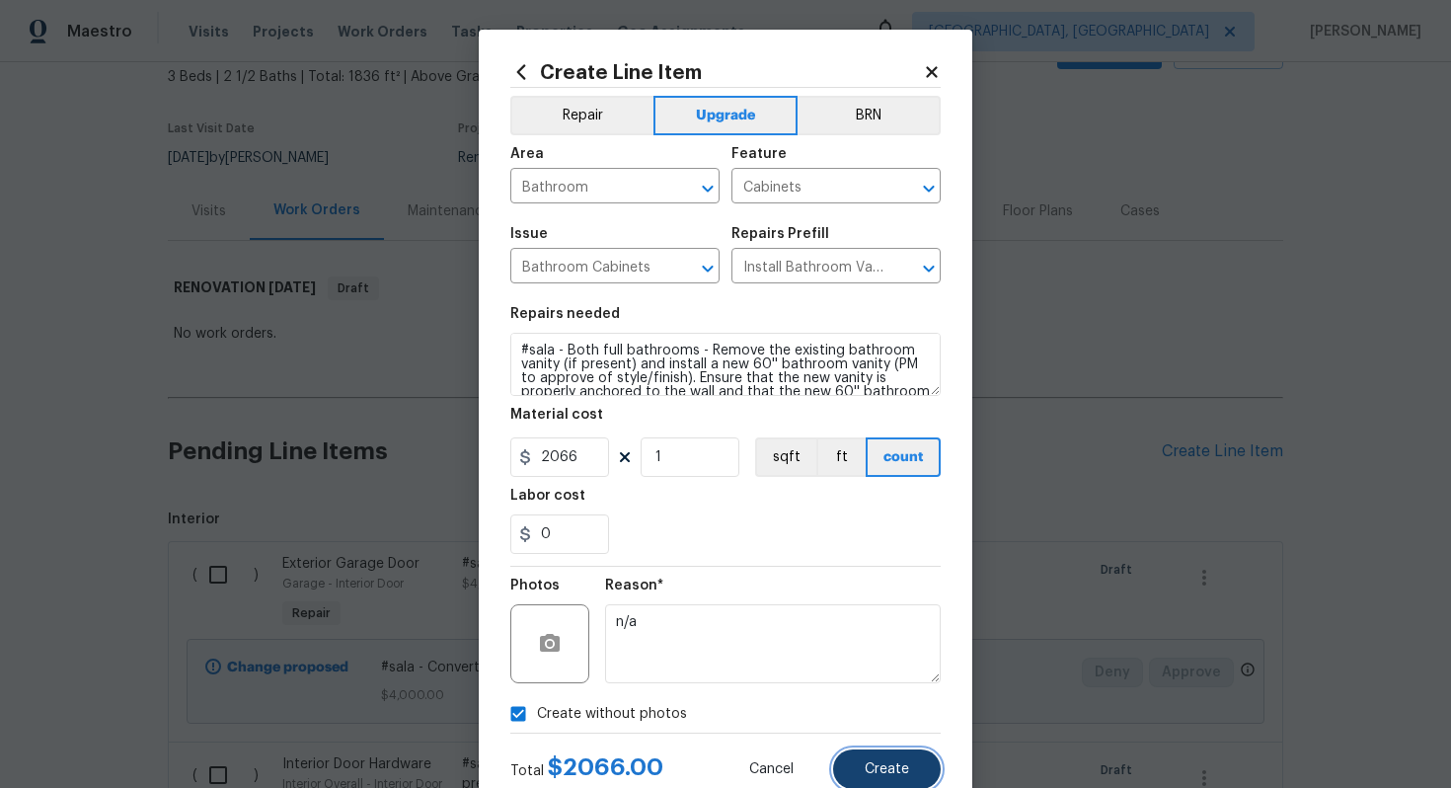
click at [878, 787] on button "Create" at bounding box center [887, 768] width 108 height 39
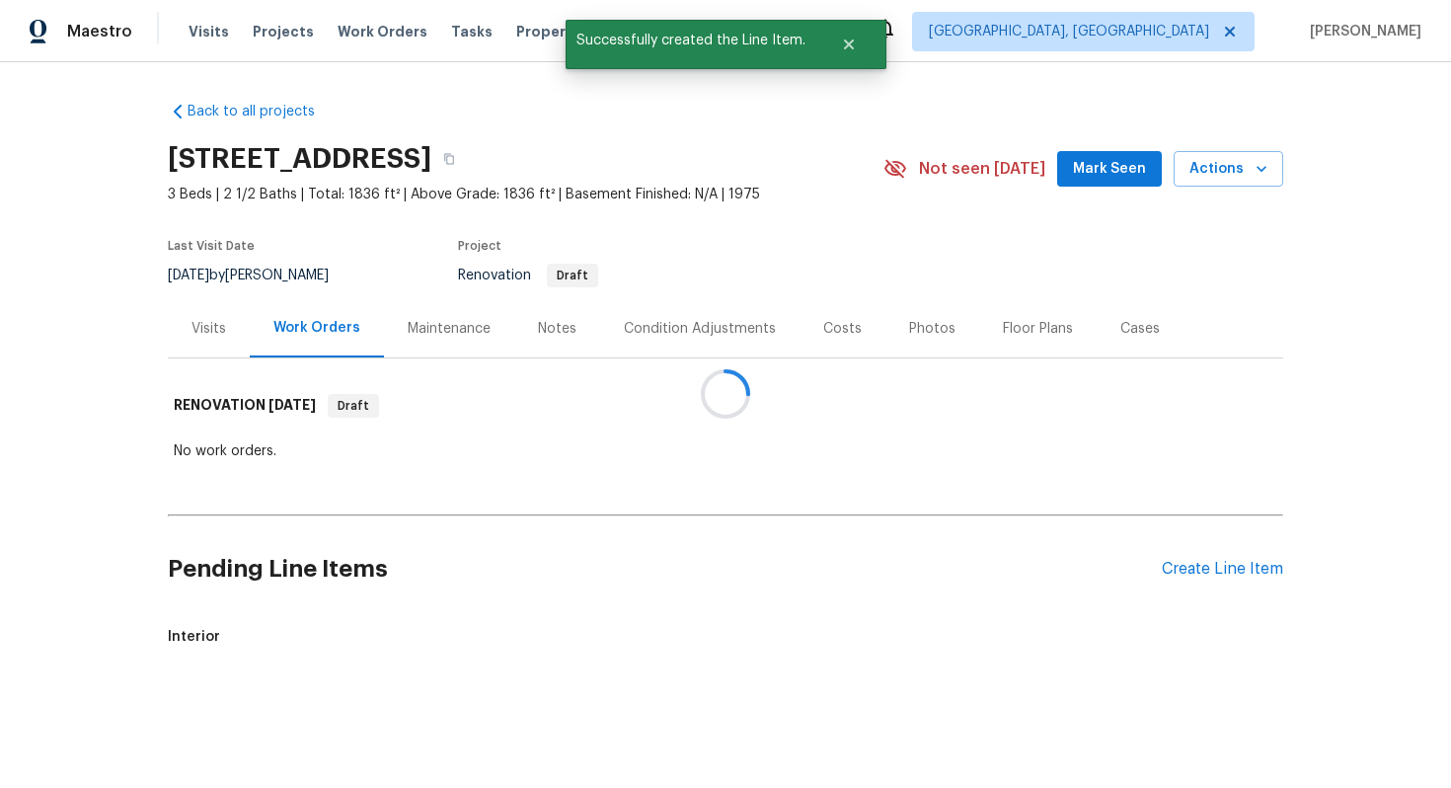
scroll to position [0, 0]
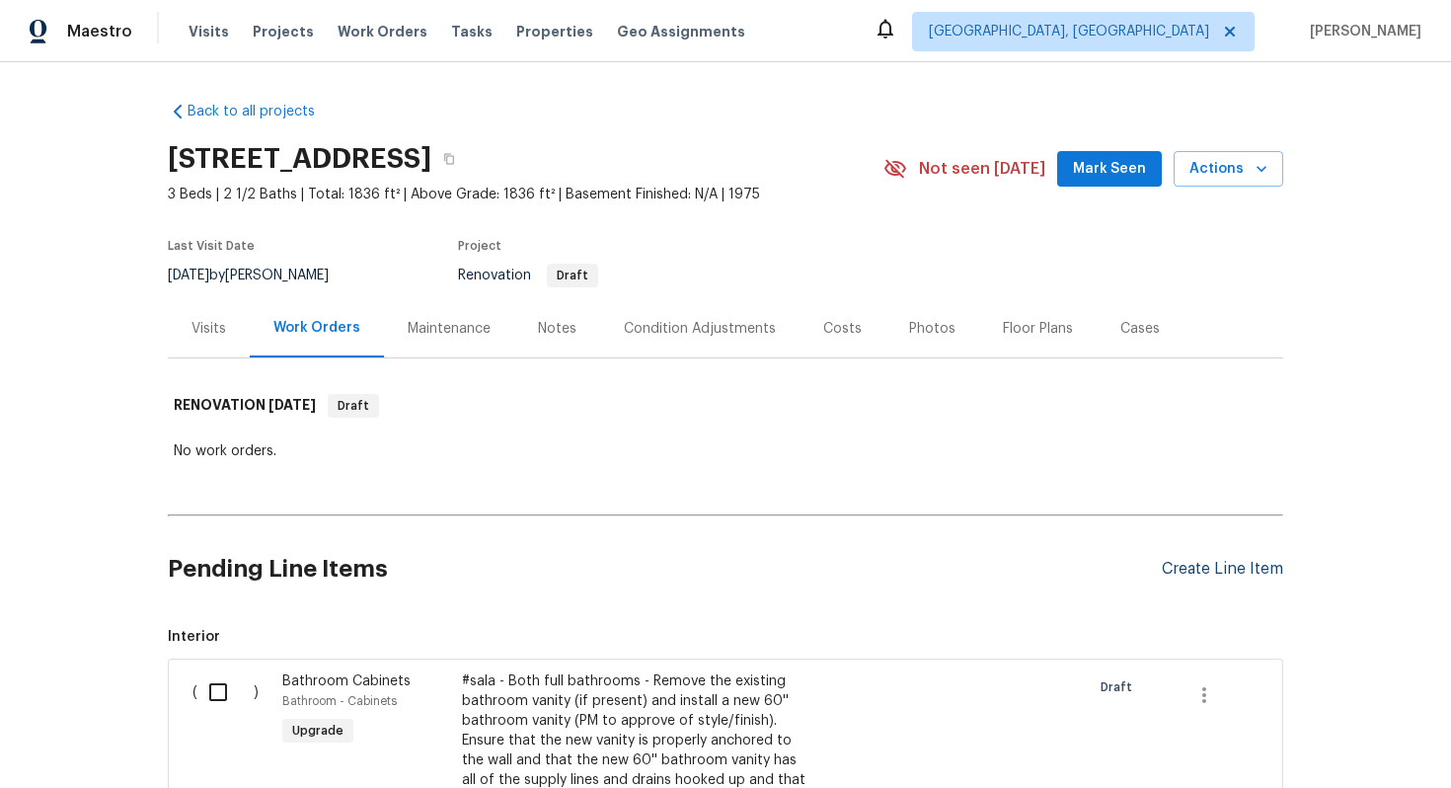
click at [1178, 572] on div "Create Line Item" at bounding box center [1222, 569] width 121 height 19
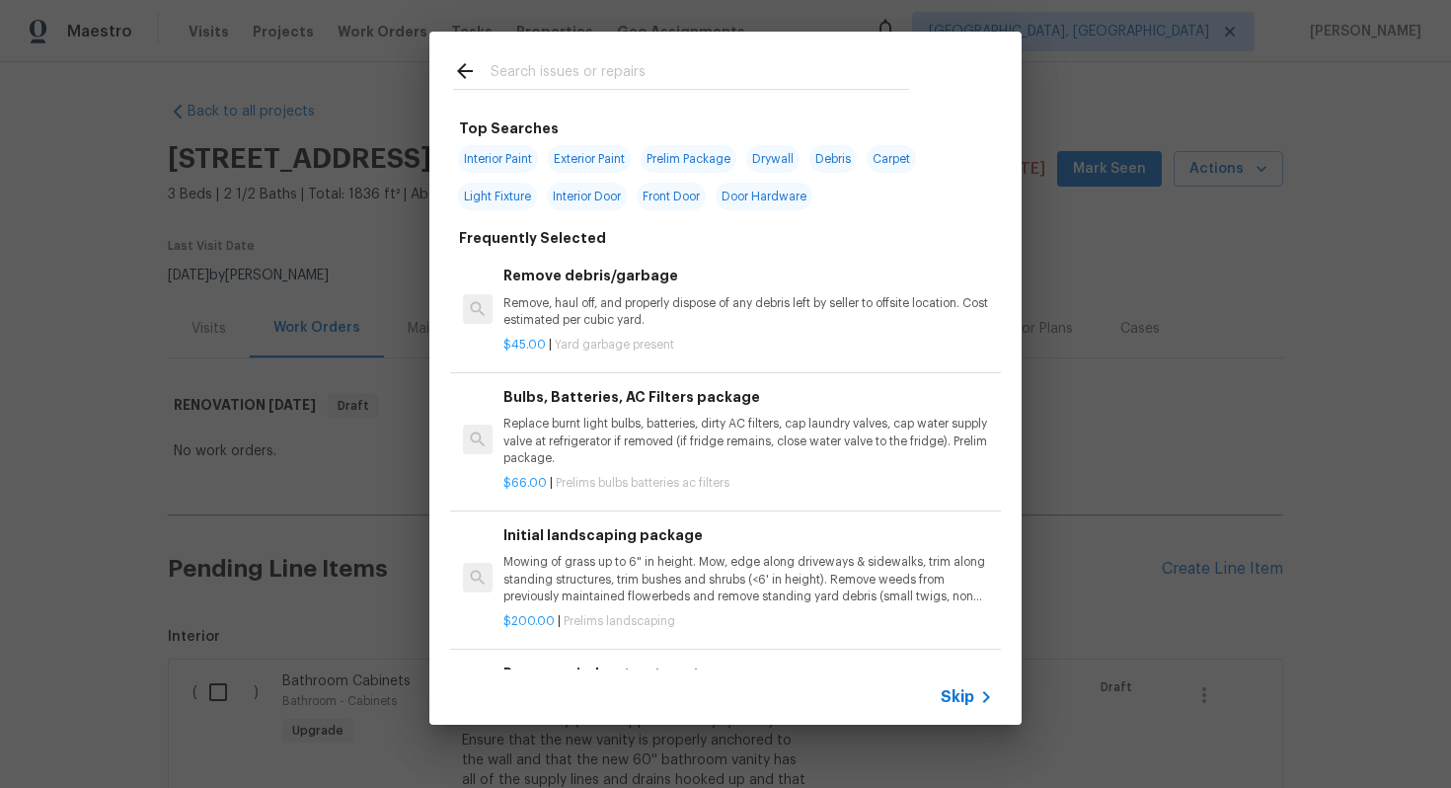
click at [980, 698] on icon at bounding box center [987, 697] width 24 height 24
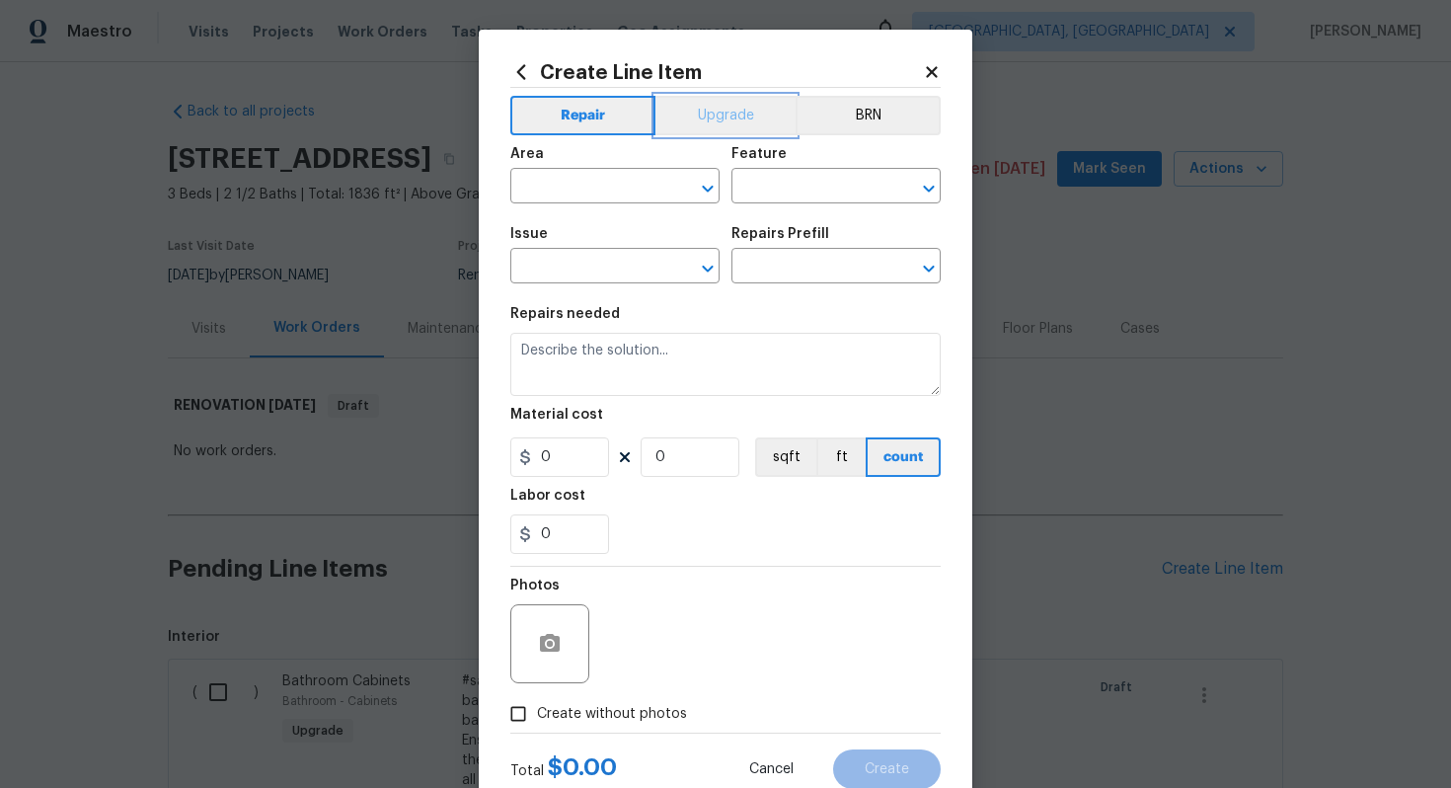
click at [697, 125] on button "Upgrade" at bounding box center [726, 115] width 141 height 39
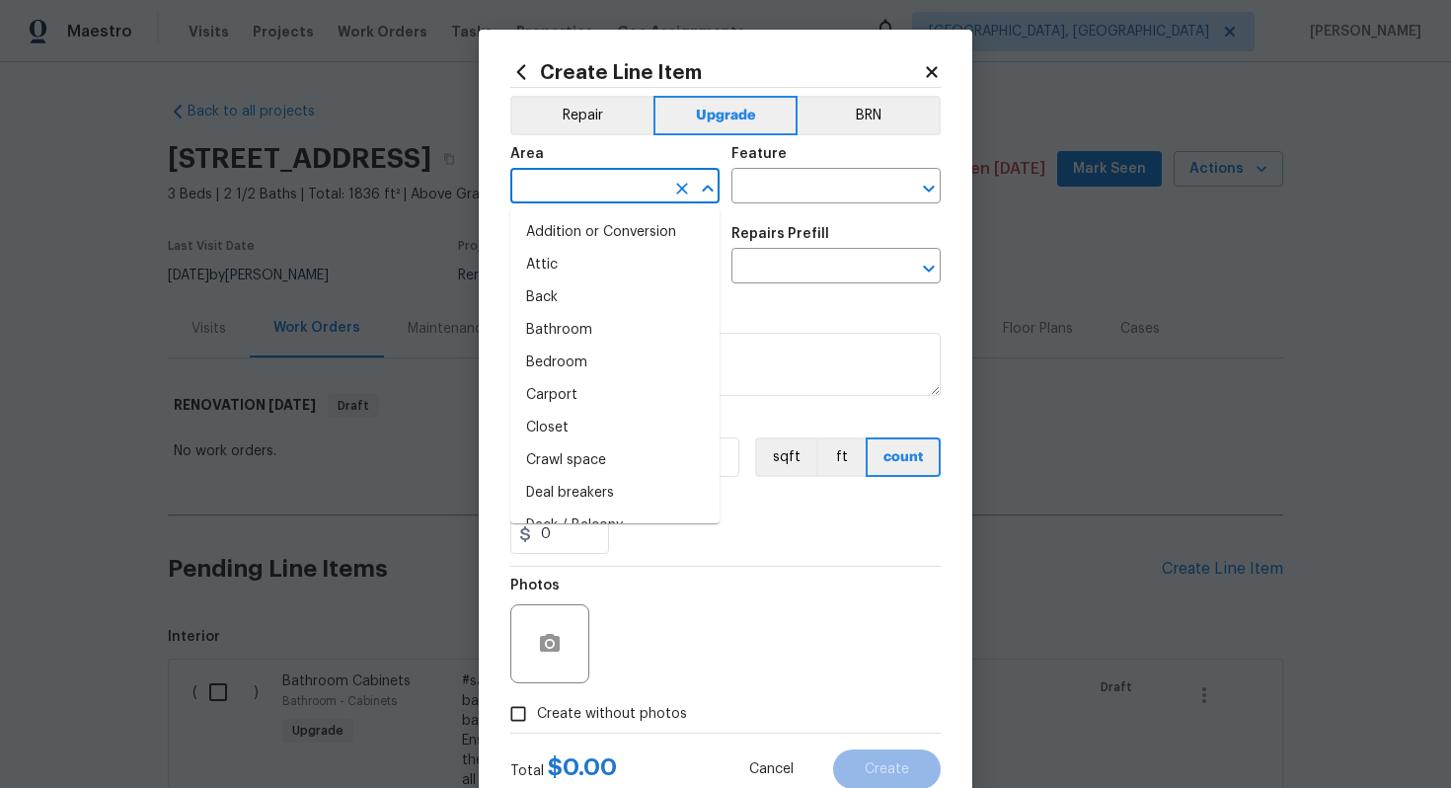
click at [620, 197] on input "text" at bounding box center [587, 188] width 154 height 31
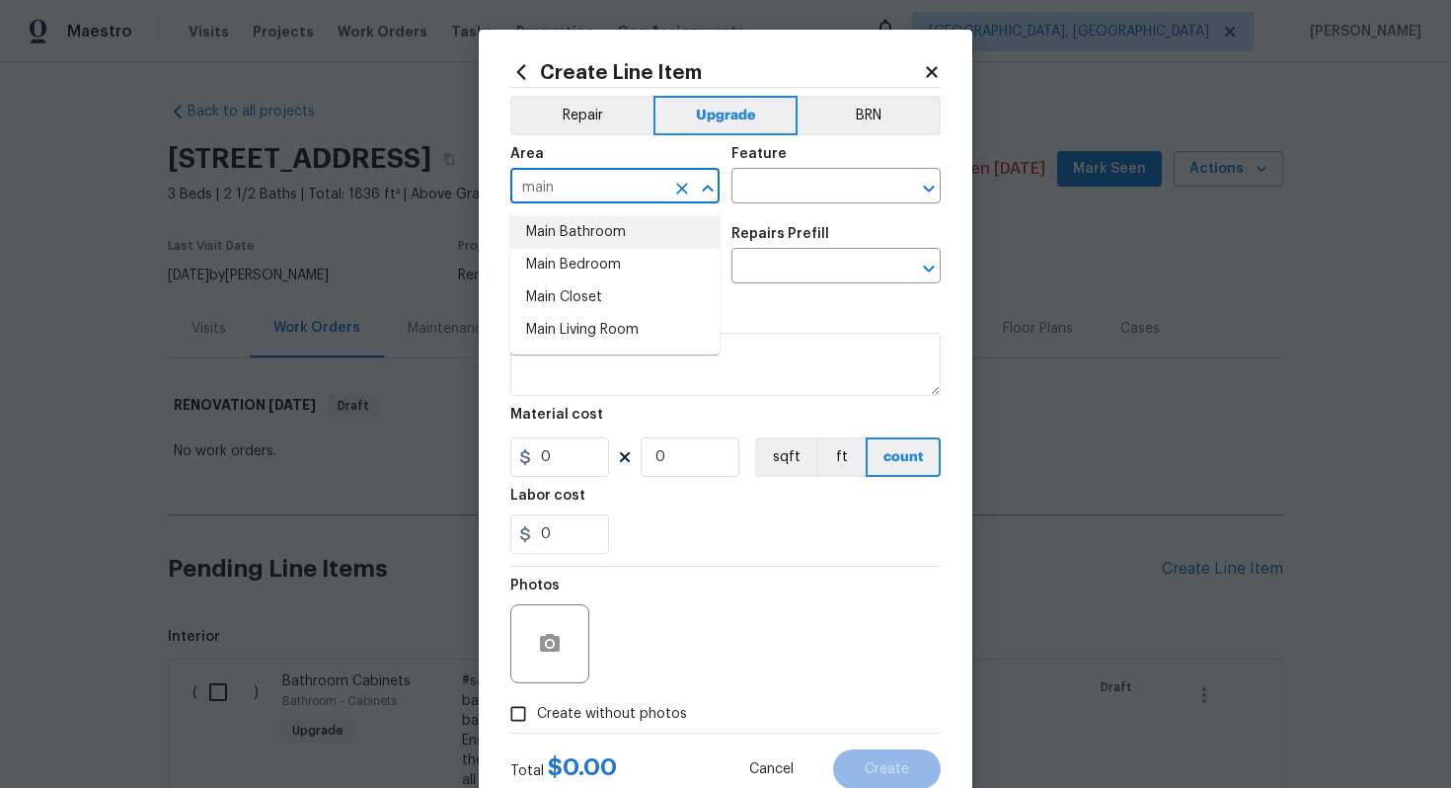
click at [598, 242] on li "Main Bathroom" at bounding box center [614, 232] width 209 height 33
type input "Main Bathroom"
click at [763, 193] on input "text" at bounding box center [809, 188] width 154 height 31
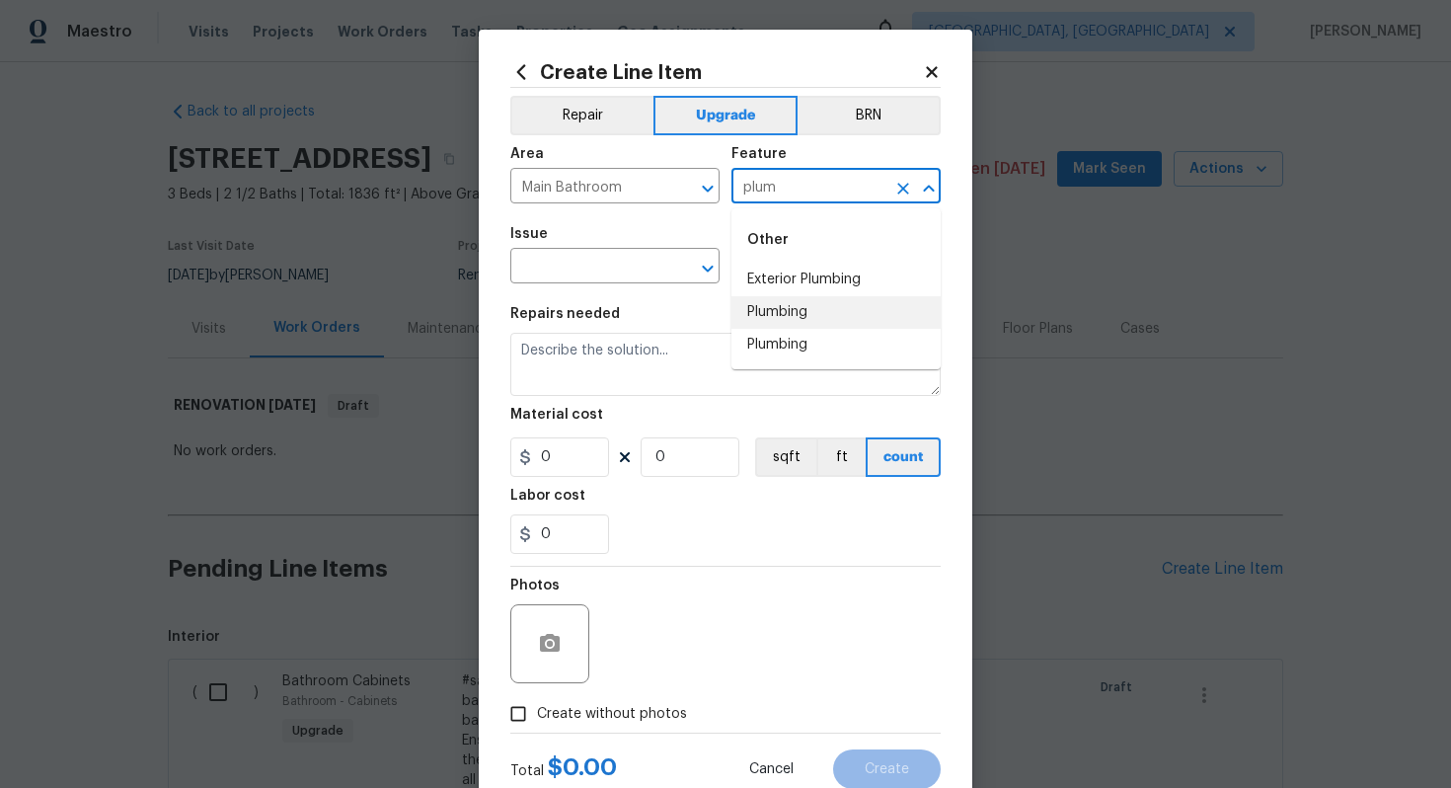
click at [807, 316] on li "Plumbing" at bounding box center [836, 312] width 209 height 33
type input "Plumbing"
click at [565, 267] on input "text" at bounding box center [587, 268] width 154 height 31
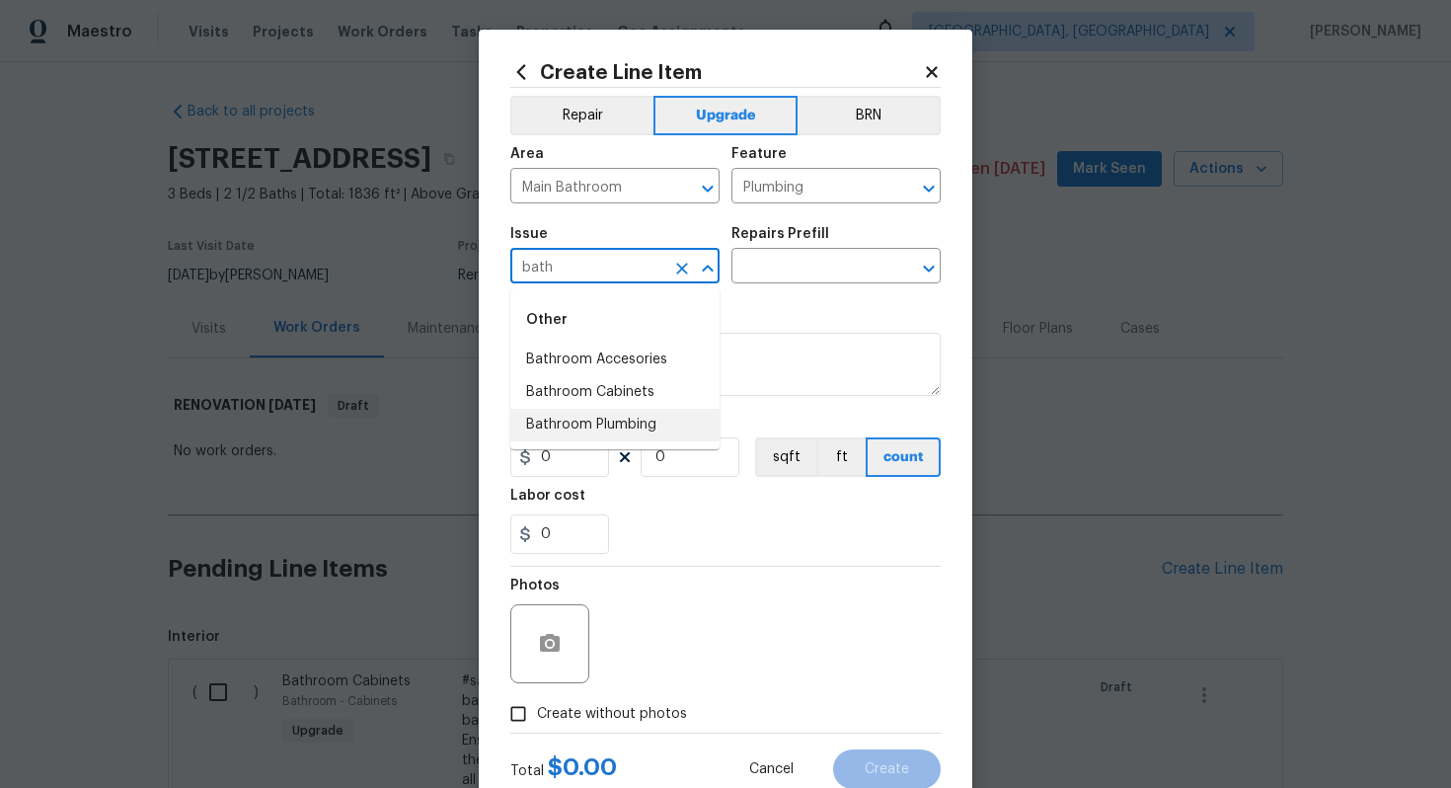
click at [591, 432] on li "Bathroom Plumbing" at bounding box center [614, 425] width 209 height 33
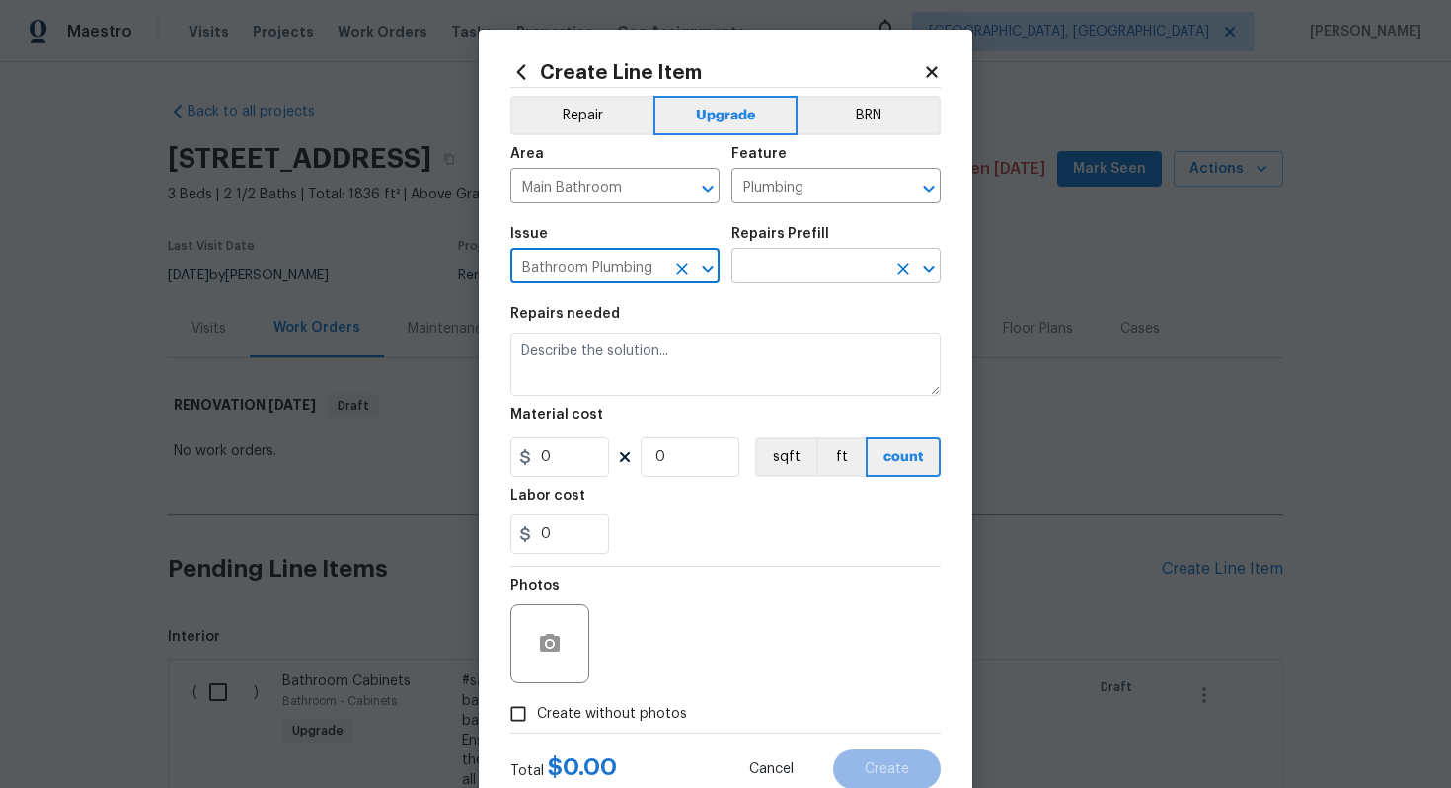
click at [811, 266] on input "text" at bounding box center [809, 268] width 154 height 31
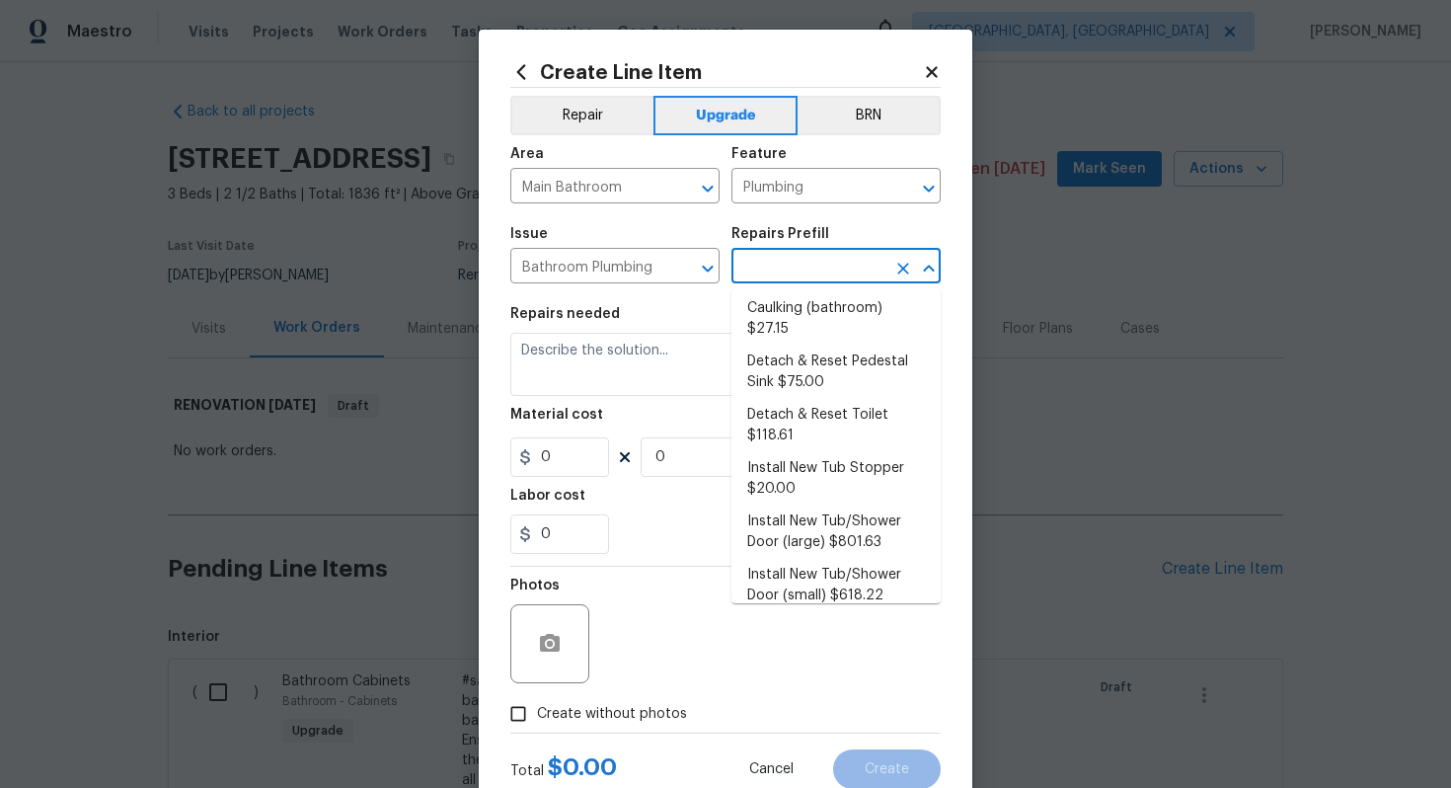
scroll to position [115, 0]
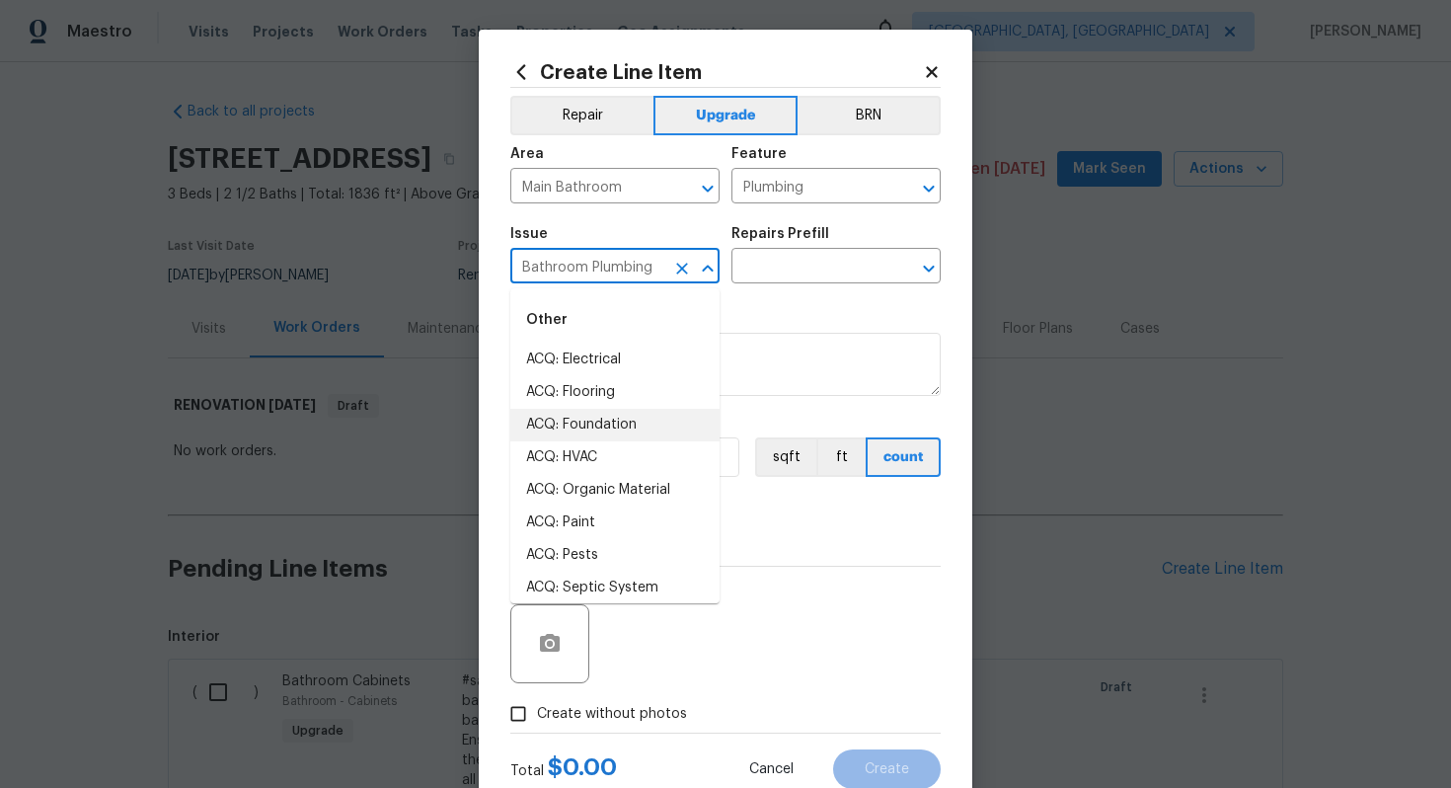
click at [608, 263] on input "Bathroom Plumbing" at bounding box center [587, 268] width 154 height 31
click at [635, 591] on li "Interior Resurfacing" at bounding box center [614, 588] width 209 height 33
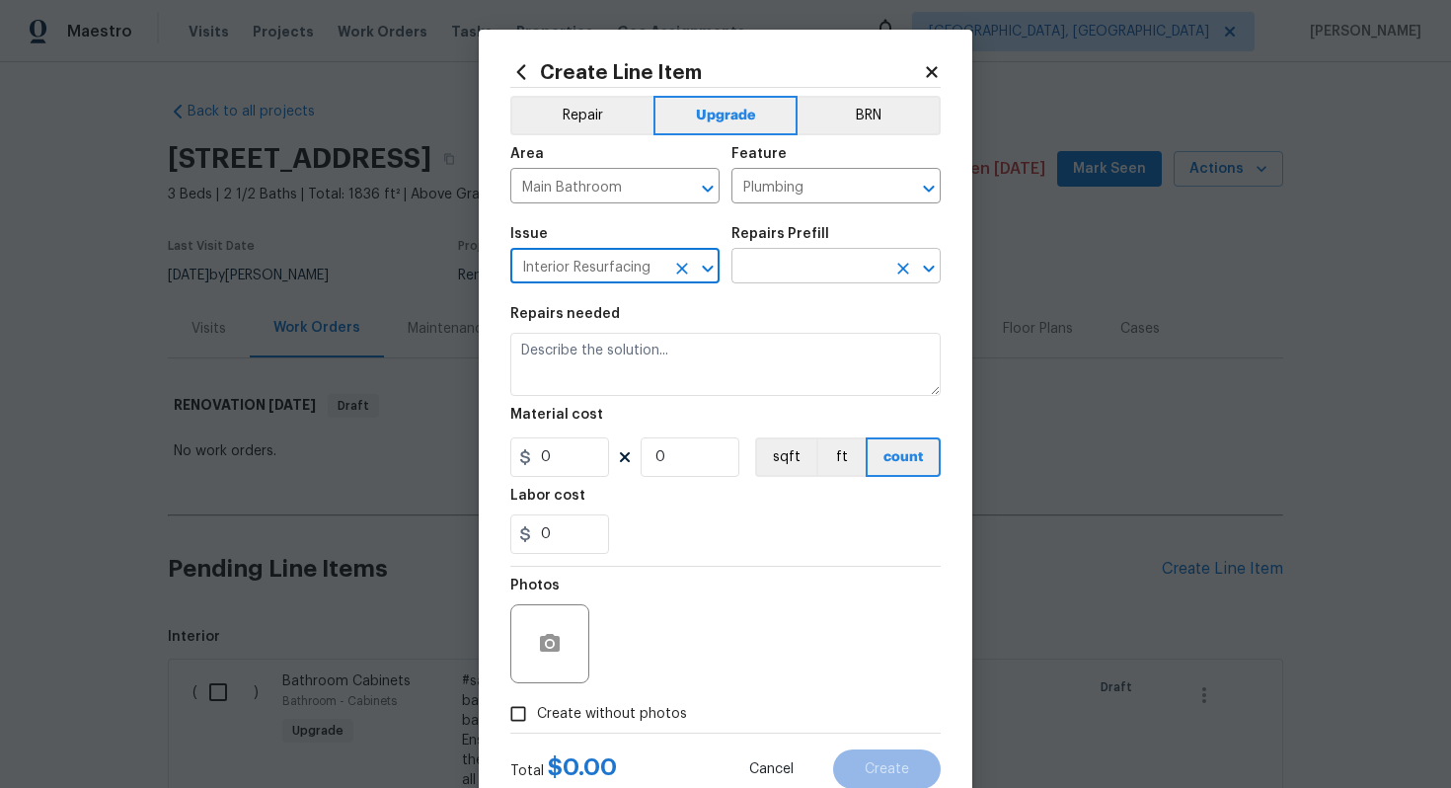
type input "Interior Resurfacing"
click at [786, 279] on input "text" at bounding box center [809, 268] width 154 height 31
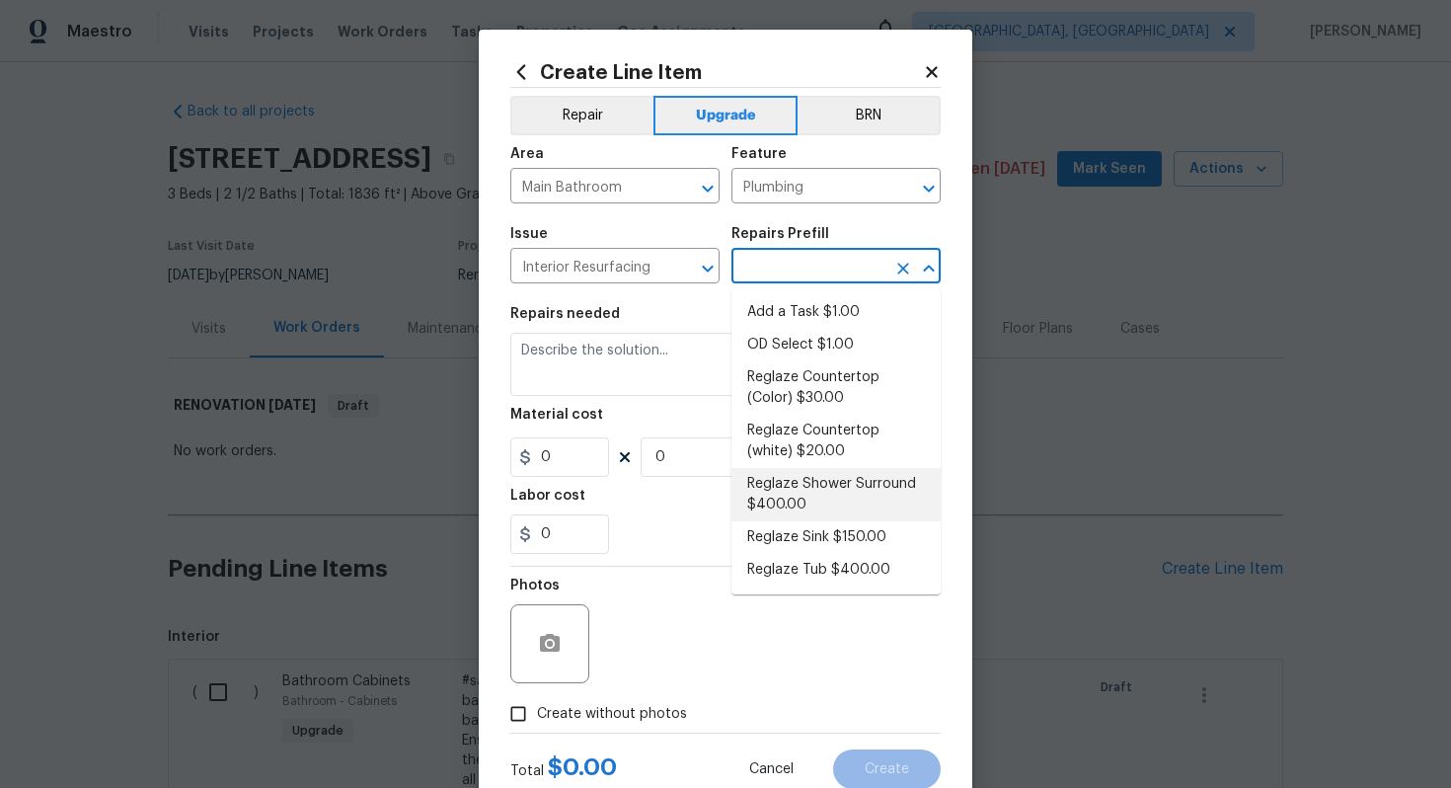
click at [804, 508] on li "Reglaze Shower Surround $400.00" at bounding box center [836, 494] width 209 height 53
type input "Reglaze Shower Surround $400.00"
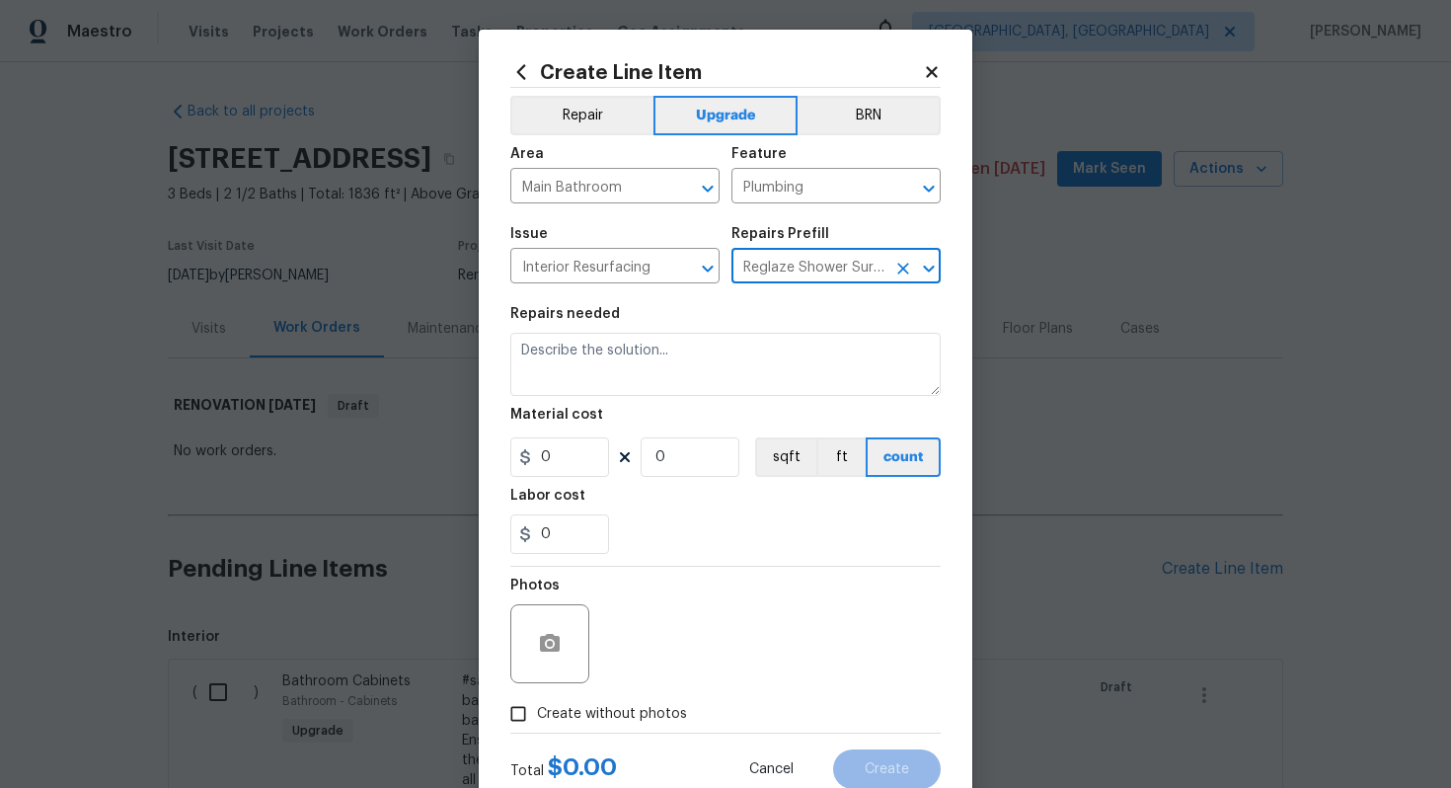
type textarea "Prep, mask, clean and reglaze the fiberglass shower surround (white) both on th…"
type input "1"
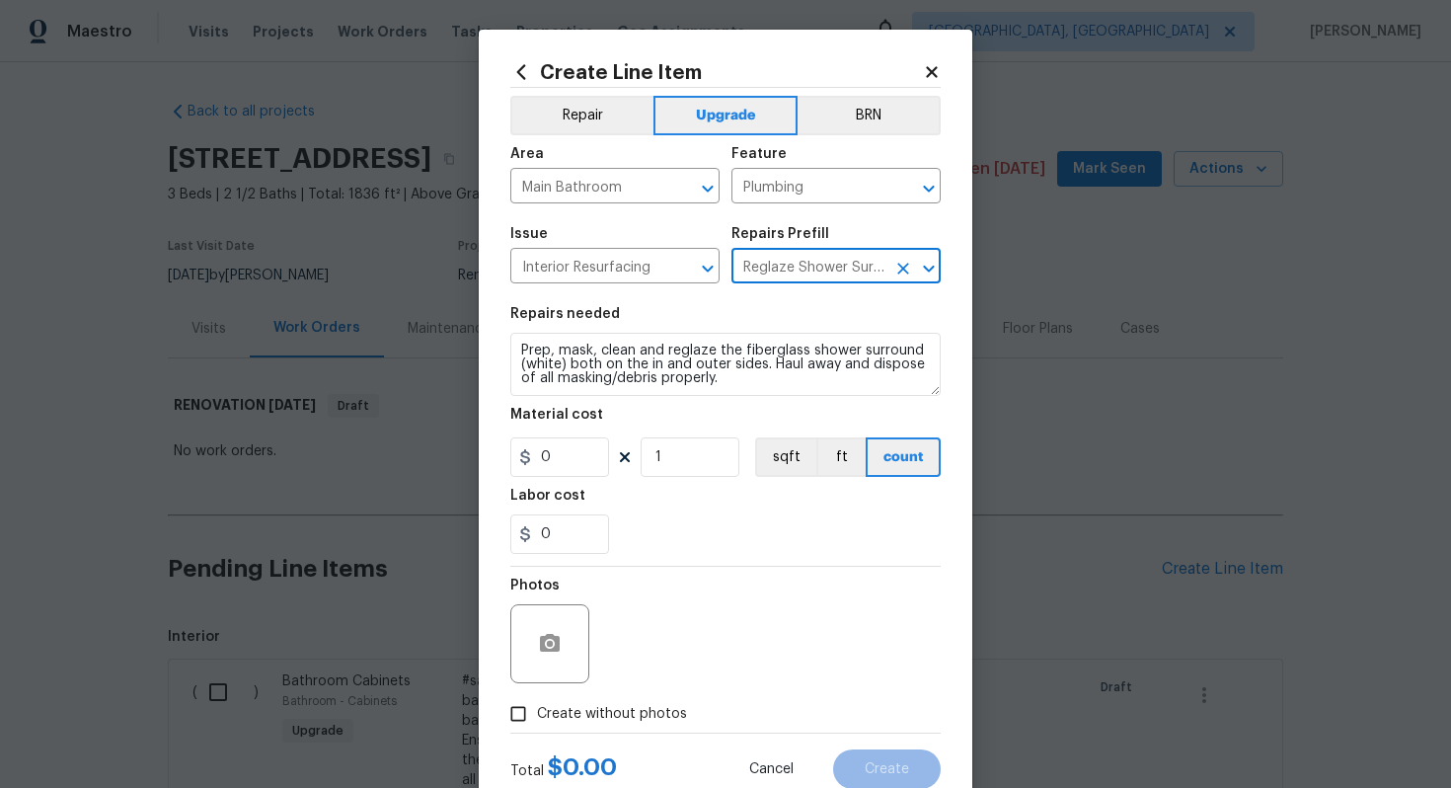
type input "400"
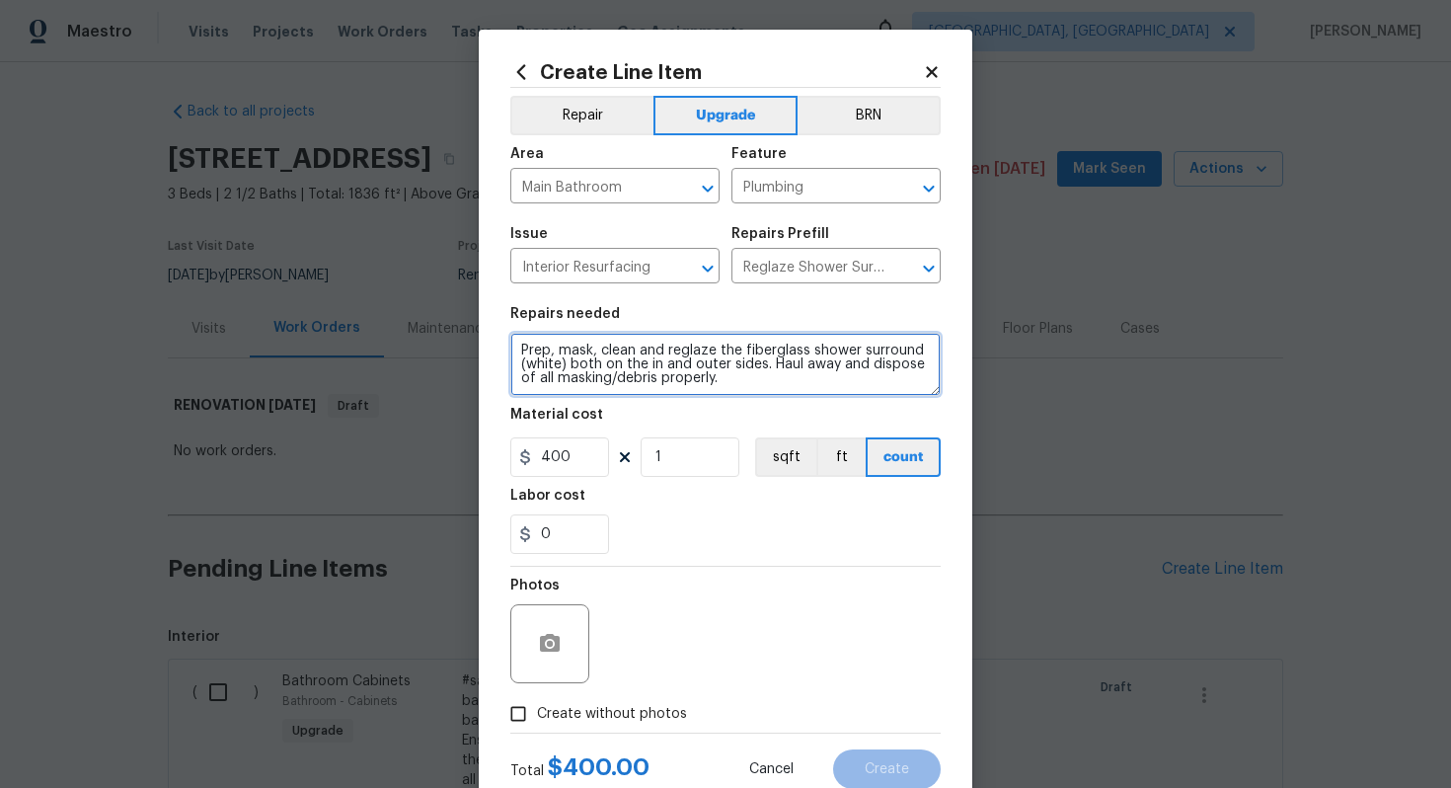
click at [519, 351] on textarea "Prep, mask, clean and reglaze the fiberglass shower surround (white) both on th…" at bounding box center [725, 364] width 430 height 63
type textarea "#sala - Prep, mask, clean and reglaze the fiberglass shower surround (white) bo…"
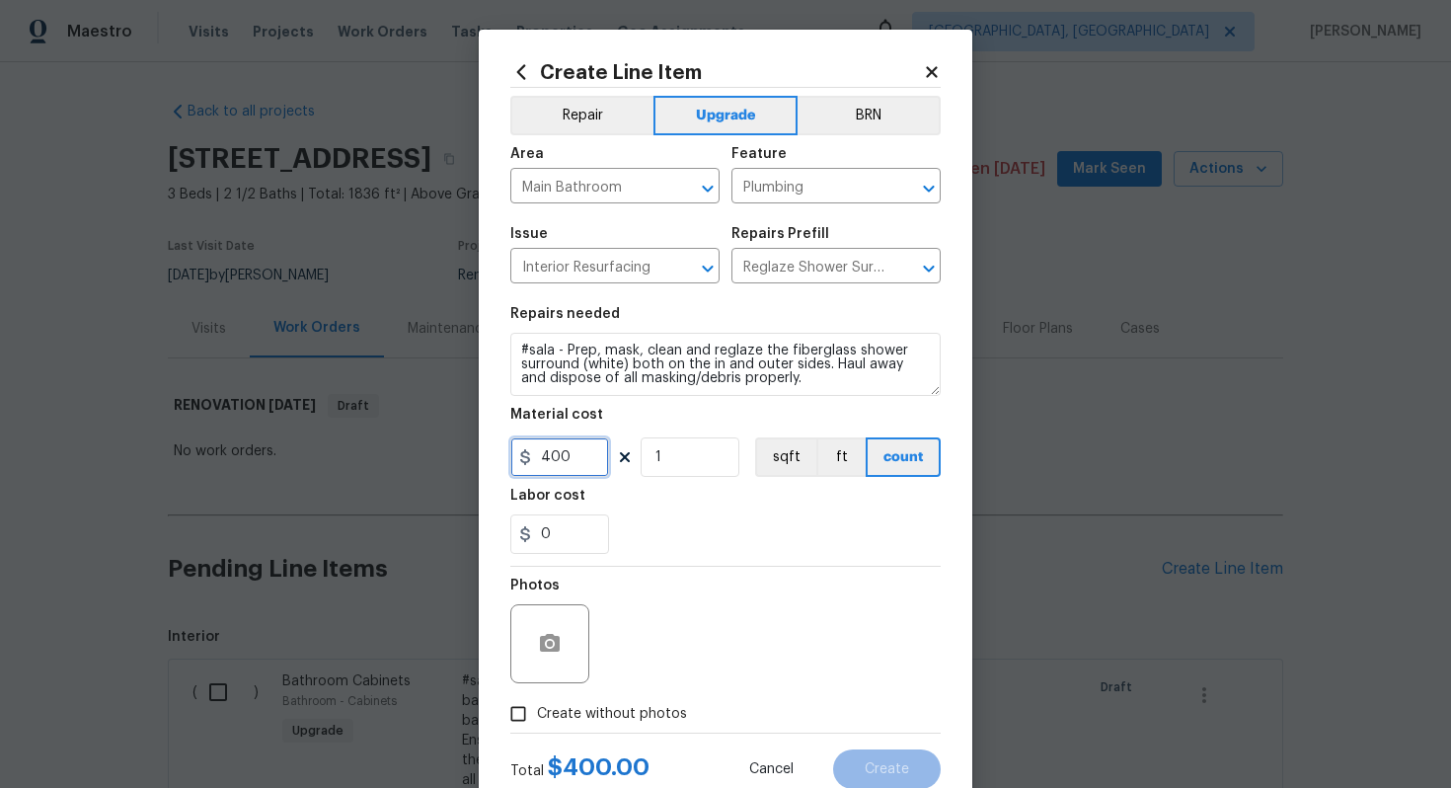
click at [586, 453] on input "400" at bounding box center [559, 456] width 99 height 39
type input "600"
click at [661, 702] on label "Create without photos" at bounding box center [594, 714] width 188 height 38
click at [537, 702] on input "Create without photos" at bounding box center [519, 714] width 38 height 38
checkbox input "true"
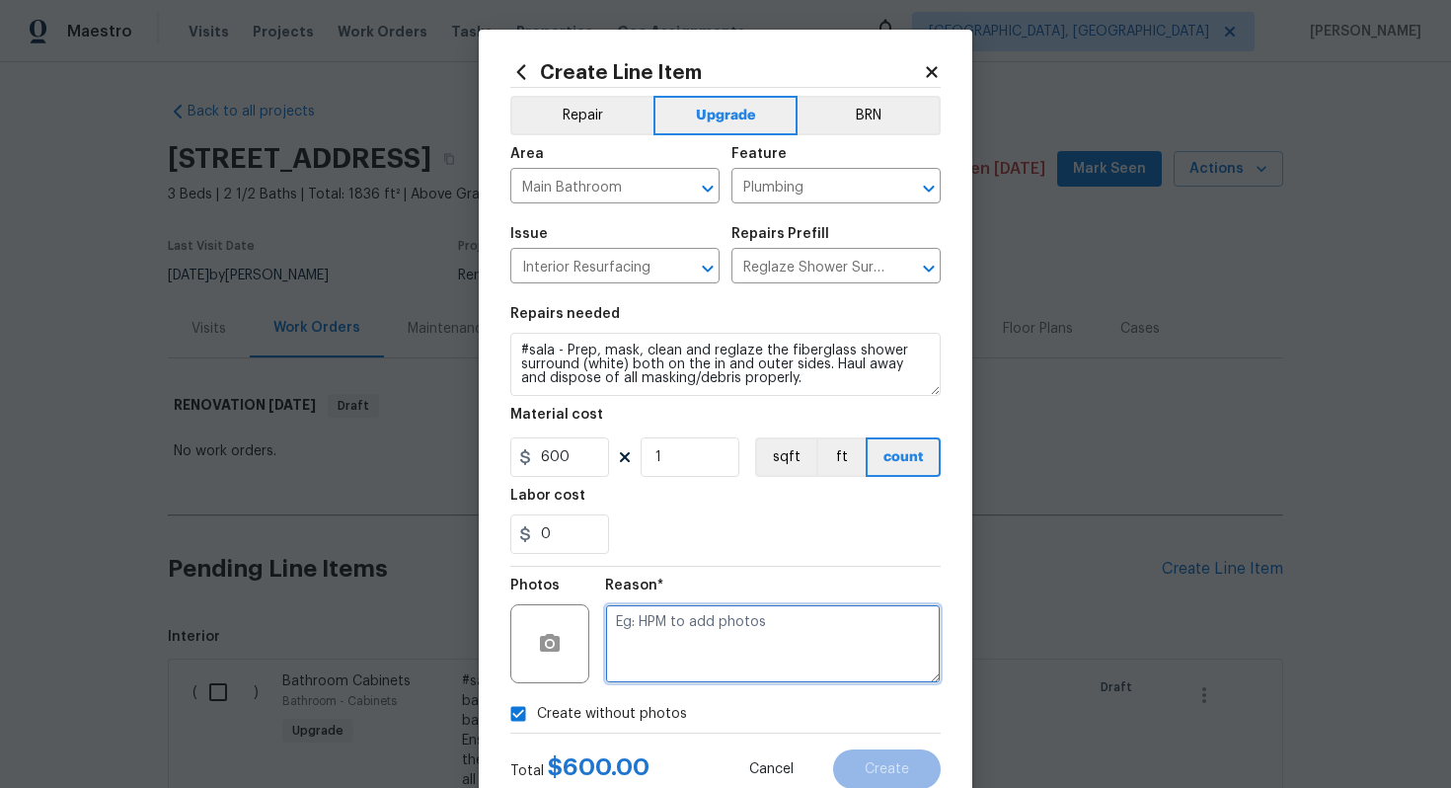
click at [701, 621] on textarea at bounding box center [773, 643] width 336 height 79
type textarea "n/a"
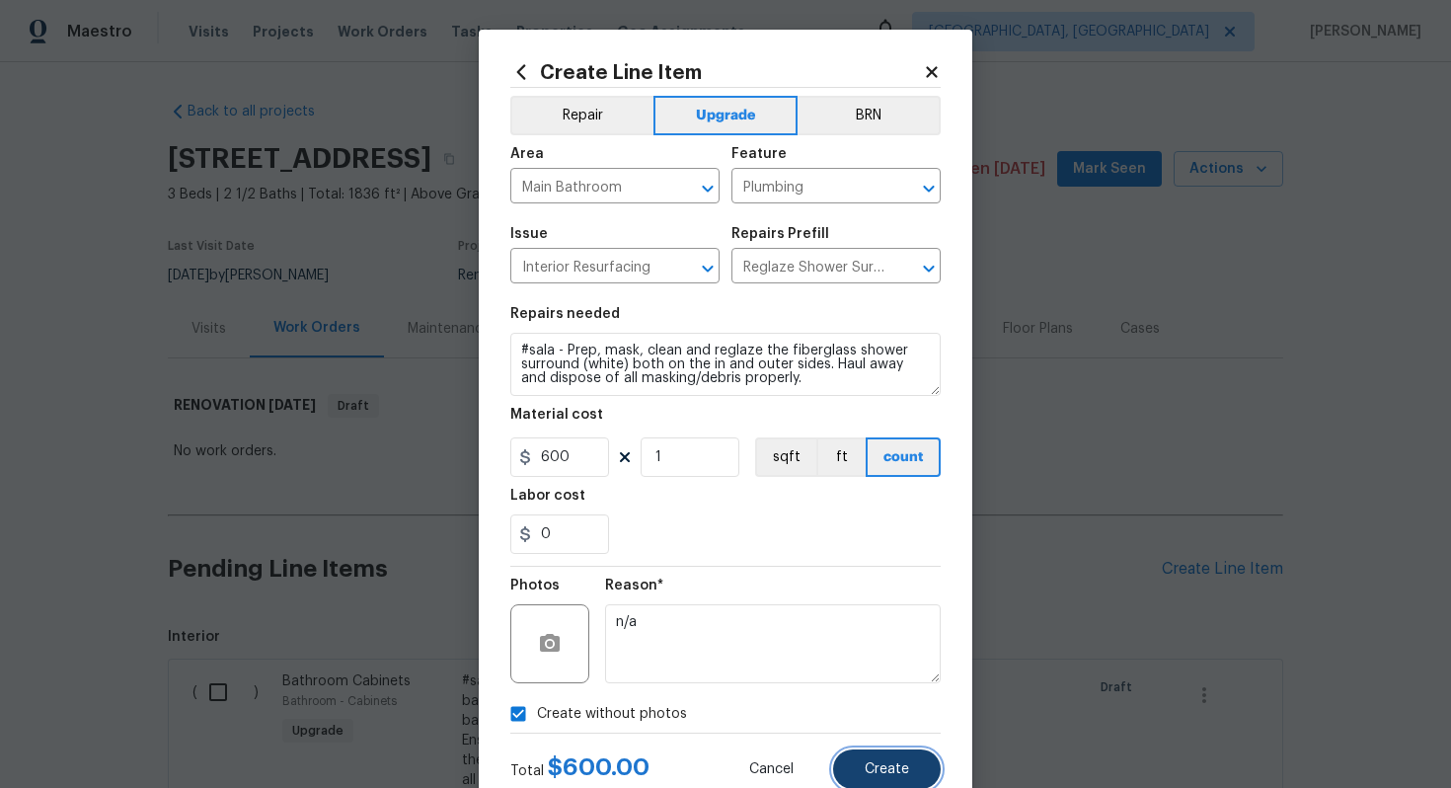
click at [875, 758] on button "Create" at bounding box center [887, 768] width 108 height 39
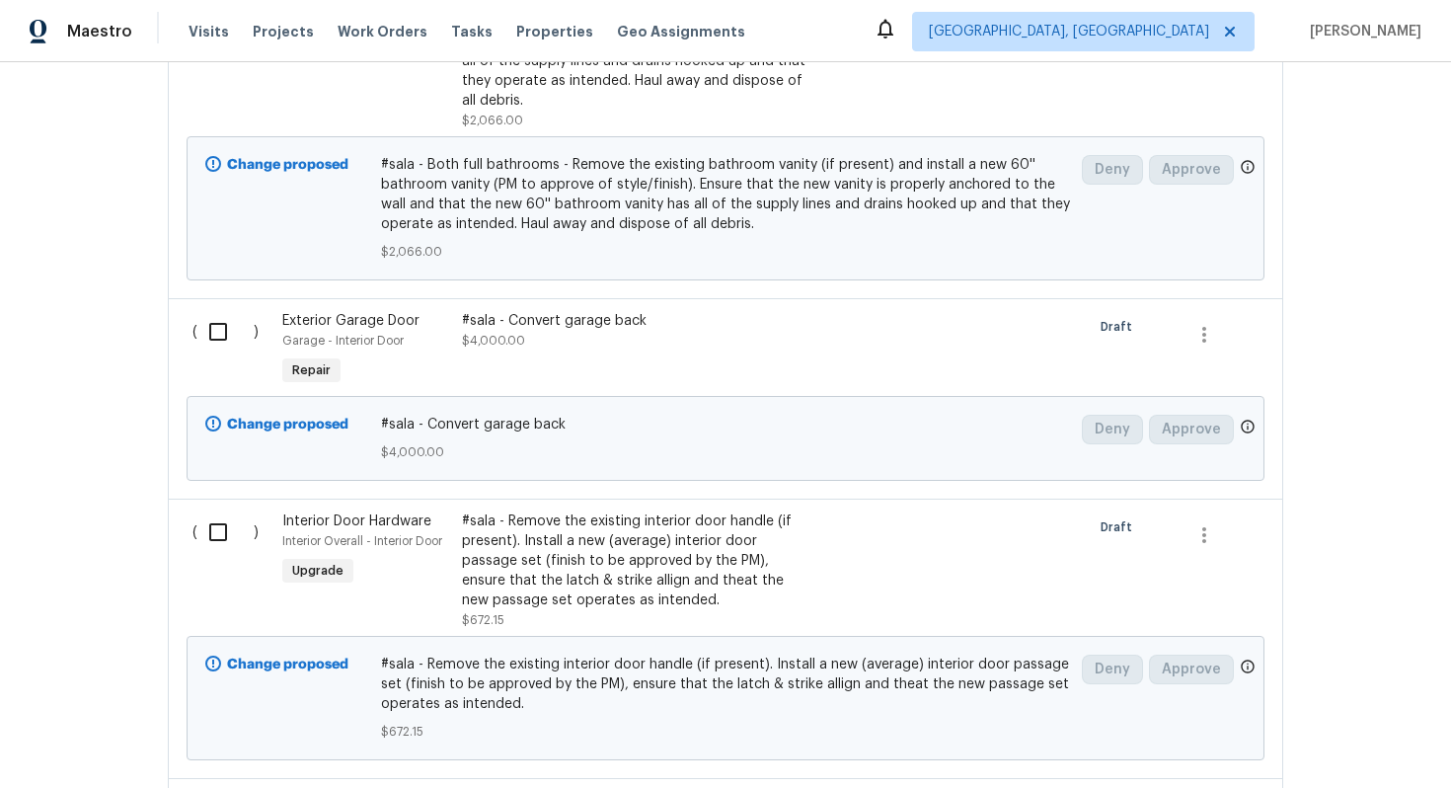
scroll to position [189, 0]
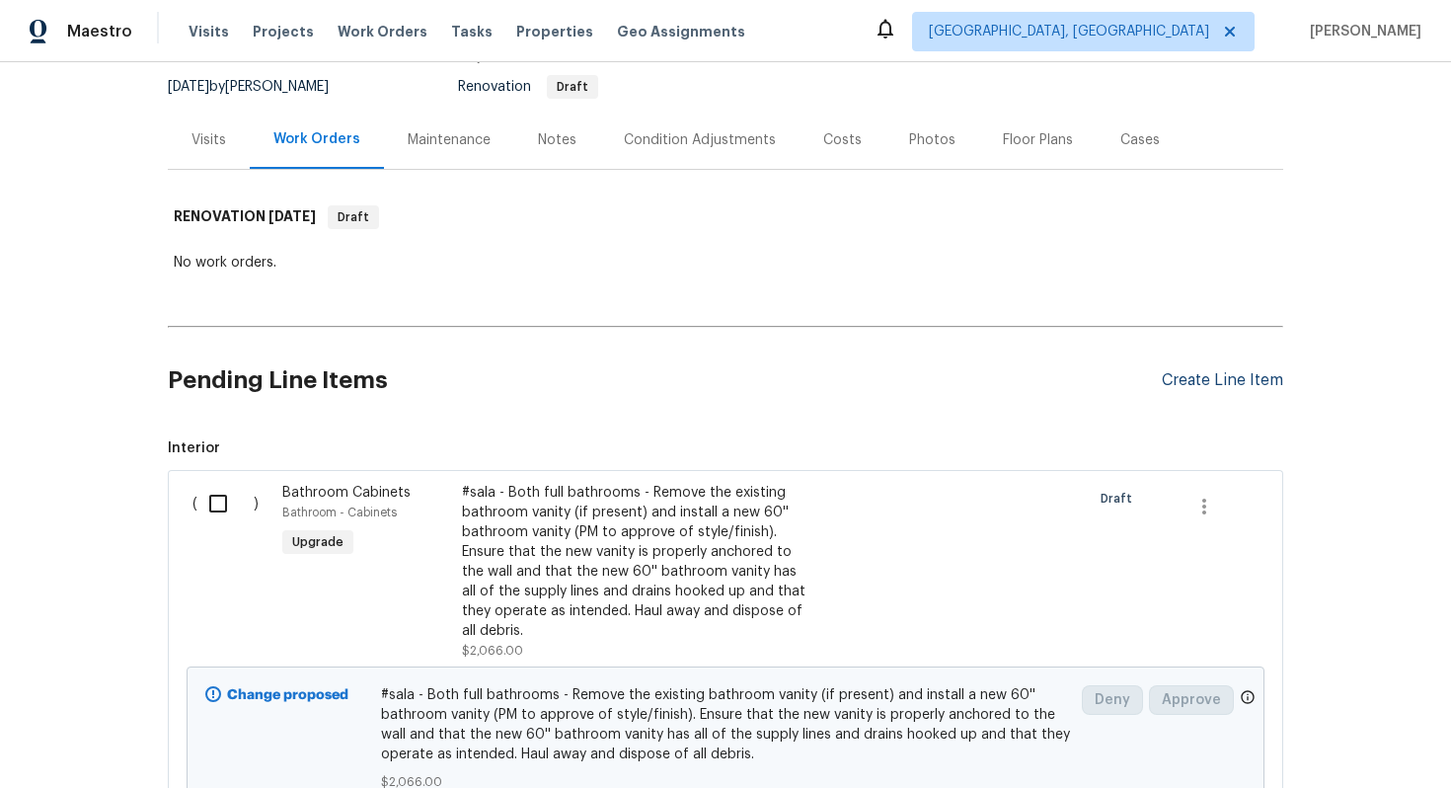
click at [1231, 378] on div "Create Line Item" at bounding box center [1222, 380] width 121 height 19
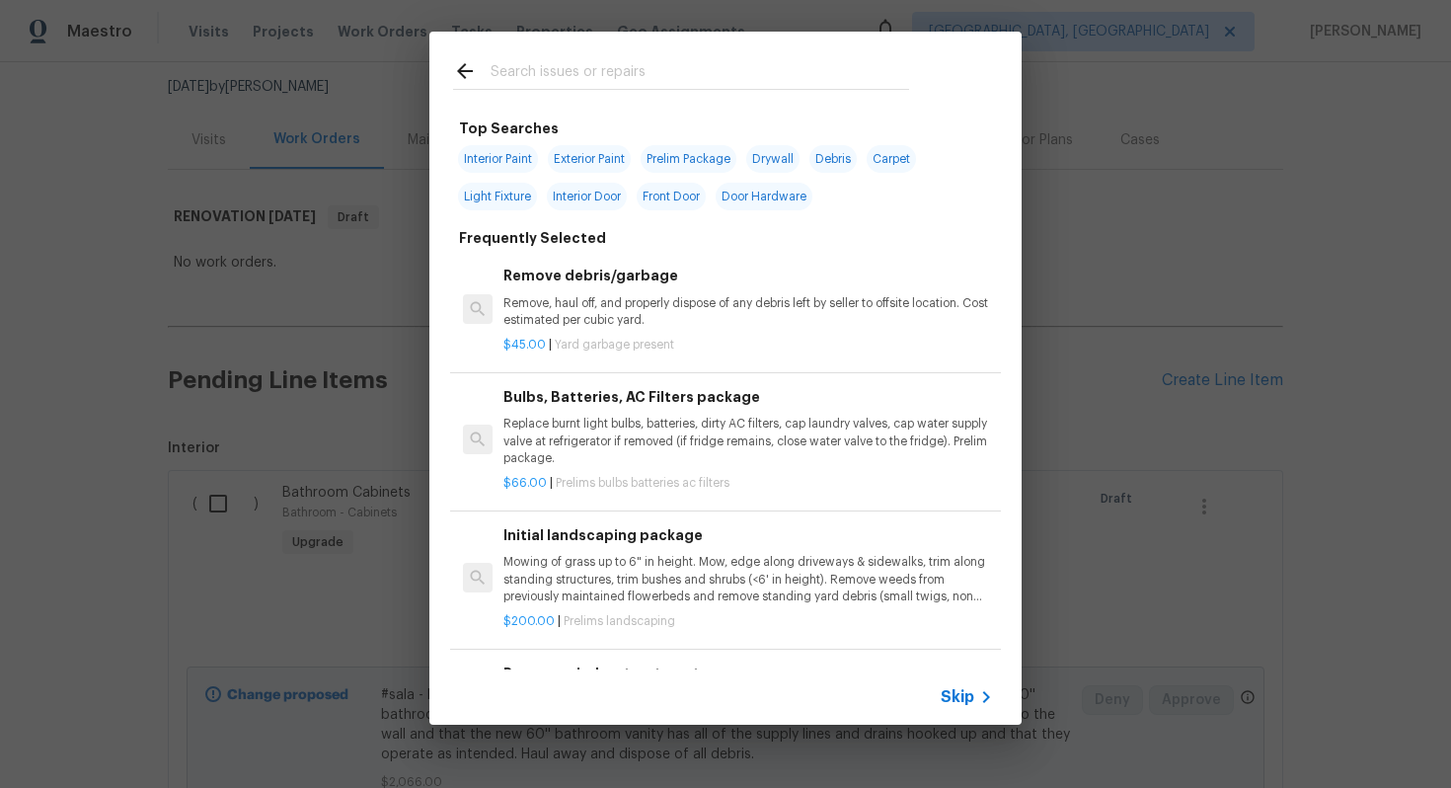
click at [973, 691] on span "Skip" at bounding box center [958, 697] width 34 height 20
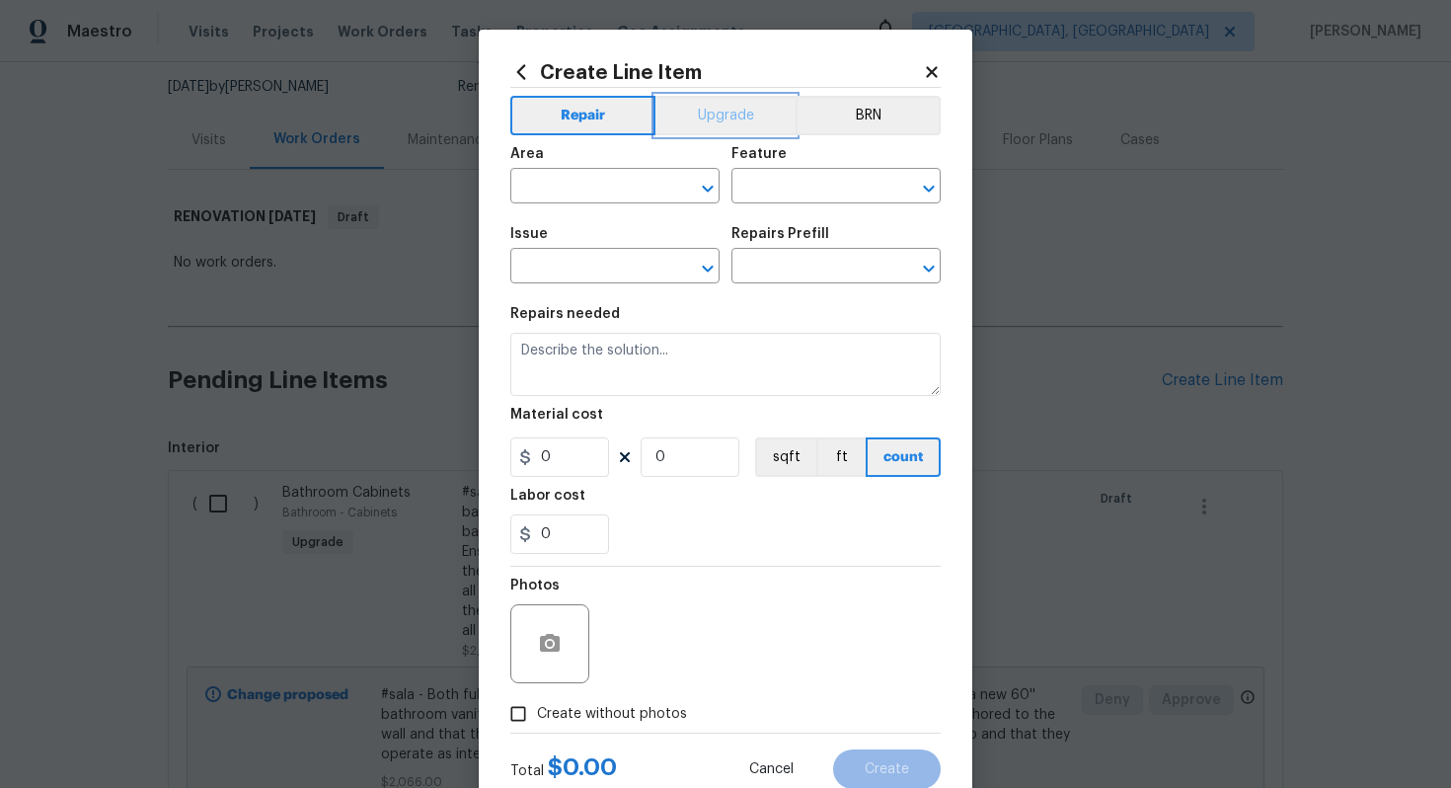
click at [753, 112] on button "Upgrade" at bounding box center [726, 115] width 141 height 39
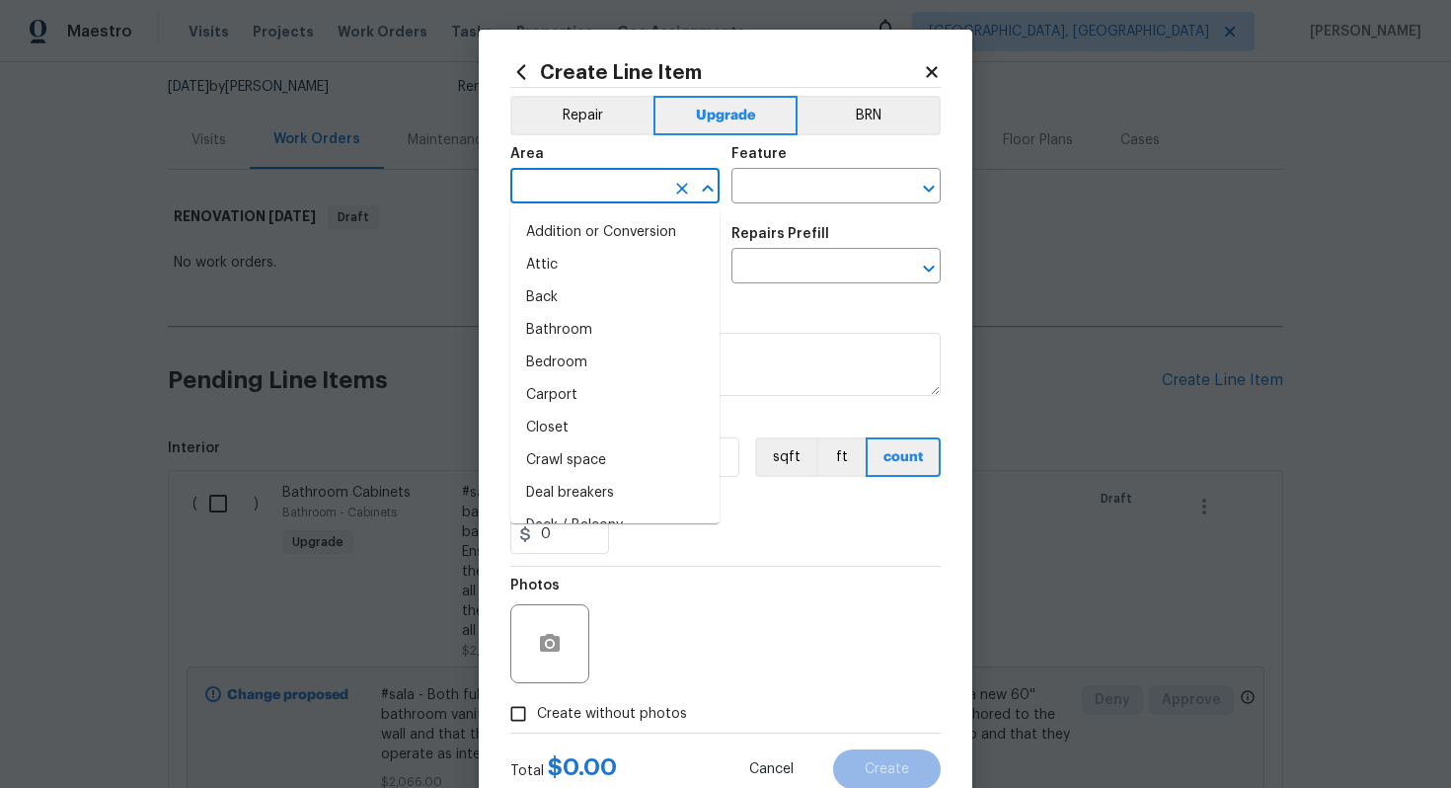
click at [556, 181] on input "text" at bounding box center [587, 188] width 154 height 31
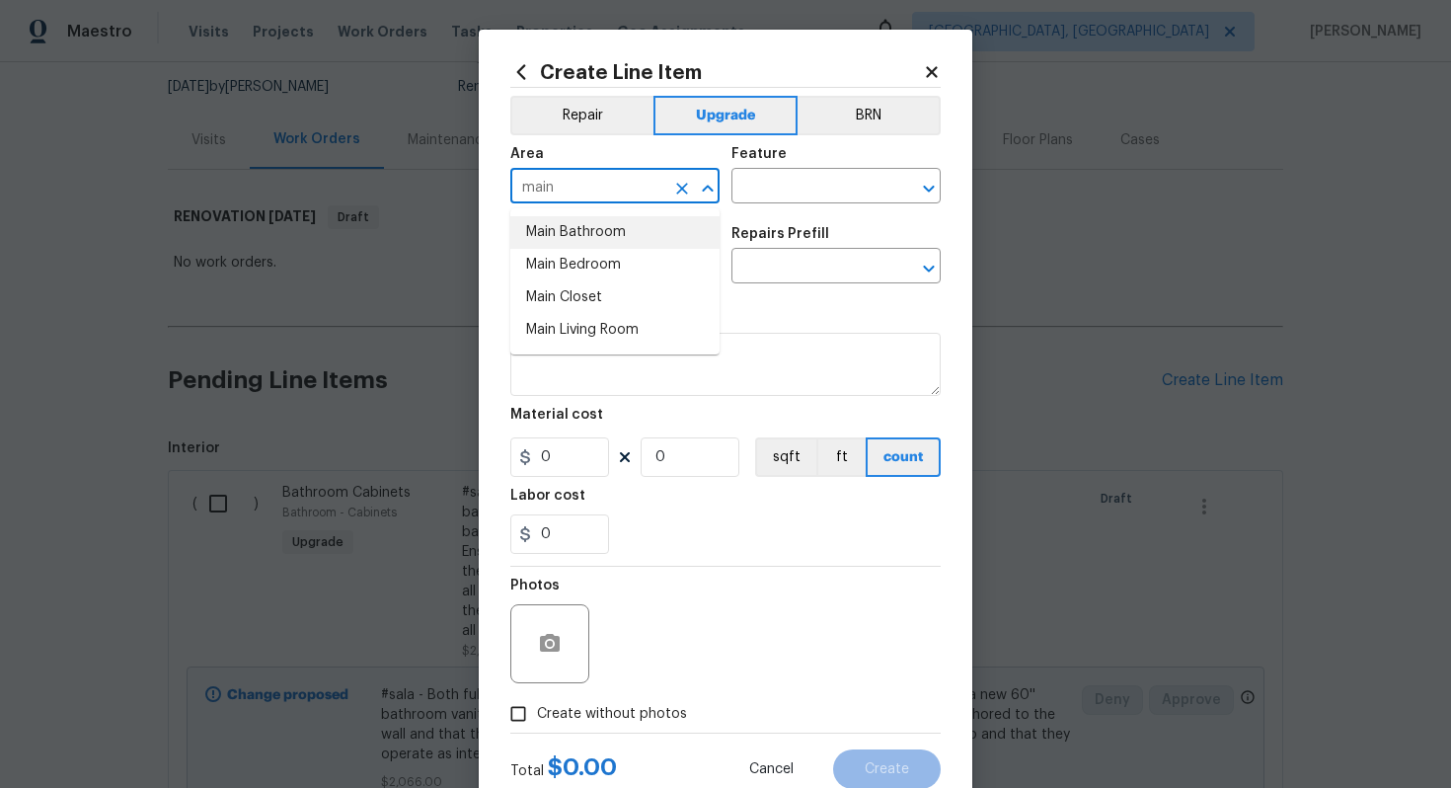
click at [557, 235] on li "Main Bathroom" at bounding box center [614, 232] width 209 height 33
type input "Main Bathroom"
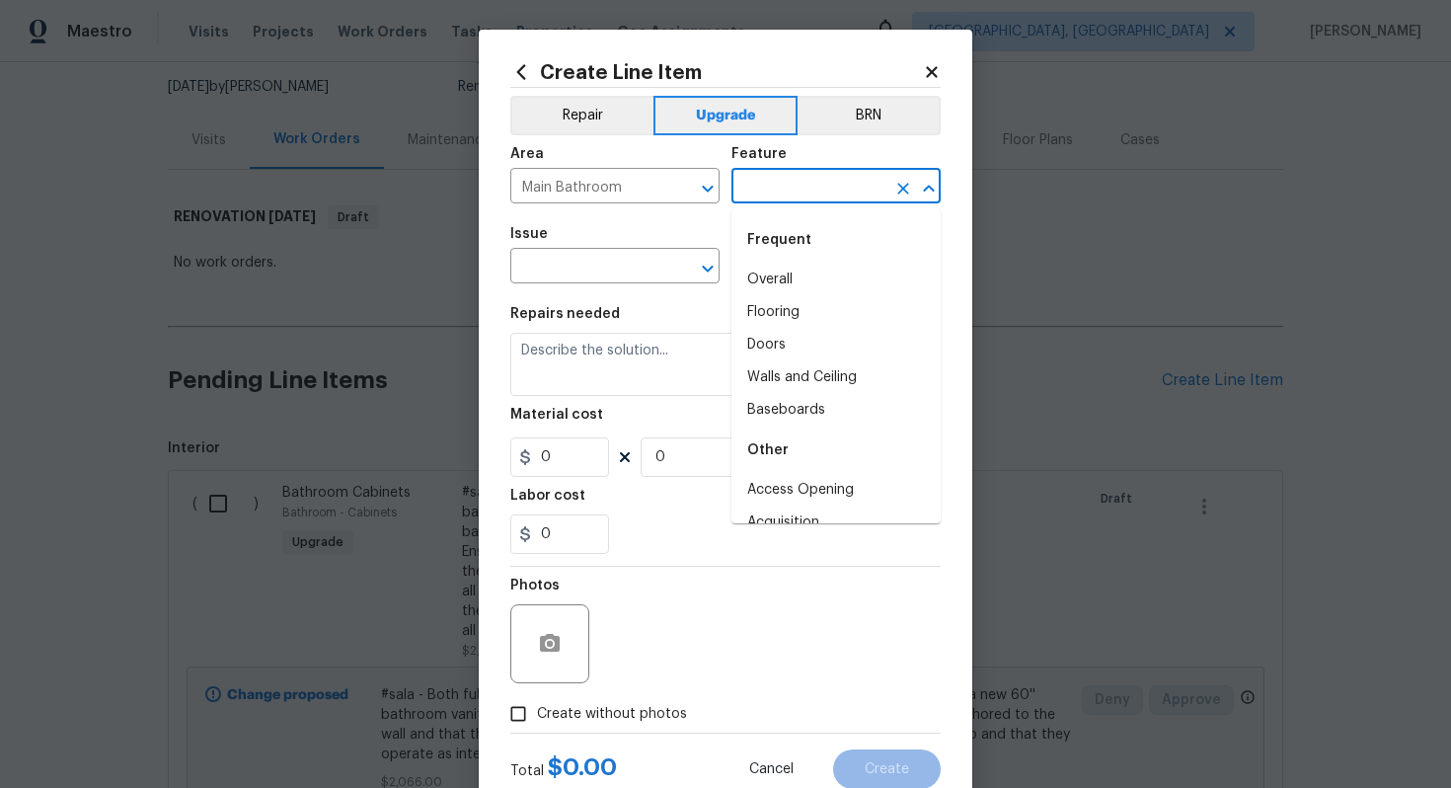
click at [797, 181] on input "text" at bounding box center [809, 188] width 154 height 31
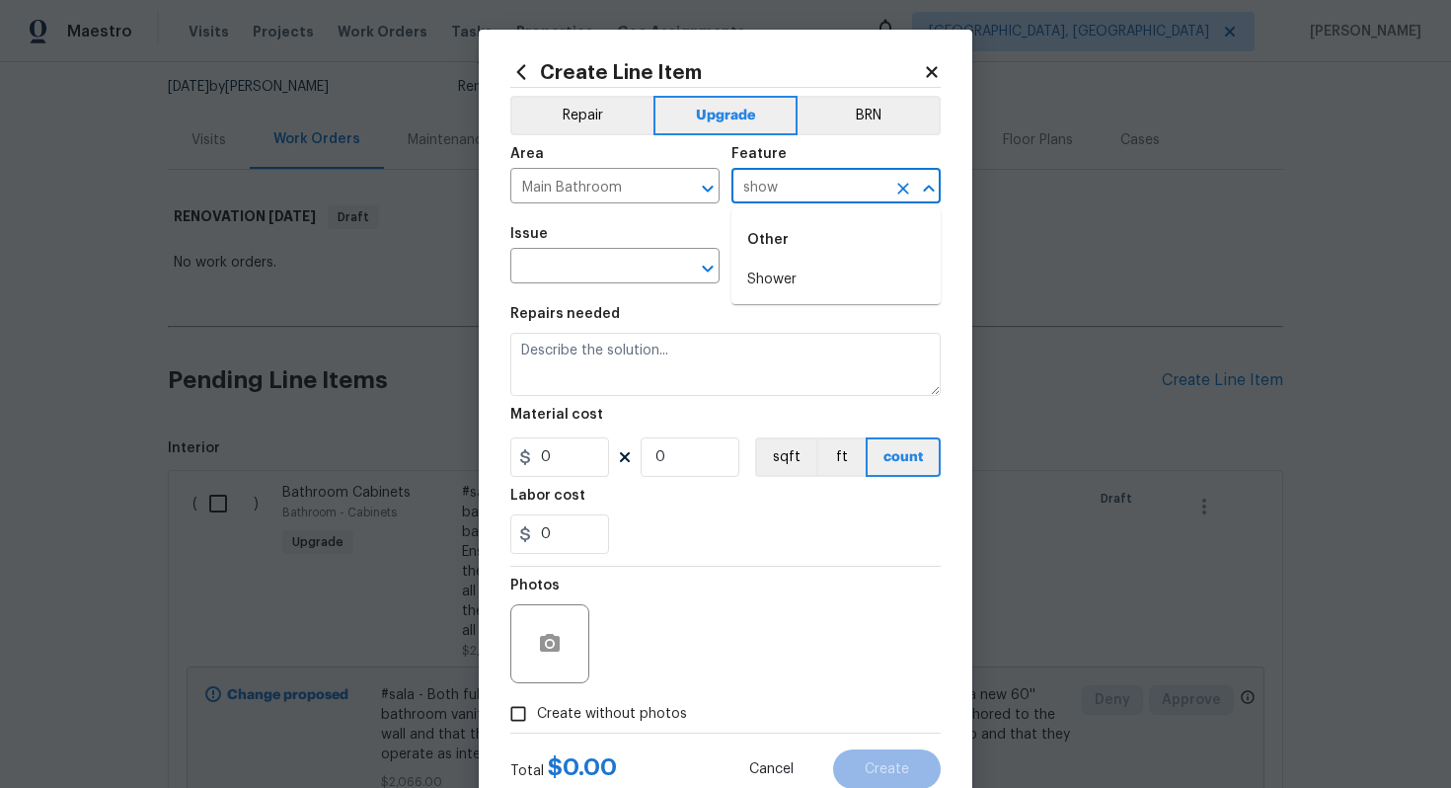
type input "showe"
click at [898, 186] on icon "Clear" at bounding box center [904, 189] width 20 height 20
click at [794, 310] on li "Bathroom Accessories" at bounding box center [836, 312] width 209 height 33
type input "Bathroom Accessories"
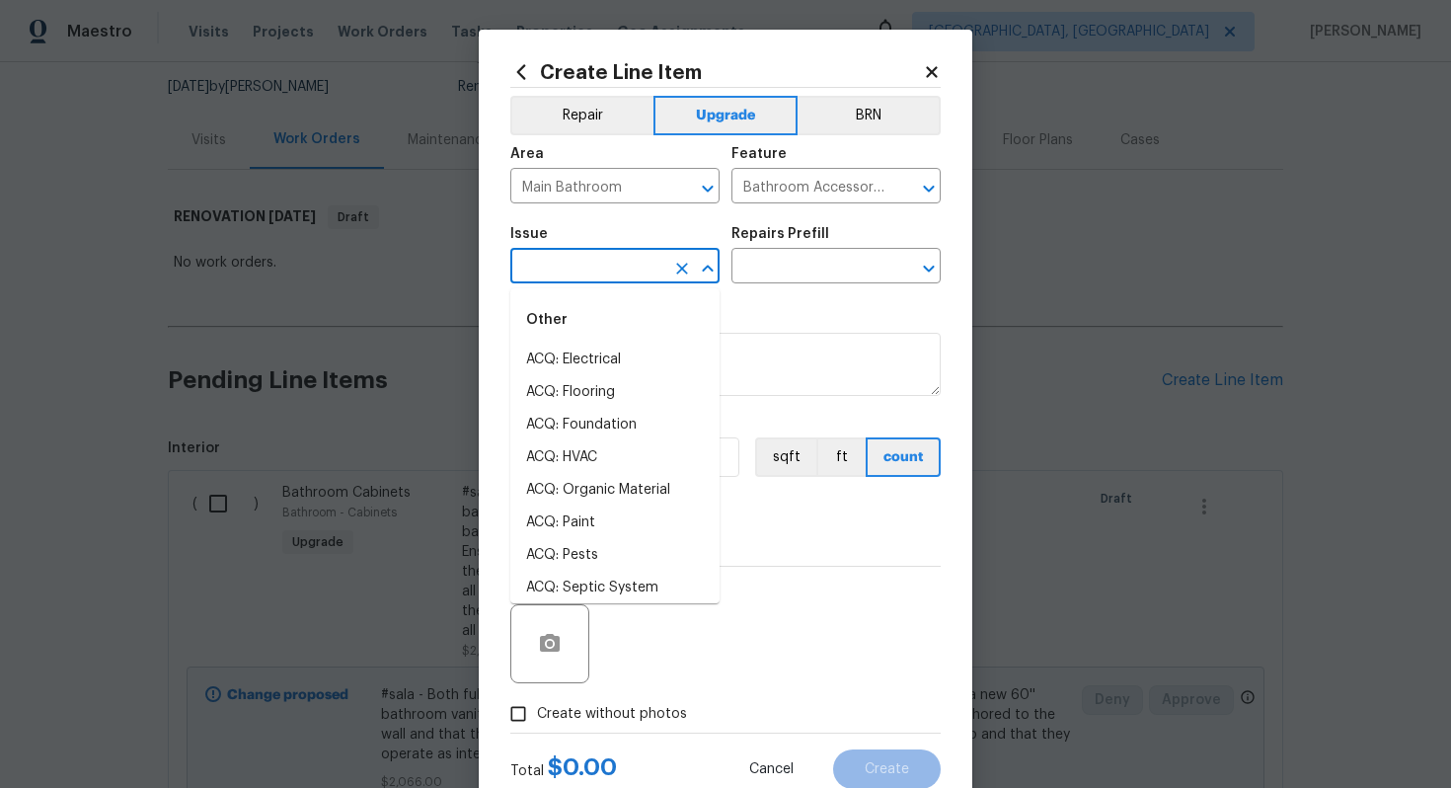
click at [602, 259] on input "text" at bounding box center [587, 268] width 154 height 31
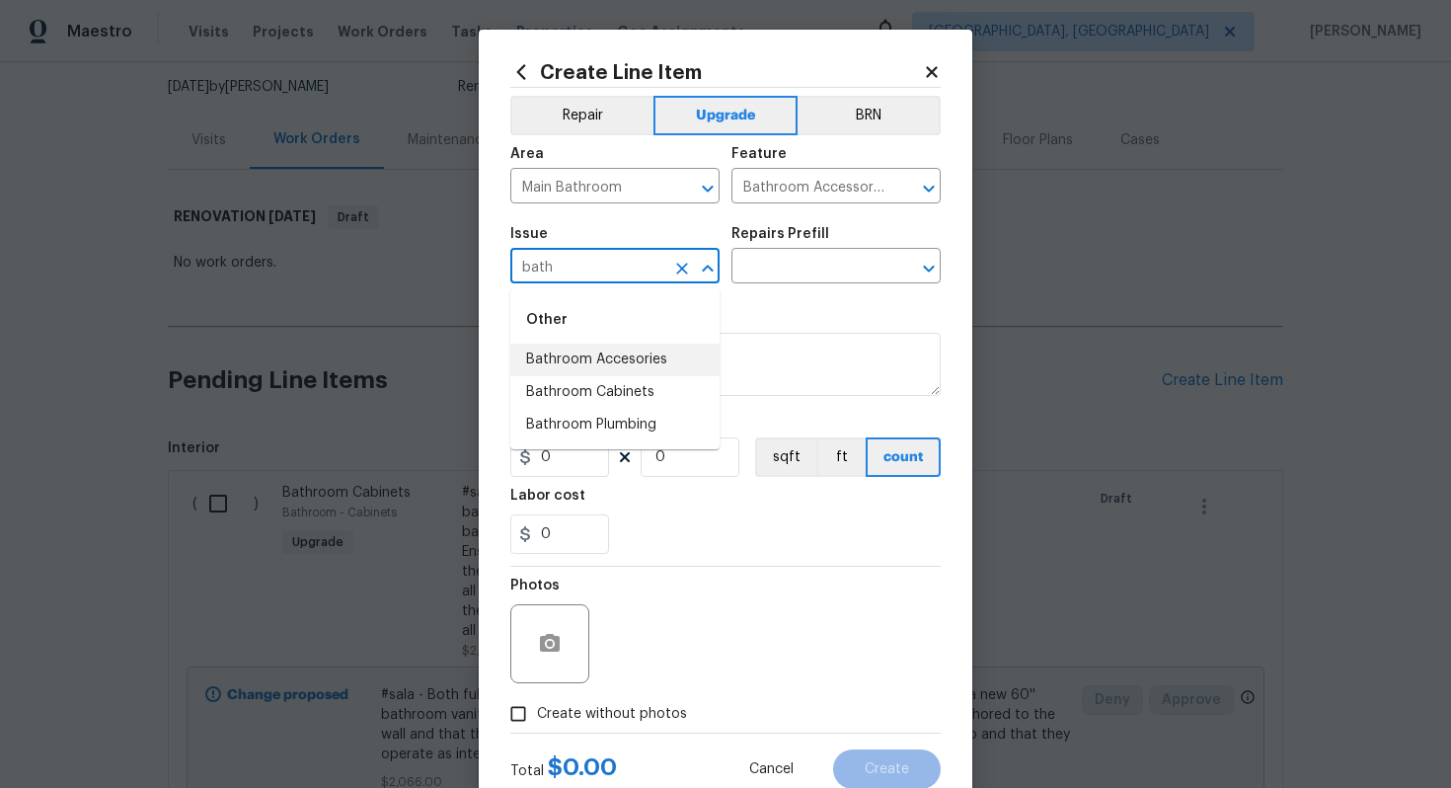
click at [602, 368] on li "Bathroom Accesories" at bounding box center [614, 360] width 209 height 33
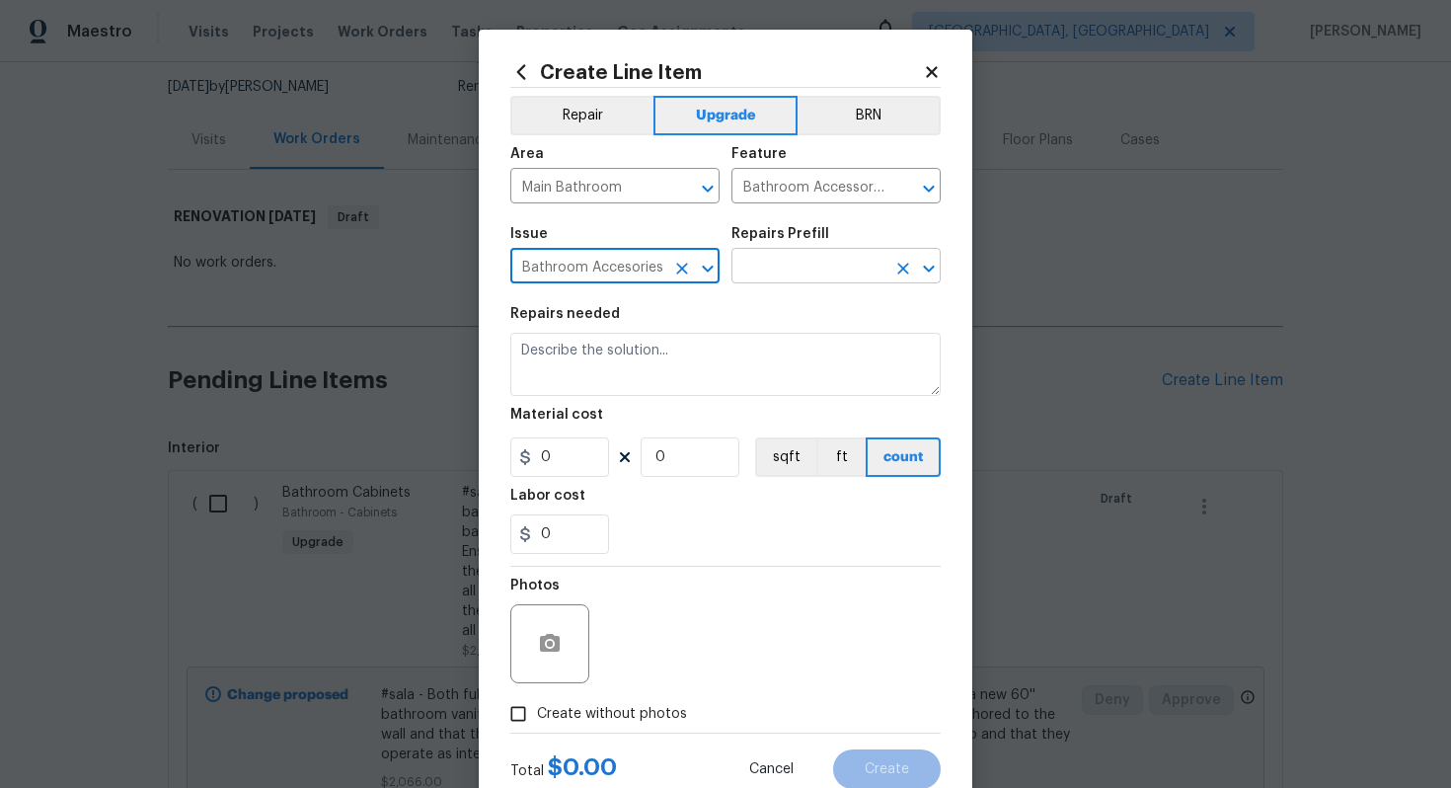
type input "Bathroom Accesories"
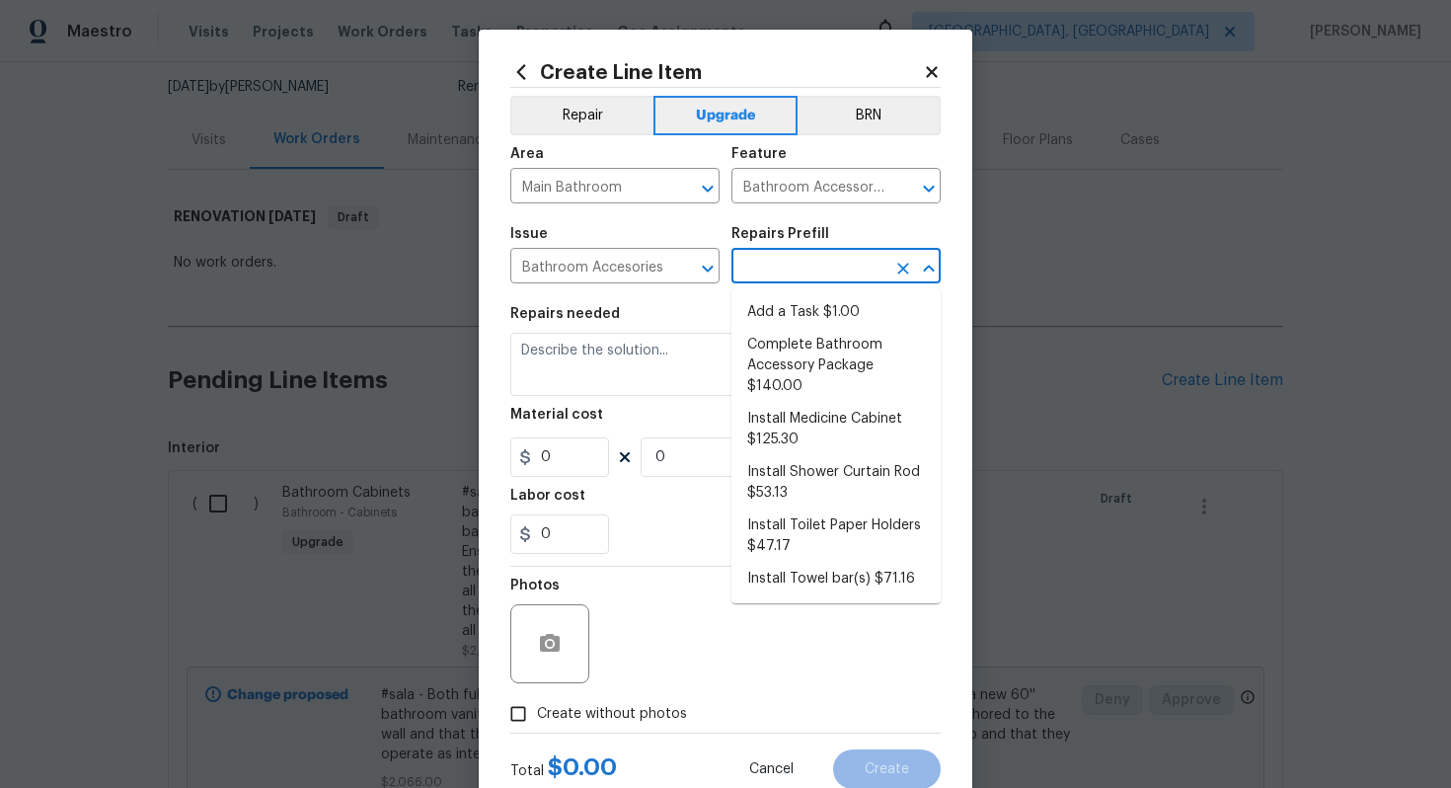
click at [831, 282] on input "text" at bounding box center [809, 268] width 154 height 31
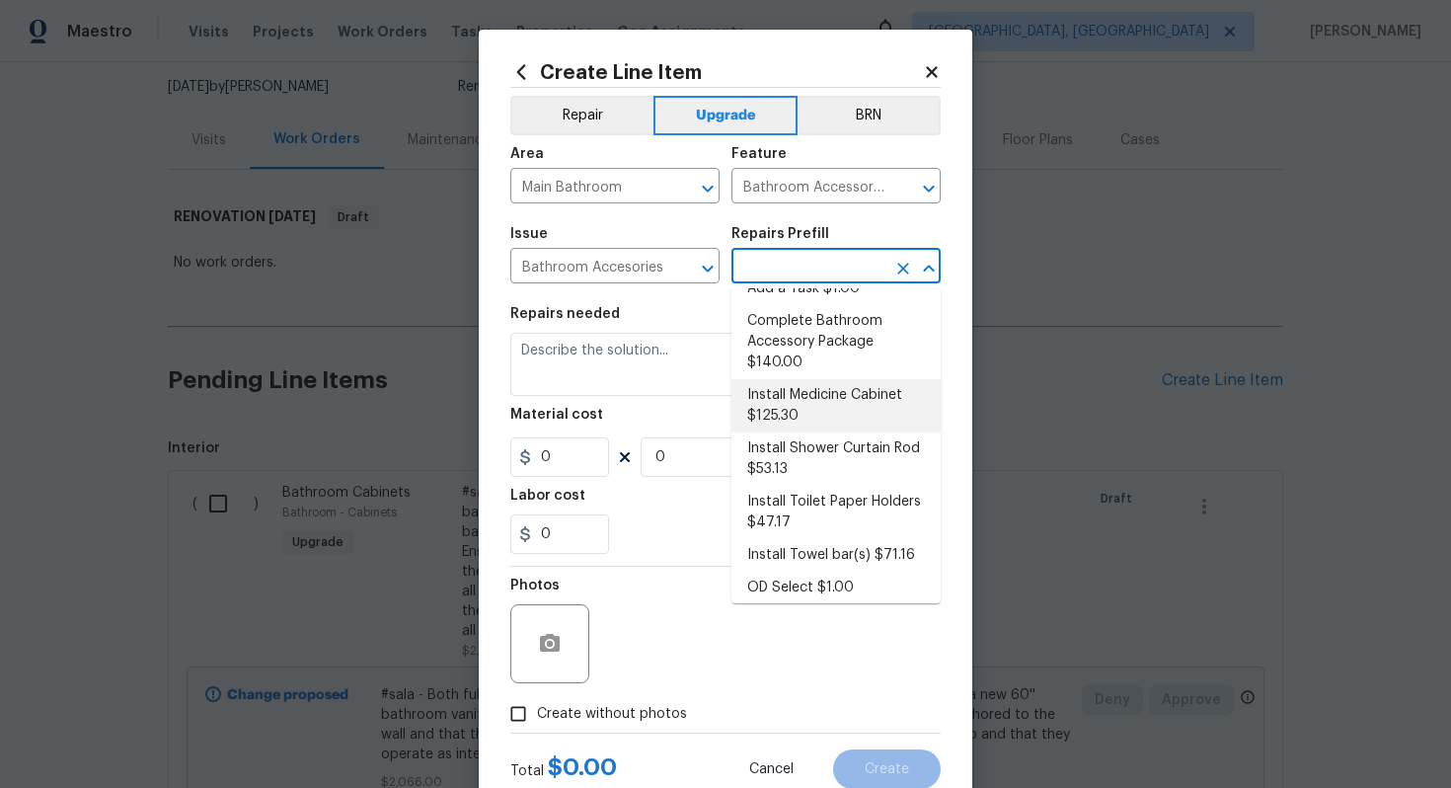
scroll to position [27, 0]
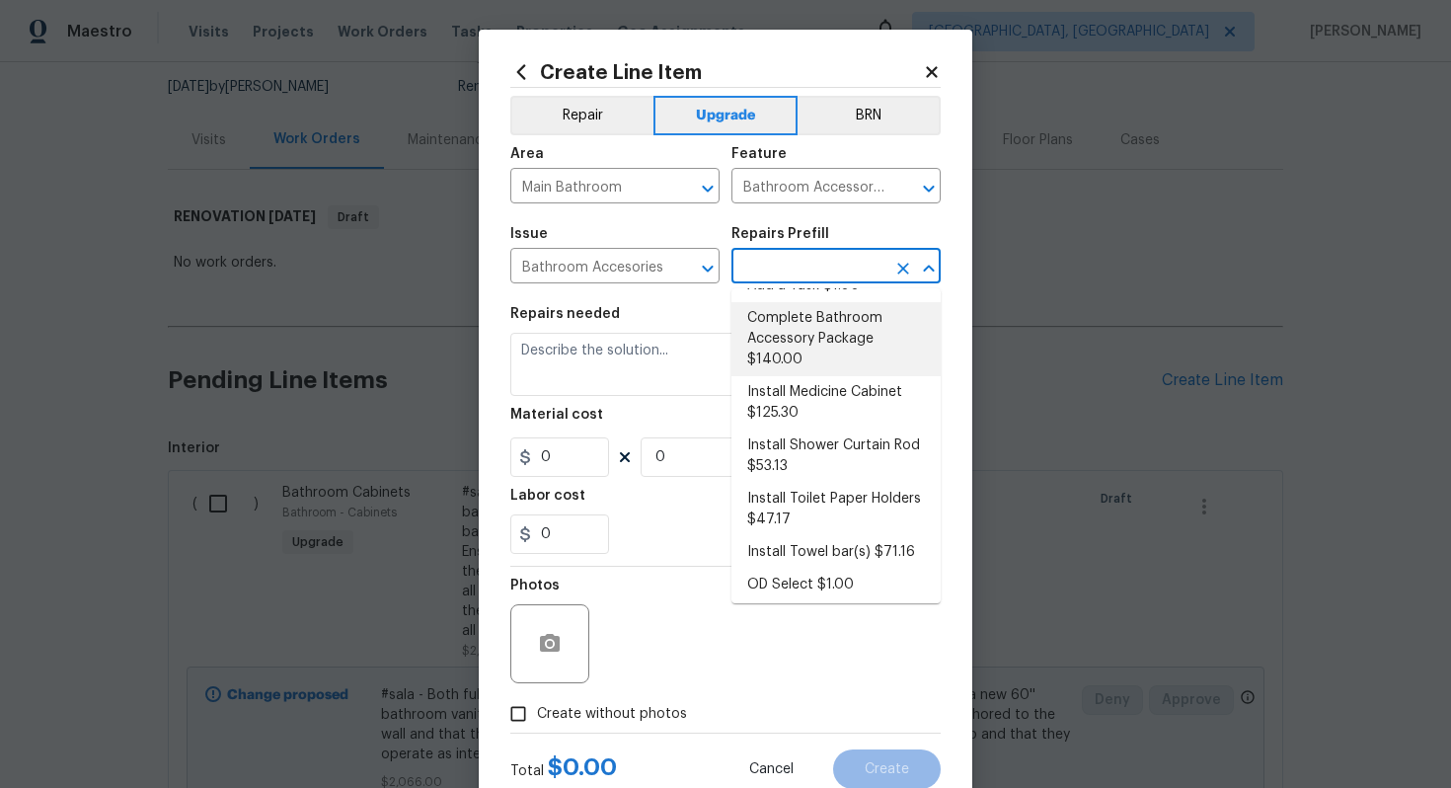
click at [777, 337] on li "Complete Bathroom Accessory Package $140.00" at bounding box center [836, 339] width 209 height 74
type input "Interior Trim"
type input "Complete Bathroom Accessory Package $140.00"
type textarea "Install a new TP holder, shower towel bar and vanity towel bar in the locations…"
type input "140"
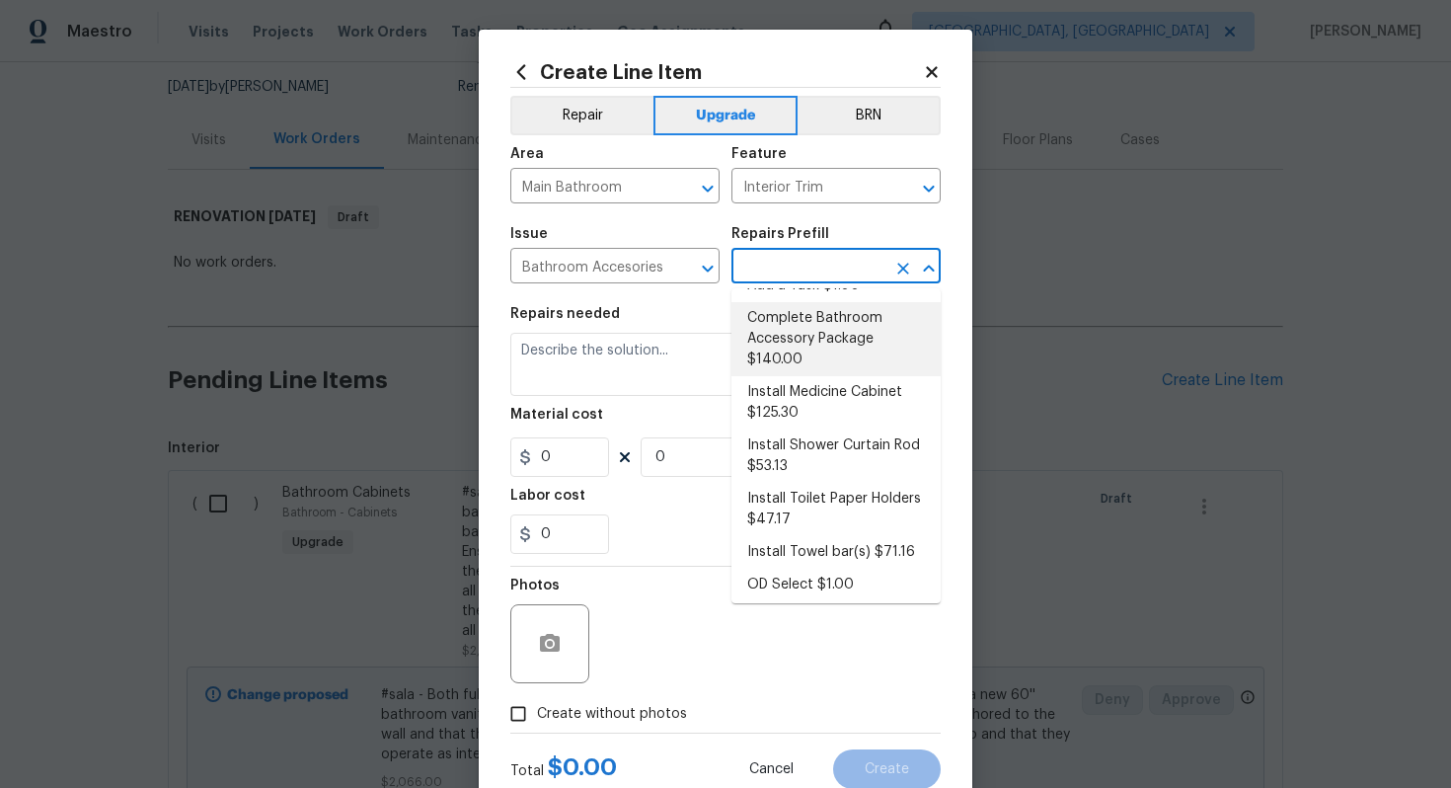
type input "1"
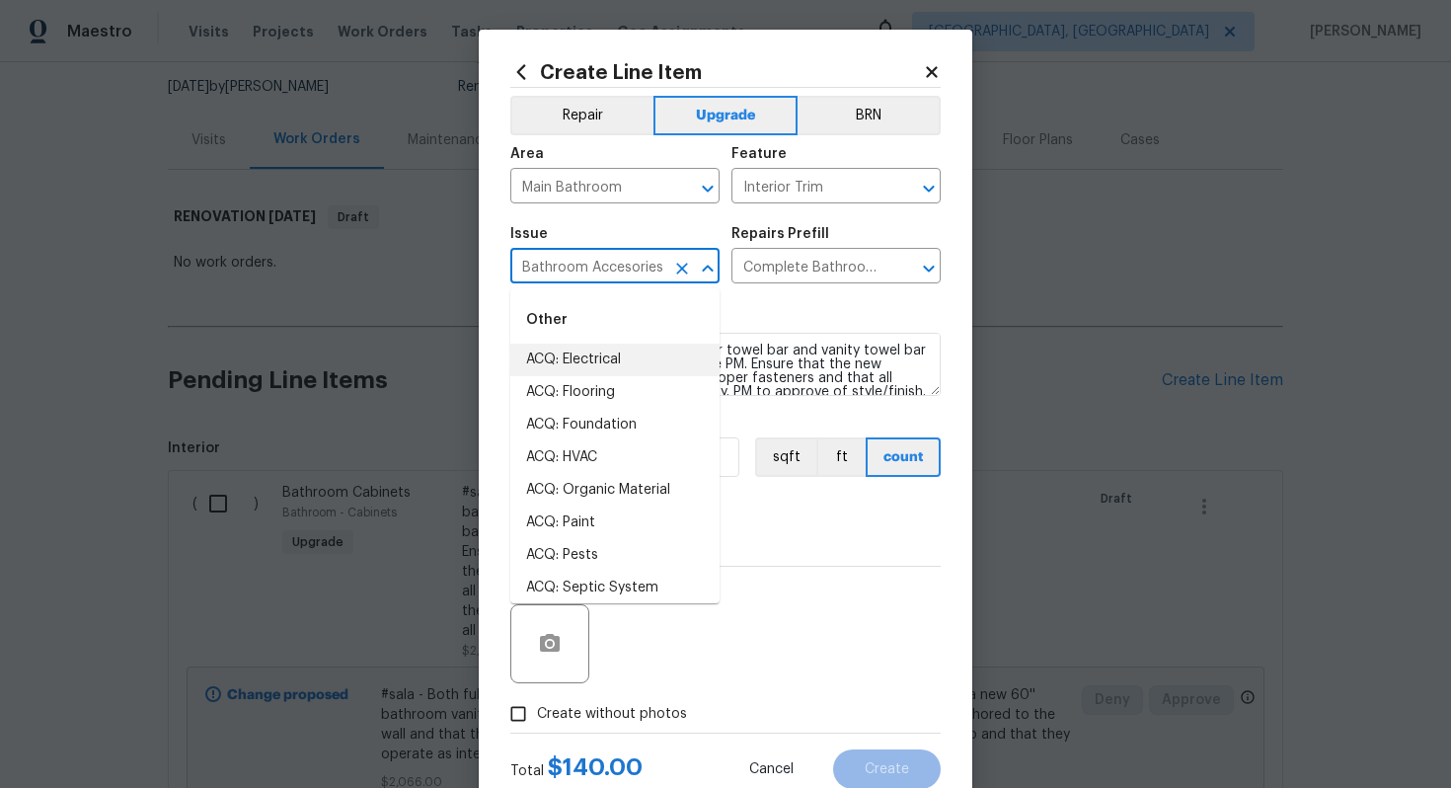
click at [595, 272] on input "Bathroom Accesories" at bounding box center [587, 268] width 154 height 31
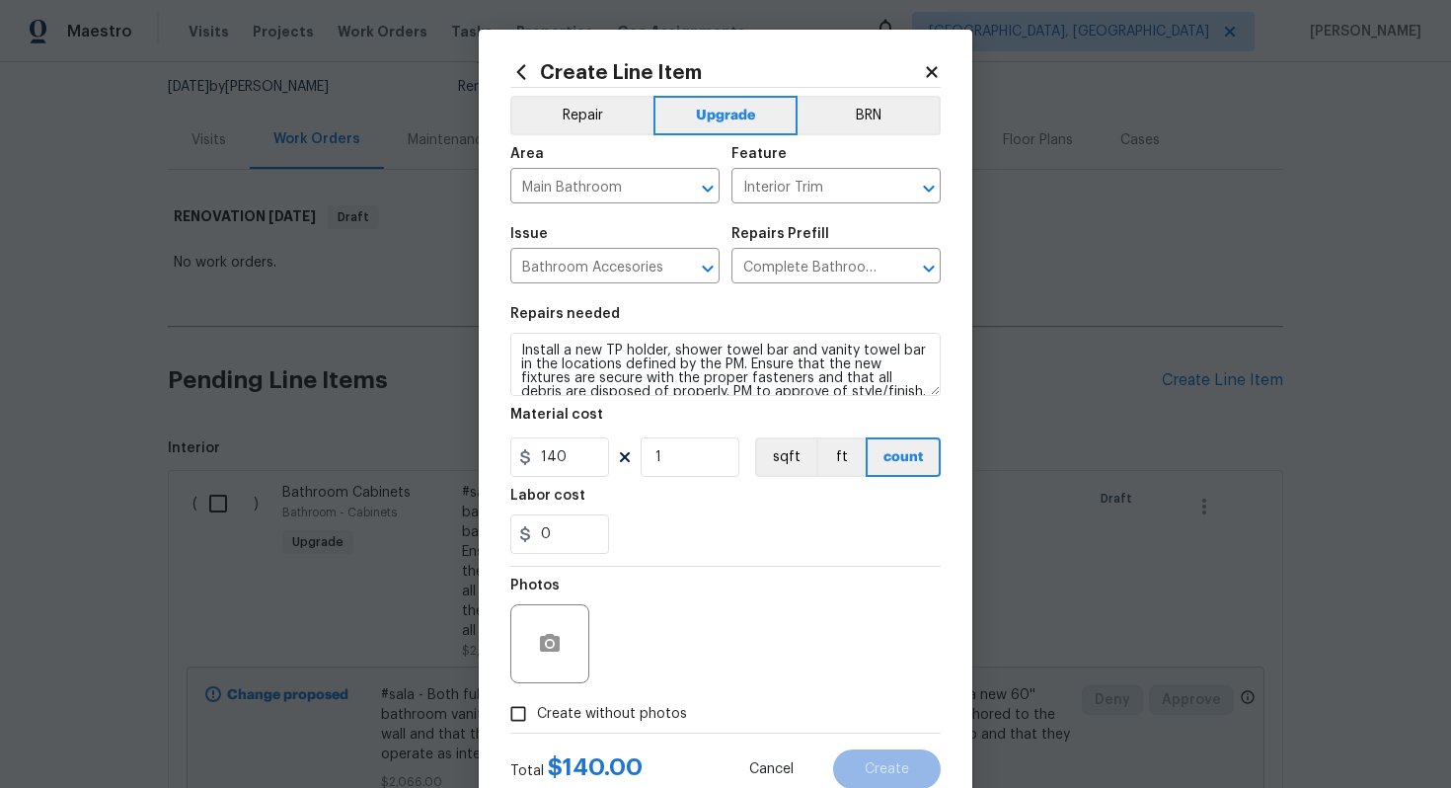
click at [788, 532] on div "0" at bounding box center [725, 533] width 430 height 39
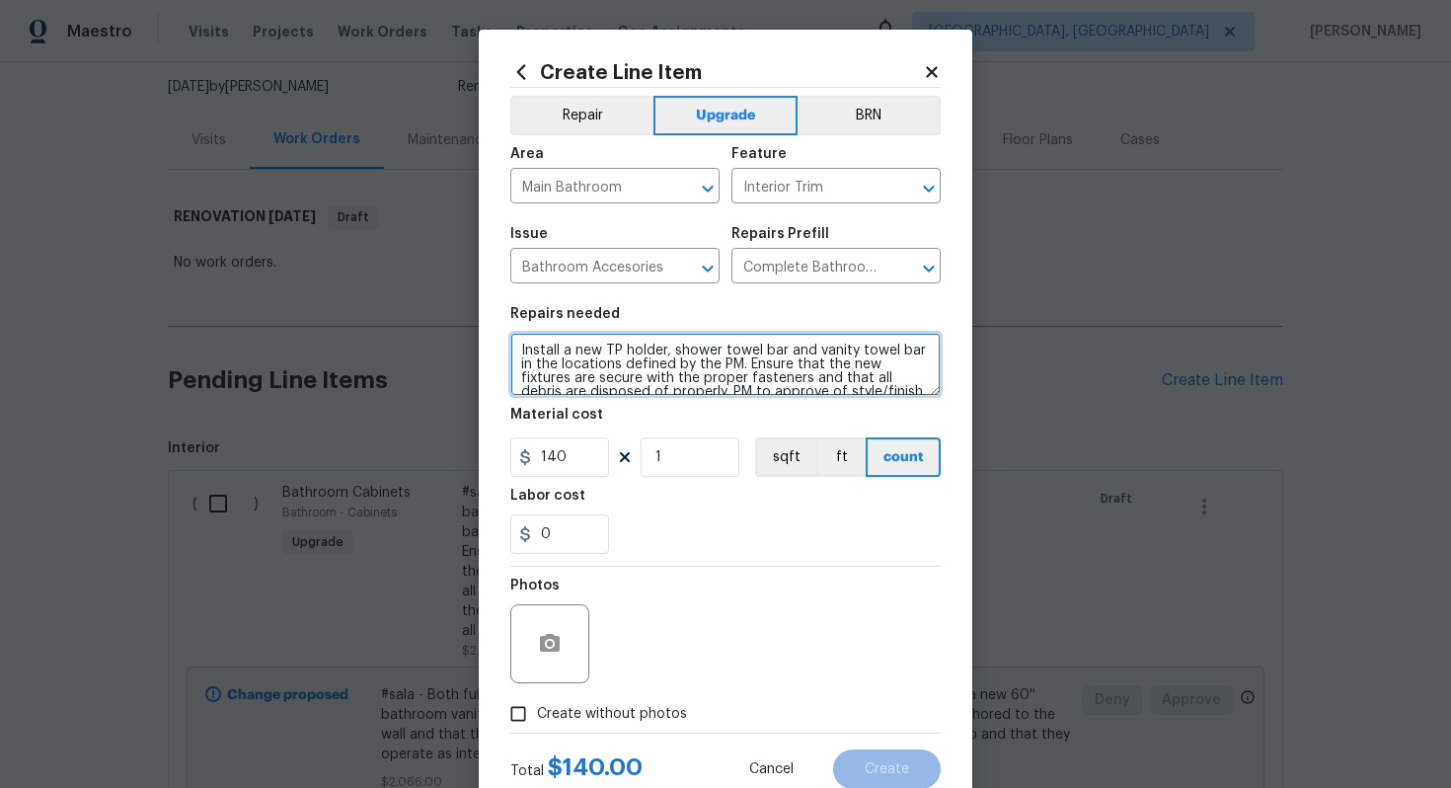
click at [574, 376] on textarea "Install a new TP holder, shower towel bar and vanity towel bar in the locations…" at bounding box center [725, 364] width 430 height 63
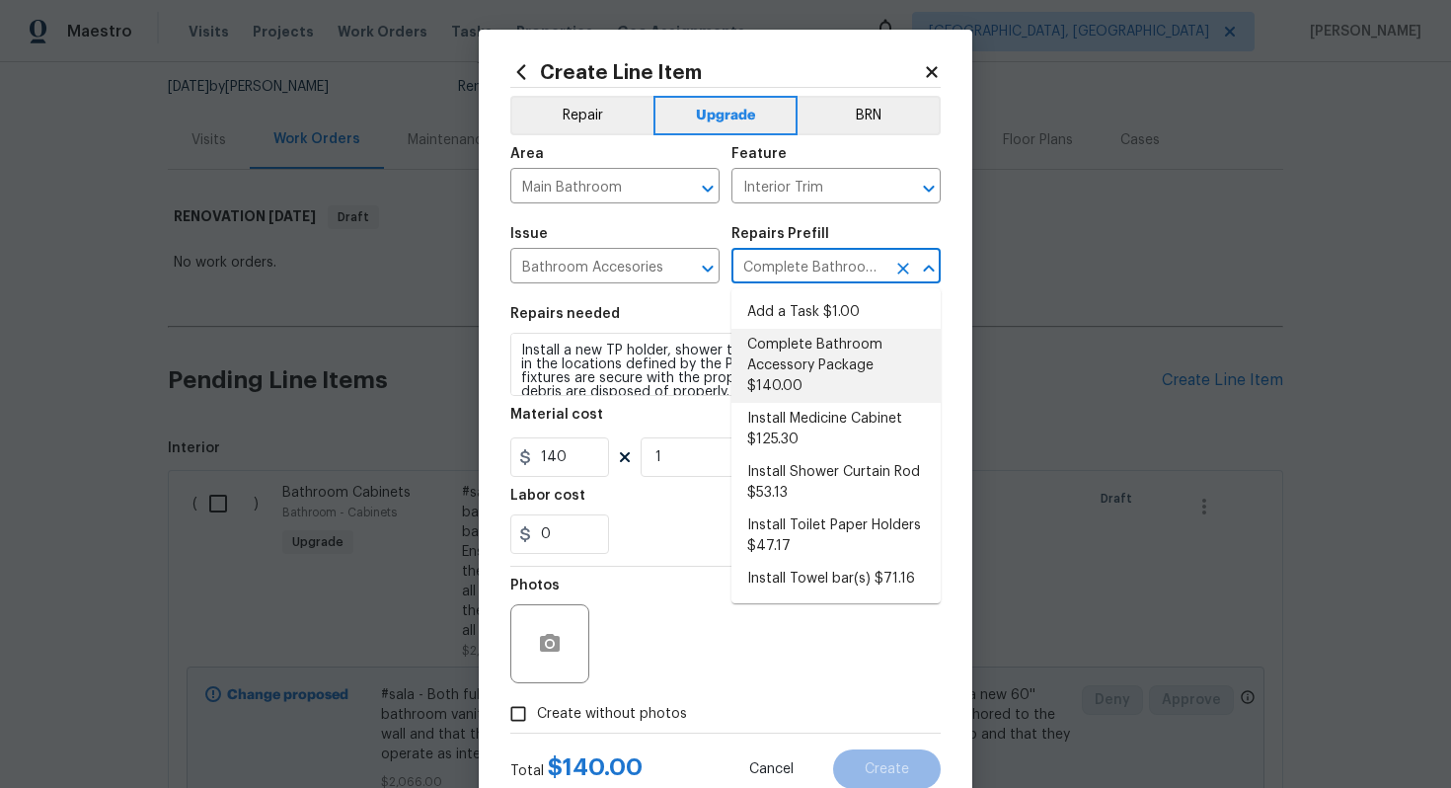
click at [827, 283] on input "Complete Bathroom Accessory Package $140.00" at bounding box center [809, 268] width 154 height 31
click at [805, 311] on li "Add a Task $1.00" at bounding box center [836, 312] width 209 height 33
type input "Add a Task $1.00"
type textarea "HPM to detail"
type input "1"
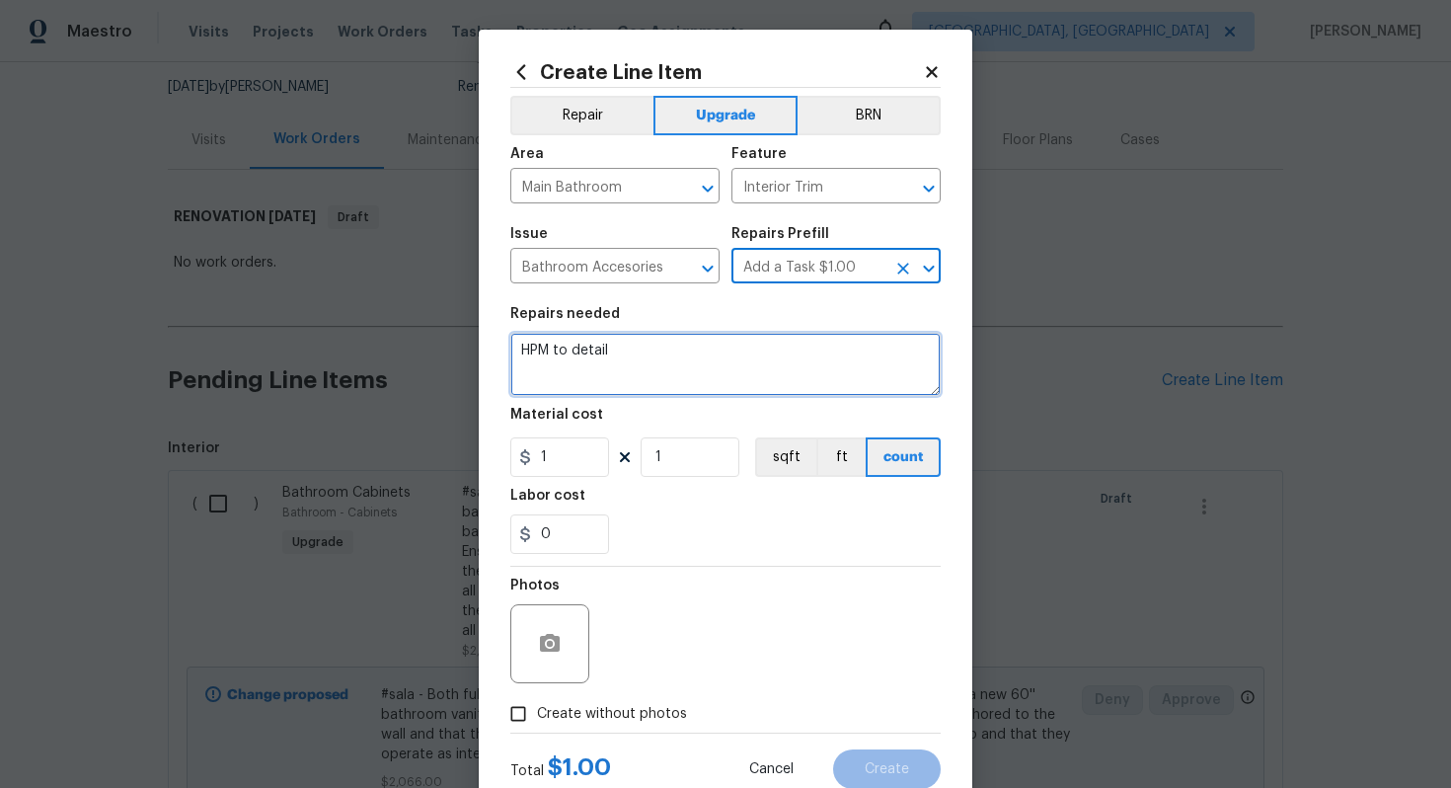
click at [713, 345] on textarea "HPM to detail" at bounding box center [725, 364] width 430 height 63
type textarea "="
paste textarea "Trim kit"
type textarea "#sala - Trim kit"
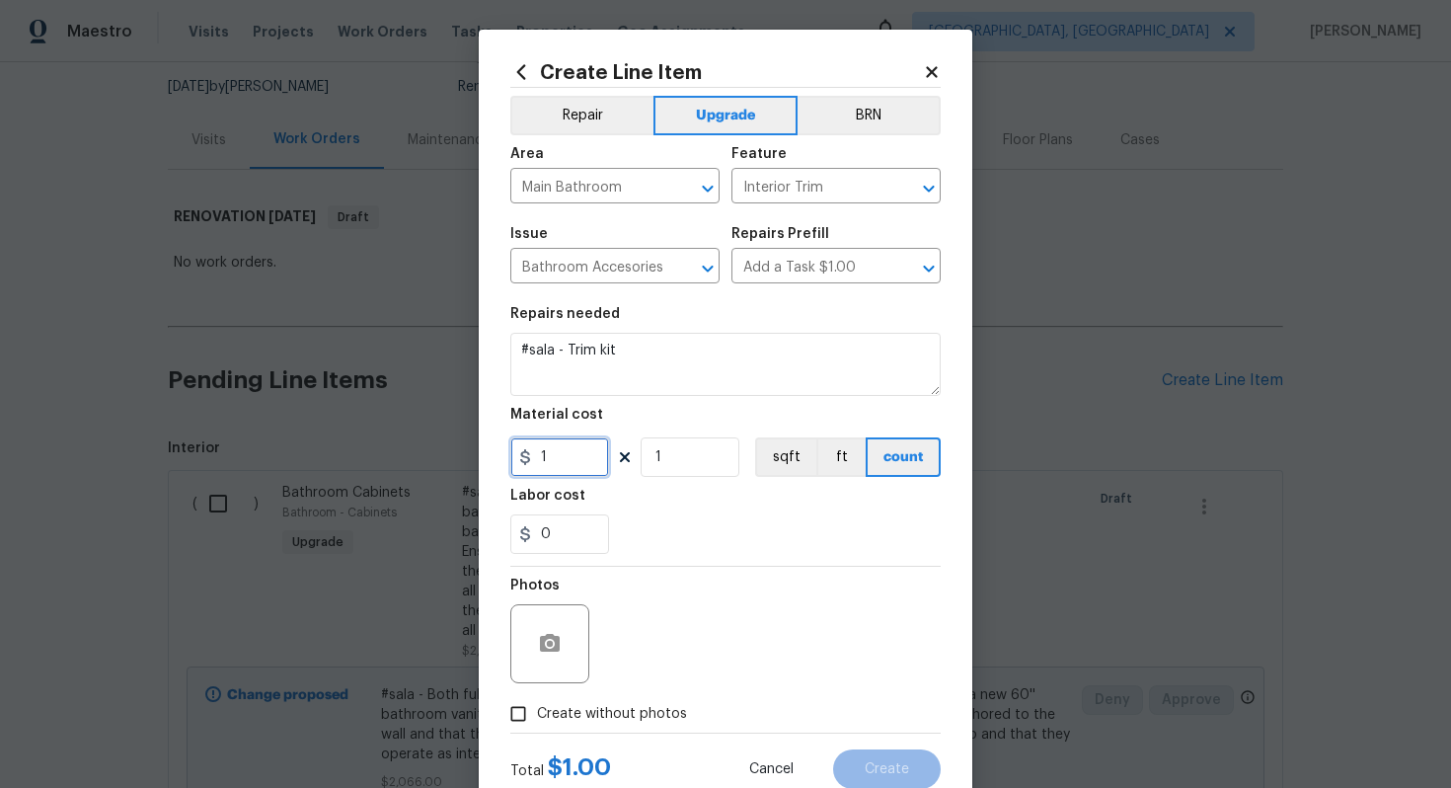
click at [570, 475] on input "1" at bounding box center [559, 456] width 99 height 39
type input "600"
click at [563, 713] on span "Create without photos" at bounding box center [612, 714] width 150 height 21
click at [537, 713] on input "Create without photos" at bounding box center [519, 714] width 38 height 38
checkbox input "true"
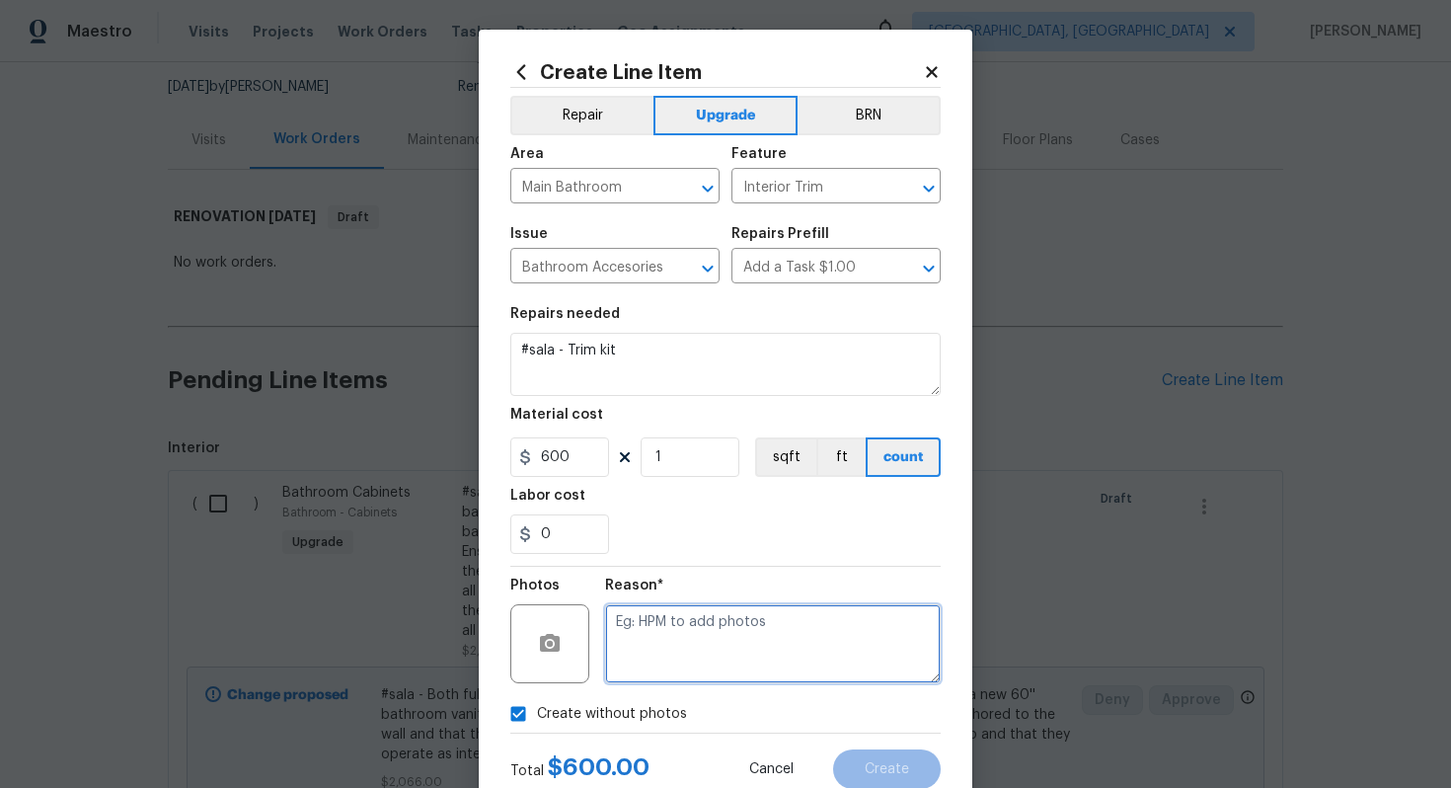
click at [639, 652] on textarea at bounding box center [773, 643] width 336 height 79
type textarea "n/a"
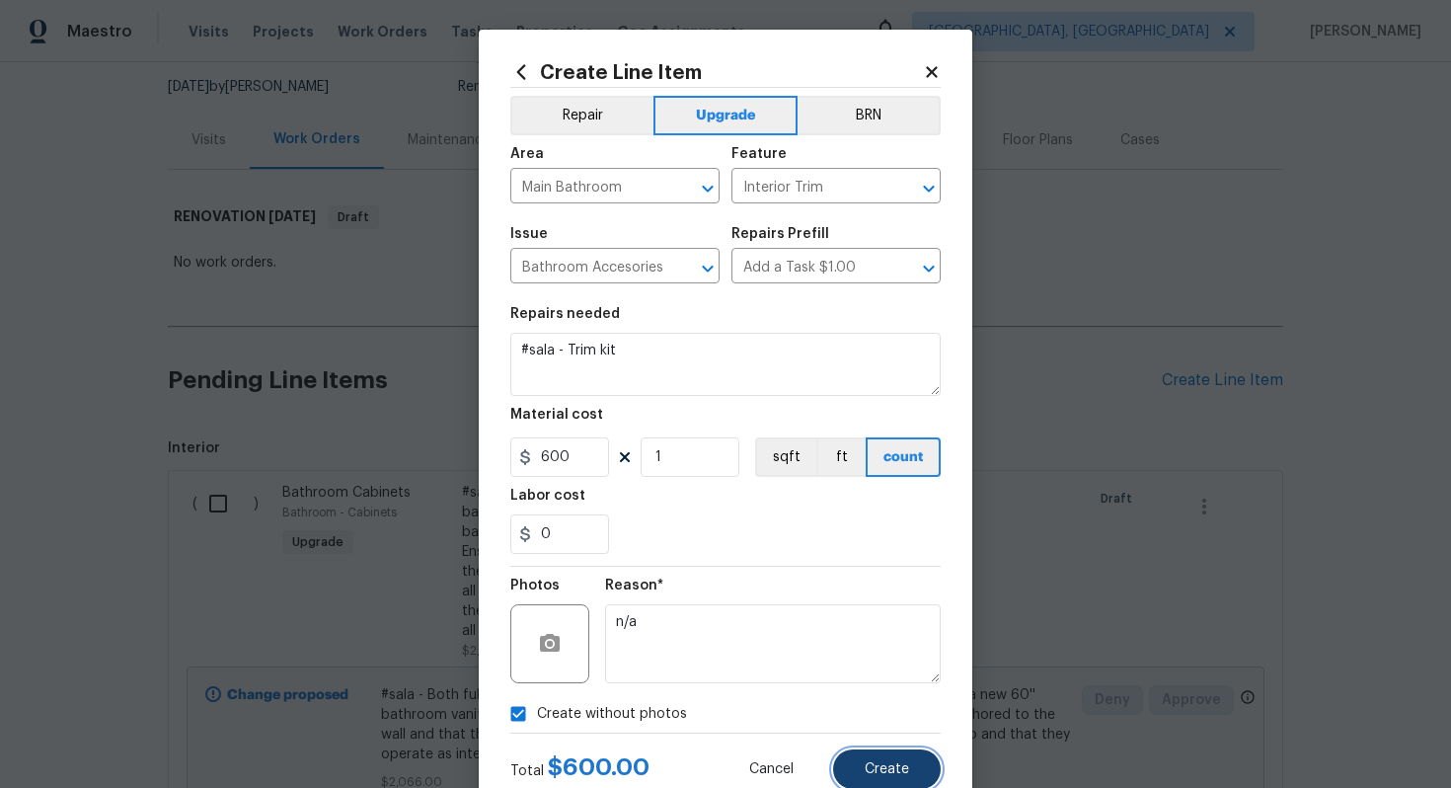
click at [884, 765] on span "Create" at bounding box center [887, 769] width 44 height 15
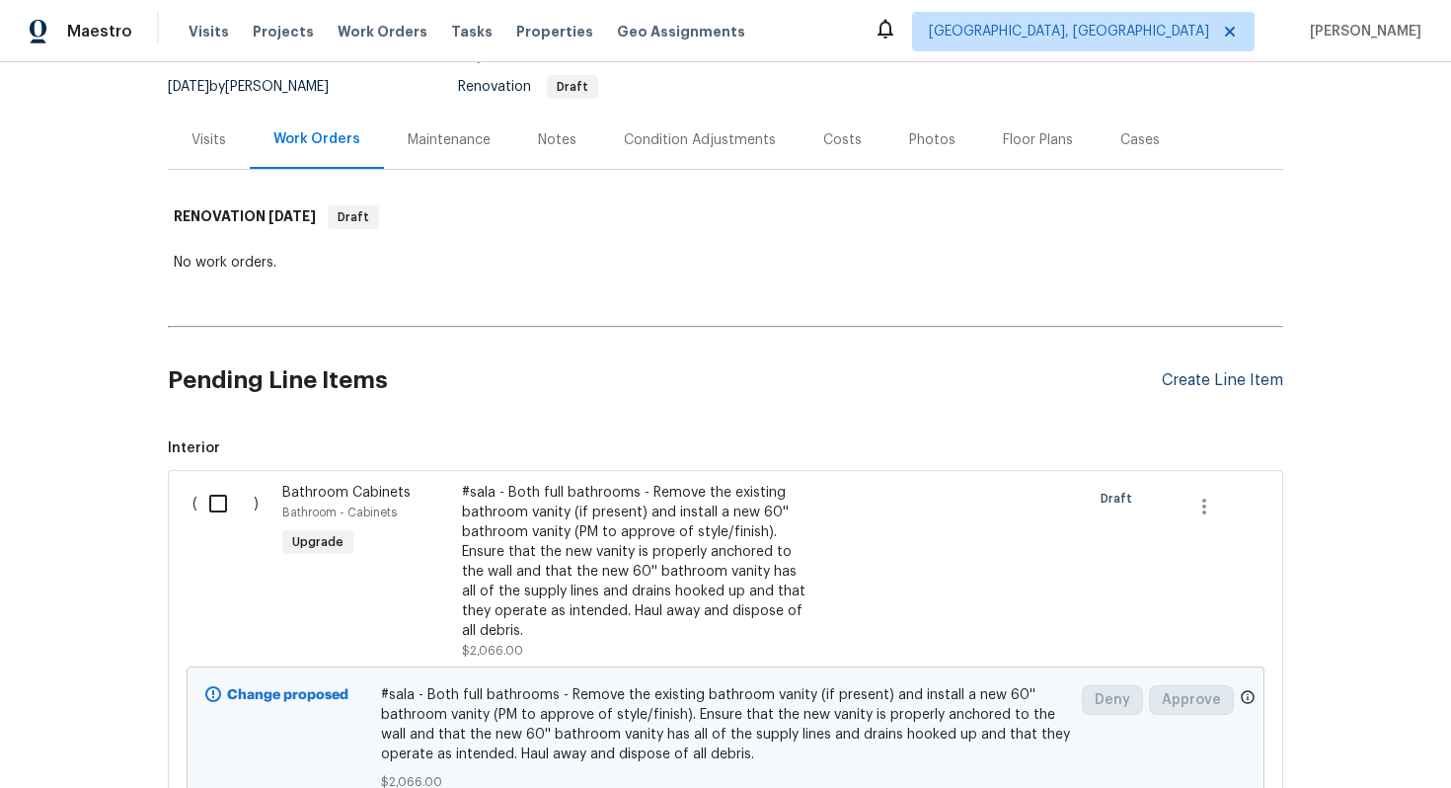
click at [1209, 384] on div "Create Line Item" at bounding box center [1222, 380] width 121 height 19
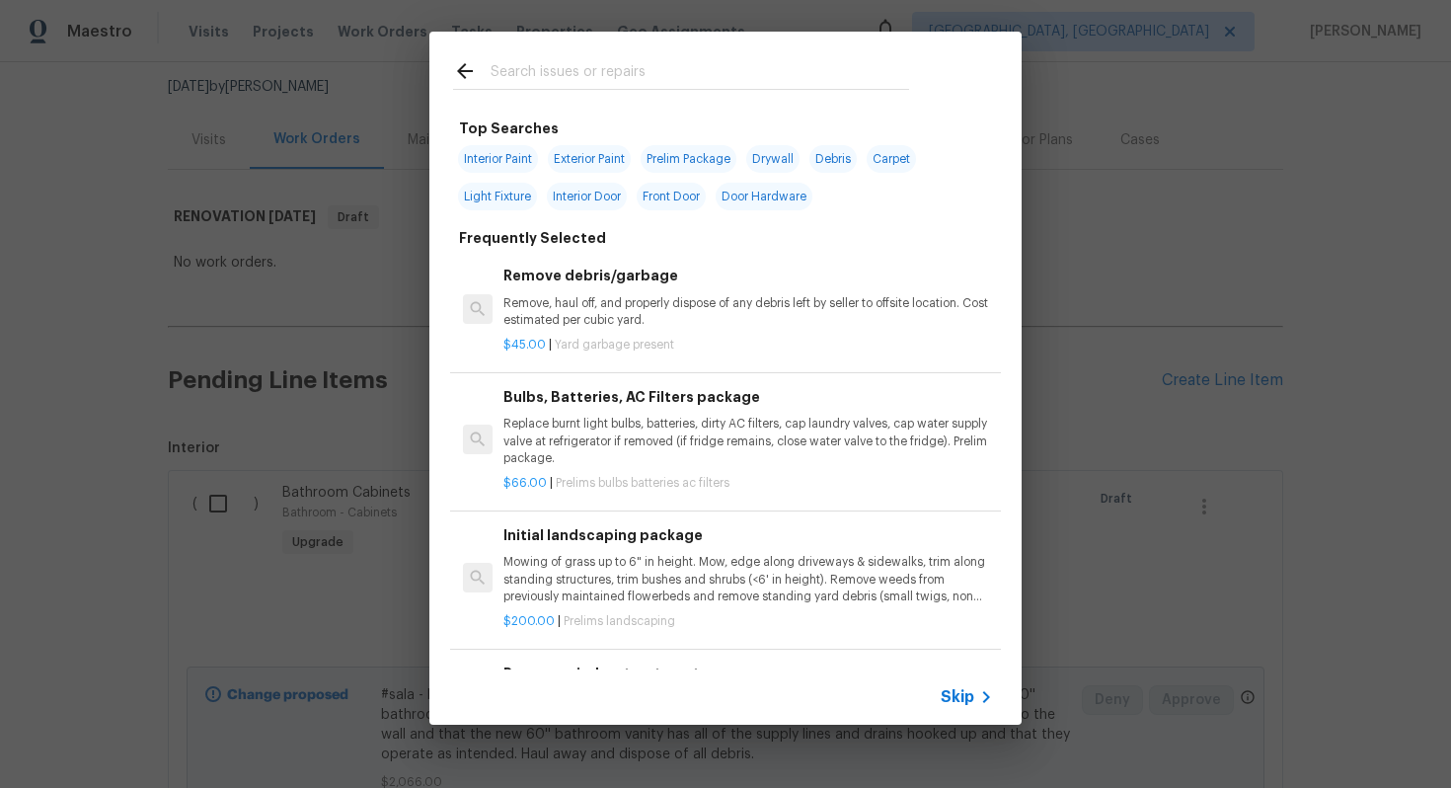
click at [963, 694] on span "Skip" at bounding box center [958, 697] width 34 height 20
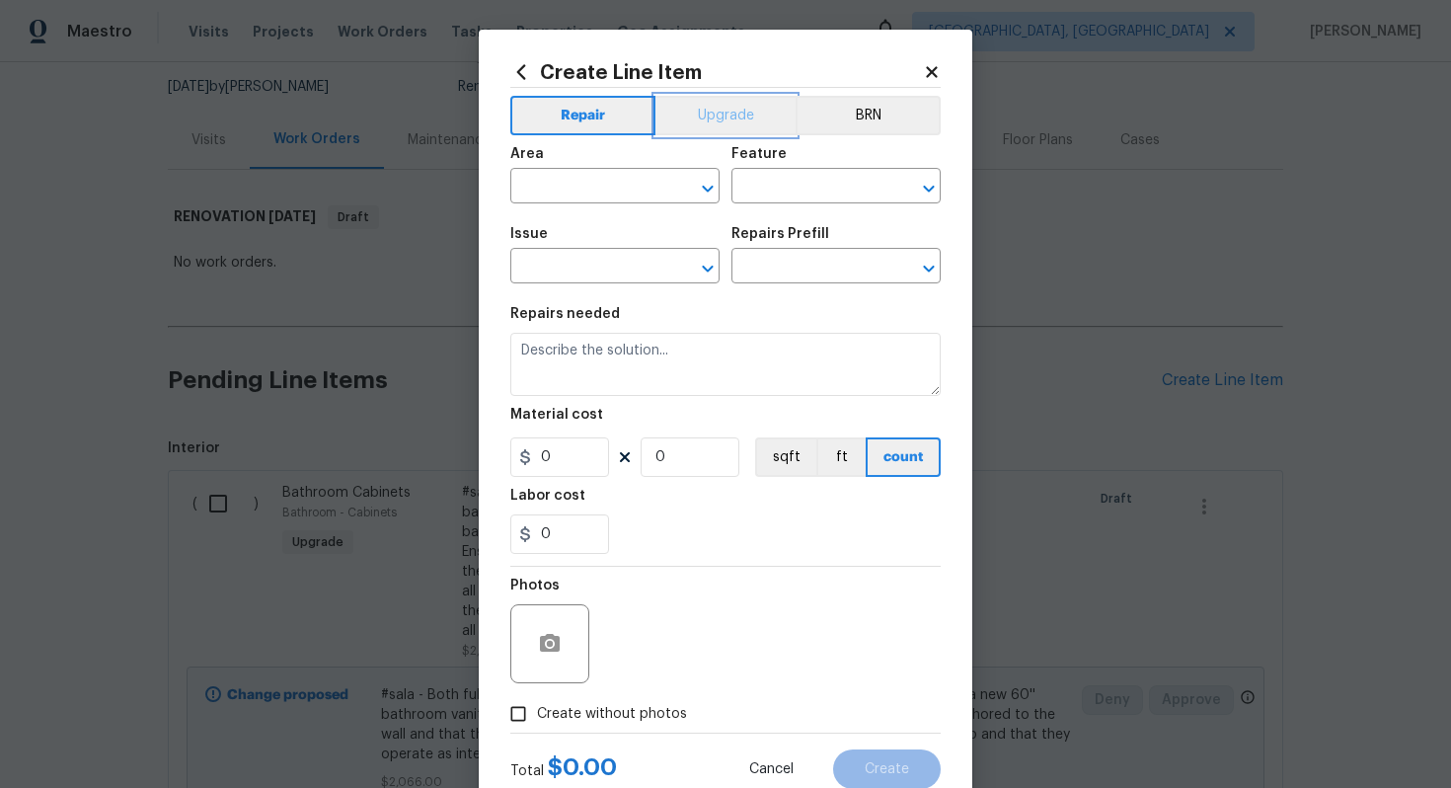
click at [703, 122] on button "Upgrade" at bounding box center [726, 115] width 141 height 39
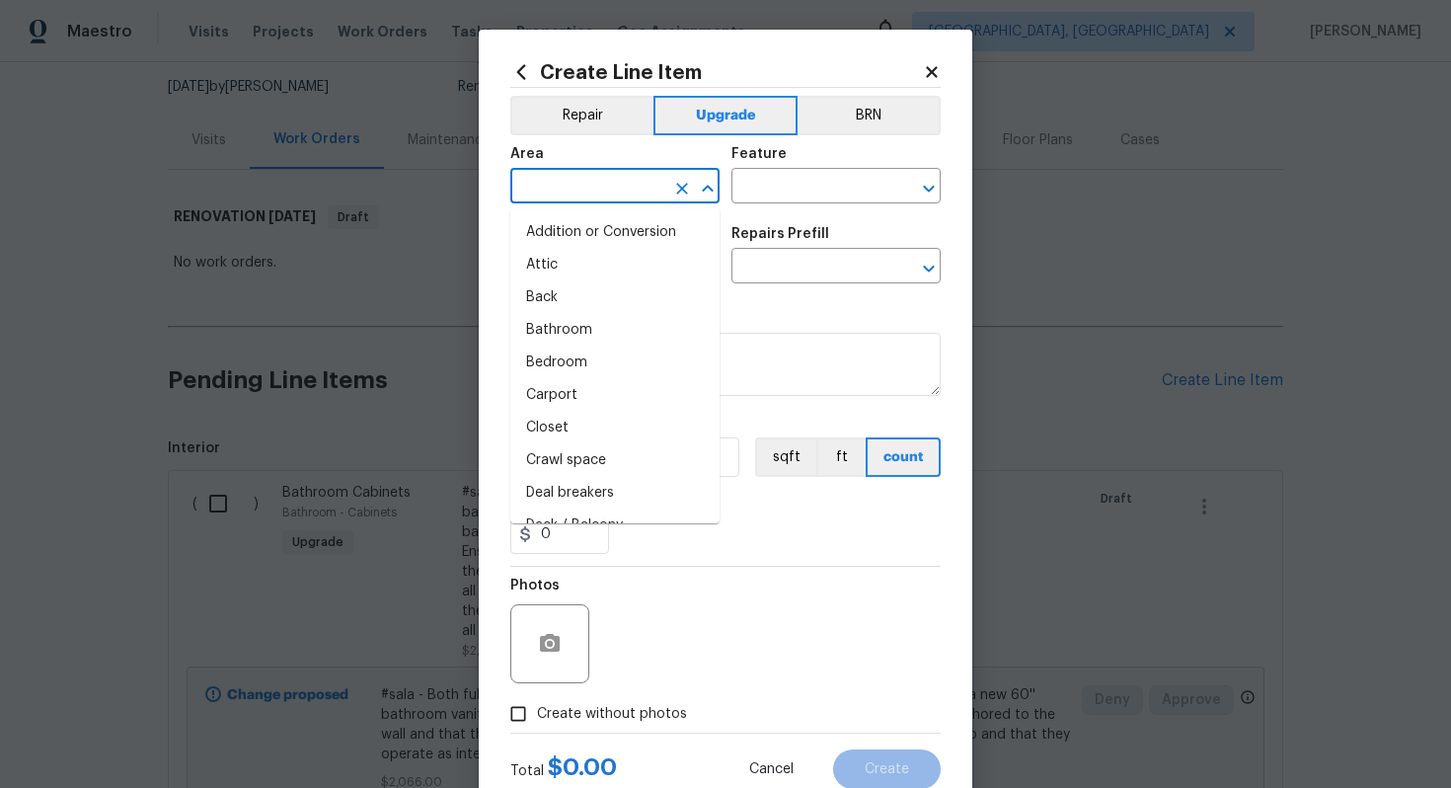
click at [586, 188] on input "text" at bounding box center [587, 188] width 154 height 31
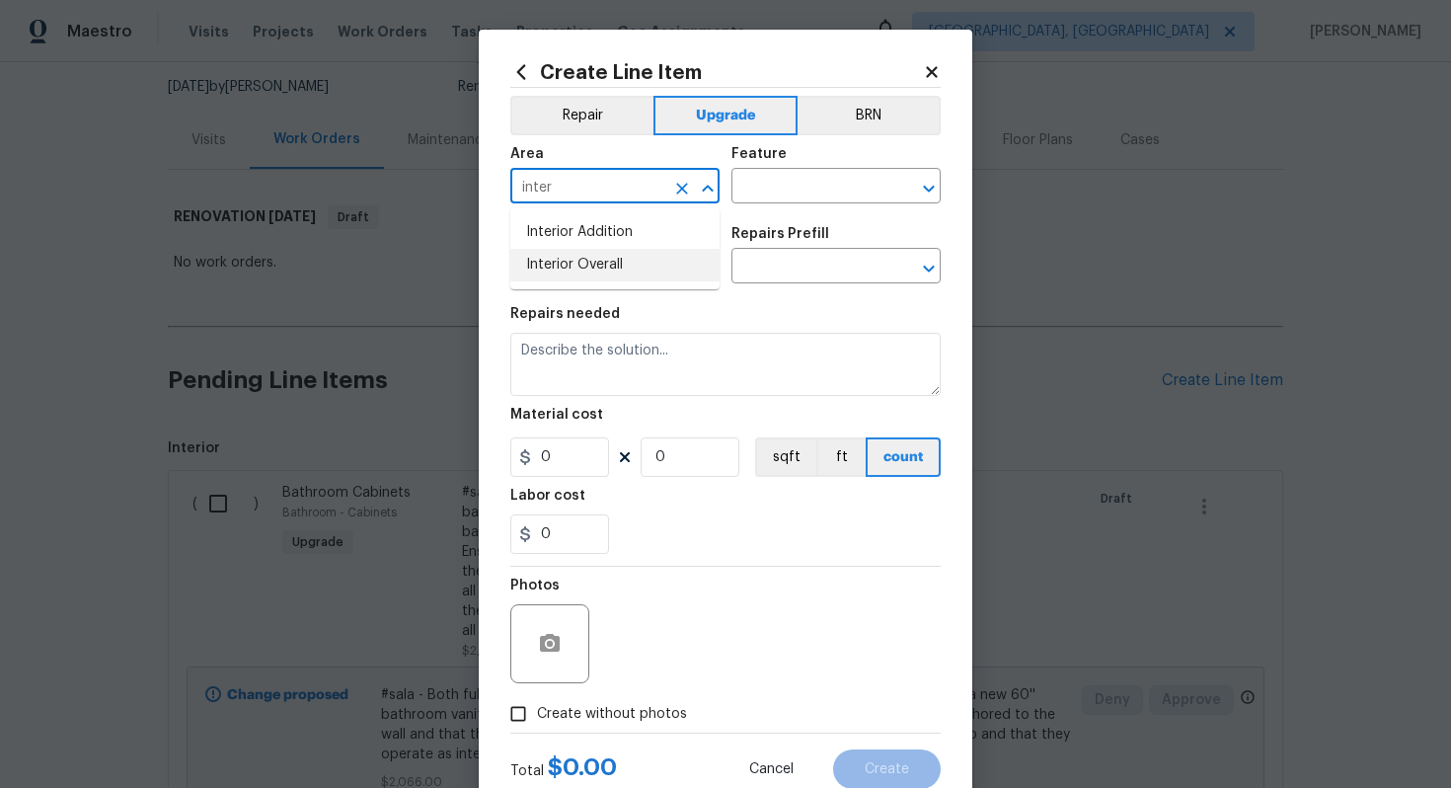
click at [635, 281] on ul "Interior Addition Interior Overall" at bounding box center [614, 248] width 209 height 81
click at [629, 271] on li "Interior Overall" at bounding box center [614, 265] width 209 height 33
type input "Interior Overall"
click at [783, 188] on input "text" at bounding box center [809, 188] width 154 height 31
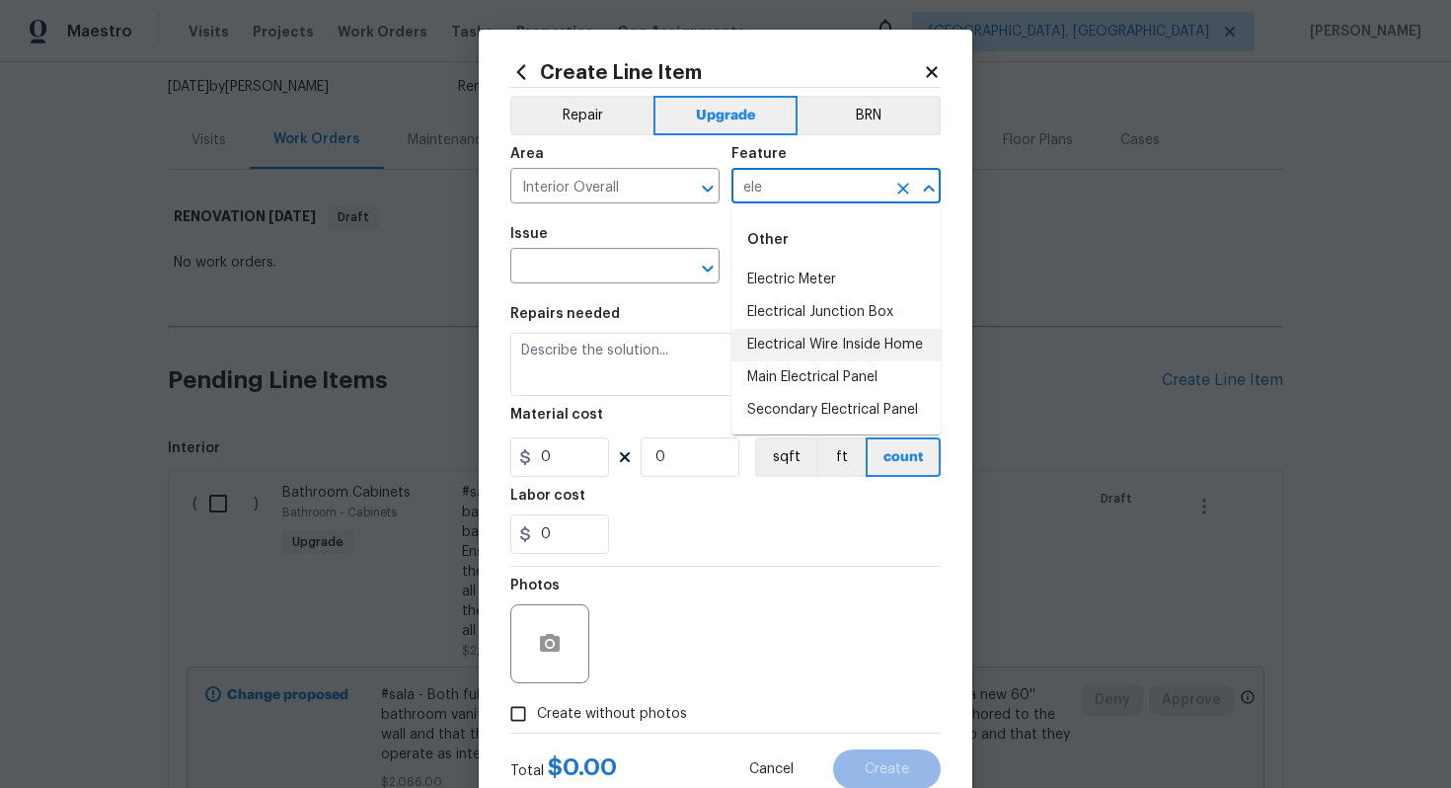
click at [840, 353] on li "Electrical Wire Inside Home" at bounding box center [836, 345] width 209 height 33
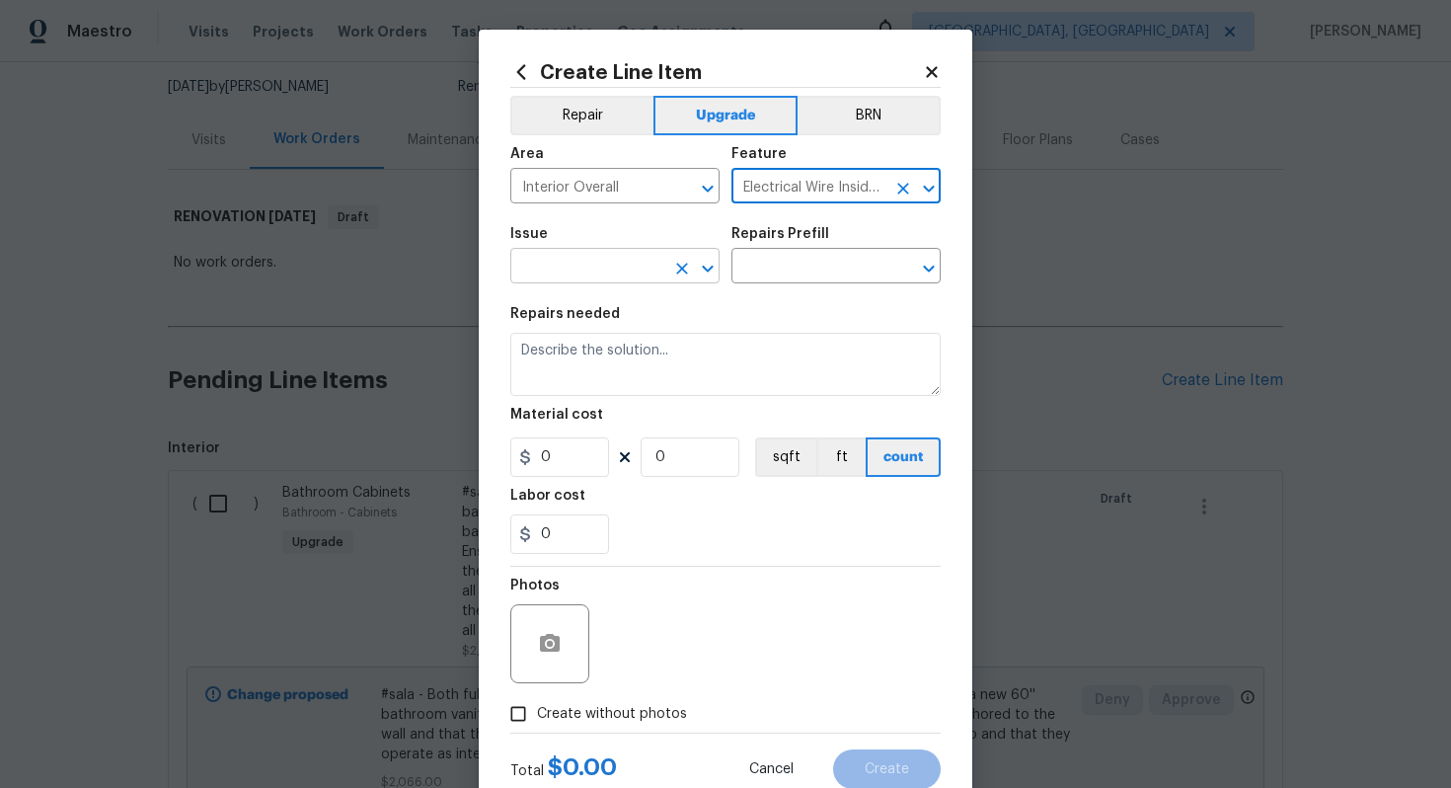
type input "Electrical Wire Inside Home"
click at [550, 272] on input "text" at bounding box center [587, 268] width 154 height 31
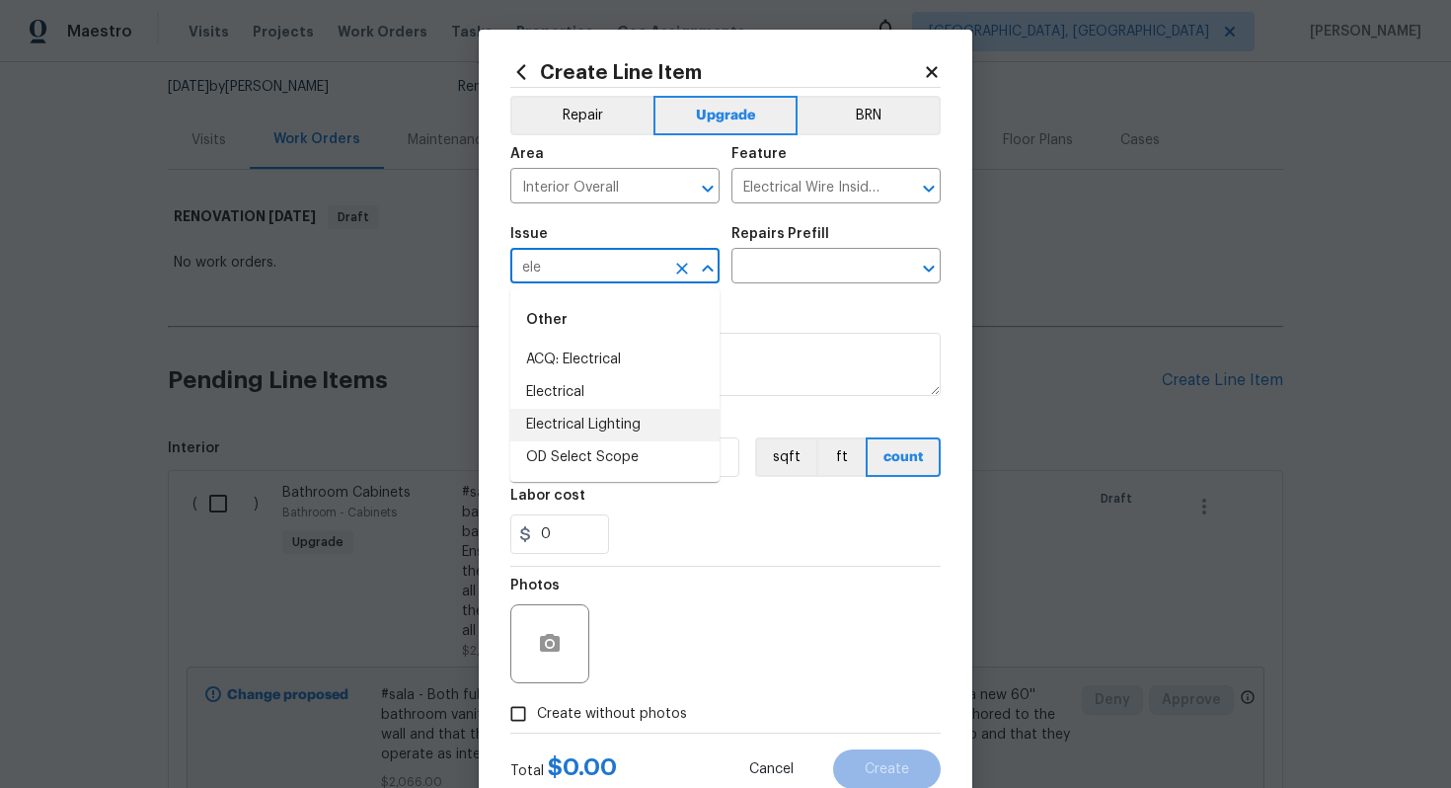
click at [602, 434] on li "Electrical Lighting" at bounding box center [614, 425] width 209 height 33
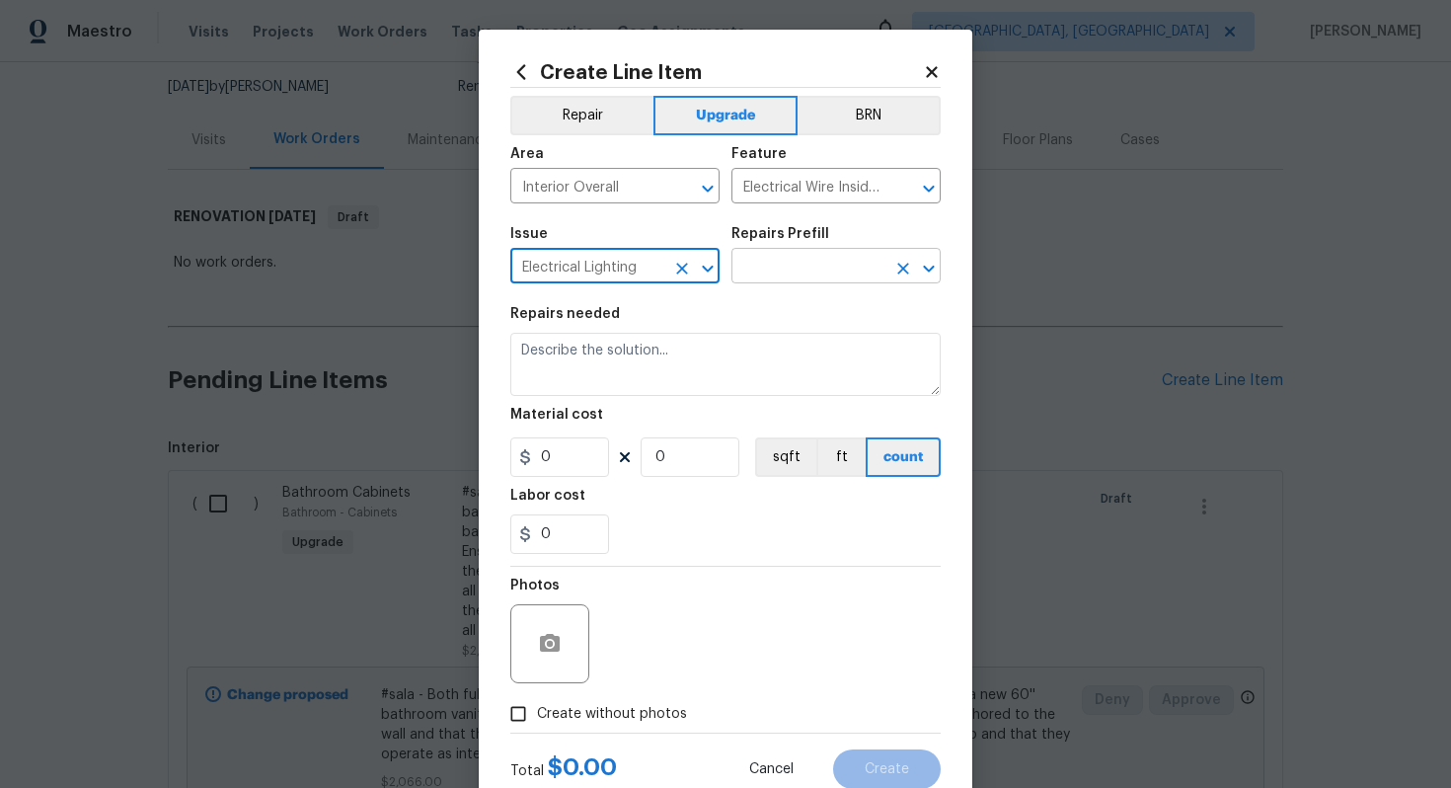
type input "Electrical Lighting"
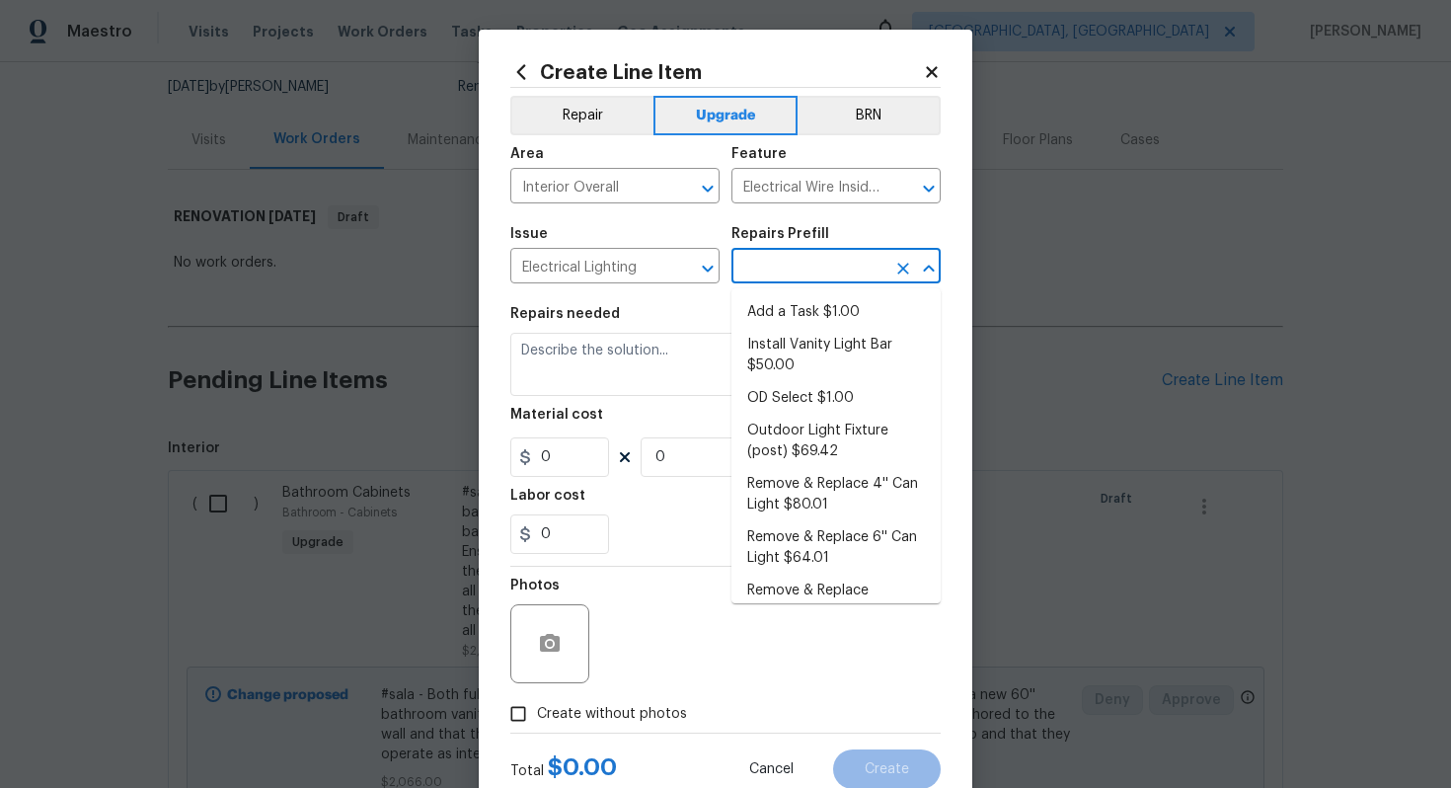
click at [769, 259] on input "text" at bounding box center [809, 268] width 154 height 31
click at [775, 327] on li "Add a Task $1.00" at bounding box center [836, 312] width 209 height 33
type input "Add a Task $1.00"
type textarea "HPM to detail"
type input "1"
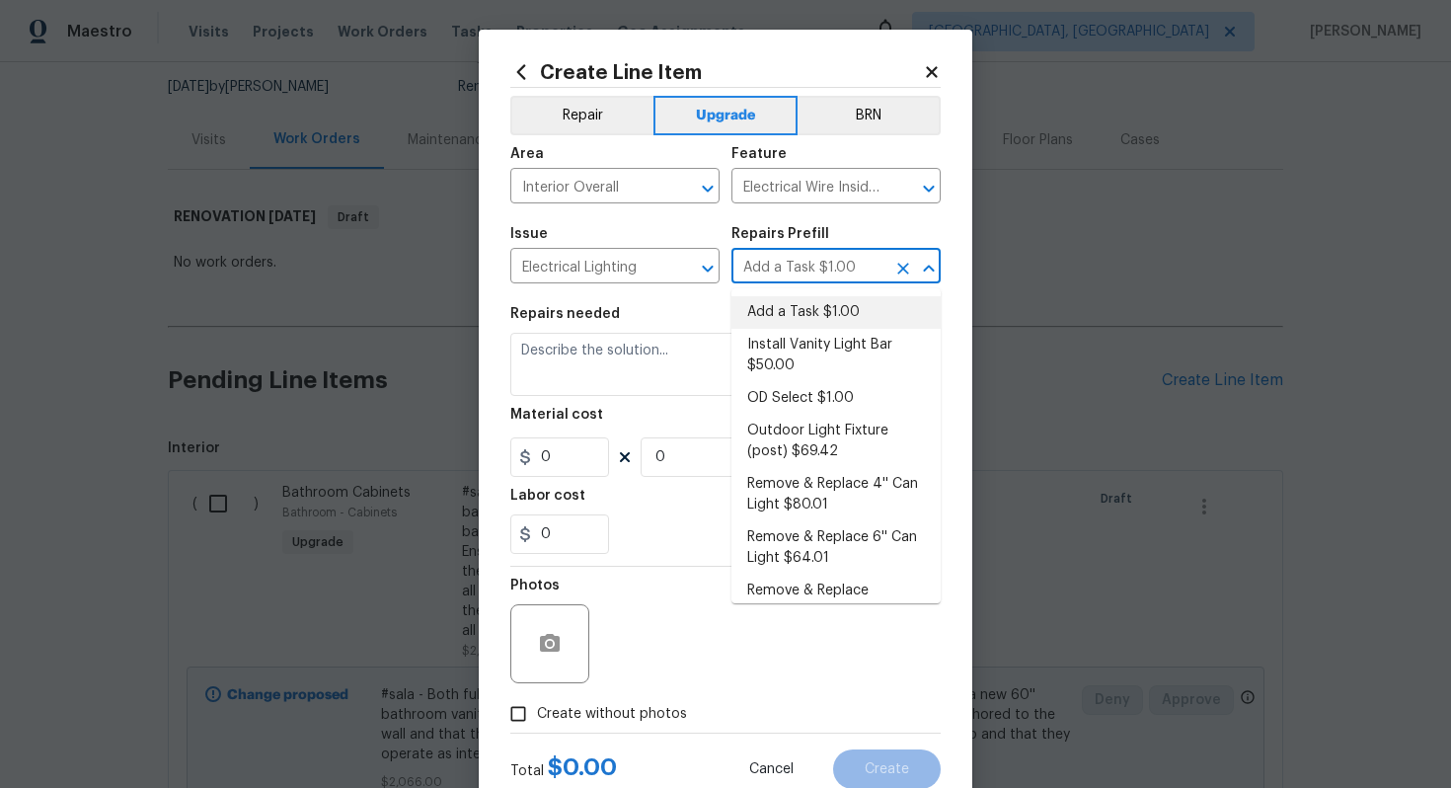
type input "1"
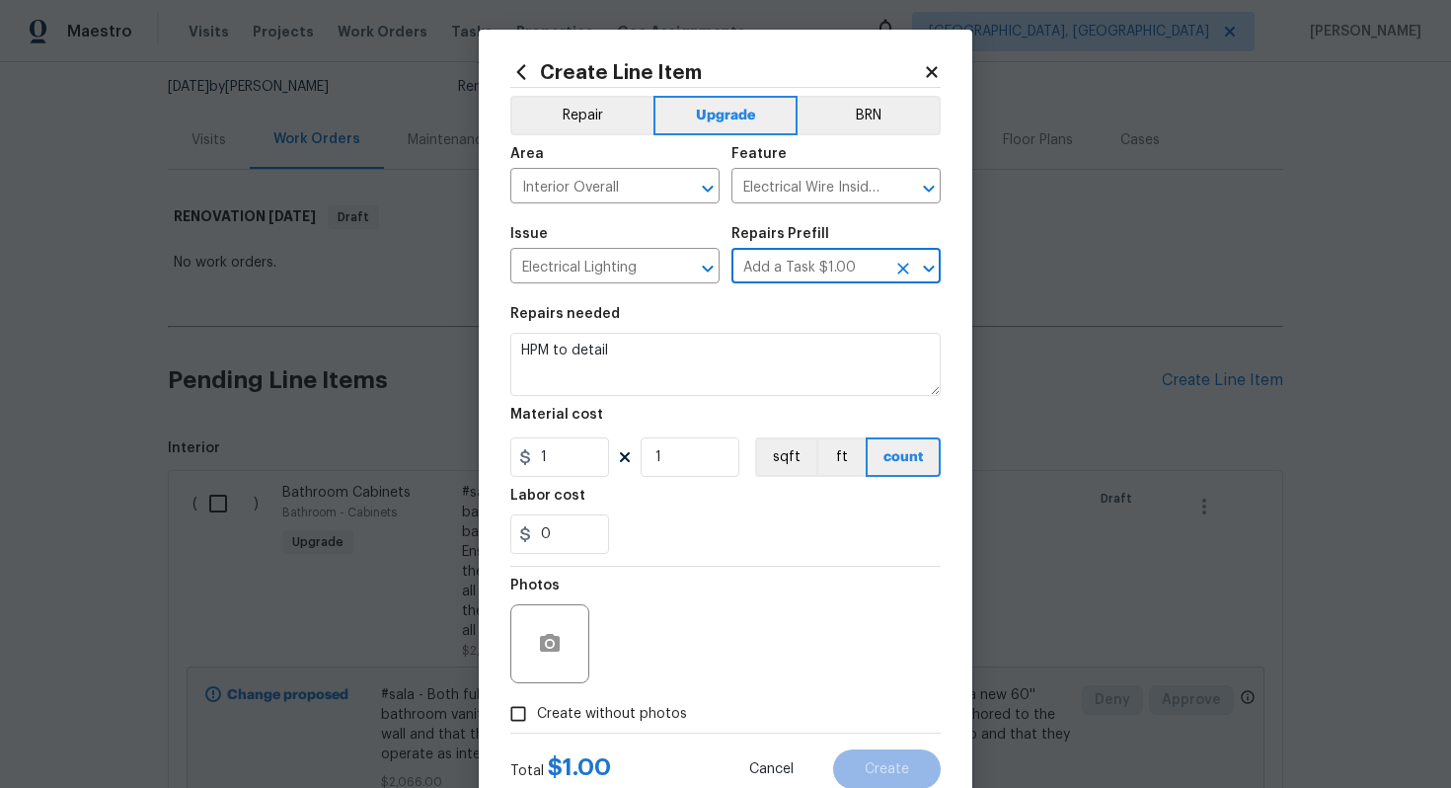
click at [697, 403] on section "Repairs needed HPM to detail Material cost 1 1 sqft ft count Labor cost 0" at bounding box center [725, 430] width 430 height 271
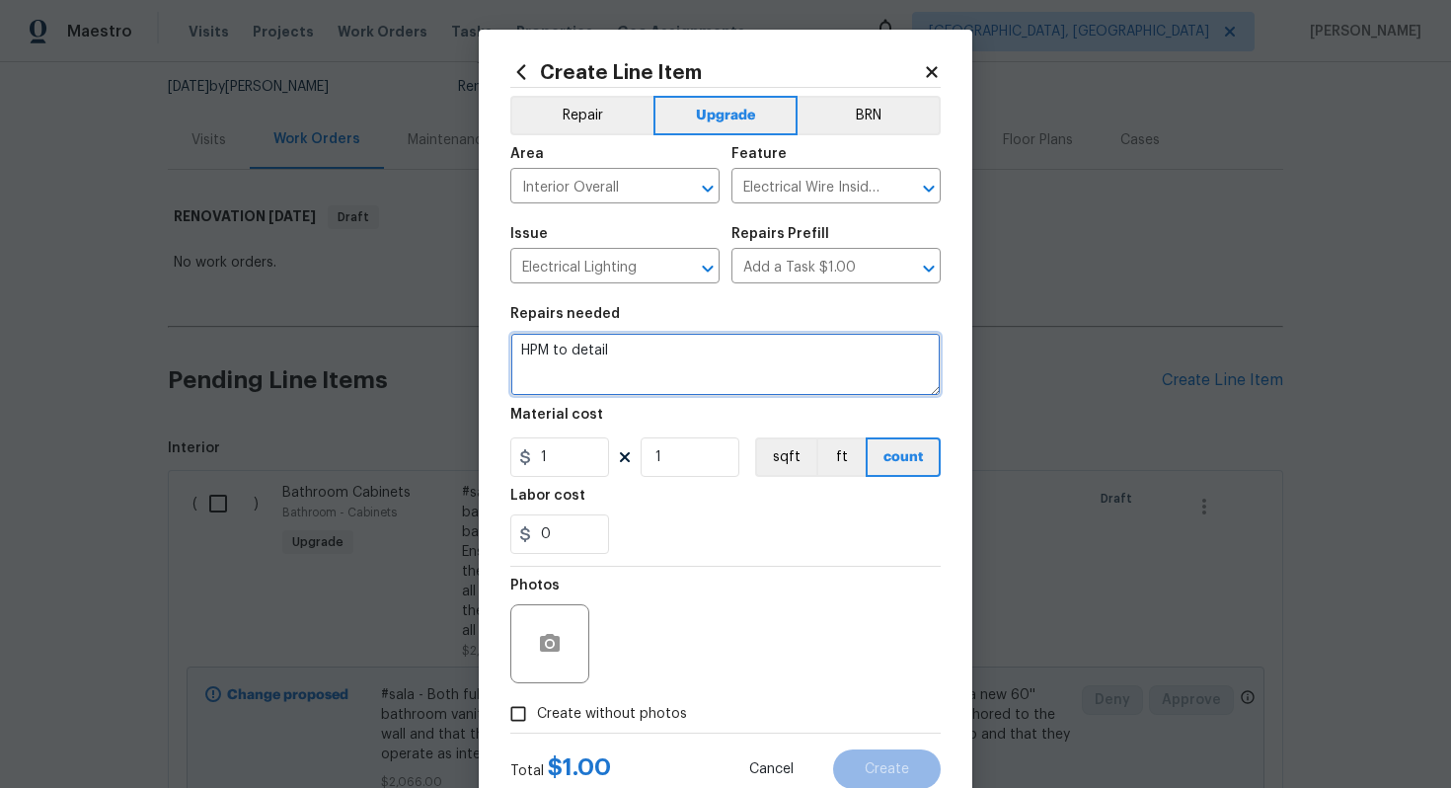
click at [686, 358] on textarea "HPM to detail" at bounding box center [725, 364] width 430 height 63
type textarea "@"
paste textarea "Replace some lights"
paste textarea "HPM's discretion"
type textarea "#sala - Replace some lights - HPM's discretion"
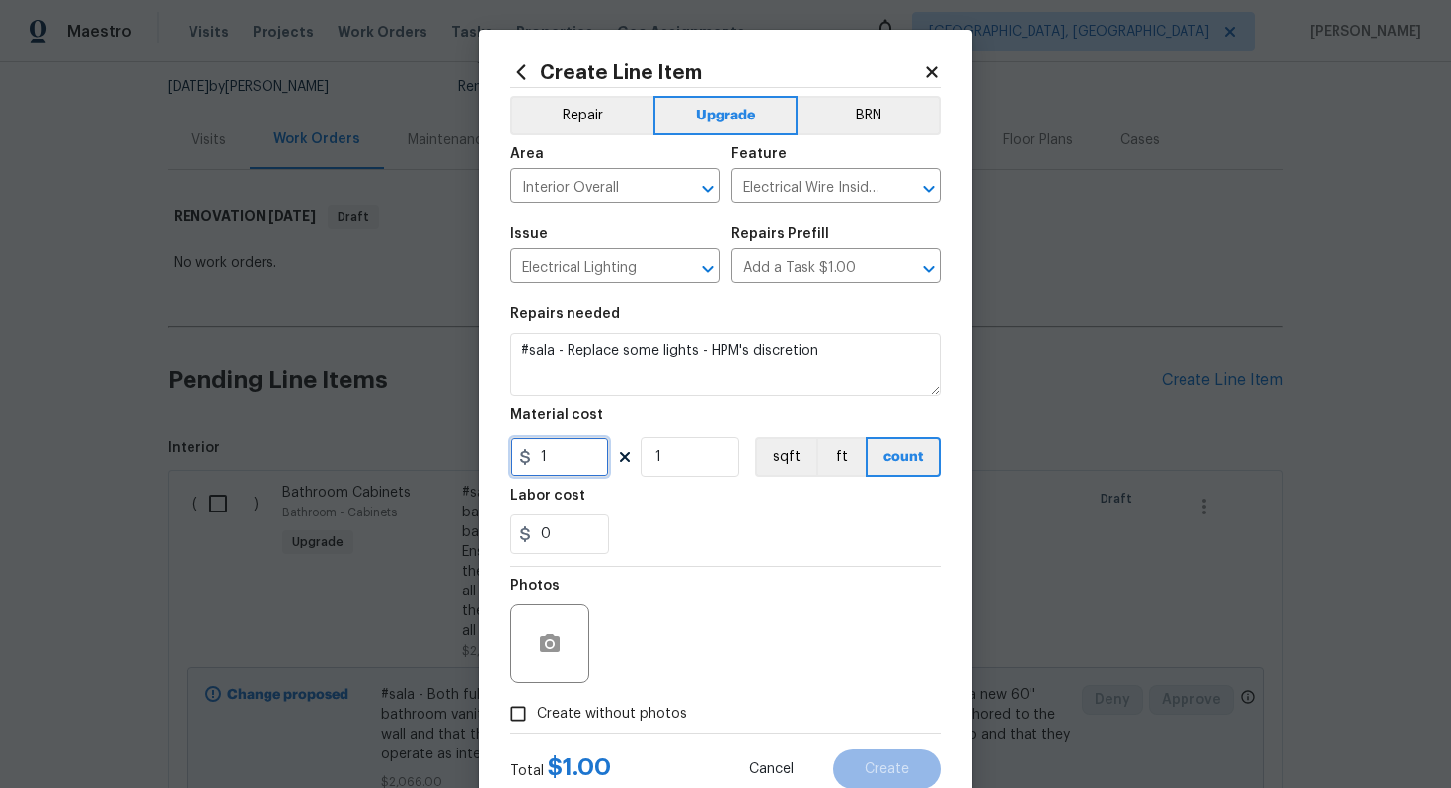
click at [564, 464] on input "1" at bounding box center [559, 456] width 99 height 39
type input "600"
click at [642, 711] on span "Create without photos" at bounding box center [612, 714] width 150 height 21
click at [537, 711] on input "Create without photos" at bounding box center [519, 714] width 38 height 38
checkbox input "true"
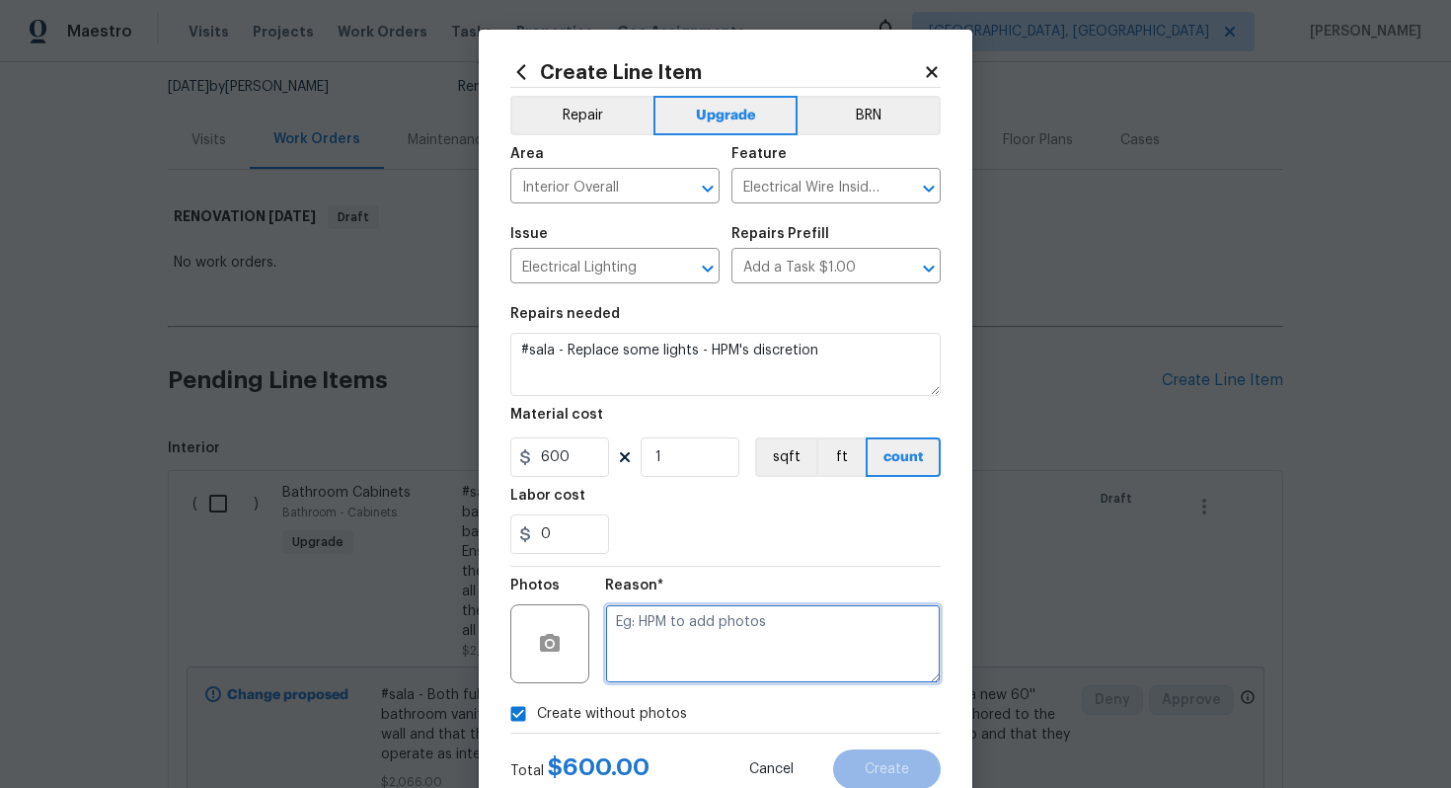
click at [676, 670] on textarea at bounding box center [773, 643] width 336 height 79
type textarea "n/a"
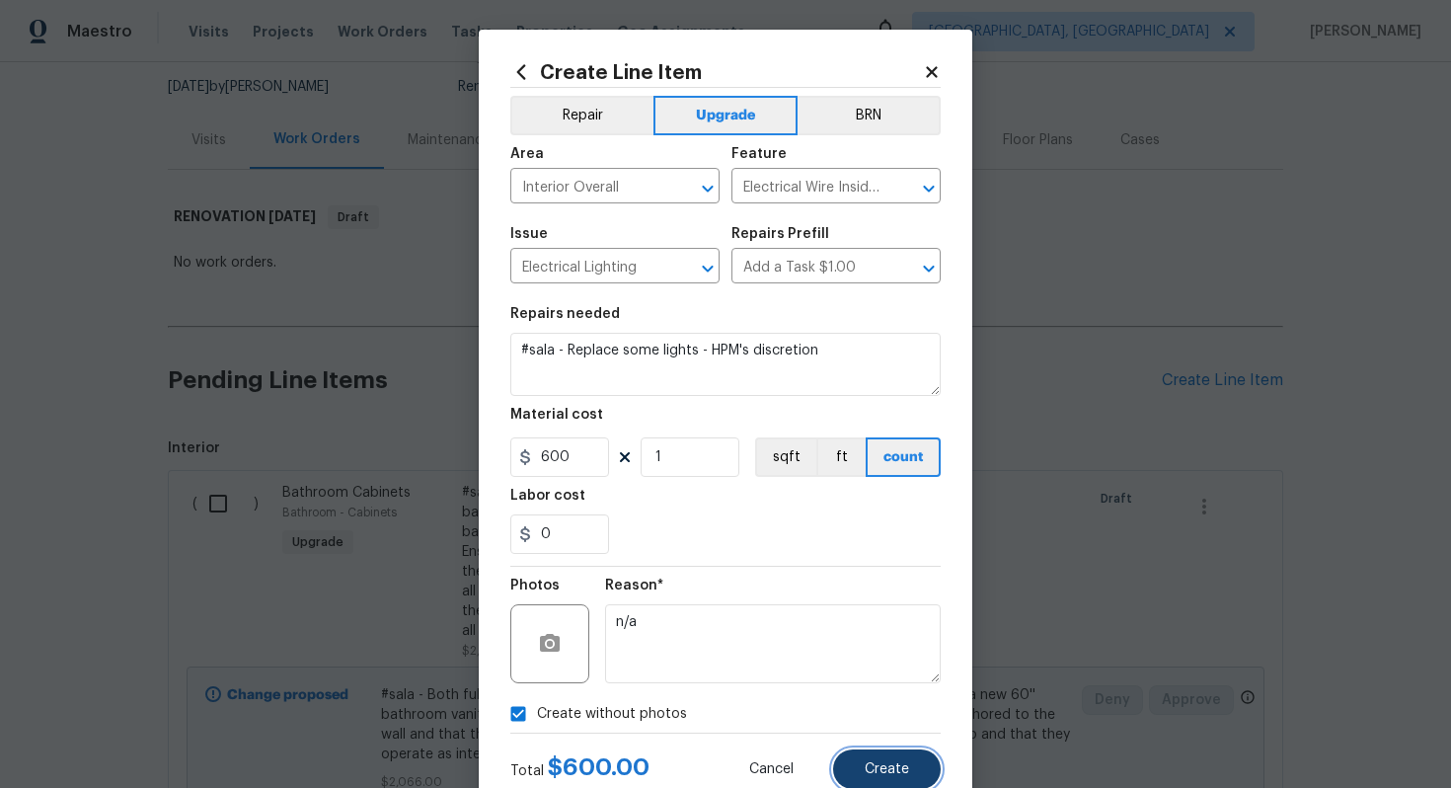
click at [870, 770] on span "Create" at bounding box center [887, 769] width 44 height 15
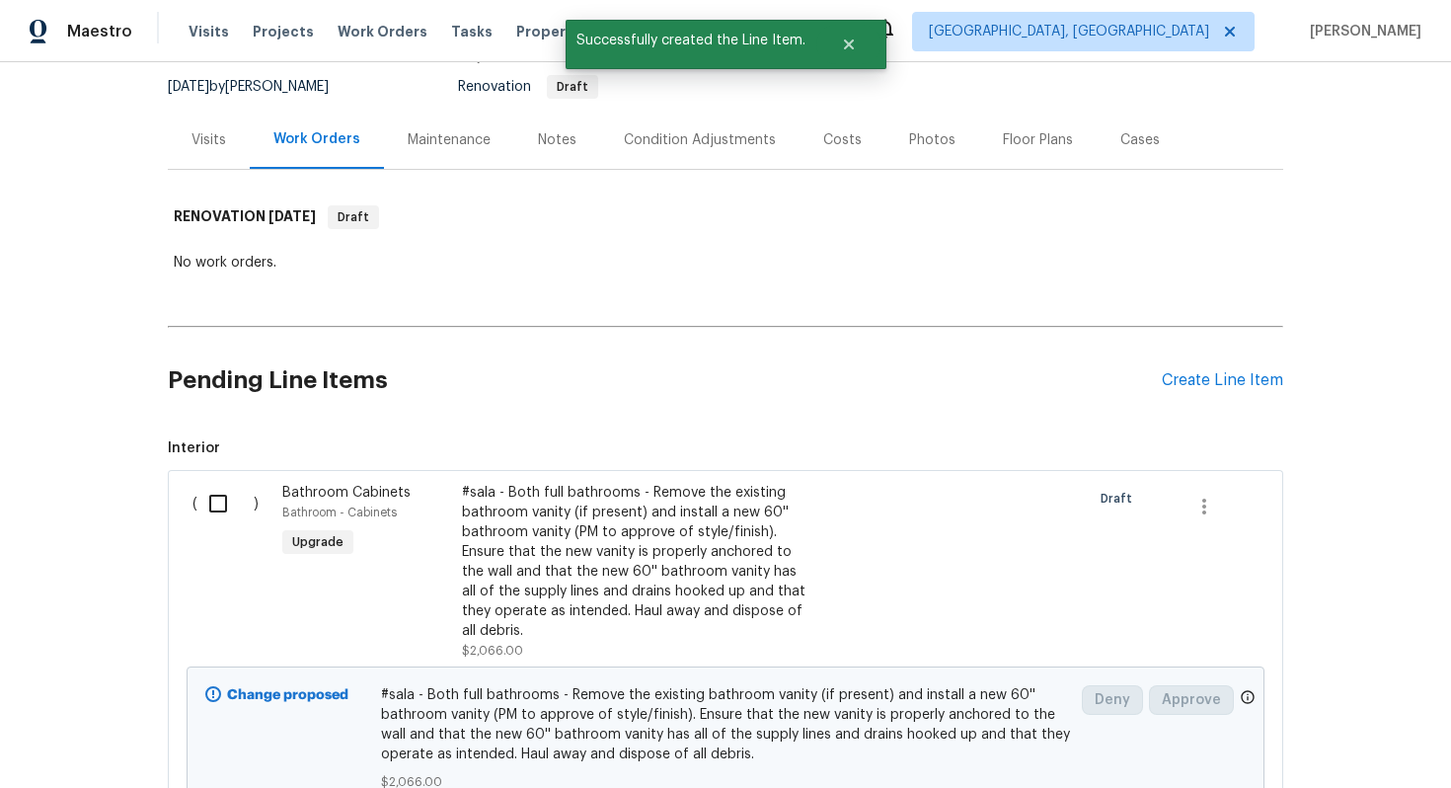
scroll to position [0, 0]
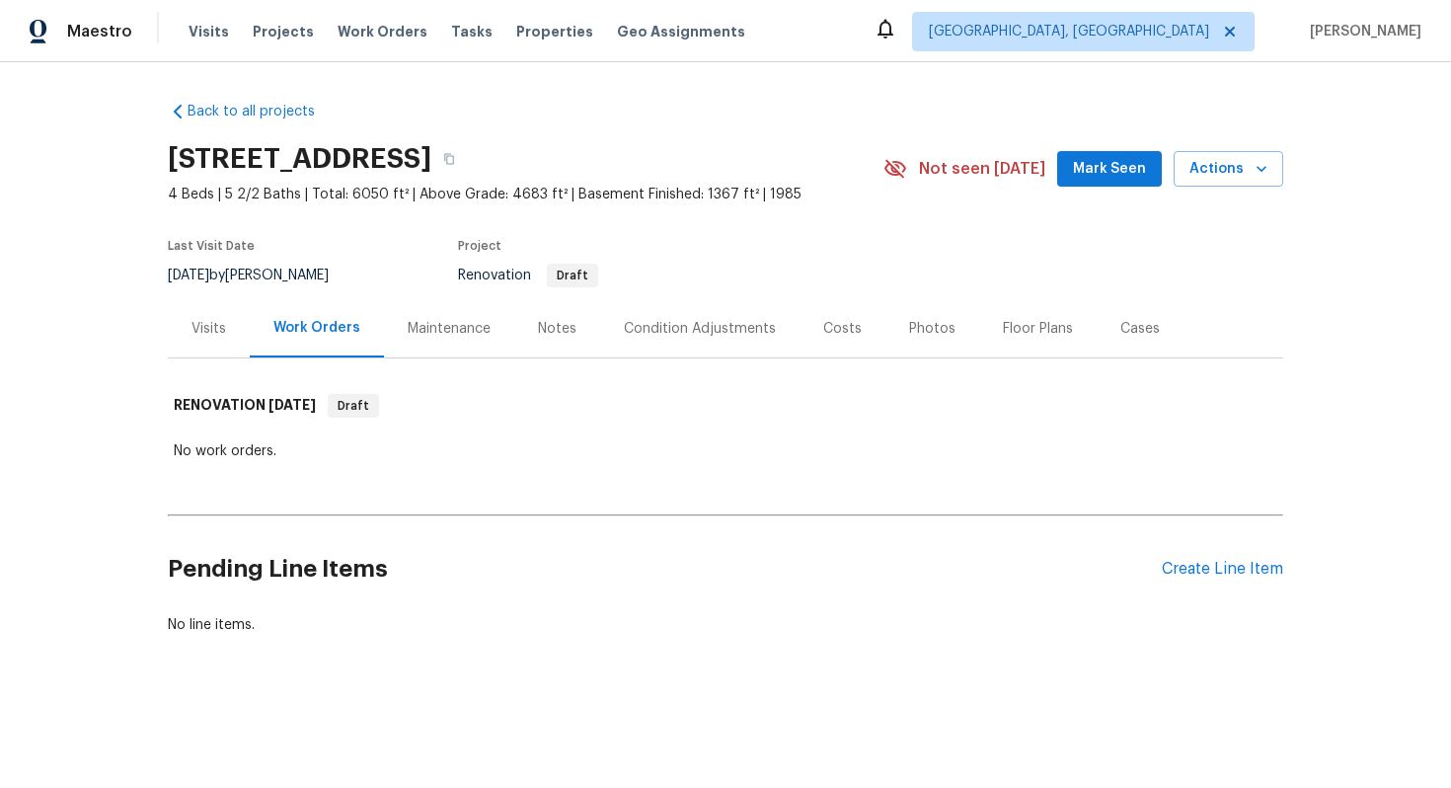
click at [1198, 558] on div "Pending Line Items Create Line Item" at bounding box center [726, 569] width 1116 height 92
click at [1184, 569] on div "Create Line Item" at bounding box center [1222, 569] width 121 height 19
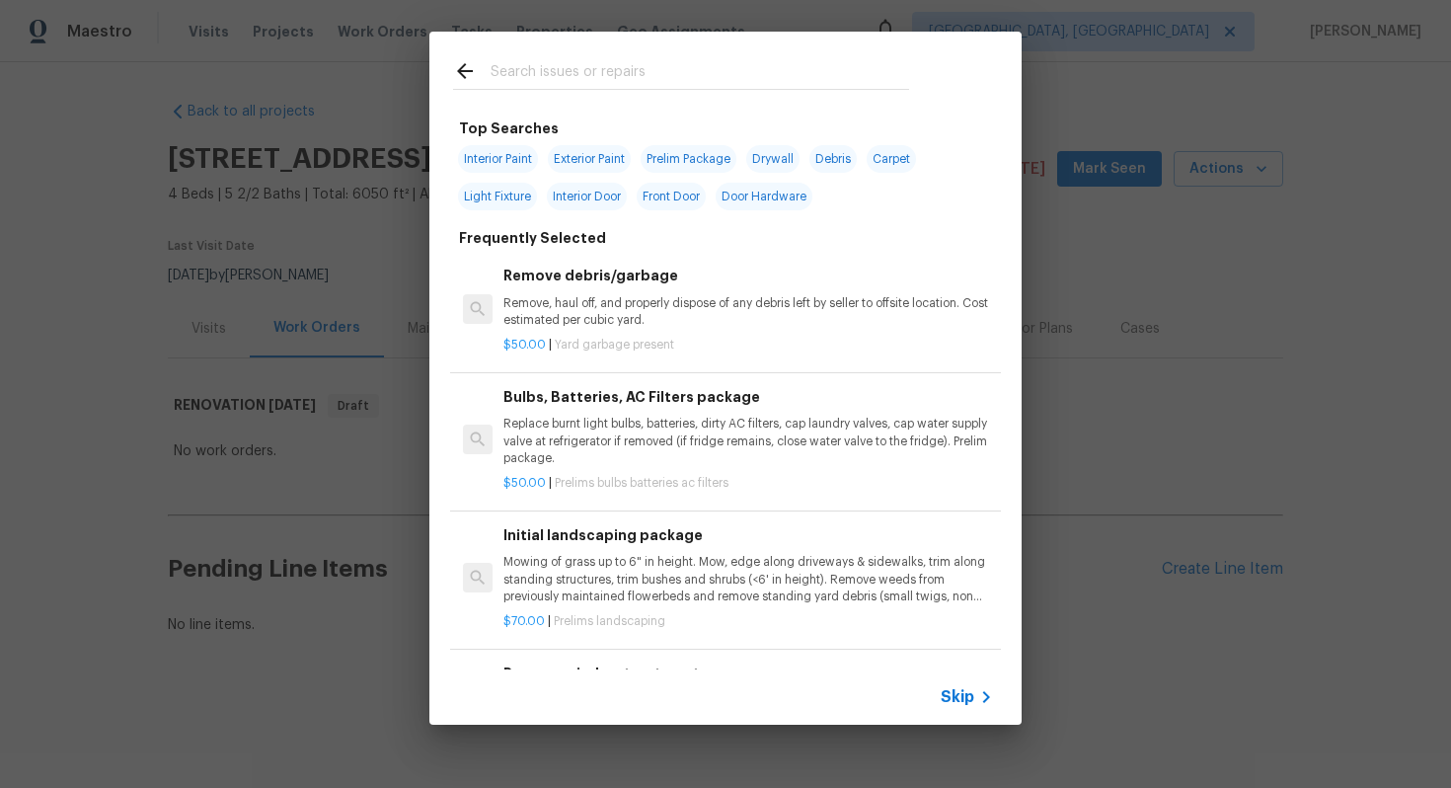
click at [958, 691] on span "Skip" at bounding box center [958, 697] width 34 height 20
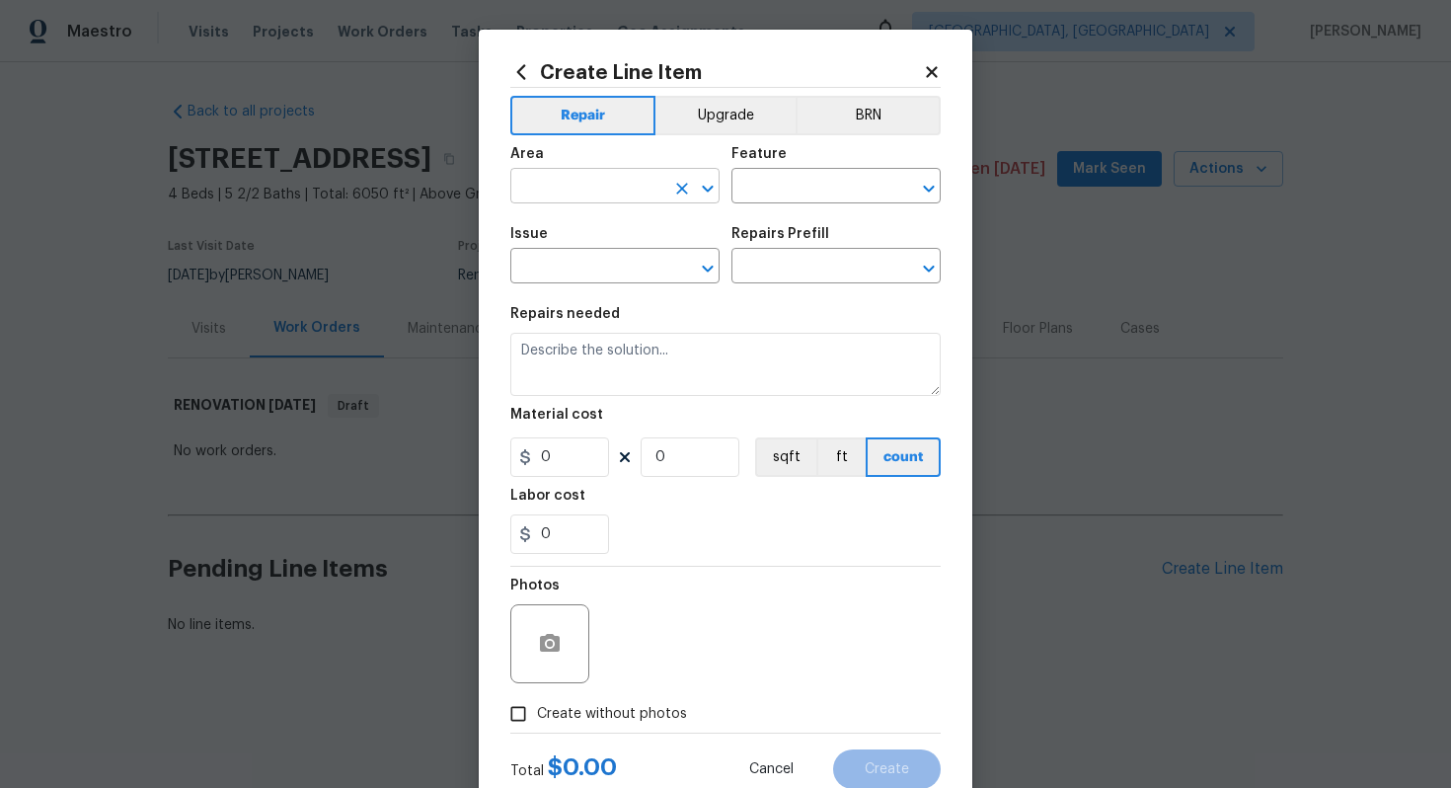
click at [589, 190] on input "text" at bounding box center [587, 188] width 154 height 31
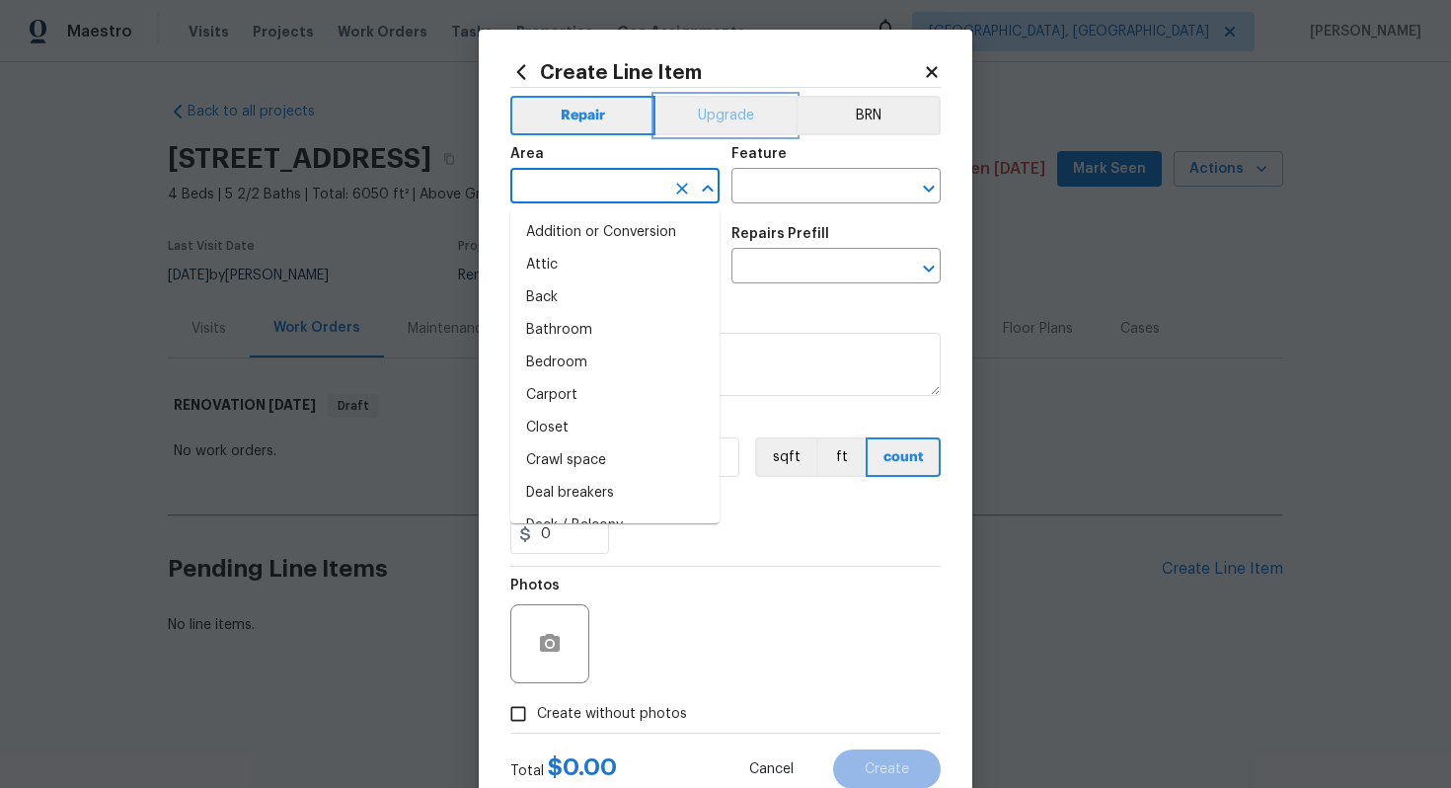
click at [713, 119] on button "Upgrade" at bounding box center [726, 115] width 141 height 39
click at [578, 198] on input "text" at bounding box center [587, 188] width 154 height 31
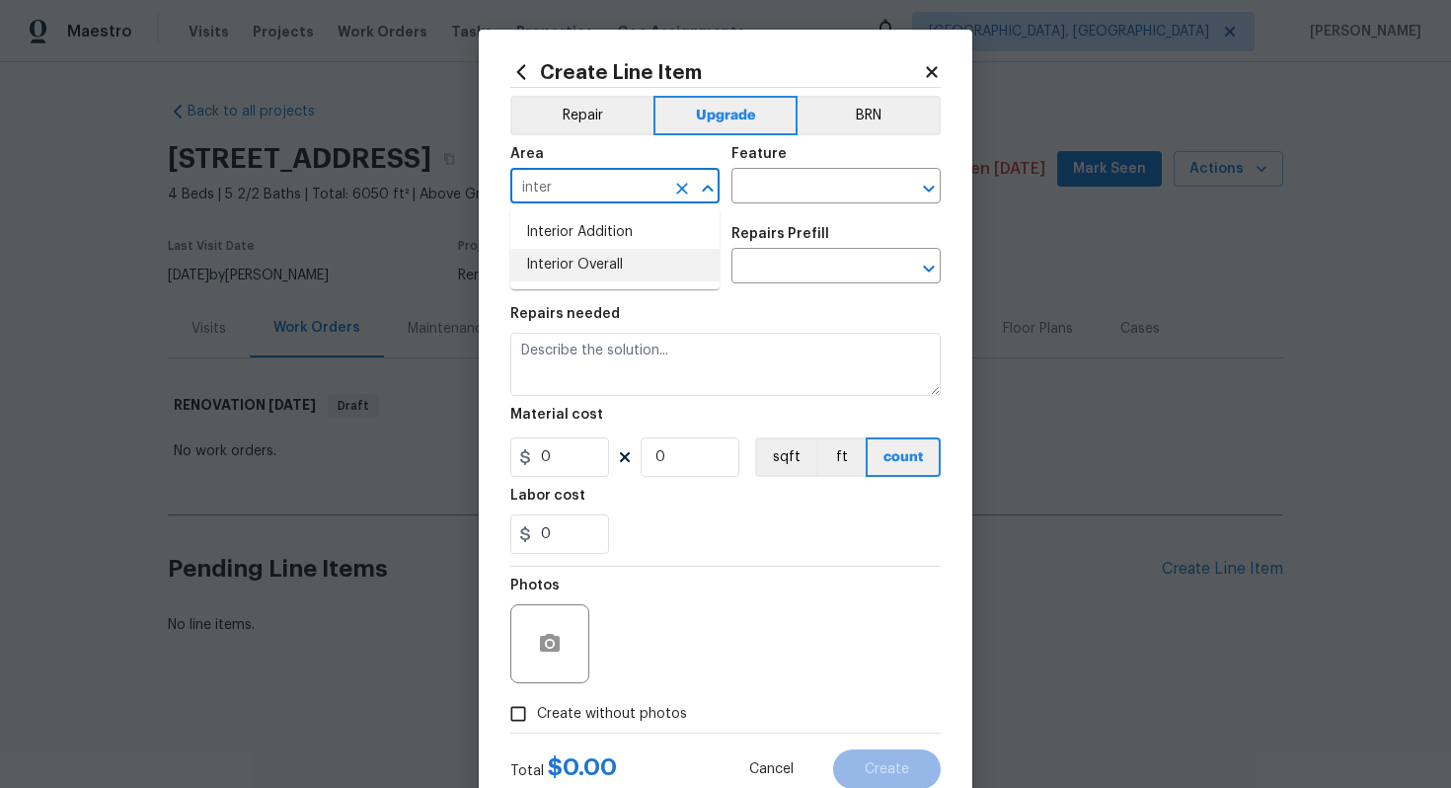
click at [610, 264] on li "Interior Overall" at bounding box center [614, 265] width 209 height 33
type input "Interior Overall"
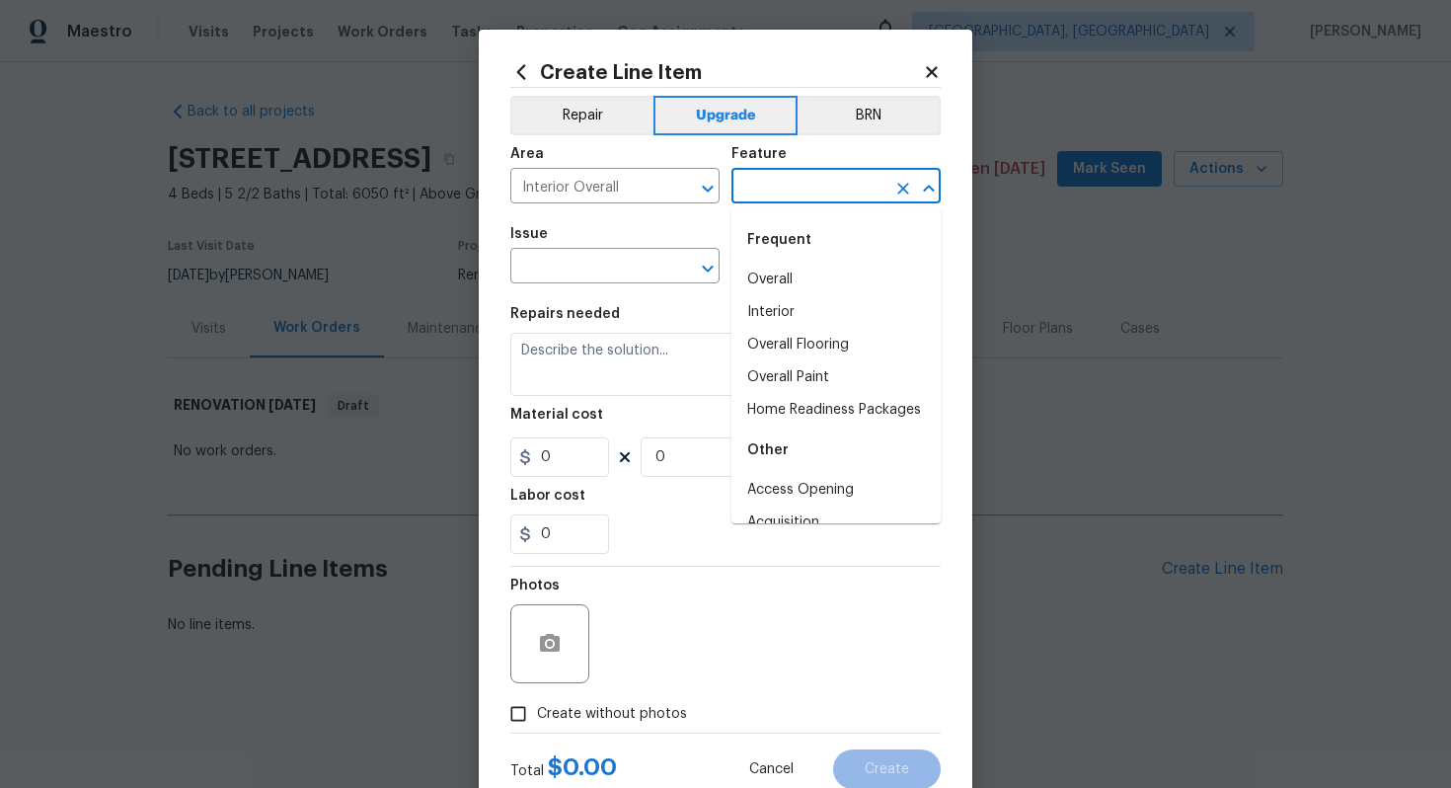
click at [783, 186] on input "text" at bounding box center [809, 188] width 154 height 31
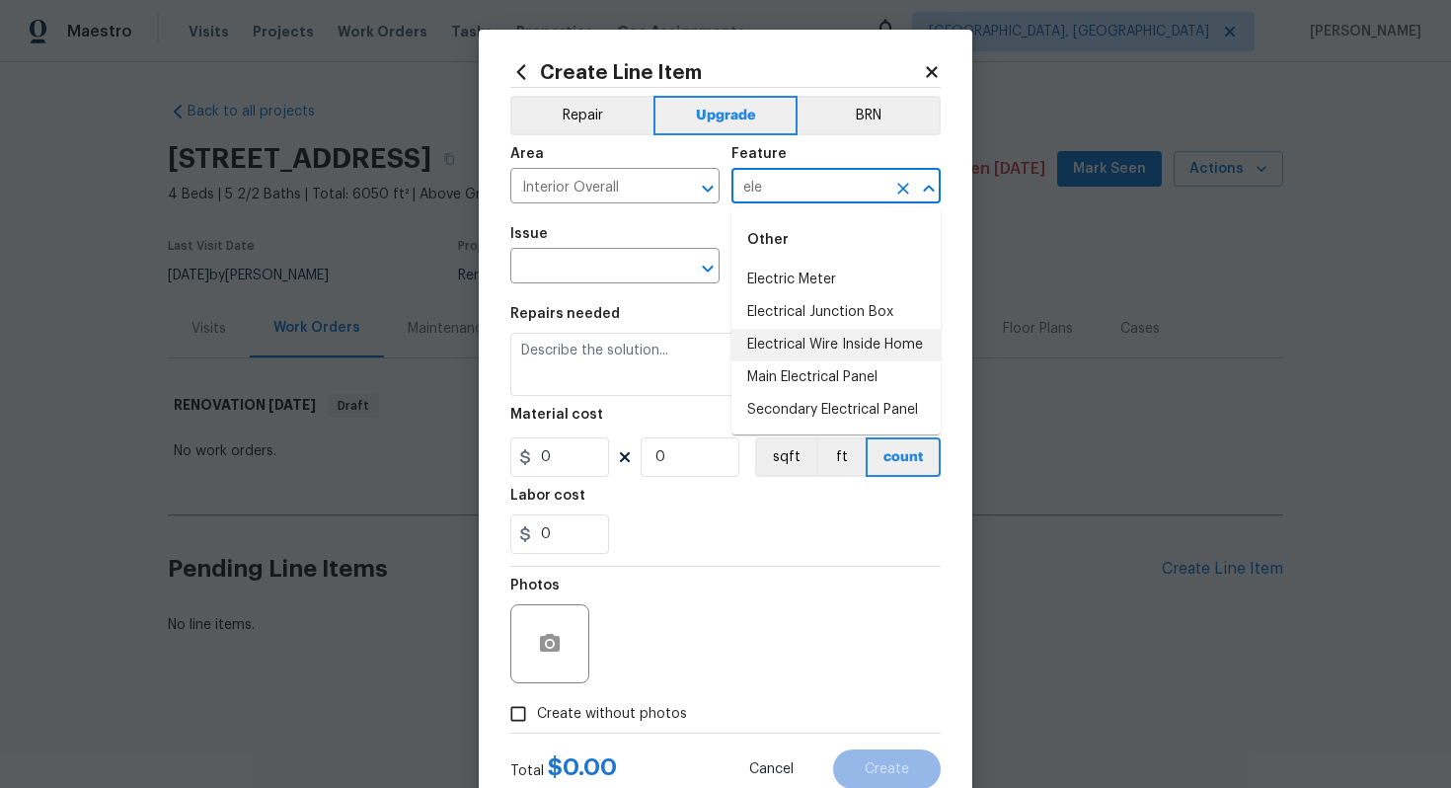
click at [860, 352] on li "Electrical Wire Inside Home" at bounding box center [836, 345] width 209 height 33
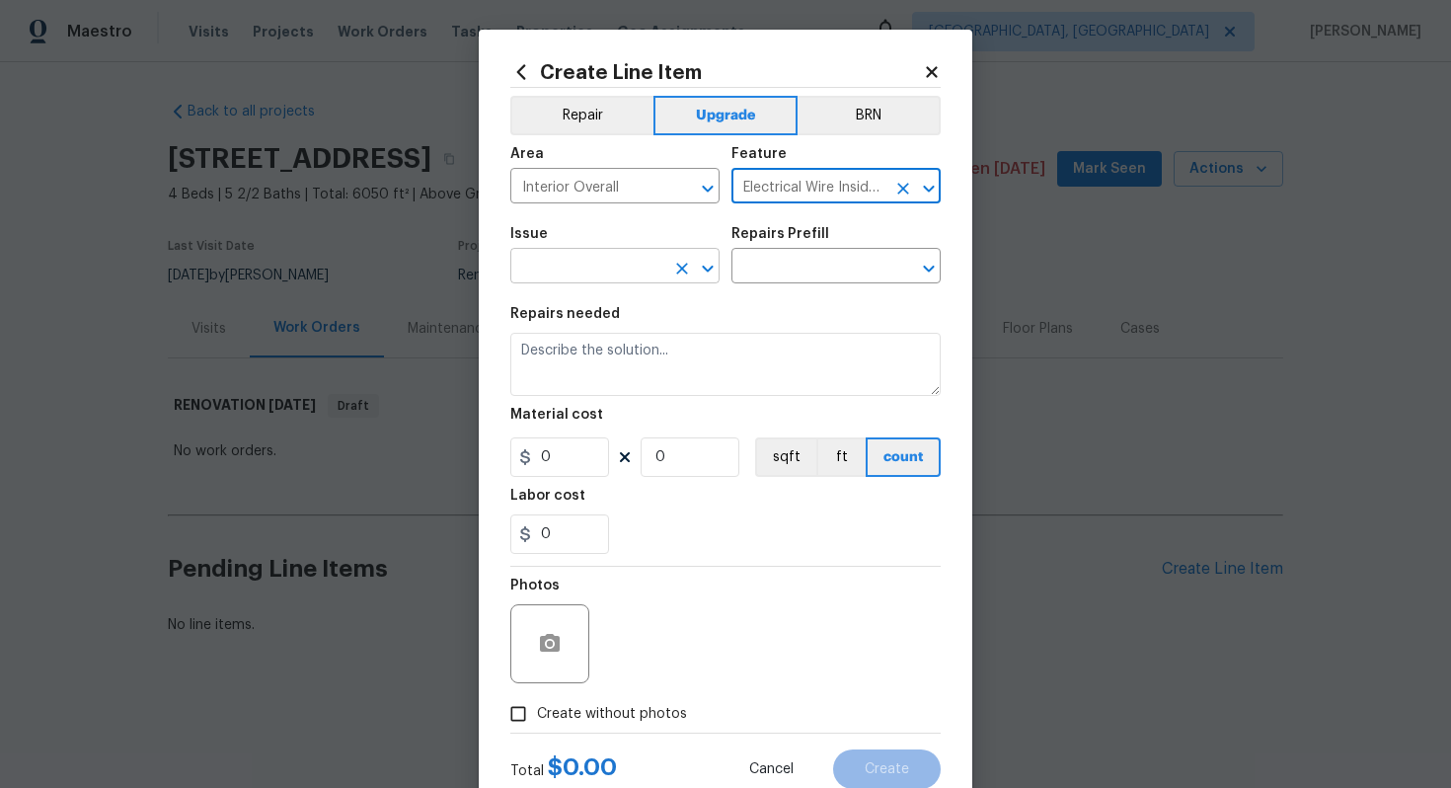
type input "Electrical Wire Inside Home"
click at [551, 274] on input "text" at bounding box center [587, 268] width 154 height 31
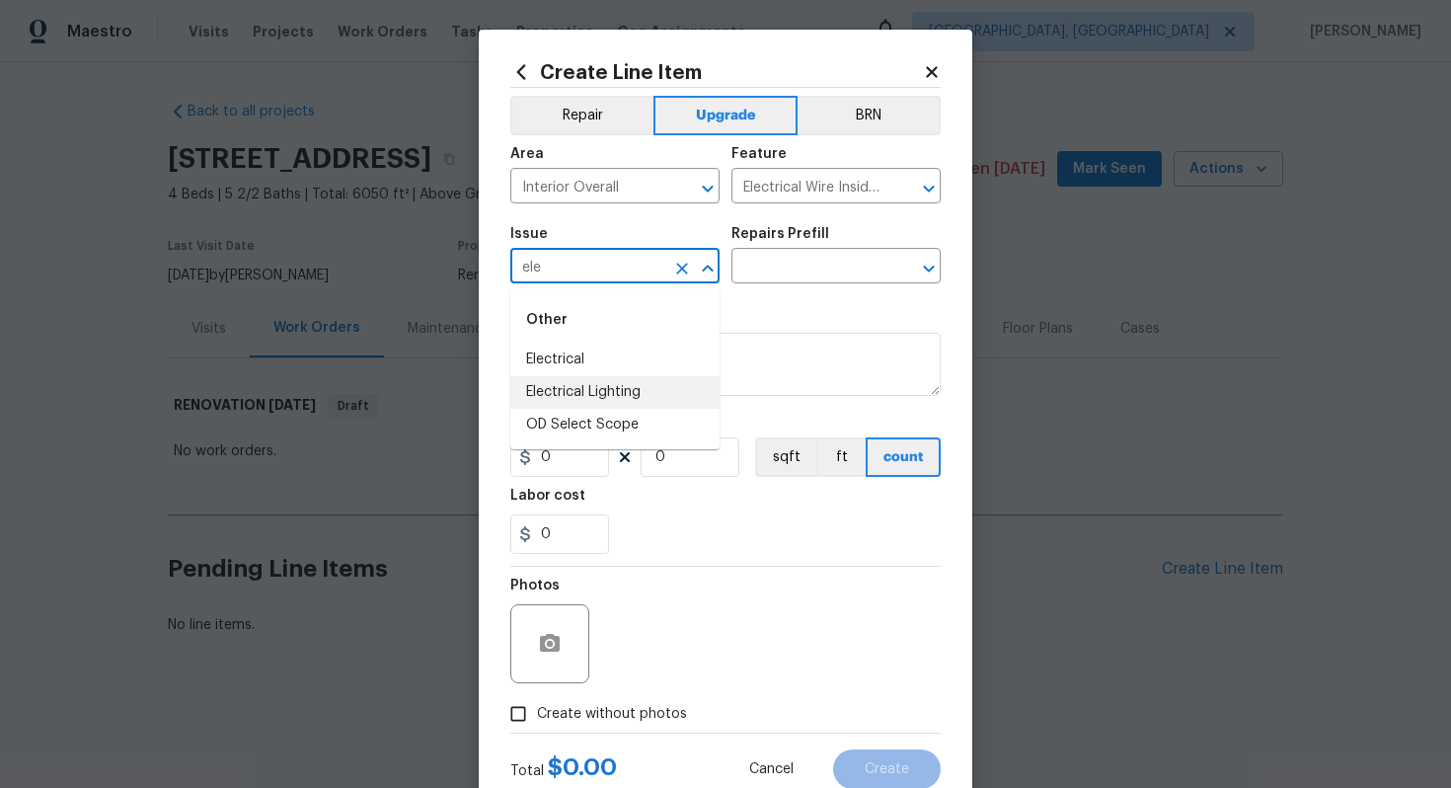
click at [606, 396] on li "Electrical Lighting" at bounding box center [614, 392] width 209 height 33
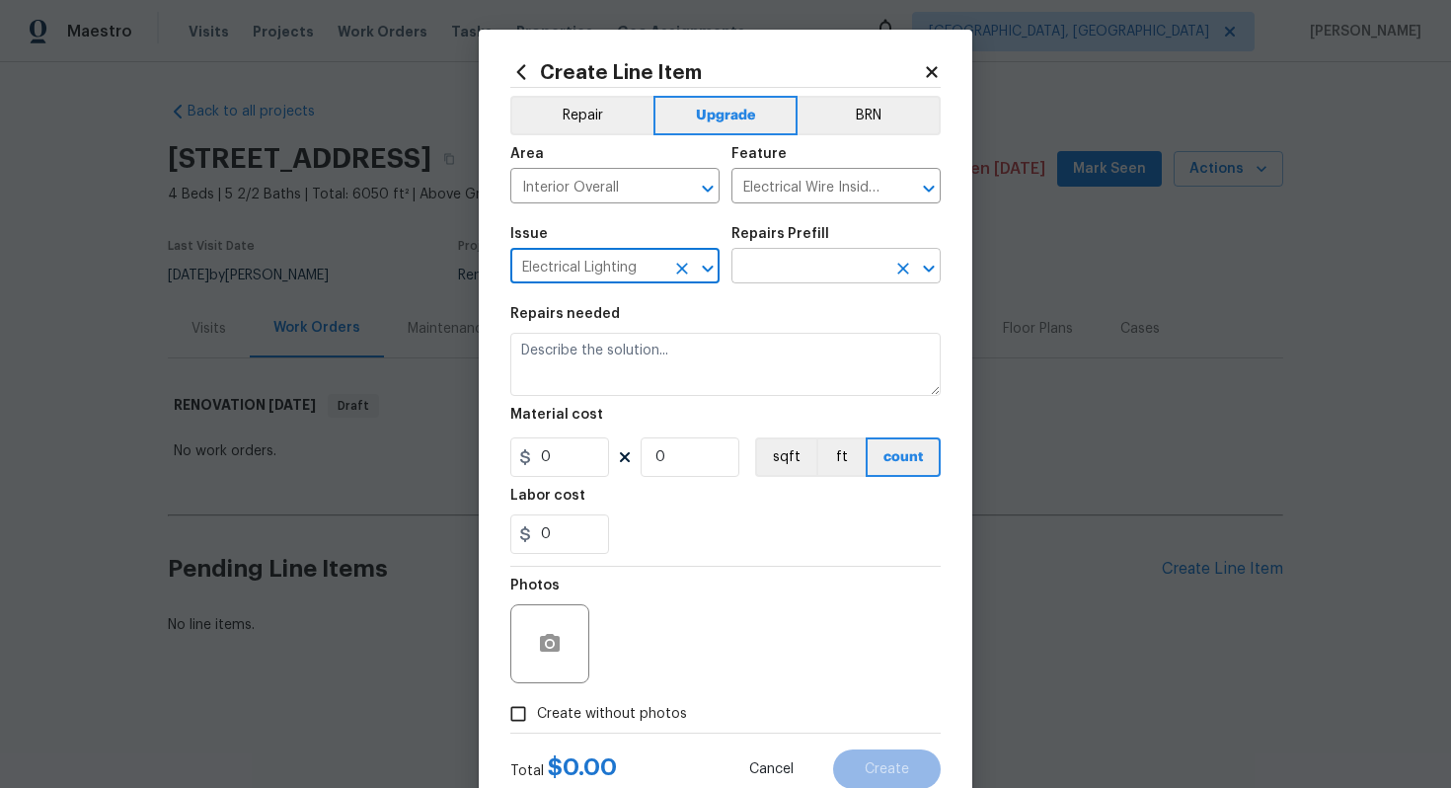
type input "Electrical Lighting"
click at [766, 277] on input "text" at bounding box center [809, 268] width 154 height 31
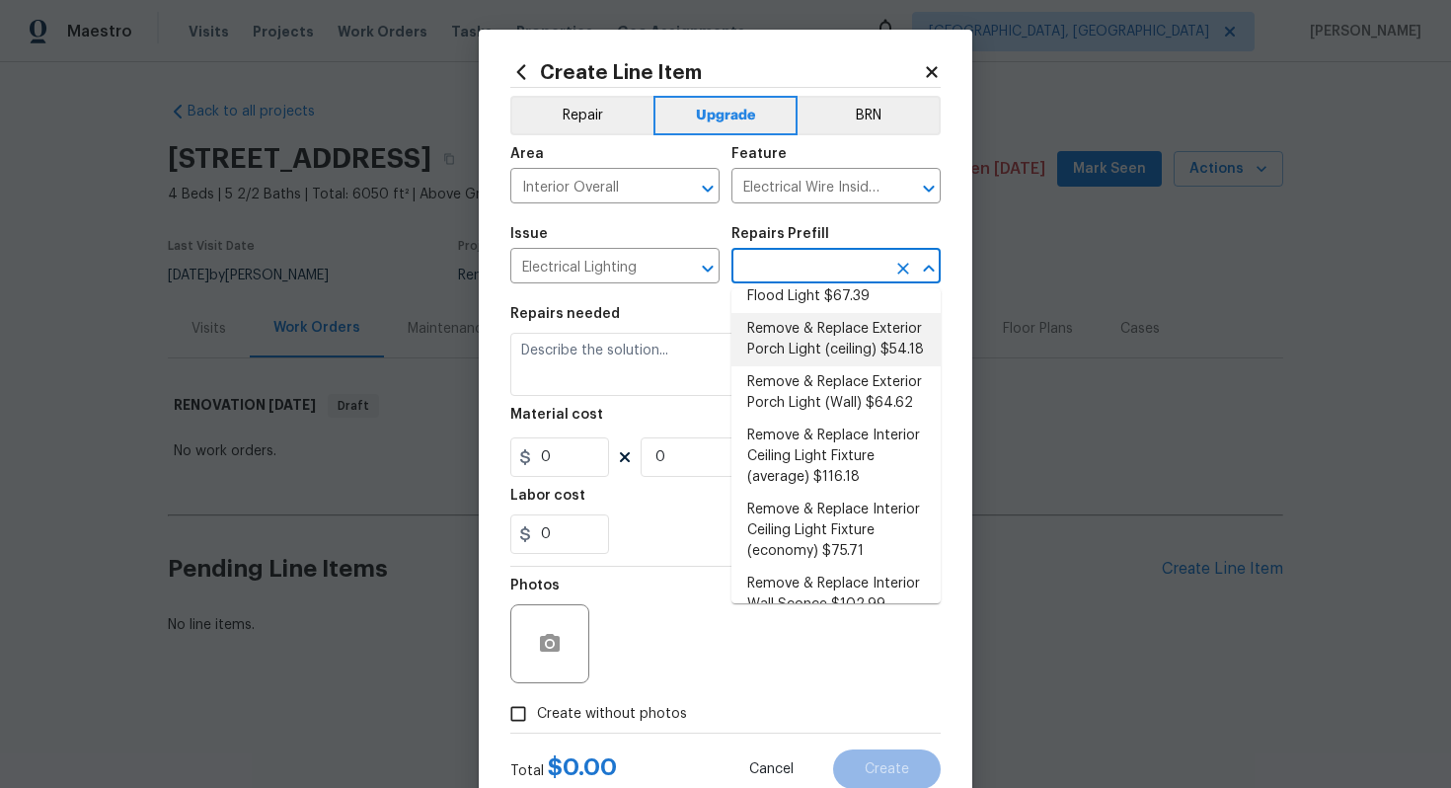
scroll to position [448, 0]
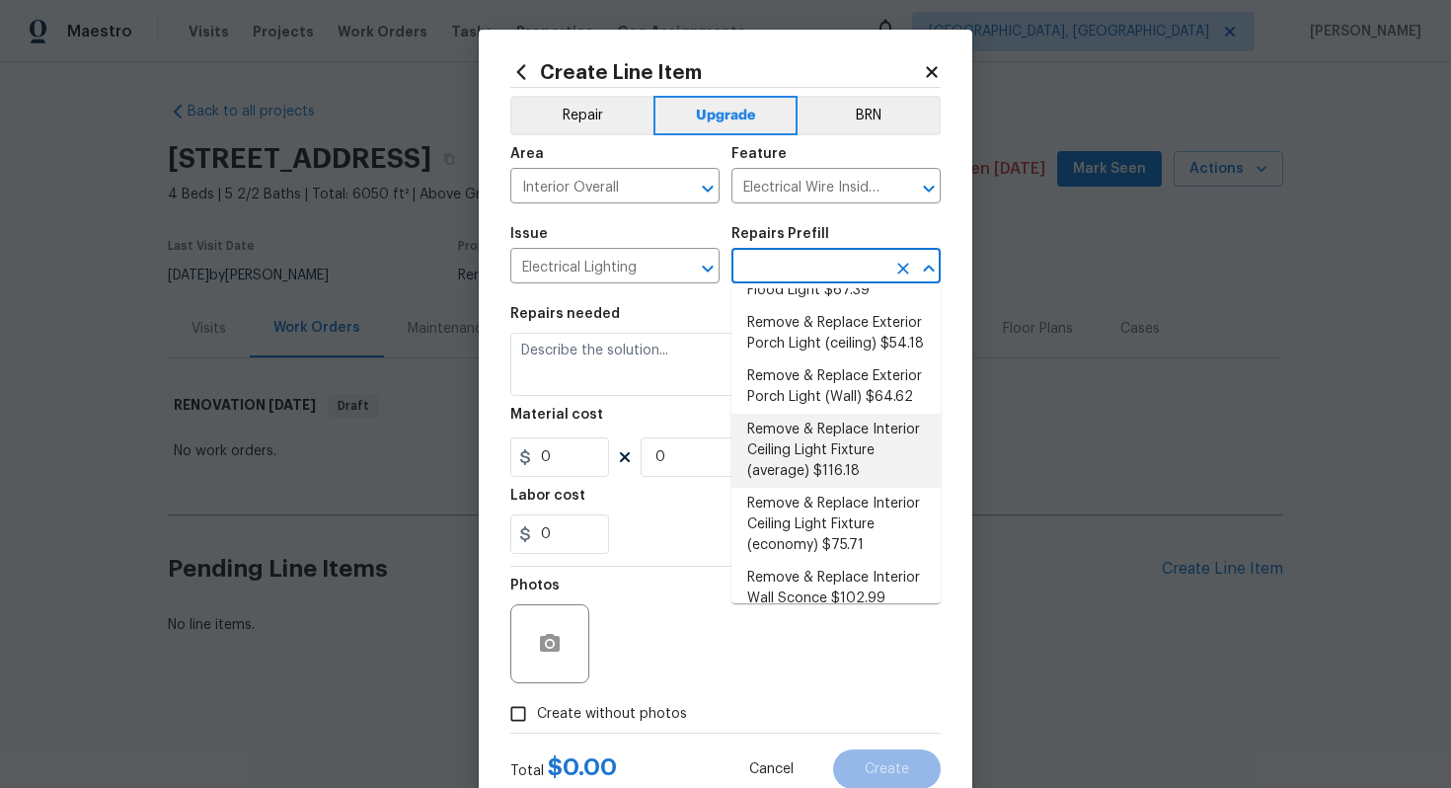
click at [836, 484] on li "Remove & Replace Interior Ceiling Light Fixture (average) $116.18" at bounding box center [836, 451] width 209 height 74
type input "Remove & Replace Interior Ceiling Light Fixture (average) $116.18"
type textarea "Remove the existing interior ceiling light fixture and replace it with new AVER…"
type input "116.18"
type input "1"
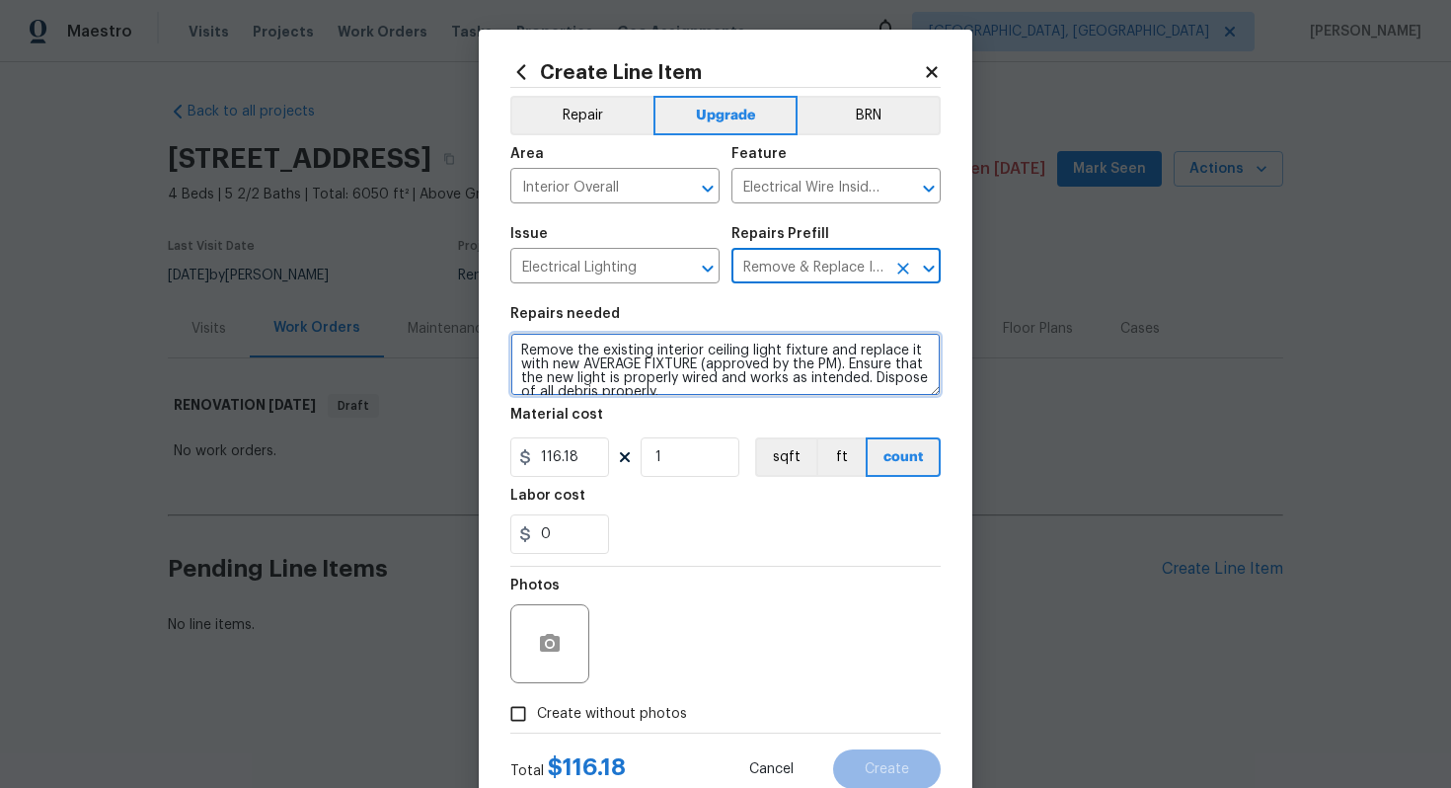
click at [511, 352] on textarea "Remove the existing interior ceiling light fixture and replace it with new AVER…" at bounding box center [725, 364] width 430 height 63
type textarea "#sala - Remove the existing interior ceiling light fixture and replace it with …"
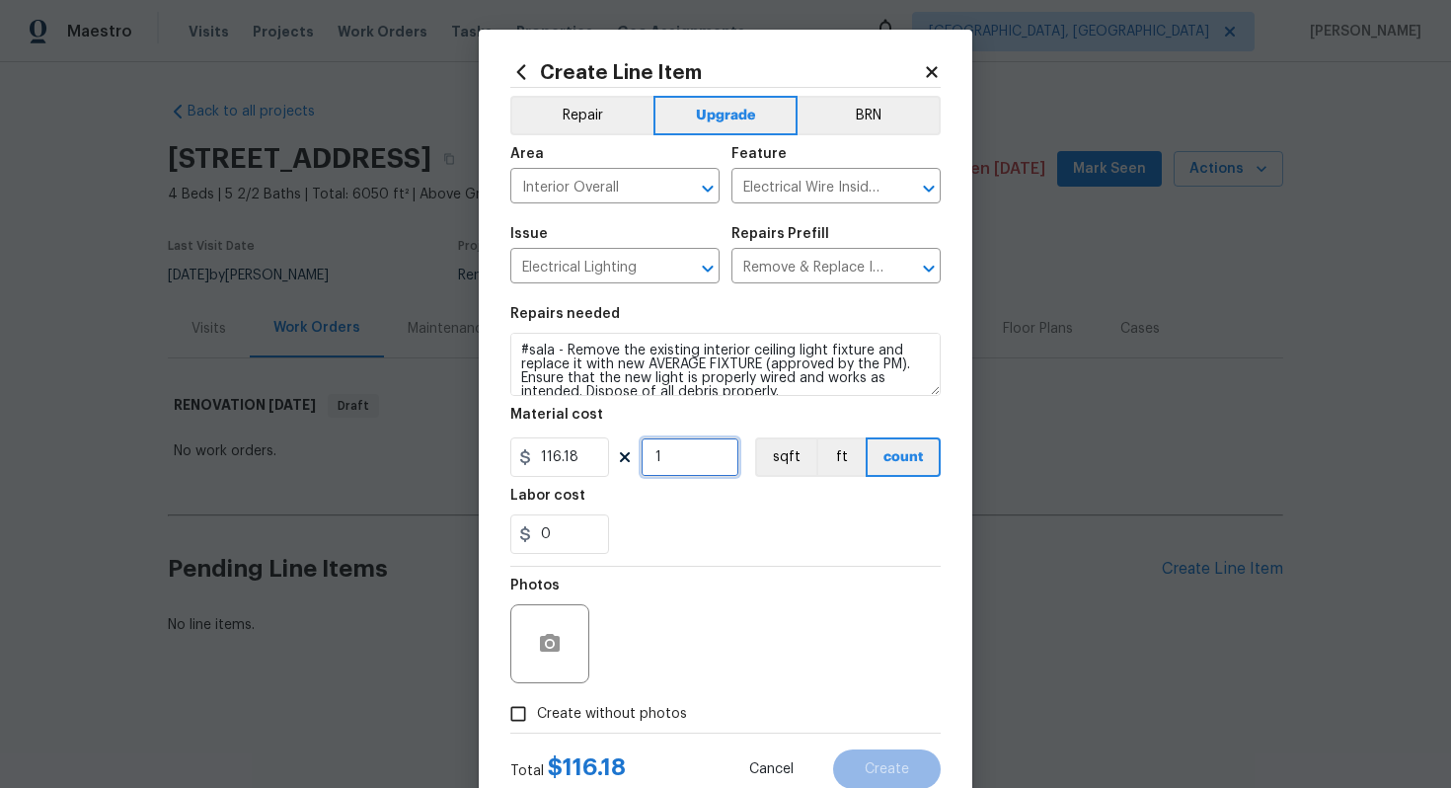
click at [693, 451] on input "1" at bounding box center [690, 456] width 99 height 39
type input "15"
click at [614, 724] on span "Create without photos" at bounding box center [612, 714] width 150 height 21
click at [537, 724] on input "Create without photos" at bounding box center [519, 714] width 38 height 38
checkbox input "true"
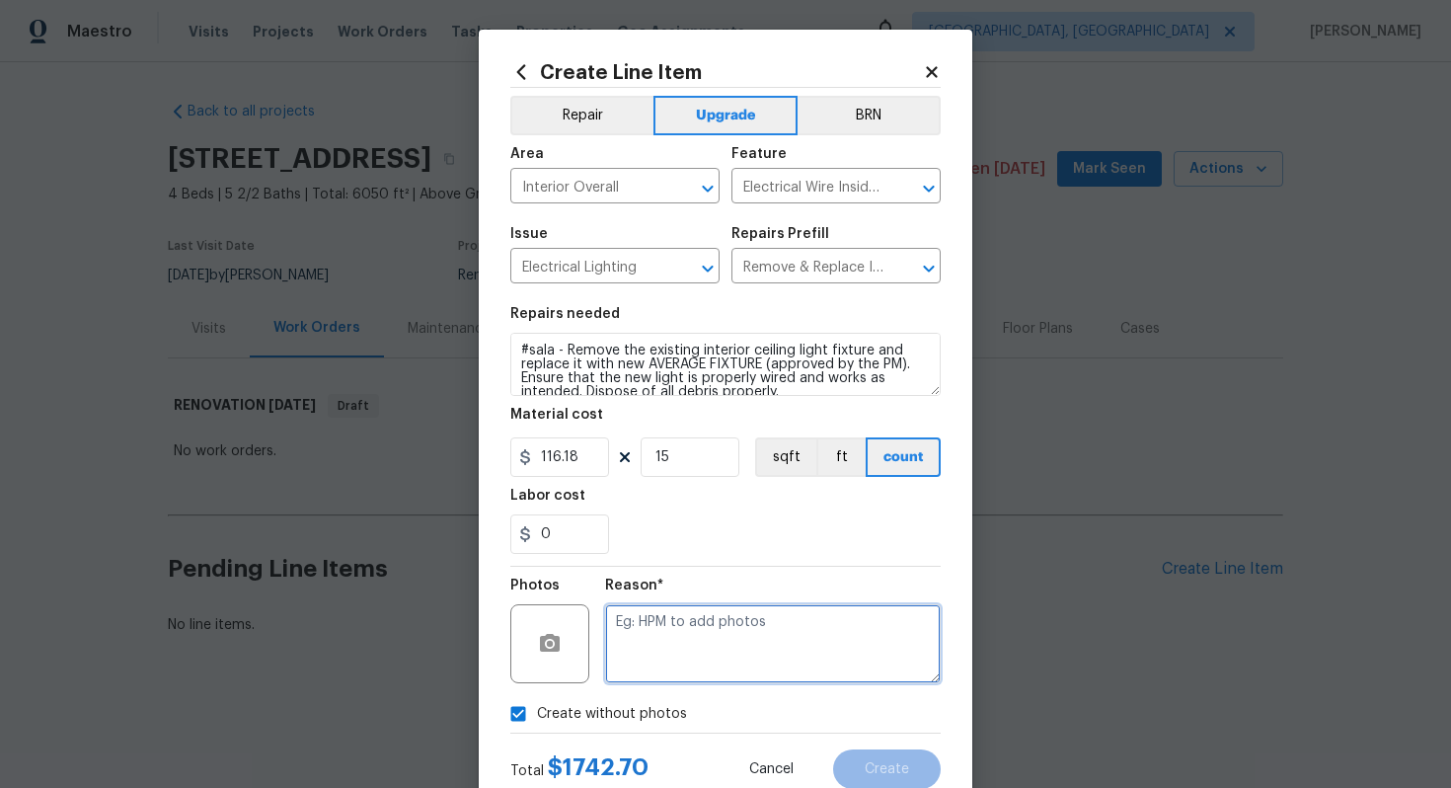
click at [680, 650] on textarea at bounding box center [773, 643] width 336 height 79
type textarea "n/a"
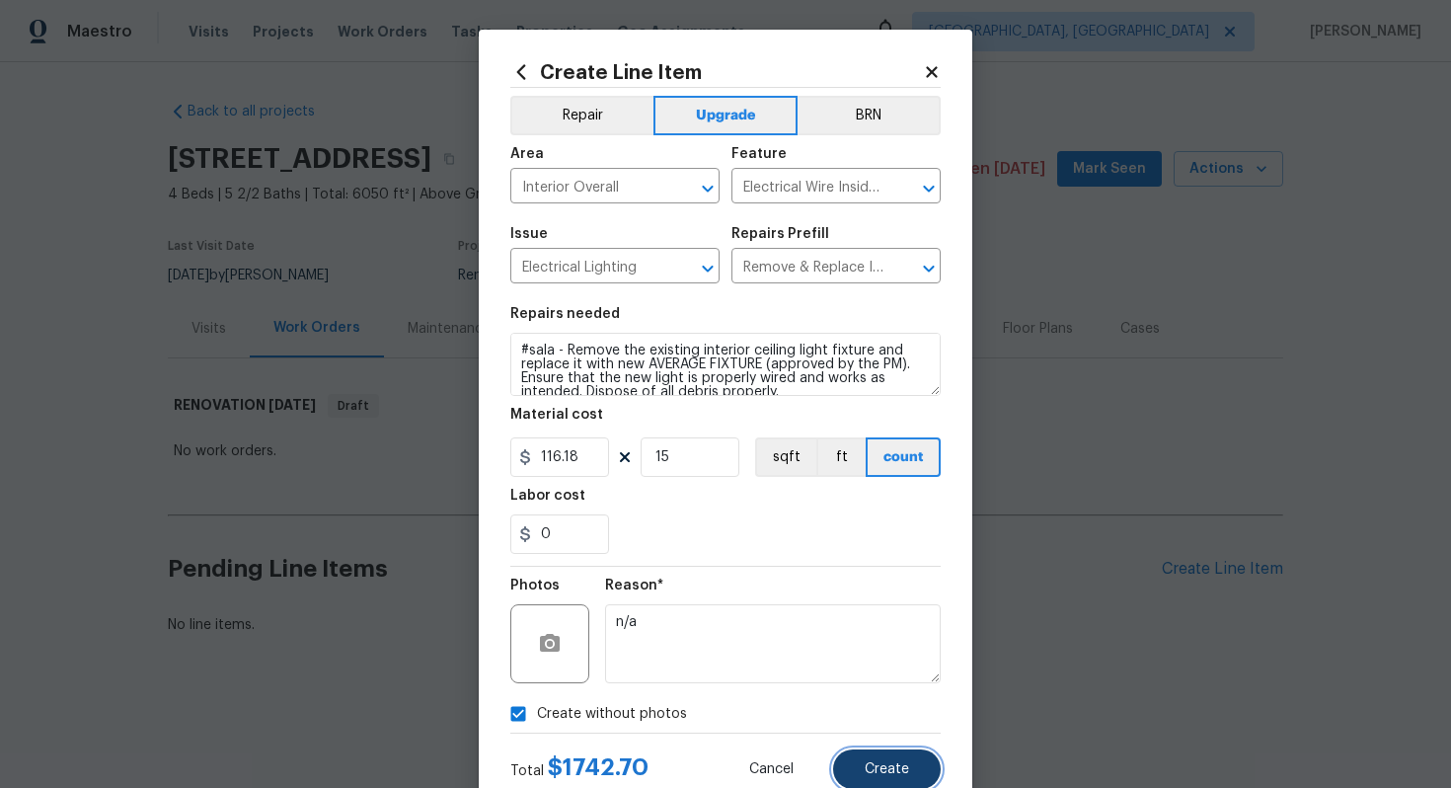
click at [892, 764] on span "Create" at bounding box center [887, 769] width 44 height 15
